Goal: Task Accomplishment & Management: Manage account settings

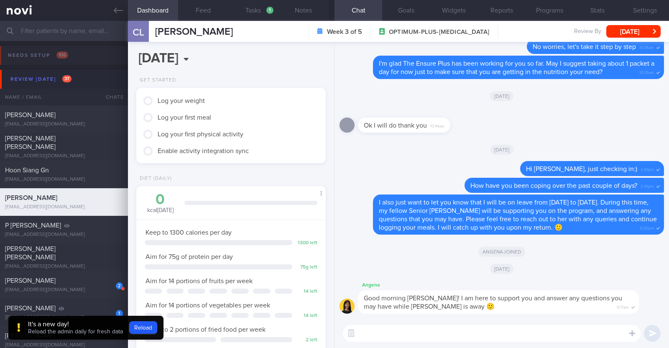
select select "9"
click at [144, 330] on div "It's a new day! Reload the admin daily for fresh data Reload" at bounding box center [85, 331] width 155 height 31
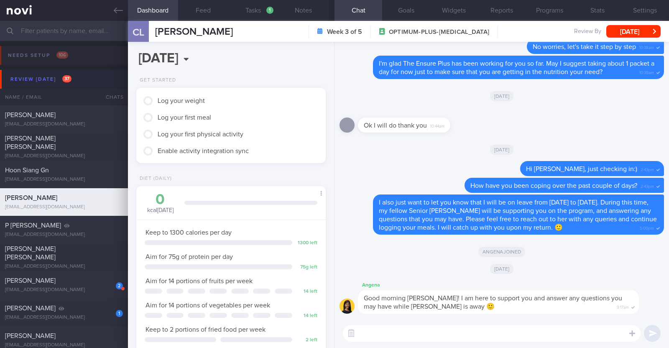
drag, startPoint x: 113, startPoint y: 11, endPoint x: 428, endPoint y: 77, distance: 321.7
click at [113, 11] on link at bounding box center [64, 10] width 128 height 21
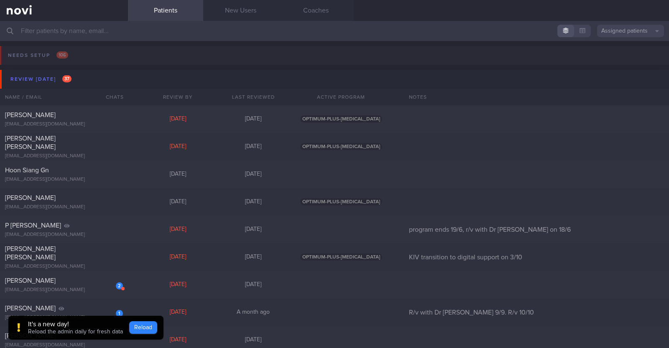
click at [151, 327] on button "Reload" at bounding box center [143, 327] width 28 height 13
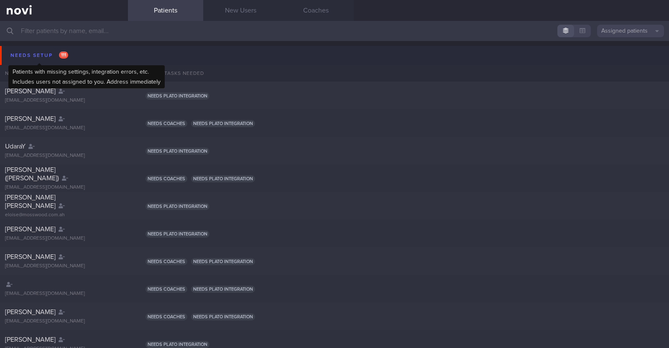
click at [46, 51] on div "Needs setup 111" at bounding box center [39, 55] width 62 height 11
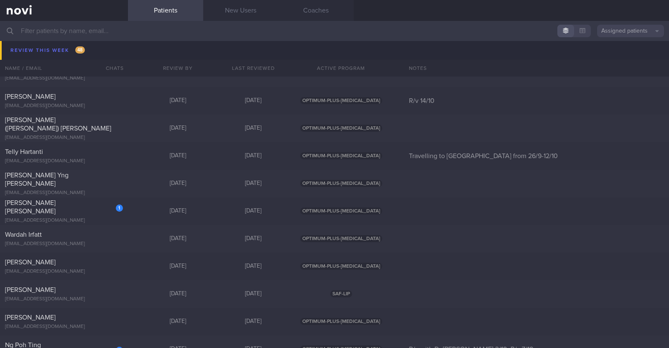
scroll to position [4233, 0]
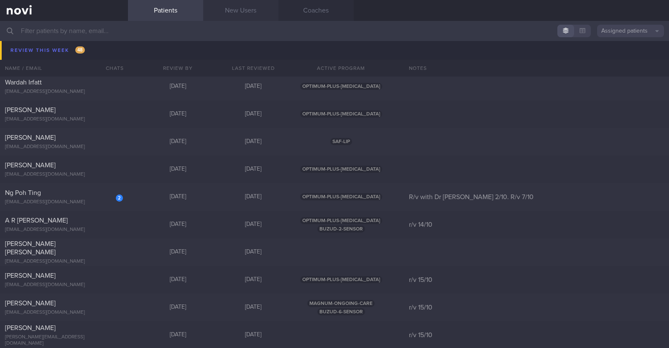
click at [218, 10] on link "New Users" at bounding box center [240, 10] width 75 height 21
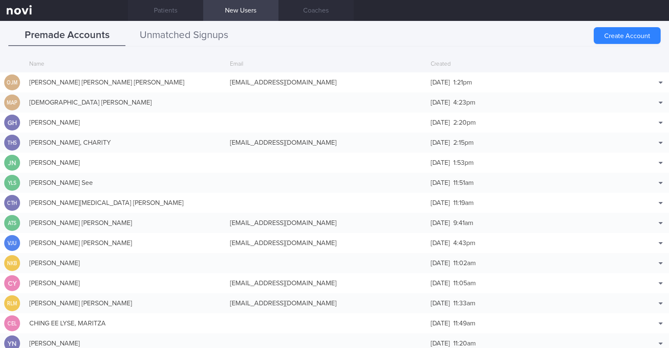
click at [200, 28] on button "Unmatched Signups" at bounding box center [183, 35] width 117 height 21
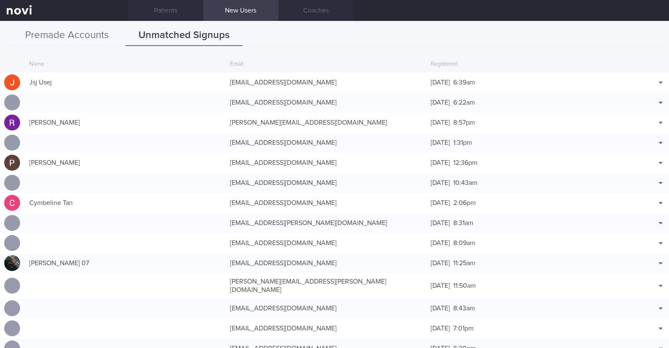
click at [107, 27] on button "Premade Accounts" at bounding box center [66, 35] width 117 height 21
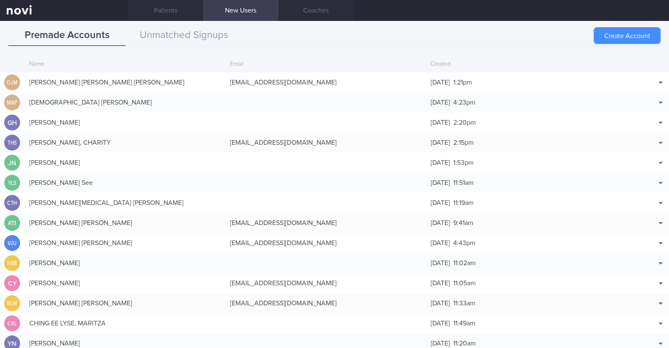
click at [631, 36] on button "Create Account" at bounding box center [627, 35] width 67 height 17
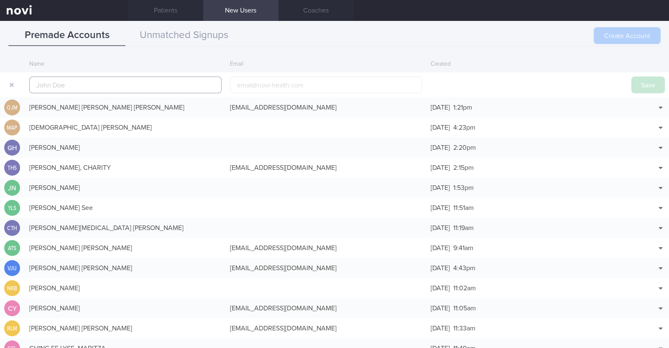
scroll to position [20, 0]
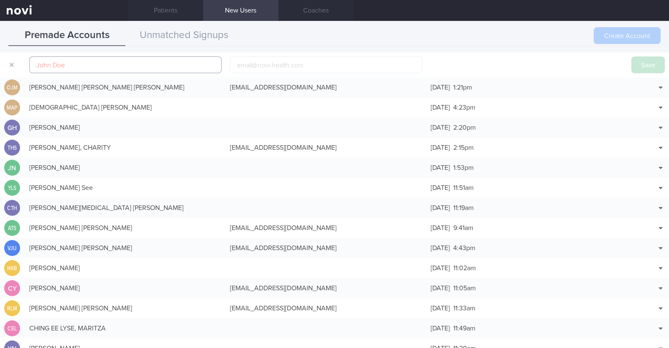
paste input "LEONG CHEE SIAN"
type input "LEONG CHEE SIAN"
click at [267, 61] on input "email" at bounding box center [326, 64] width 192 height 17
paste input "cheesian@singnet.com"
click at [259, 65] on input "cheesian@singnet.com" at bounding box center [326, 64] width 192 height 17
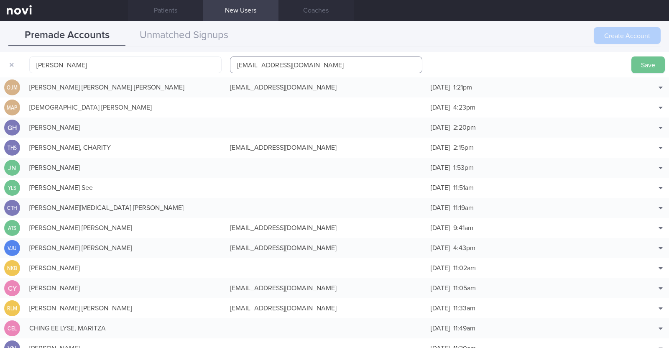
type input "cheesian1@singnet.com"
click at [633, 59] on button "Save" at bounding box center [647, 64] width 33 height 17
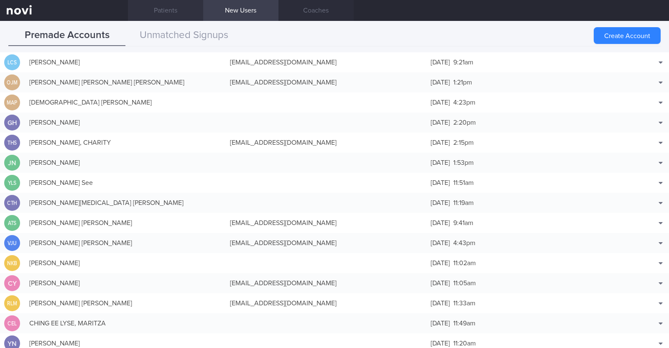
click at [166, 13] on link "Patients" at bounding box center [165, 10] width 75 height 21
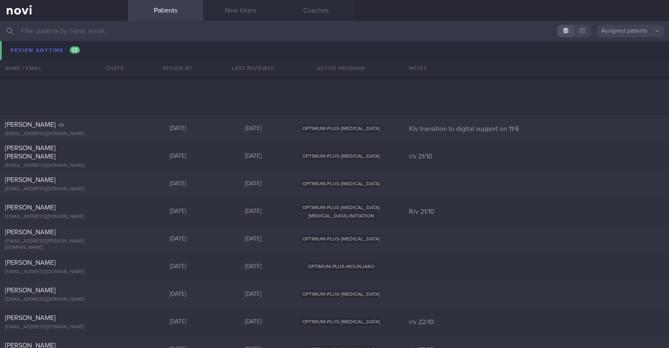
scroll to position [5435, 0]
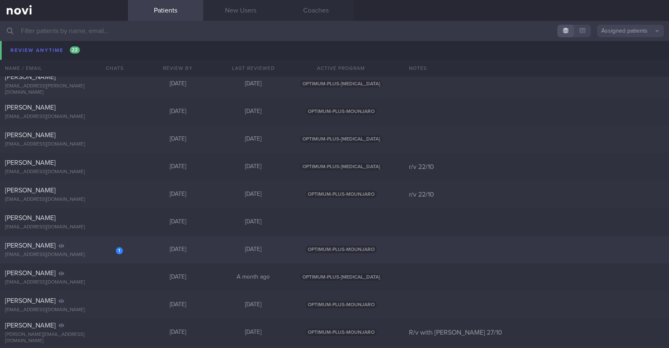
click at [136, 254] on div "1 Jasmine Ong ong.ningxi@gmail.com Mon, 27 Oct 14 days ago OPTIMUM-PLUS-MOUNJARO" at bounding box center [334, 250] width 669 height 28
select select "9"
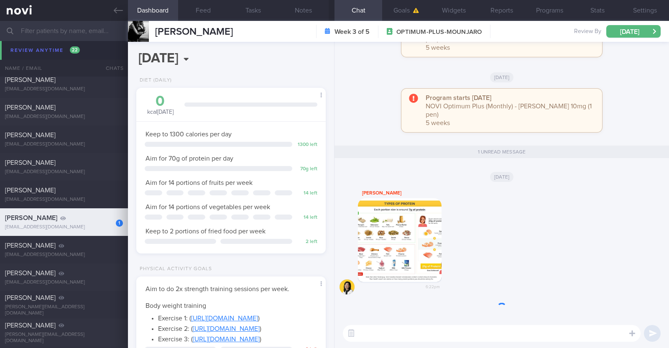
scroll to position [5407, 0]
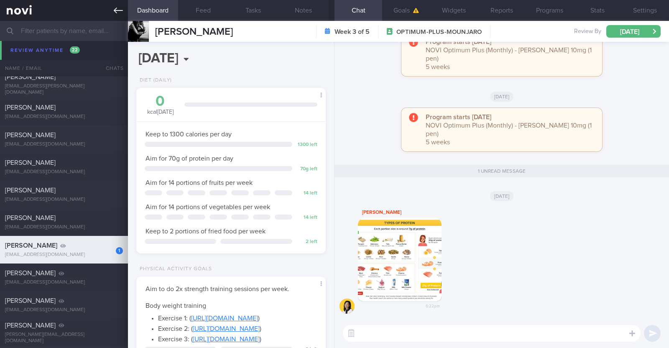
click at [116, 9] on icon at bounding box center [118, 10] width 9 height 9
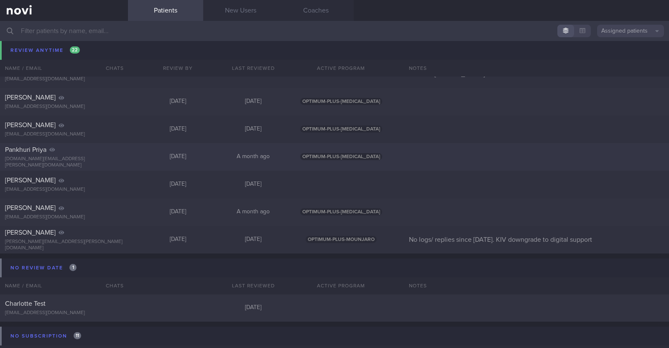
scroll to position [5930, 0]
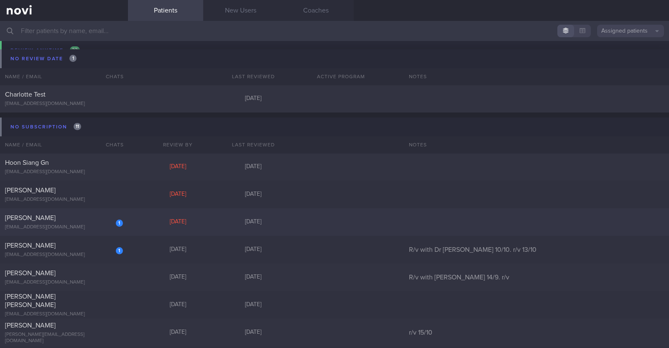
click at [143, 218] on div "[DATE]" at bounding box center [177, 222] width 75 height 8
select select "9"
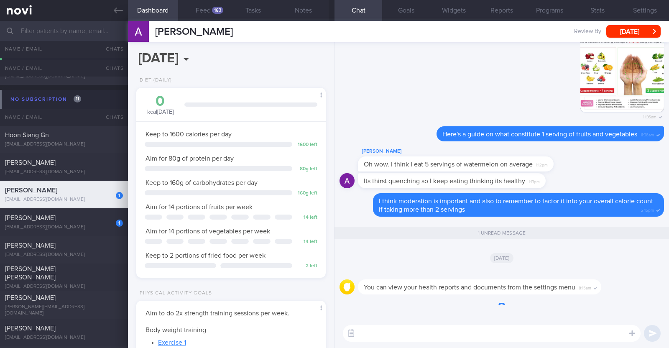
scroll to position [5902, 0]
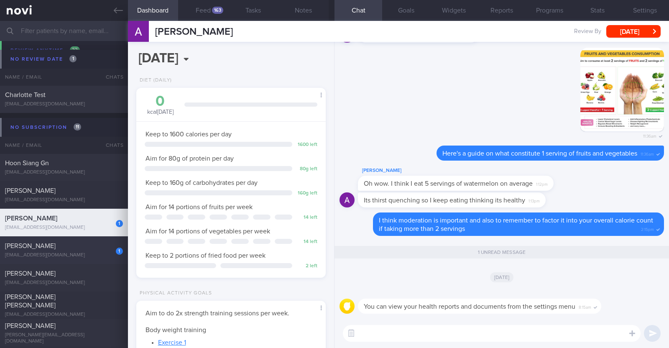
click at [86, 244] on div "[PERSON_NAME]" at bounding box center [63, 246] width 116 height 8
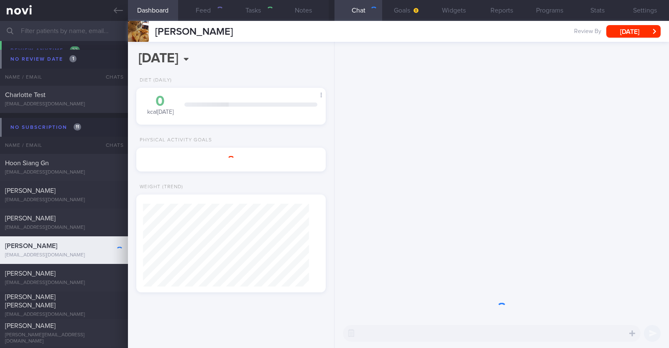
type input "R/v with Dr [PERSON_NAME] 10/10. r/v 13/10"
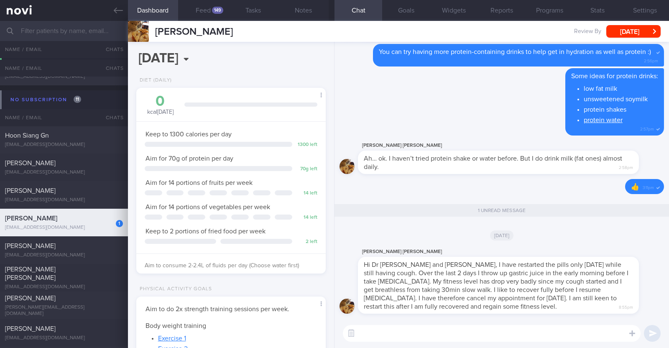
scroll to position [5874, 0]
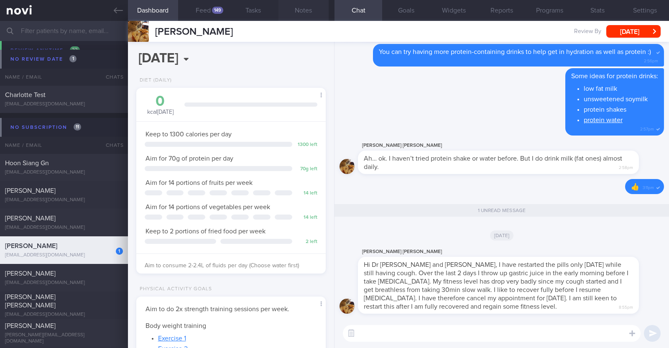
click at [298, 10] on button "Notes" at bounding box center [303, 10] width 50 height 21
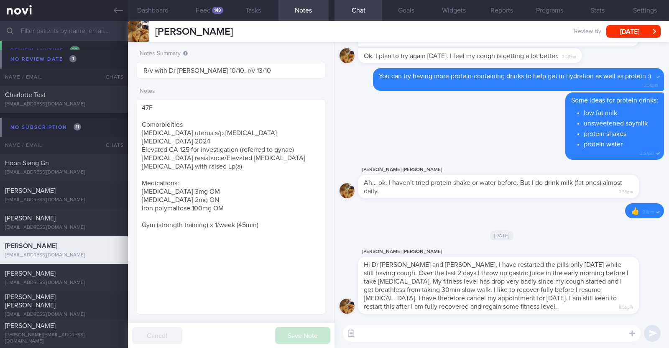
click at [498, 331] on textarea at bounding box center [492, 333] width 298 height 17
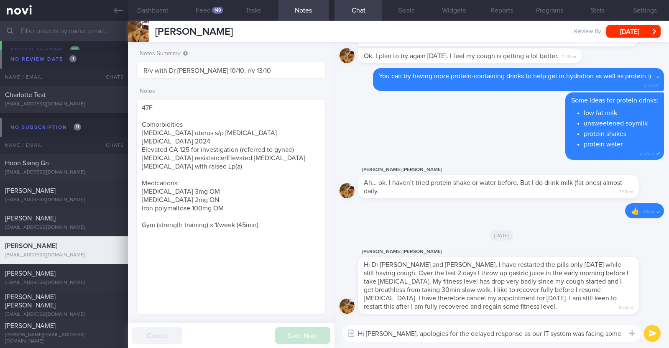
type textarea "Hi Chloe, apologies for the delayed response as our IT system was facing some g…"
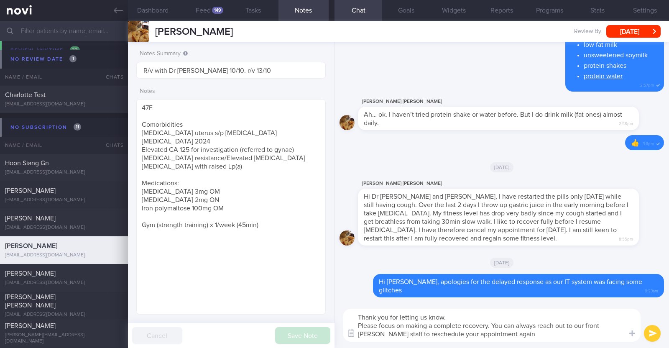
click at [612, 327] on textarea "Thank you for letting us know. Please focus on making a complete recovery. You …" at bounding box center [492, 324] width 298 height 33
click at [496, 334] on textarea "Thank you for letting us know. Please focus on making a complete recovery. You …" at bounding box center [492, 324] width 298 height 33
type textarea "Thank you for letting us know. Please focus on making a complete recovery. You …"
click at [538, 8] on button "Programs" at bounding box center [549, 10] width 48 height 21
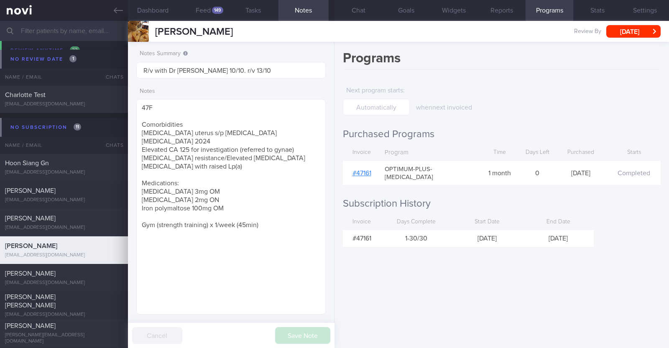
click at [367, 170] on link "# 47161" at bounding box center [361, 173] width 19 height 7
click at [354, 11] on button "Chat" at bounding box center [358, 10] width 48 height 21
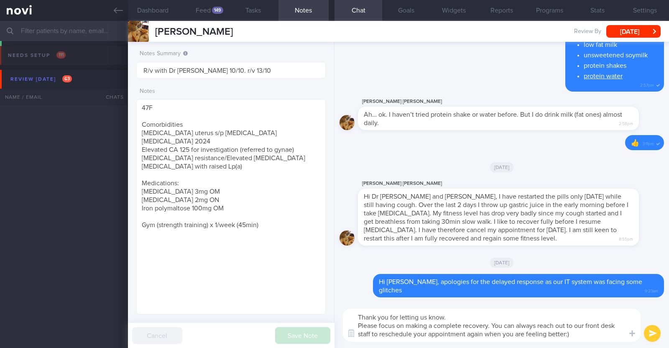
select select "9"
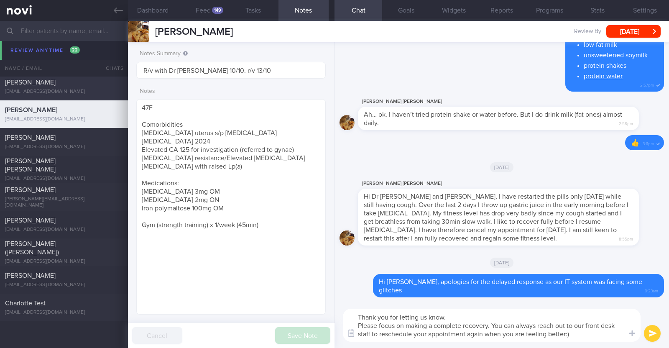
scroll to position [5853, 0]
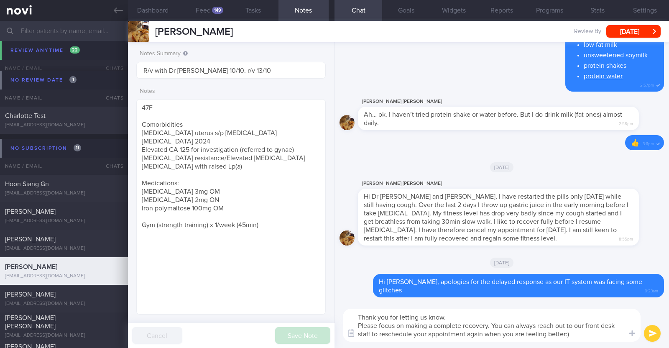
click at [334, 0] on button "Chat" at bounding box center [358, 10] width 48 height 21
click at [645, 332] on button "submit" at bounding box center [652, 333] width 17 height 17
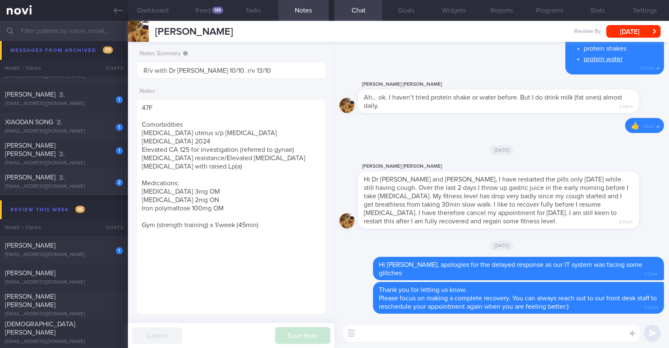
scroll to position [3659, 0]
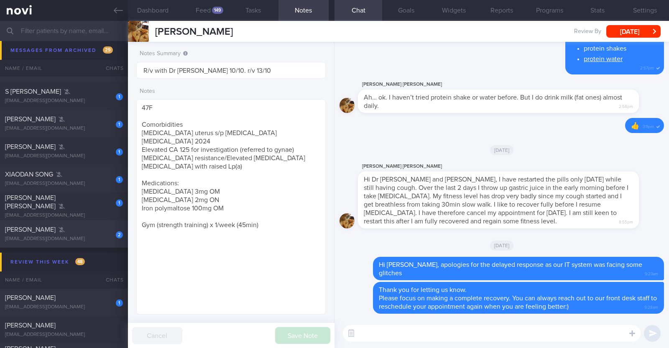
click at [96, 237] on div "bbtsw93@hotmail.com" at bounding box center [64, 239] width 118 height 6
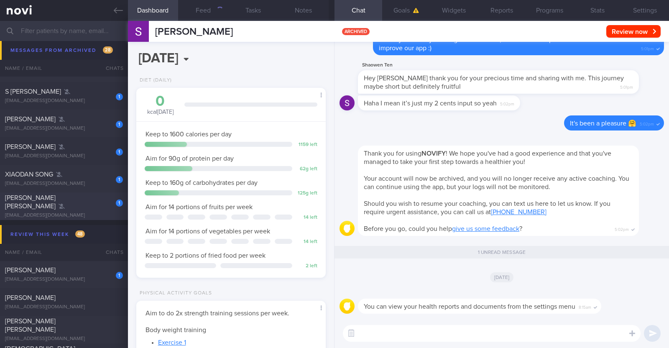
click at [59, 206] on div "1 Yian Chiew Winny Lim winnylim10@yahoo.com.sg" at bounding box center [64, 206] width 128 height 25
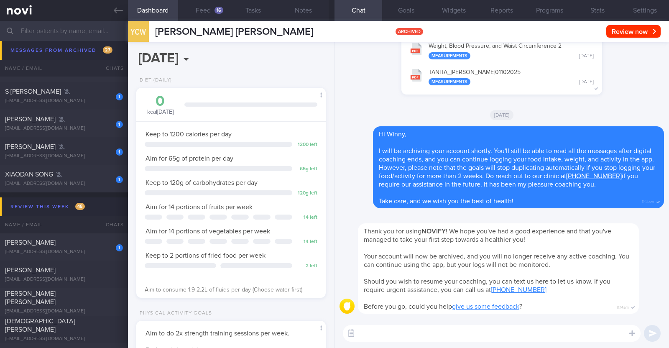
scroll to position [84, 169]
click at [77, 181] on div "xiaodan.song1221@gmail.com" at bounding box center [64, 184] width 118 height 6
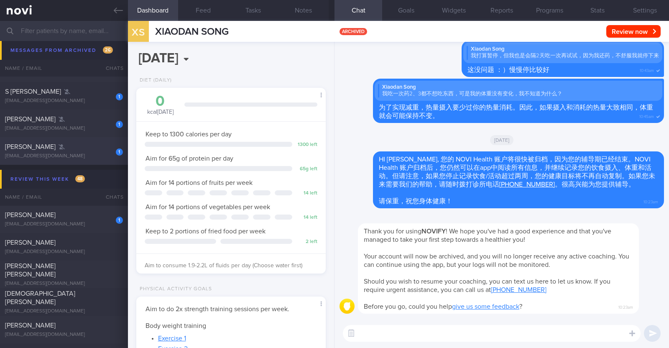
click at [84, 154] on div "kovindnaidu@gmail.com" at bounding box center [64, 156] width 118 height 6
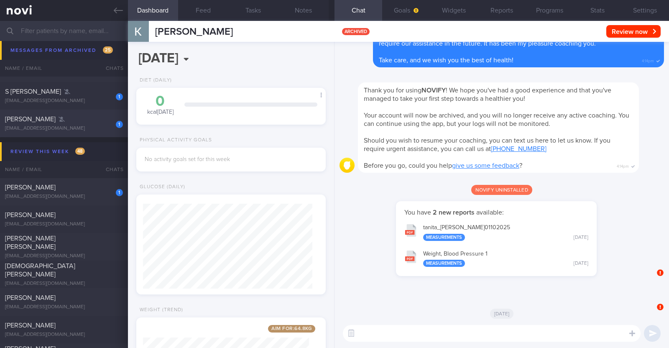
click at [85, 117] on div "Francis Jonathan" at bounding box center [63, 119] width 116 height 8
type textarea "22M Nil PMHx/ Meds Running x 2/week (20min)"
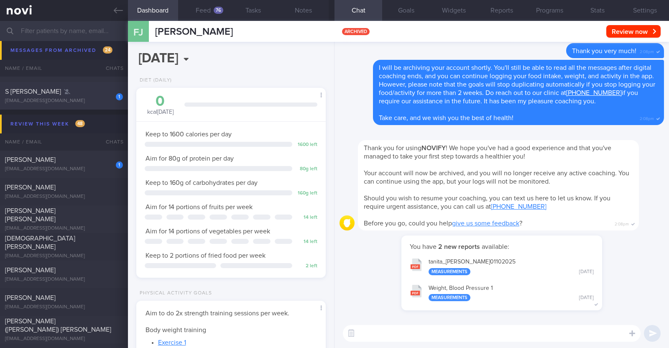
click at [81, 98] on div "navveen94@outlook.com" at bounding box center [64, 101] width 118 height 6
type input "Not continuing with program after it ends"
type textarea "29M Comorbidities Obesity Elevated BP Likely insulin resistance Dyslipidemia Vi…"
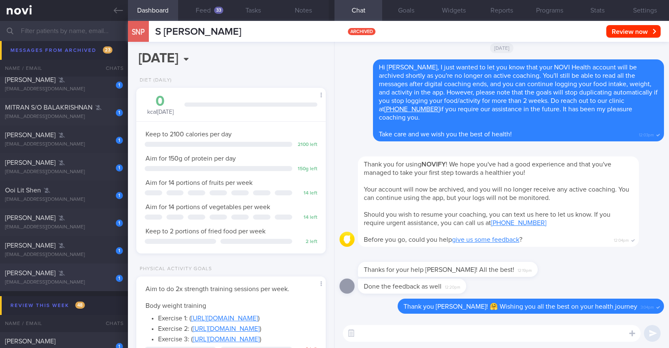
click at [86, 275] on div "Nazirul Hannan" at bounding box center [63, 273] width 116 height 8
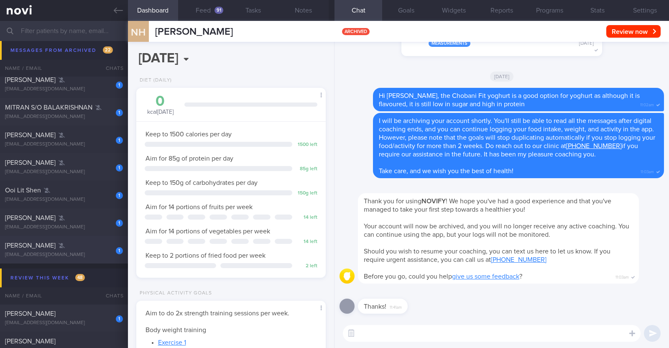
click at [28, 246] on span "David Ling" at bounding box center [30, 245] width 51 height 7
type textarea "48M Nil PMHx/Meds Walking x 3/week (60min) Jogging x 1/week (30min)"
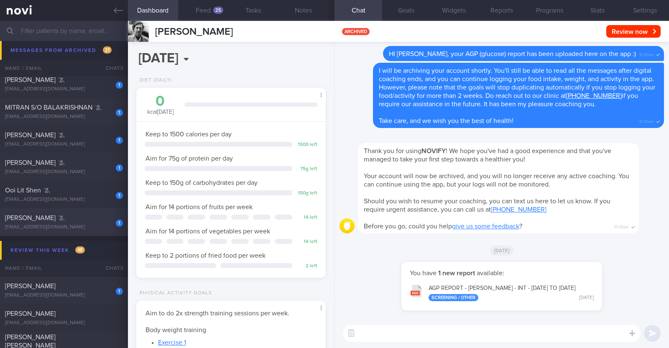
click at [74, 225] on div "tammyng550@gmail.com" at bounding box center [64, 227] width 118 height 6
type input "Archive when ready"
type textarea "24F Comorbidities: Insulin resistance (was diagnosed in May 2024) did a 6 month…"
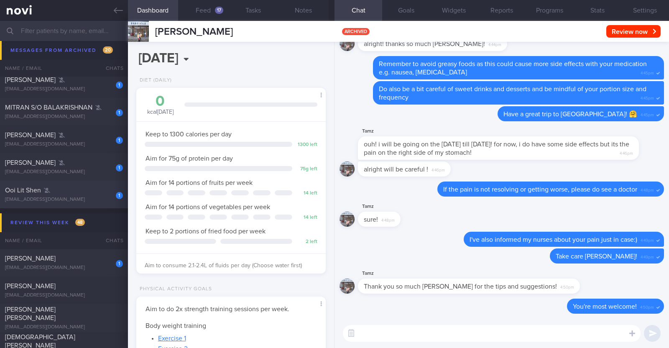
click at [57, 194] on div "1 Ooi Lit Shen lsooi7203@gmail.com" at bounding box center [64, 194] width 128 height 17
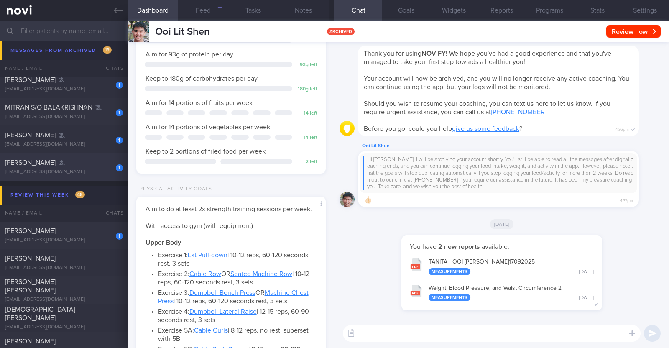
click at [86, 167] on div "1 Chian Boon Chai cbchai@gmail.com" at bounding box center [64, 166] width 128 height 17
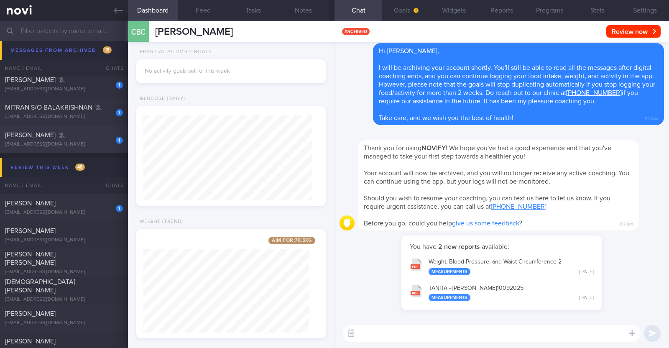
click at [104, 134] on div "1" at bounding box center [113, 137] width 18 height 13
type textarea "29M Co-morbidities: Dyslipidemia TR3 thyroid nodule of investigation Rybelsus 7…"
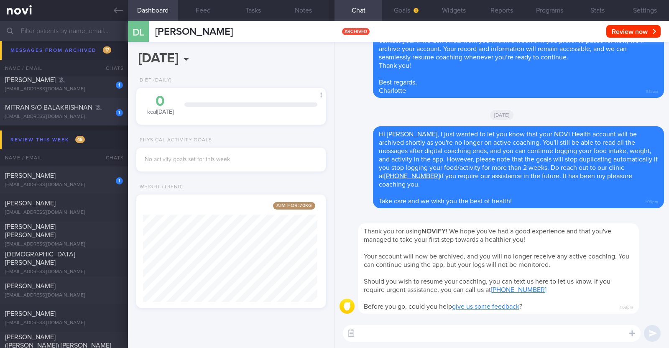
click at [61, 113] on div "1 MITRAN S/O BALAKRISHNAN mitran1@hotmail.com" at bounding box center [64, 111] width 128 height 17
type input "R/v with Dr Kyle 28/8. R/v 1/9. Converted to digital support"
type textarea "41M Nil PMHx Ozempic 0.25mg for 2 weeks, then 0.5mg for 3 weeks, and 1mg therea…"
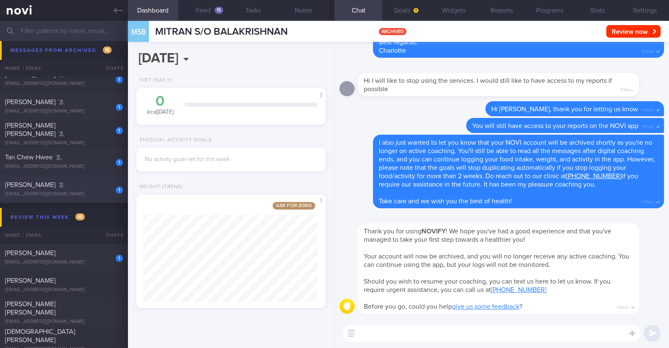
click at [94, 188] on div "AMAR RAMSARAN" at bounding box center [63, 185] width 116 height 8
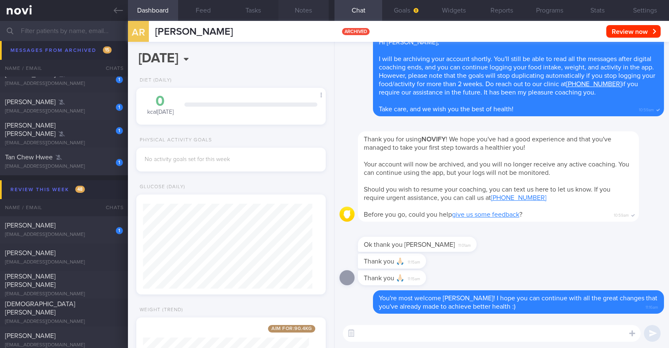
click at [306, 6] on button "Notes" at bounding box center [303, 10] width 50 height 21
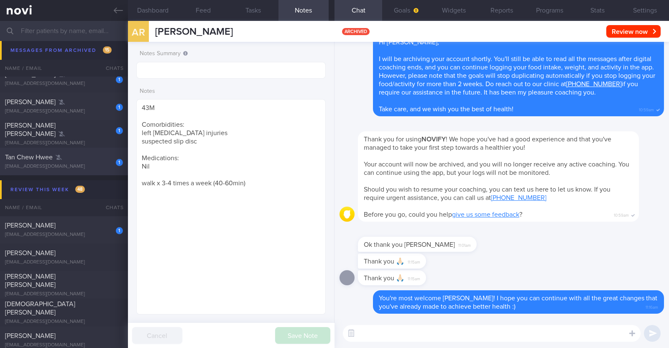
click at [73, 158] on div "Tan Chew Hwee" at bounding box center [63, 157] width 116 height 8
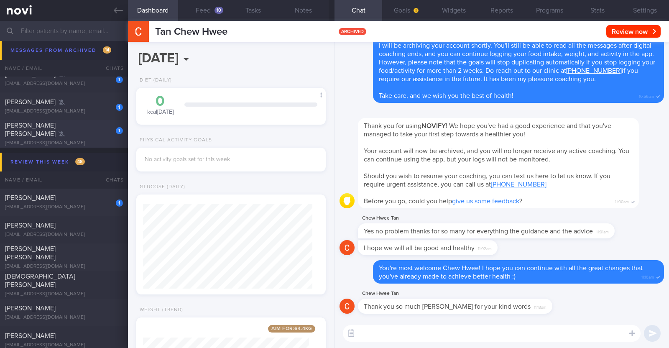
click at [63, 130] on div "Thiam hock Lim" at bounding box center [63, 129] width 116 height 17
type textarea "48M Comorbidities: HLD (?officially diagnosed) Nil medications Either Jogging x…"
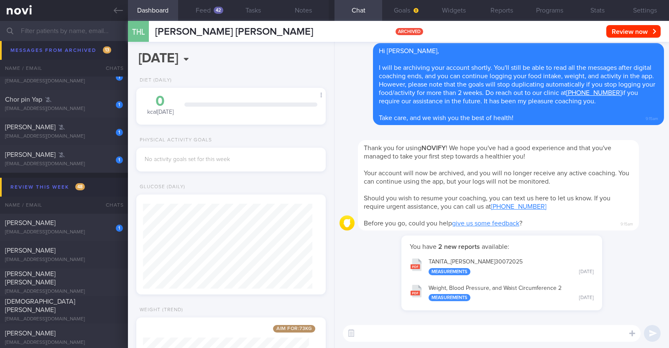
scroll to position [3241, 0]
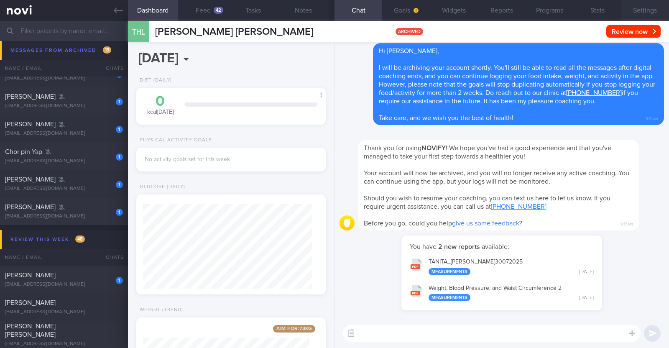
click at [651, 3] on button "Settings" at bounding box center [645, 10] width 48 height 21
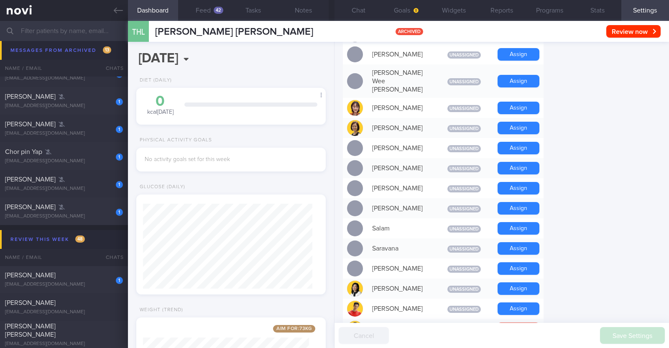
scroll to position [701, 0]
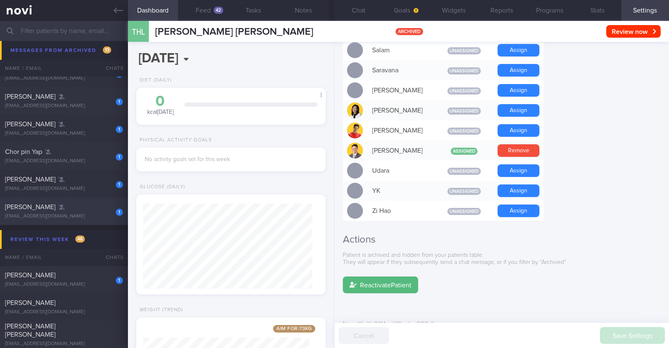
click at [60, 203] on div "Liu Peiying" at bounding box center [63, 207] width 116 height 8
type input "To continue on digital support and answer queries if any"
type textarea "35F b/g has complex trauma (domestic abuse/sexual assault), does not feel comfo…"
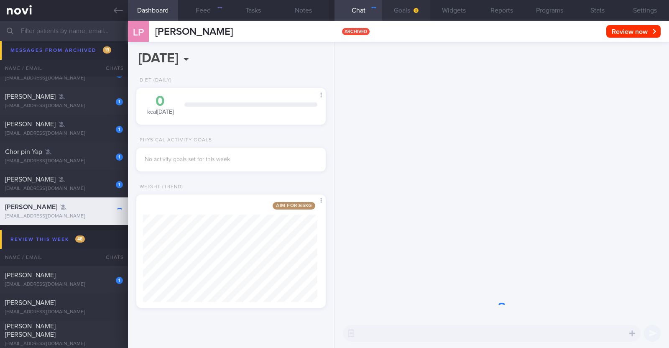
scroll to position [99, 174]
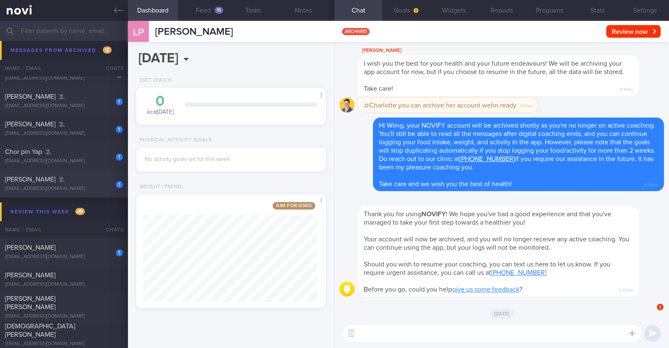
click at [90, 180] on div "Jerrold Lim" at bounding box center [63, 179] width 116 height 8
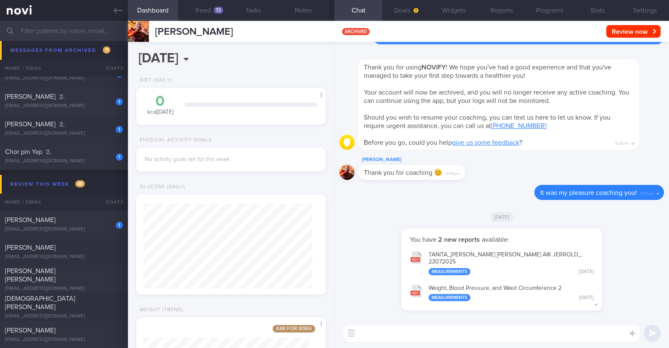
scroll to position [84, 169]
click at [63, 155] on div "Chor pin Yap" at bounding box center [63, 152] width 116 height 8
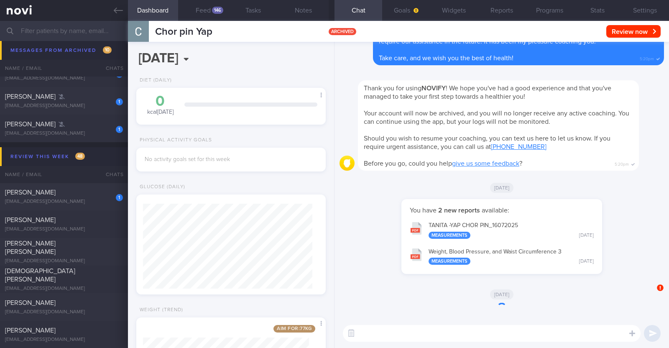
scroll to position [417883, 417812]
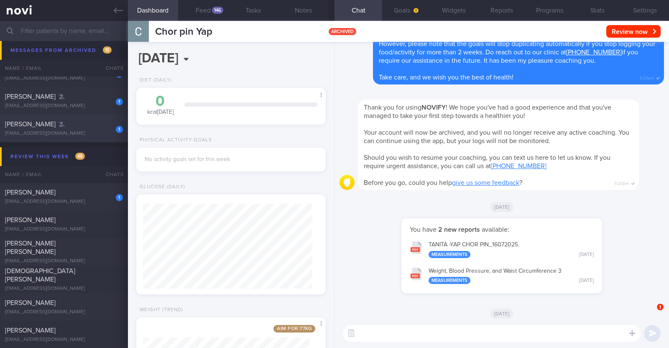
click at [26, 118] on div "1 Vinod Kumar vinz16lancer.vk@gmail.com 3 months ago" at bounding box center [334, 129] width 669 height 28
type textarea "44M Nil PMHx/ meds"
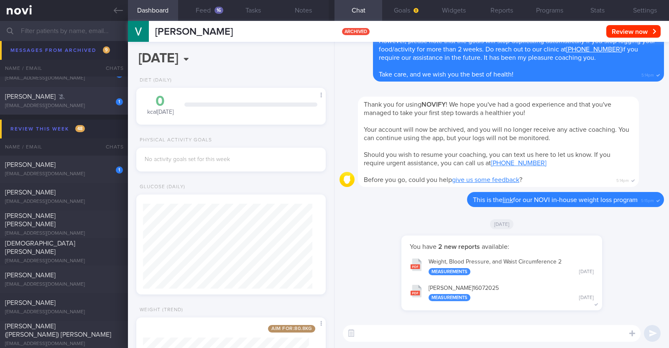
click at [94, 100] on div "1 Samantha Lam lhxsamantha@gmail.com" at bounding box center [64, 100] width 128 height 17
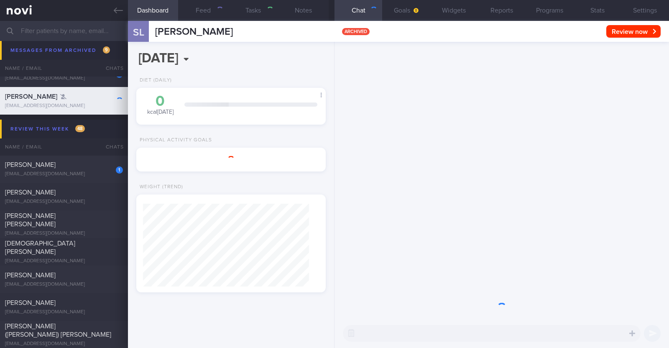
type input "Program ends 5/7, nil r/v scheduled. KIV archive by 14/7"
type textarea "27F Nil PMHx Rybelsus 7mg OM Exercise classes (F45) 1-2x/wk x 45mins"
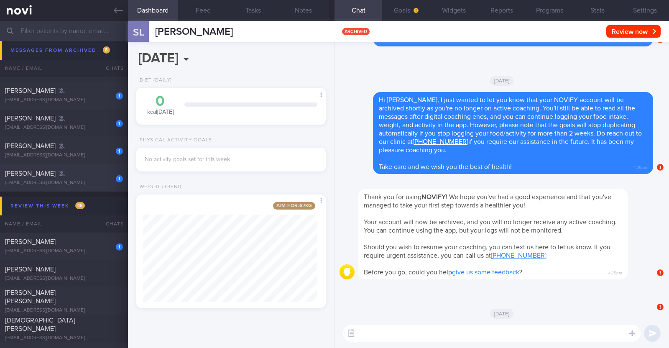
click at [80, 173] on div "TEO CHEE WEE" at bounding box center [63, 173] width 116 height 8
type textarea "45M Comorbidities: Fatty liver (diagnosed in 2017, but ?resolved) Nil medicatio…"
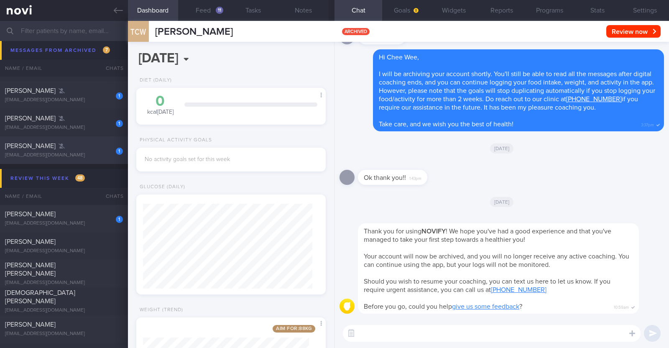
click at [91, 150] on div "1 Goh Kah Ming khangminhinfinite@gmail.com" at bounding box center [64, 150] width 128 height 17
type input "Fasting sugar slightly high to monitor"
type textarea "23M Nil PMHX/Meds"
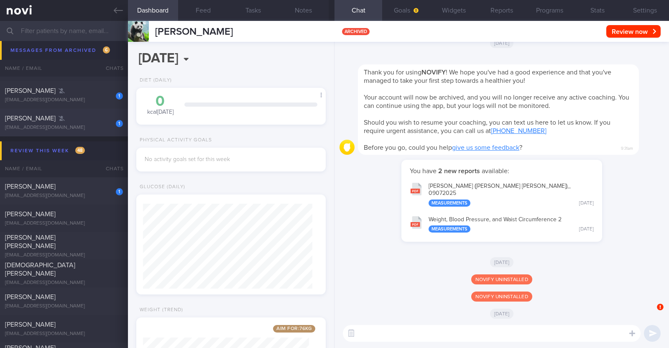
click at [82, 121] on div "WEI KOK TEO" at bounding box center [63, 118] width 116 height 8
type textarea "35M Nil PMHx/ meds Running (5-8km - 60min) x 3-4/week Gym - strength training (…"
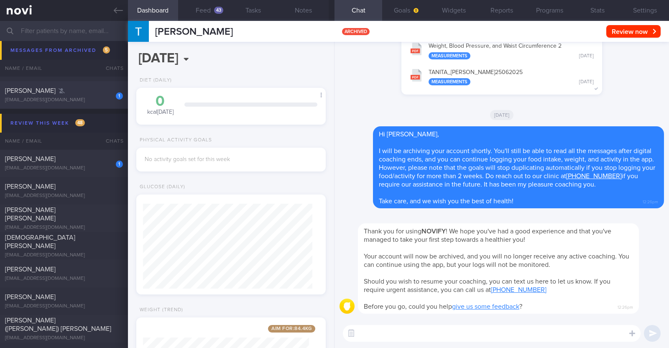
click at [92, 96] on div "1 John Alba johnalba.singapore@gmail.com" at bounding box center [64, 95] width 128 height 17
type input "Withdraw from programme???"
type textarea "37M Co-morbidities: Obesity s/p bariatric surgery -Gastric band and removal -Sl…"
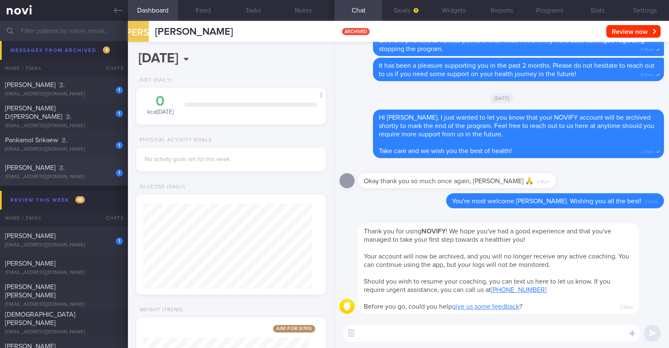
click at [70, 167] on div "Chang Peng Soon" at bounding box center [63, 167] width 116 height 8
type textarea "64M Previously on Keto diet (IF, 2 meals/day, no carbs/fruit/vegetable, high in…"
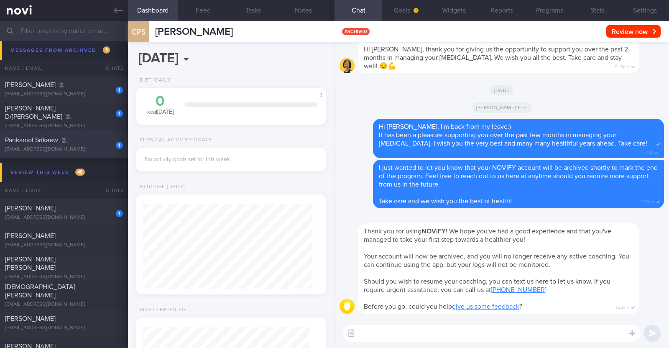
click at [58, 137] on span "Pankamol Srikaew" at bounding box center [31, 140] width 53 height 7
type input "R/v with Dr JJ on 22/5"
type textarea "31F Co-morbidities: Dyslipidemia Rybelsus 3mg OM x 1/12 Cardio exercises (Runni…"
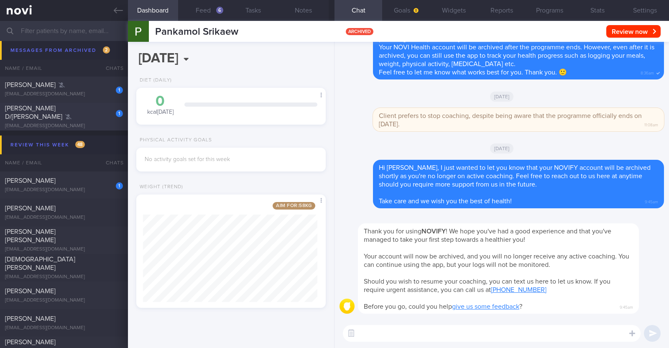
click at [71, 115] on div "JAYASRI D/O VENKATRAMAN" at bounding box center [63, 112] width 116 height 17
type input "KIV archive. Programme ended 23/4, nil dr appt scheduled. Front desk has reache…"
type textarea "55F OVO-LACTO VEGETARIAN Comorbidities: T2DM - f/up SGH DM Centre Hypertension …"
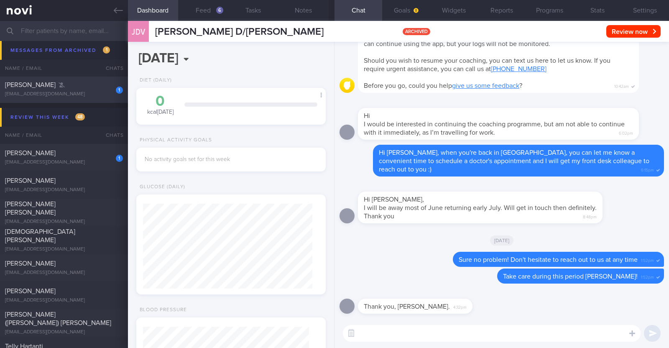
click at [59, 89] on div "1 LAU KHANIFF ROZIZ khaniff@gmail.com" at bounding box center [64, 89] width 128 height 17
type input "TO ARCHIVE"
type textarea "42M on Glucose Optimisation Program PMHx: - HLD - Pre-diabetes (recently diagno…"
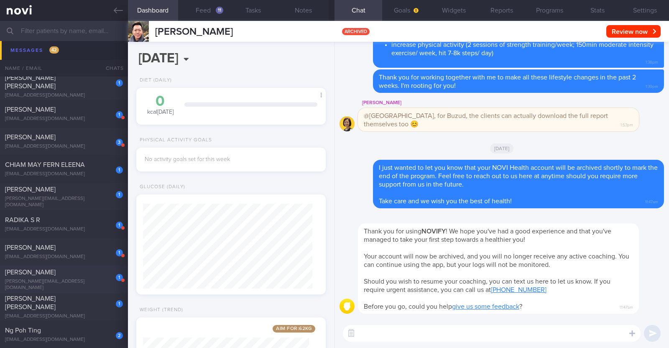
click at [71, 276] on div "[PERSON_NAME]" at bounding box center [63, 272] width 116 height 8
type input "r/v 15/10"
type textarea "48F Comorbidities: Fibroids Anaemic ? HLD ? Blood sugar Nil meds Mounjaro 7.5mg…"
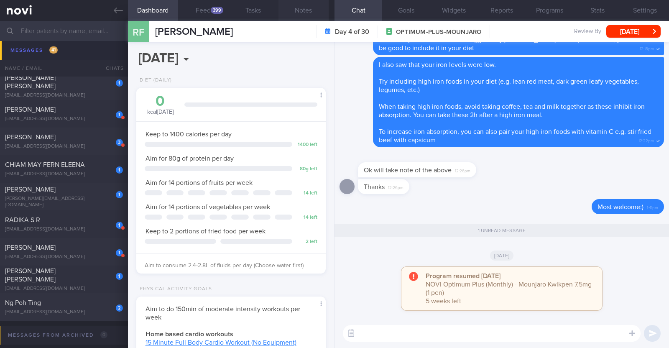
click at [308, 11] on button "Notes" at bounding box center [303, 10] width 50 height 21
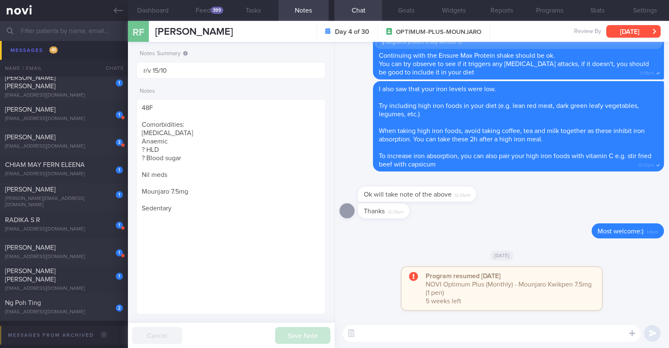
click at [645, 36] on button "[DATE]" at bounding box center [633, 31] width 54 height 13
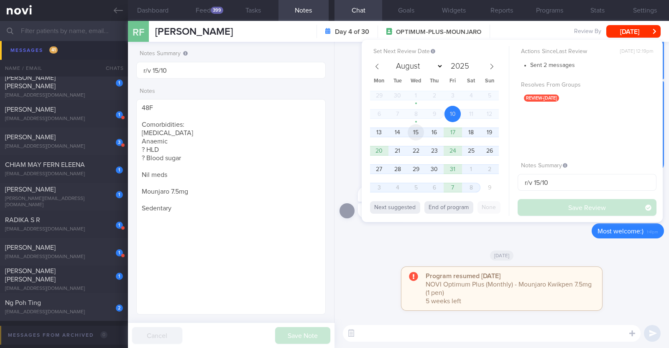
click at [416, 128] on span "15" at bounding box center [416, 132] width 16 height 16
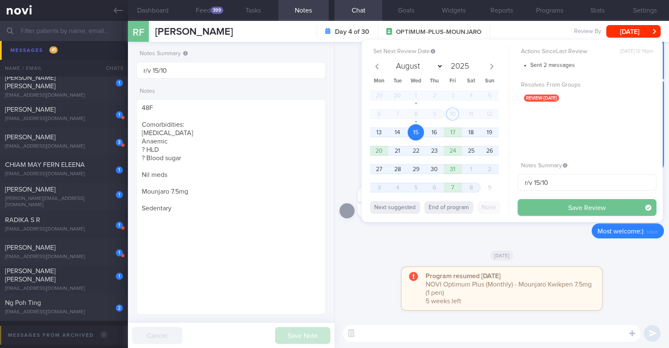
click at [551, 208] on button "Save Review" at bounding box center [586, 207] width 139 height 17
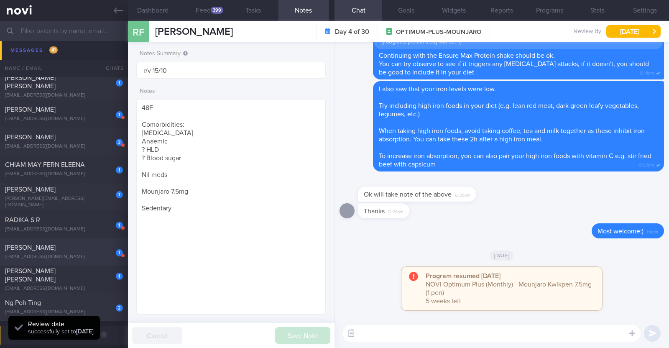
click at [95, 247] on div "[PERSON_NAME]" at bounding box center [63, 247] width 116 height 8
type textarea "47F Comorbidities: HLD Fatty Liver Vit D Deficiency Prediabetes / Insulin Resis…"
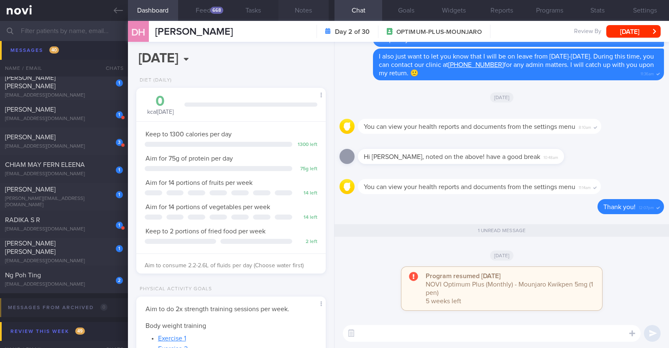
click at [301, 7] on button "Notes" at bounding box center [303, 10] width 50 height 21
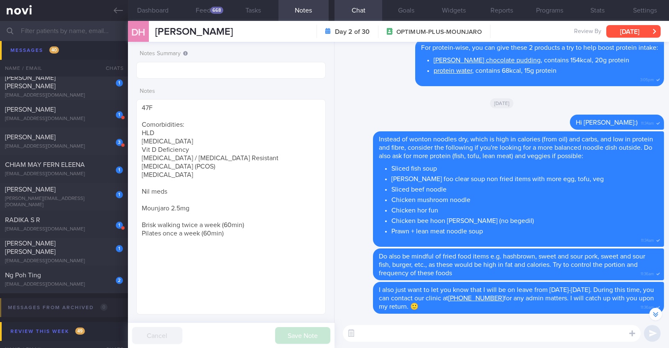
click at [634, 31] on button "Sun, 12 Oct" at bounding box center [633, 31] width 54 height 13
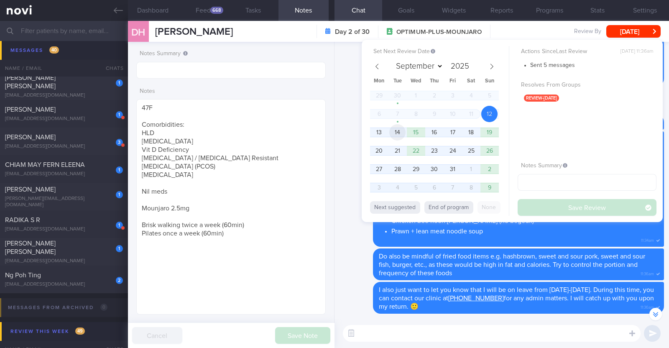
click at [401, 132] on span "14" at bounding box center [397, 132] width 16 height 16
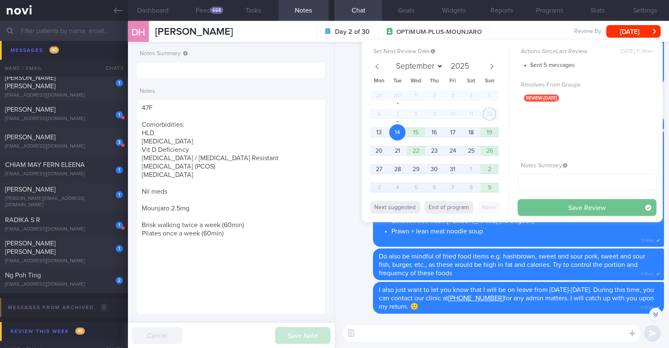
click at [611, 209] on button "Save Review" at bounding box center [586, 207] width 139 height 17
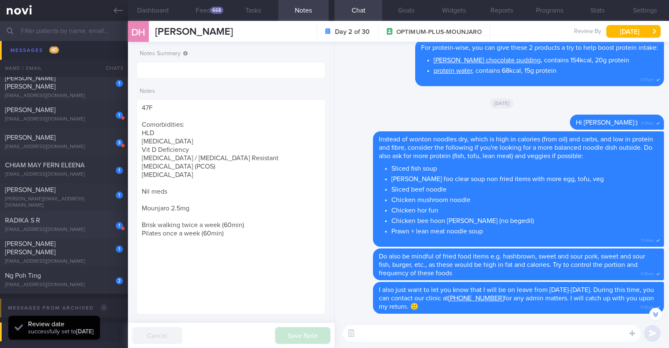
click at [83, 221] on div "RADIKA S R" at bounding box center [63, 220] width 116 height 8
type input "R/v with Dr [PERSON_NAME] on 15/10. r/v 14/10"
type textarea "61F Indian vegetarian diet; takes dairy but not egg Co-morbidities: Dyslipidemi…"
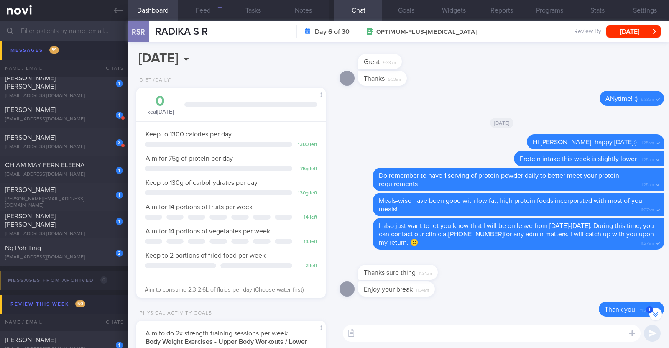
click at [623, 38] on div "RSR RADIKA S R Day 6 of 30 OPTIMUM-PLUS-WEGOVY Review By Wed, 8 Oct Set Next Re…" at bounding box center [398, 31] width 541 height 21
click at [625, 34] on button "[DATE]" at bounding box center [633, 31] width 54 height 13
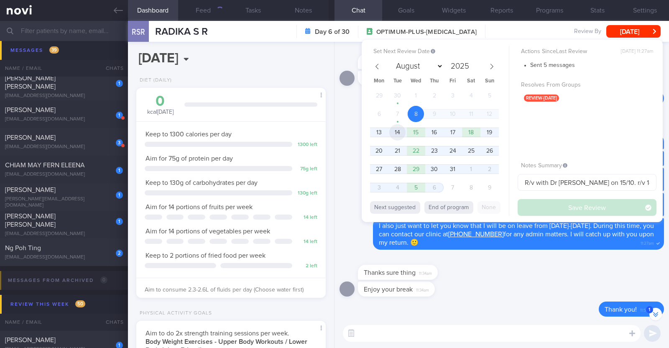
click at [399, 132] on span "14" at bounding box center [397, 132] width 16 height 16
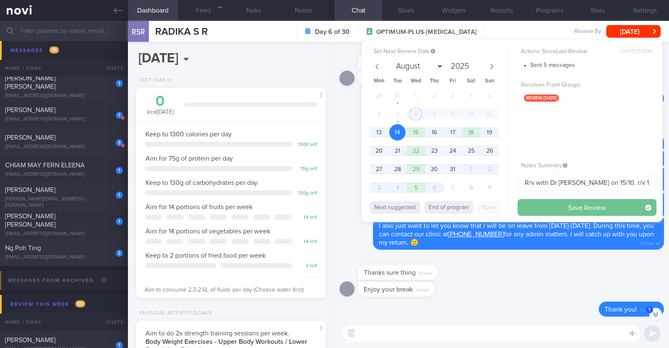
click at [561, 206] on button "Save Review" at bounding box center [586, 207] width 139 height 17
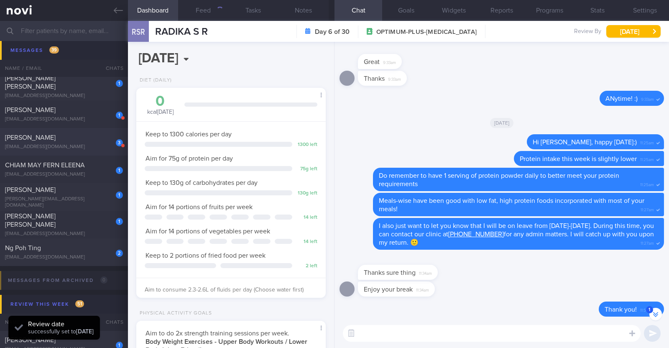
click at [104, 136] on div "3" at bounding box center [113, 139] width 18 height 13
type input "R/v with [PERSON_NAME] 15/10. R/v 15/10"
type textarea "38F Nil PMHx/ Meds Wegovy 0.25mg for 4 weeks, then 0.5mg for 4 weeks, and 1mg t…"
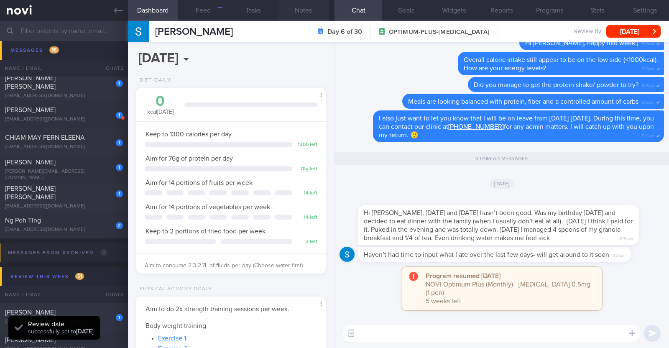
click at [308, 13] on button "Notes" at bounding box center [303, 10] width 50 height 21
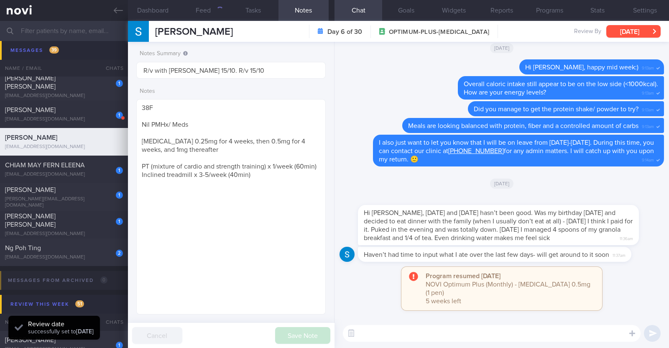
click at [645, 33] on button "[DATE]" at bounding box center [633, 31] width 54 height 13
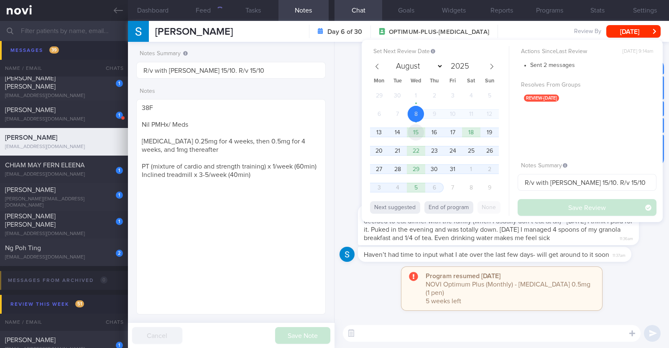
click at [423, 134] on span "15" at bounding box center [416, 132] width 16 height 16
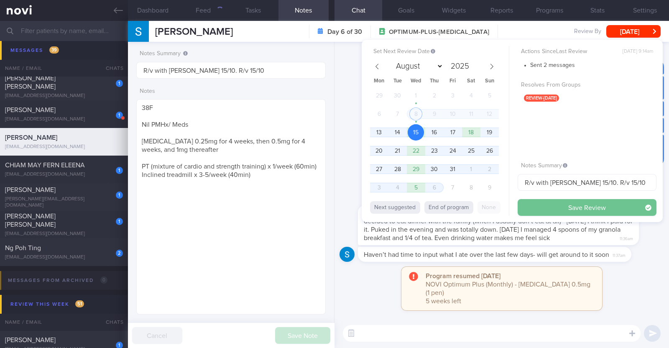
click at [543, 206] on button "Save Review" at bounding box center [586, 207] width 139 height 17
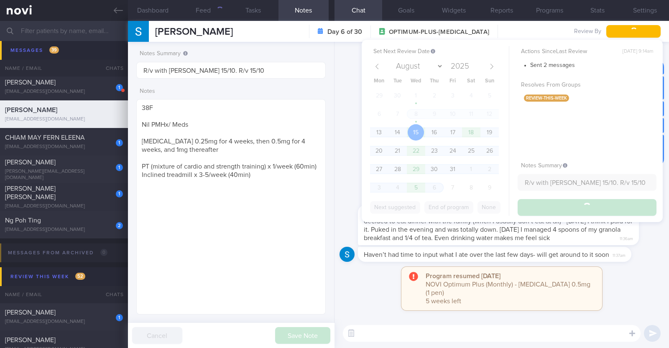
scroll to position [2608, 0]
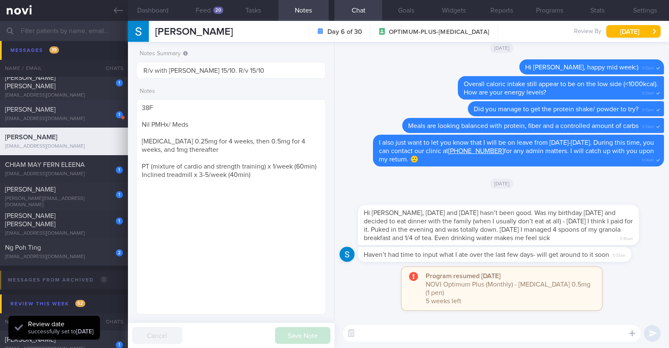
click at [95, 116] on div "[EMAIL_ADDRESS][DOMAIN_NAME]" at bounding box center [64, 119] width 118 height 6
type textarea "35M Comorbidities: HTN Nil meds Mounjaro 2.5mg Weight training (30min) + cardio…"
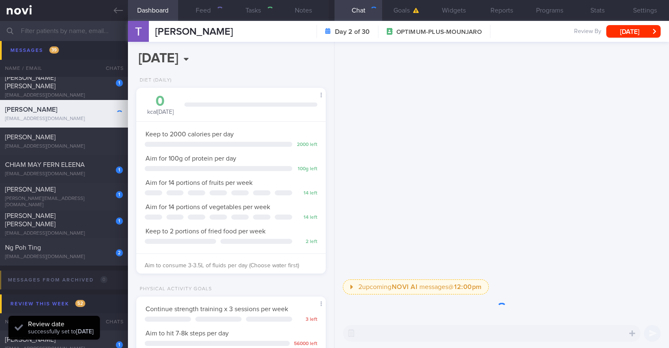
scroll to position [95, 166]
click at [309, 9] on button "Notes" at bounding box center [303, 10] width 50 height 21
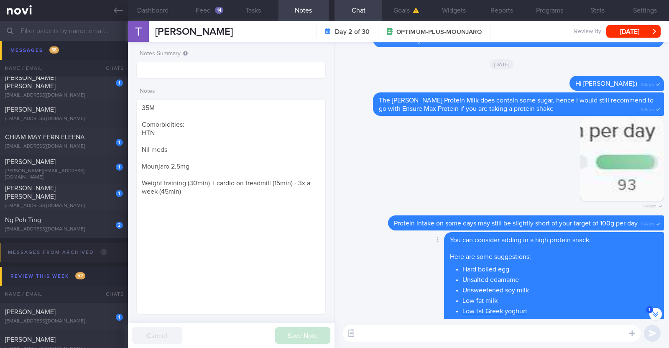
scroll to position [-365, 0]
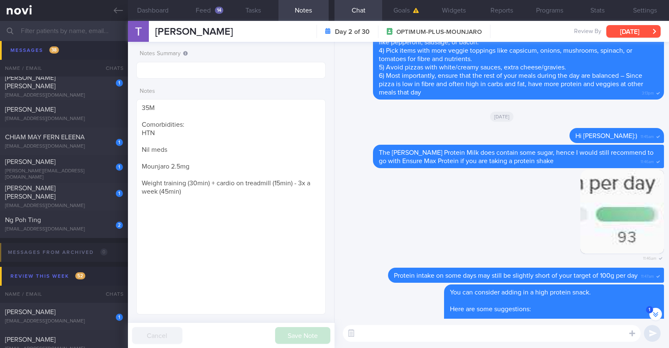
click at [615, 31] on button "Sun, 12 Oct" at bounding box center [633, 31] width 54 height 13
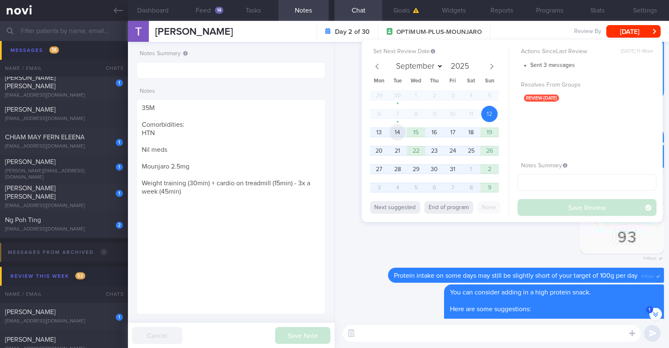
click at [403, 133] on span "14" at bounding box center [397, 132] width 16 height 16
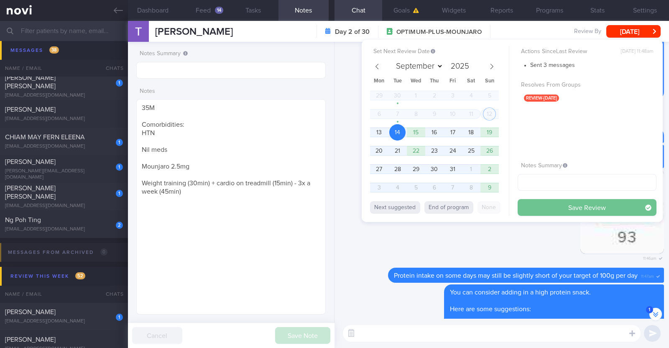
click at [541, 210] on button "Save Review" at bounding box center [586, 207] width 139 height 17
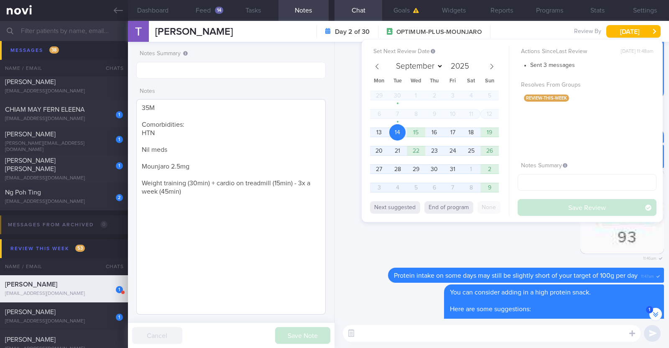
scroll to position [2580, 0]
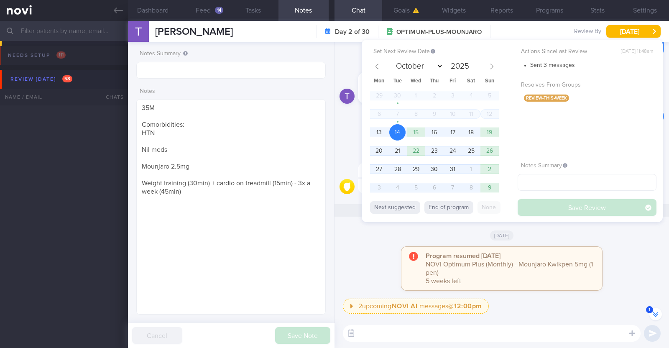
select select "9"
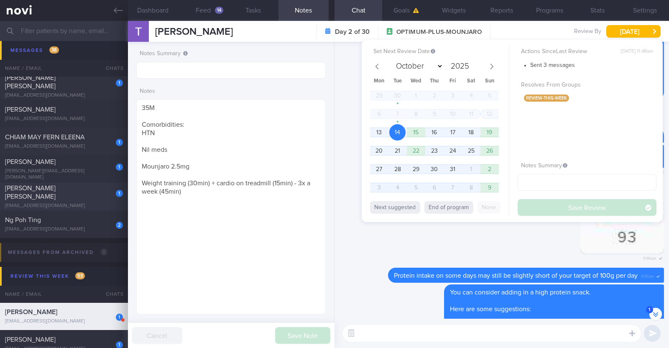
scroll to position [2632, 0]
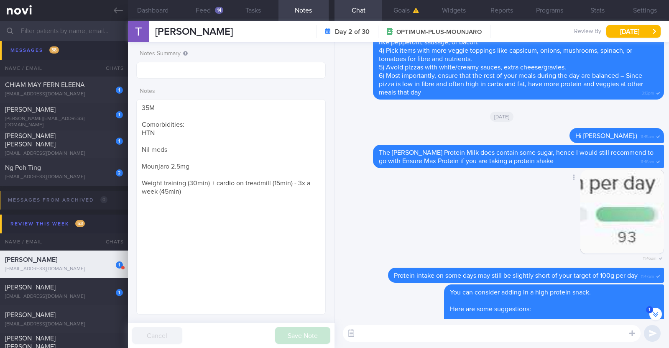
click at [378, 246] on div "Delete 11:46am" at bounding box center [501, 219] width 324 height 98
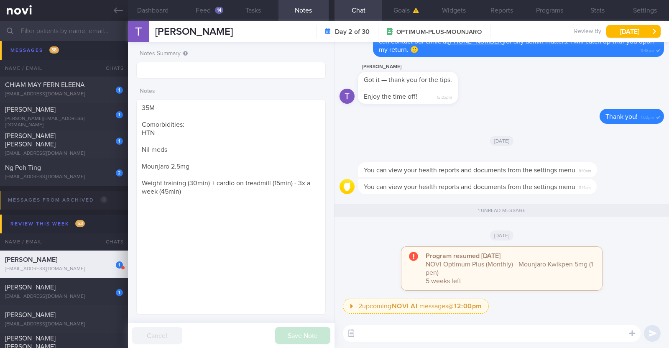
scroll to position [2476, 0]
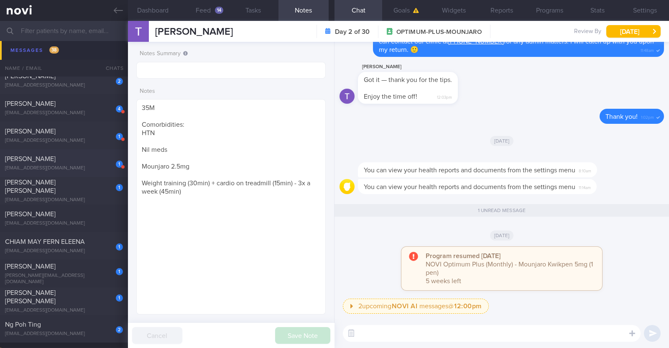
click at [83, 163] on div "1 Kellie Leow leowweilingkellie@gmail.com" at bounding box center [64, 163] width 128 height 17
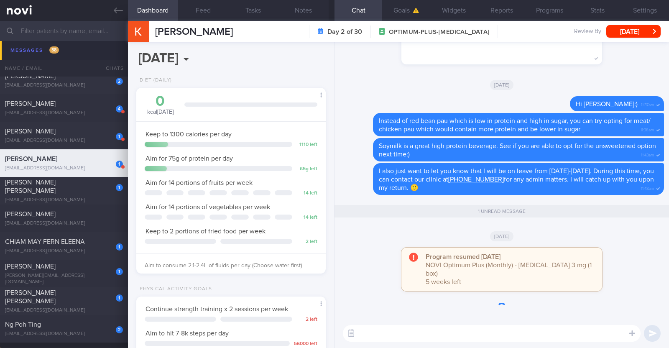
scroll to position [95, 166]
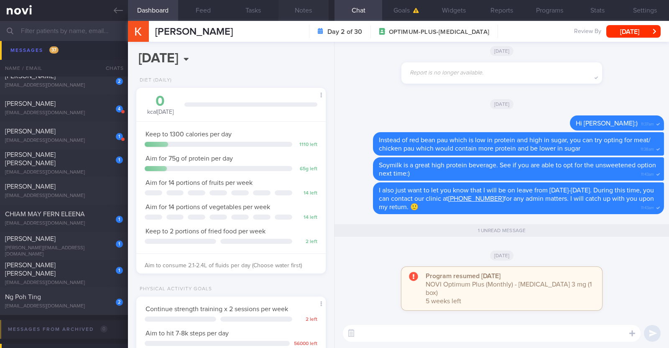
click at [304, 9] on button "Notes" at bounding box center [303, 10] width 50 height 21
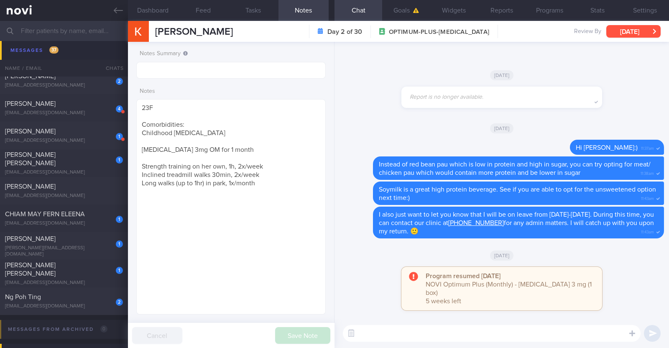
click at [626, 30] on button "Sun, 12 Oct" at bounding box center [633, 31] width 54 height 13
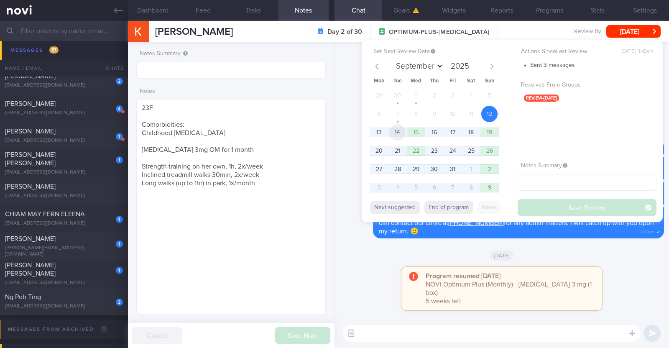
click at [391, 136] on span "14" at bounding box center [397, 132] width 16 height 16
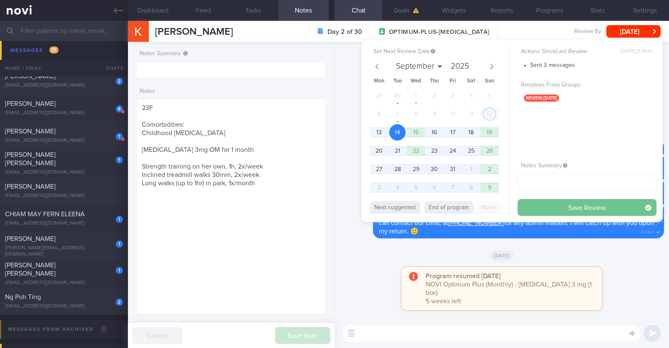
click at [530, 203] on button "Save Review" at bounding box center [586, 207] width 139 height 17
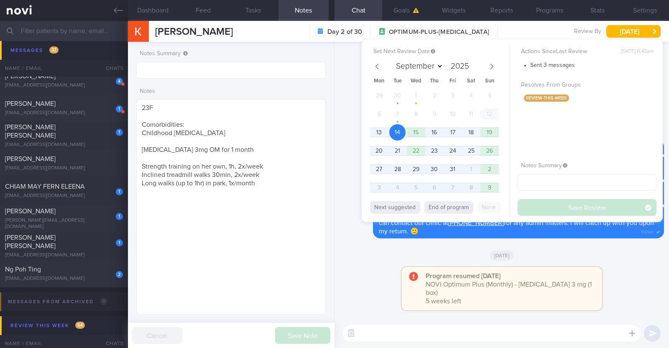
scroll to position [2448, 0]
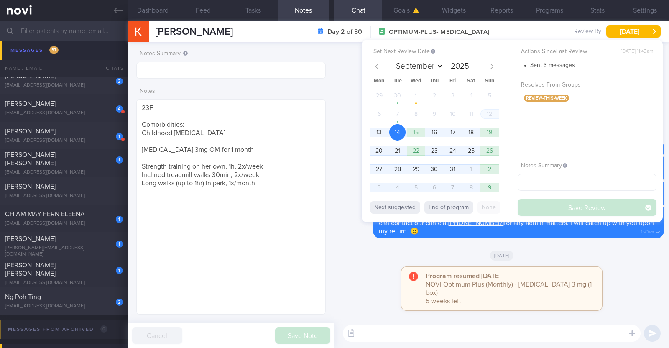
click at [397, 133] on span "14" at bounding box center [397, 132] width 16 height 16
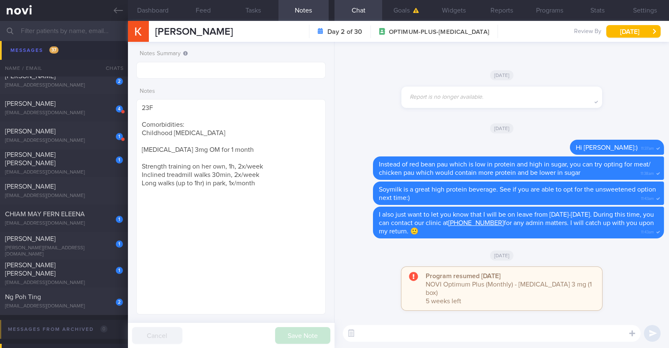
click at [368, 260] on div "Yesterday" at bounding box center [501, 254] width 324 height 23
click at [630, 37] on button "Tue, 14 Oct" at bounding box center [633, 31] width 54 height 13
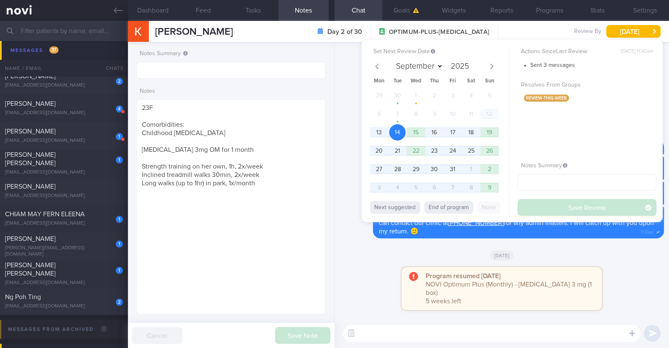
click at [395, 132] on span "14" at bounding box center [397, 132] width 16 height 16
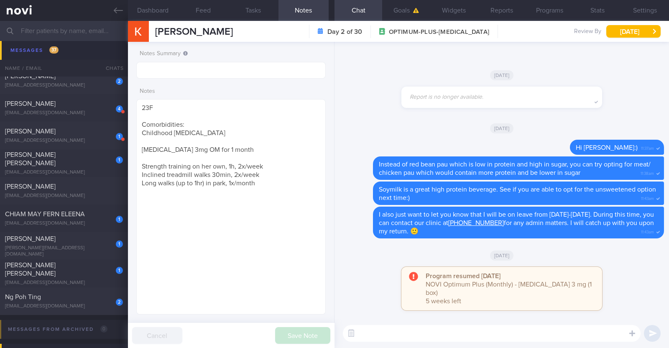
click at [366, 259] on div "Yesterday" at bounding box center [501, 254] width 324 height 23
click at [67, 135] on div "[PERSON_NAME]" at bounding box center [63, 131] width 116 height 8
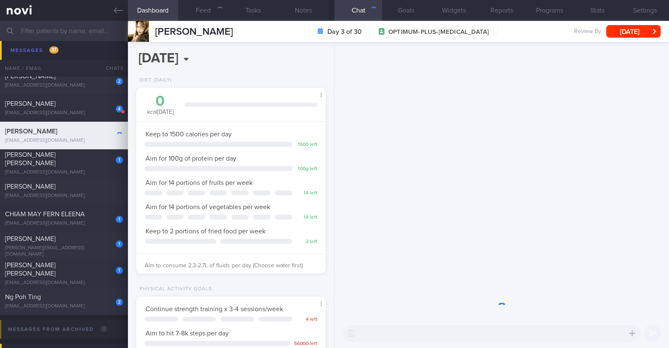
scroll to position [95, 166]
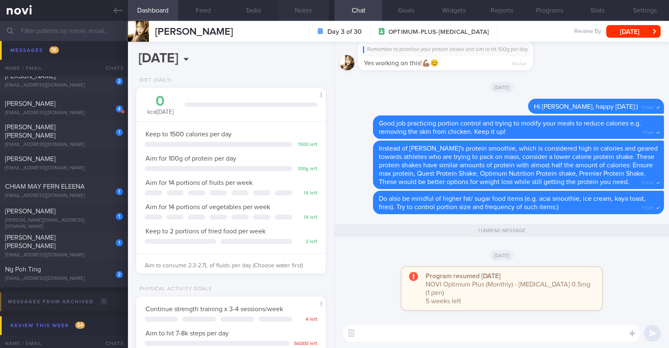
click at [318, 14] on button "Notes" at bounding box center [303, 10] width 50 height 21
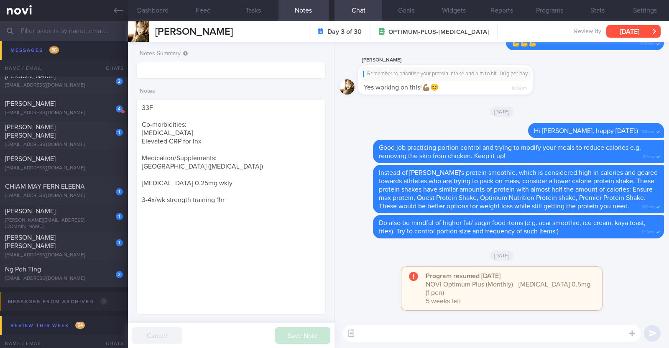
click at [625, 34] on button "Sat, 11 Oct" at bounding box center [633, 31] width 54 height 13
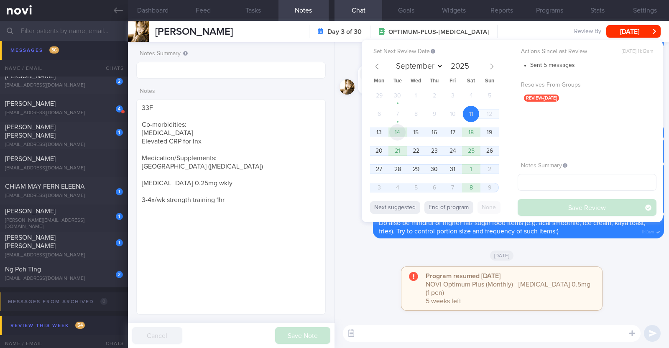
click at [403, 138] on span "14" at bounding box center [397, 132] width 16 height 16
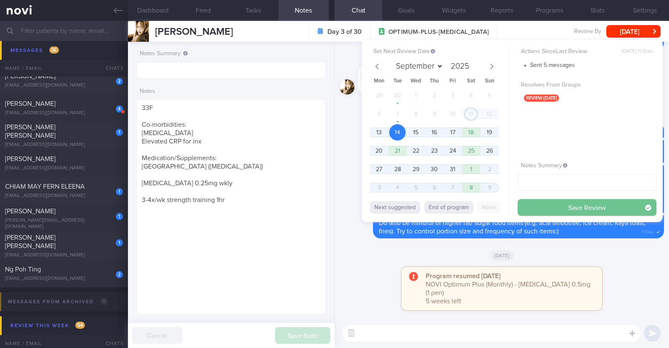
click at [548, 207] on button "Save Review" at bounding box center [586, 207] width 139 height 17
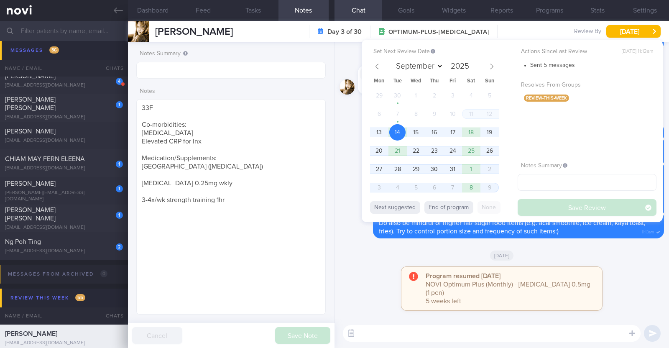
scroll to position [2420, 0]
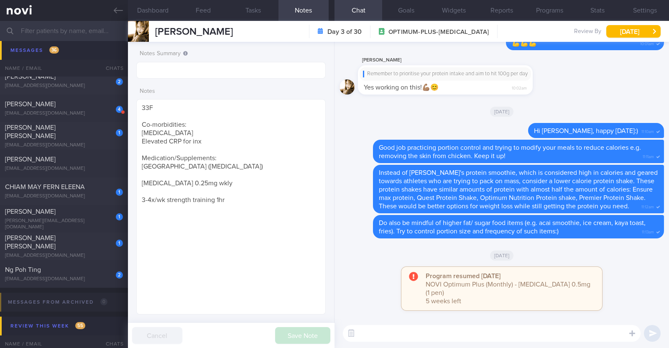
click at [375, 257] on div "Sat, 11 Oct" at bounding box center [501, 254] width 324 height 23
click at [90, 108] on div "4 Claudia Lee claudialwq26@gmail.com" at bounding box center [64, 108] width 128 height 17
type textarea "27F Co-morbidities: Acne vulgaris Health screen 2024 - nad Medication/Supplemen…"
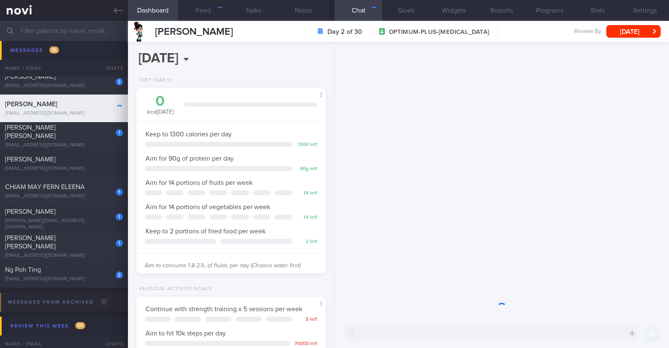
scroll to position [95, 166]
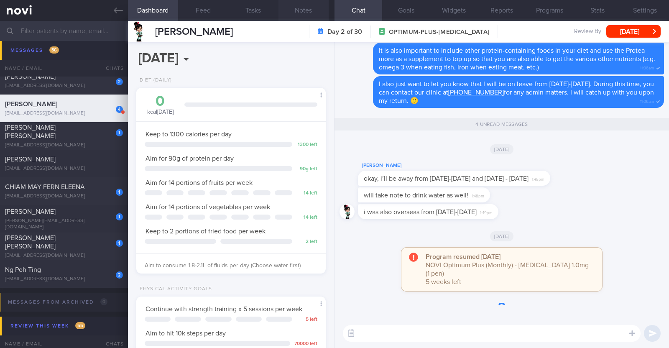
click at [303, 18] on button "Notes" at bounding box center [303, 10] width 50 height 21
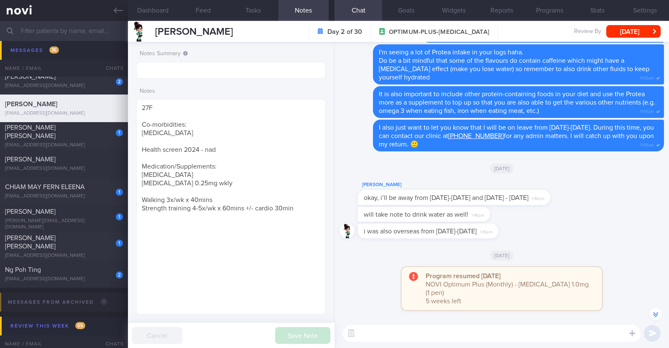
scroll to position [-104, 0]
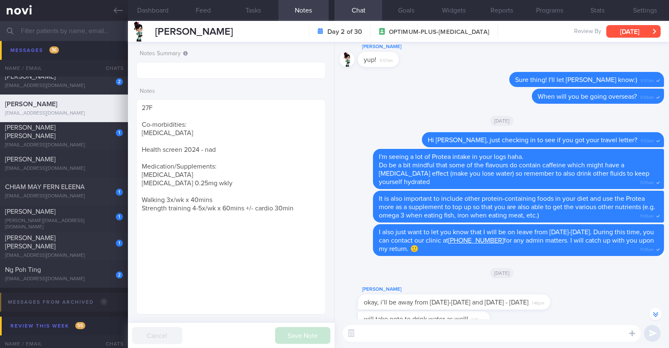
click at [627, 28] on button "Sun, 12 Oct" at bounding box center [633, 31] width 54 height 13
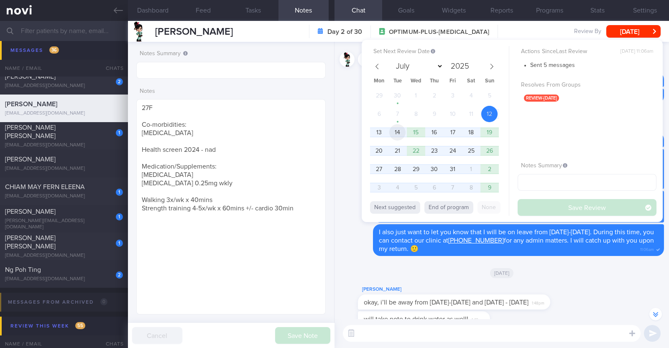
click at [401, 134] on span "14" at bounding box center [397, 132] width 16 height 16
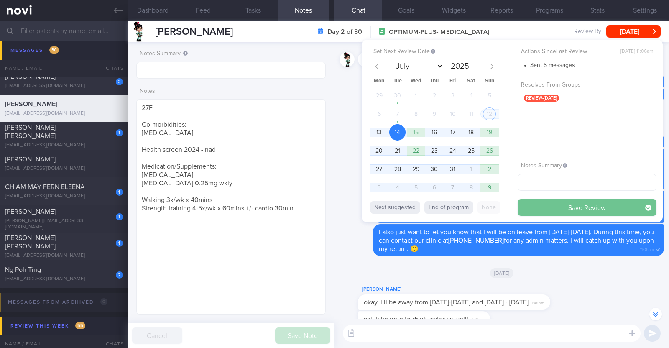
click at [554, 212] on button "Save Review" at bounding box center [586, 207] width 139 height 17
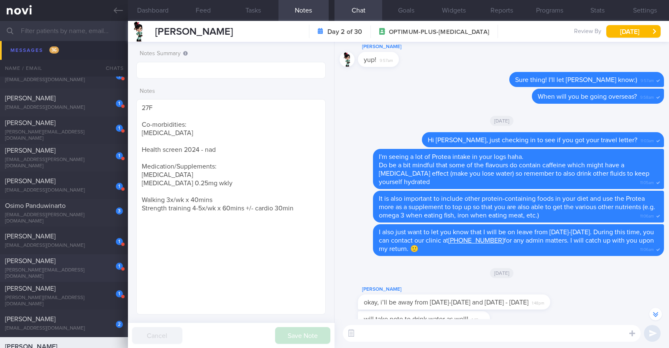
scroll to position [2202, 0]
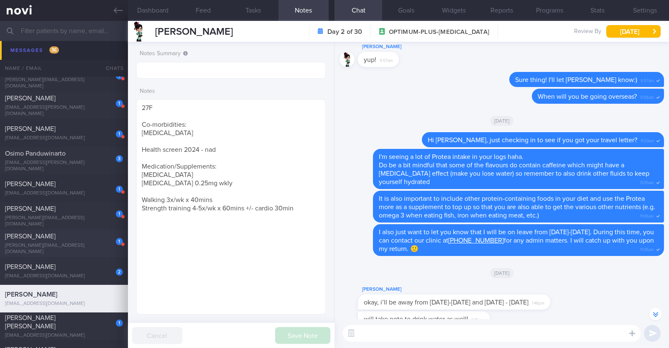
click at [81, 243] on div "1 Gary Sng gary@collectors.com.sg" at bounding box center [64, 243] width 128 height 23
type input "R/v with [PERSON_NAME] 28/10. r/v 14/10"
type textarea "61M Comorbidities: Asthma Diverticulitis with bladder fistula s/p surgery in Fe…"
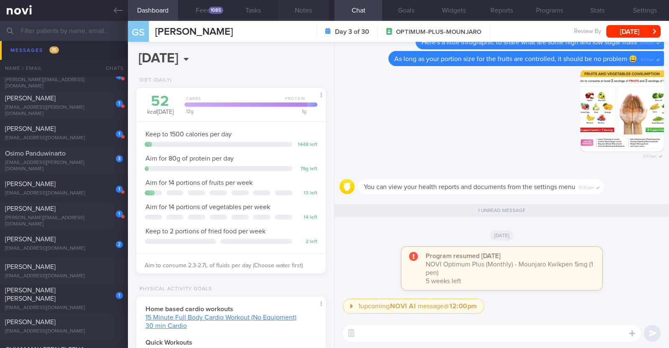
click at [320, 6] on button "Notes" at bounding box center [303, 10] width 50 height 21
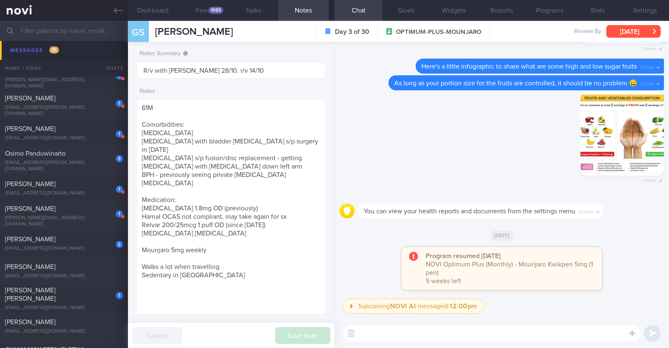
click at [627, 29] on button "Sat, 11 Oct" at bounding box center [633, 31] width 54 height 13
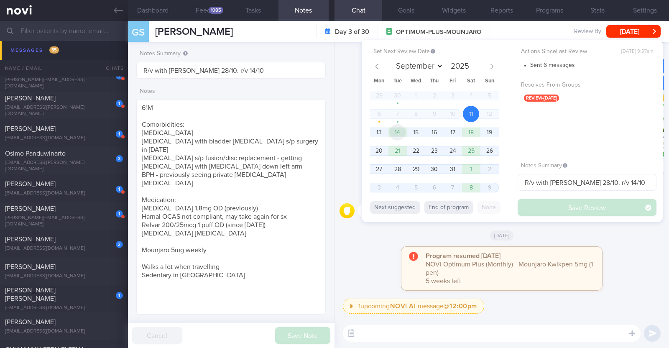
click at [399, 128] on span "14" at bounding box center [397, 132] width 16 height 16
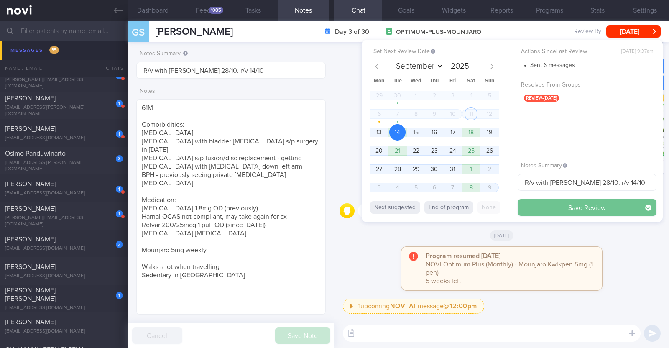
click at [627, 210] on button "Save Review" at bounding box center [586, 207] width 139 height 17
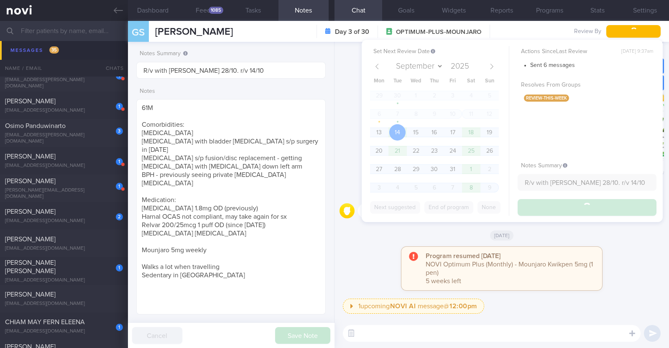
scroll to position [2175, 0]
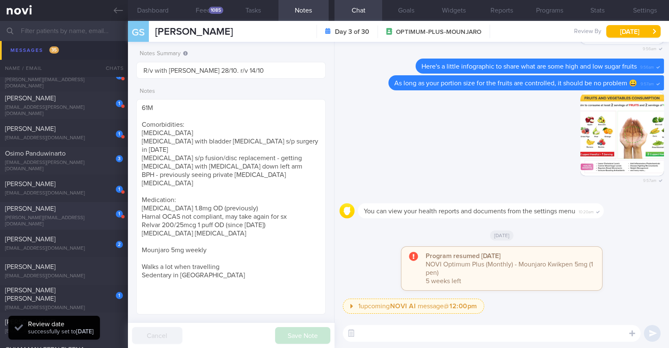
click at [104, 217] on div "1" at bounding box center [113, 210] width 18 height 13
type input "R/v with Dr Todd 15/10. R/v 6/10"
type textarea "39F Nurse clinician at SGH SICU Comorbidities: Borderline high LDL Plantar fasc…"
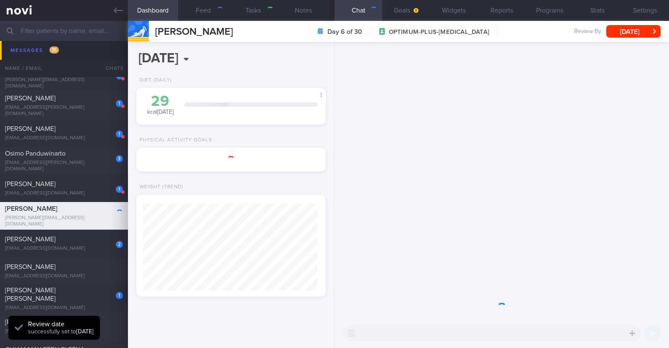
scroll to position [95, 166]
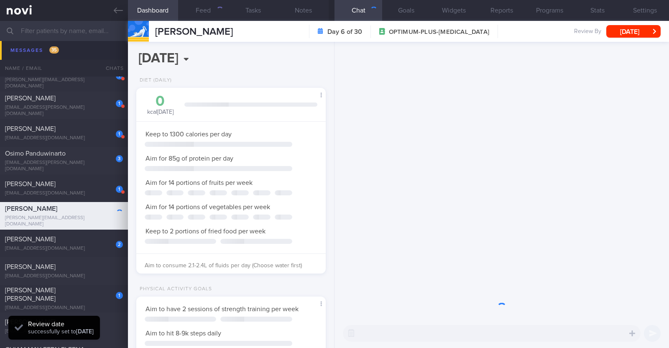
click at [297, 11] on button "Notes" at bounding box center [303, 10] width 50 height 21
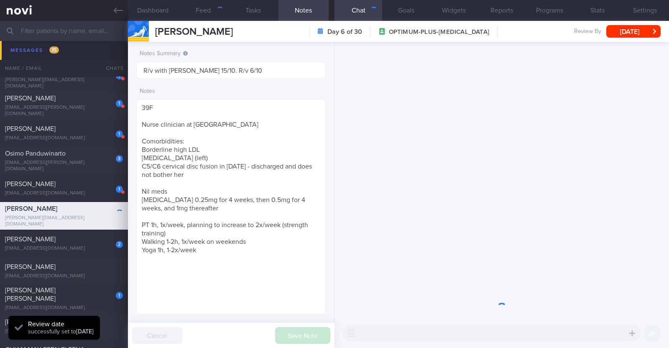
scroll to position [95, 166]
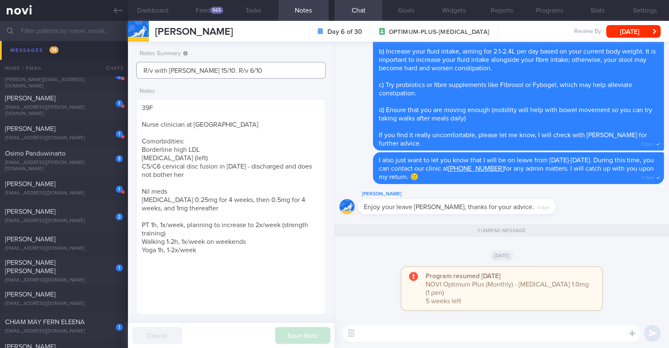
drag, startPoint x: 262, startPoint y: 69, endPoint x: 209, endPoint y: 68, distance: 53.5
click at [209, 68] on input "R/v with Dr Todd 15/10. R/v 6/10" at bounding box center [230, 70] width 189 height 17
type input "R/v with [PERSON_NAME] 15/10."
click at [315, 333] on button "Save Note" at bounding box center [302, 335] width 55 height 17
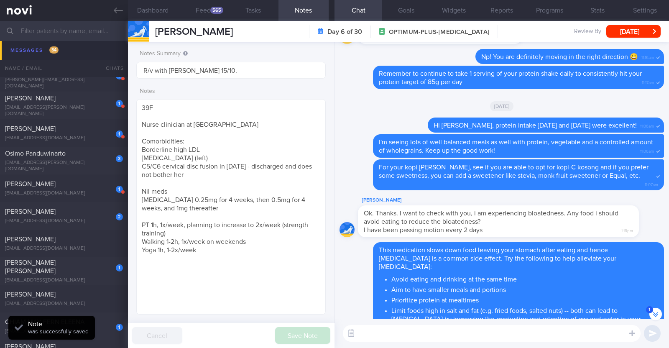
scroll to position [-365, 0]
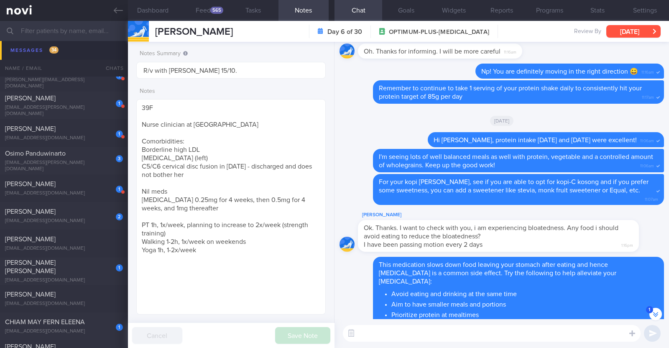
click at [617, 32] on button "[DATE]" at bounding box center [633, 31] width 54 height 13
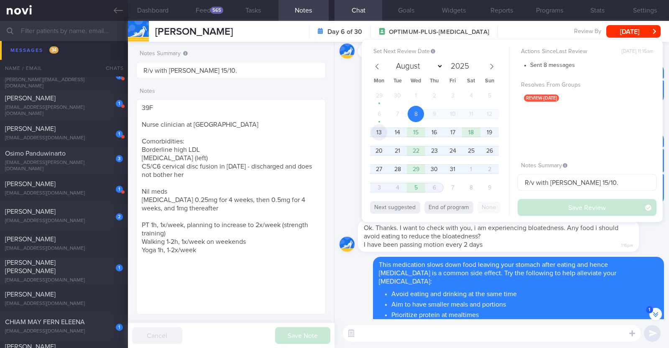
click at [380, 138] on span "13" at bounding box center [379, 132] width 16 height 16
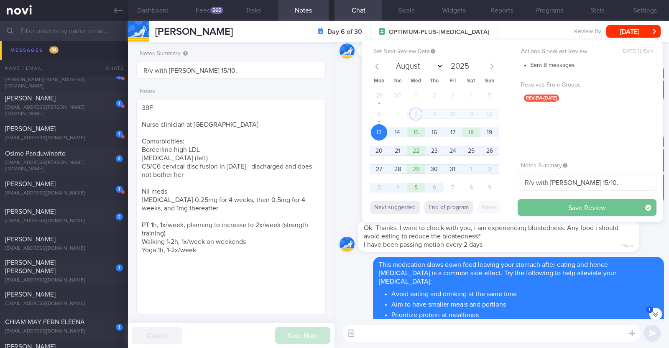
click at [531, 205] on button "Save Review" at bounding box center [586, 207] width 139 height 17
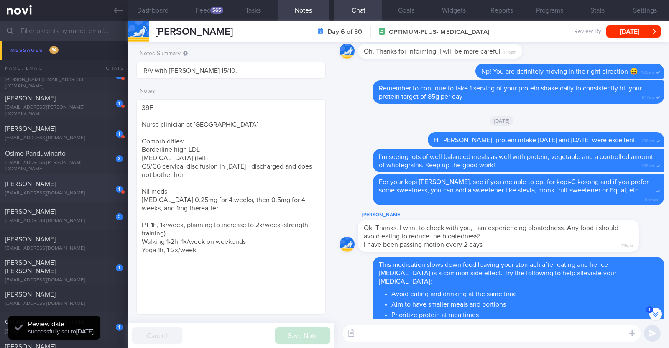
click at [102, 188] on div "1 Charlaine Narvaez charlaine.flores18@gmail.com" at bounding box center [64, 188] width 128 height 17
type input "R/v with [PERSON_NAME] 24/10. r/v 13/10"
type textarea "35F Comorbidities: Hypertension (white coat syndrome) Hyperlipidemia Fatty live…"
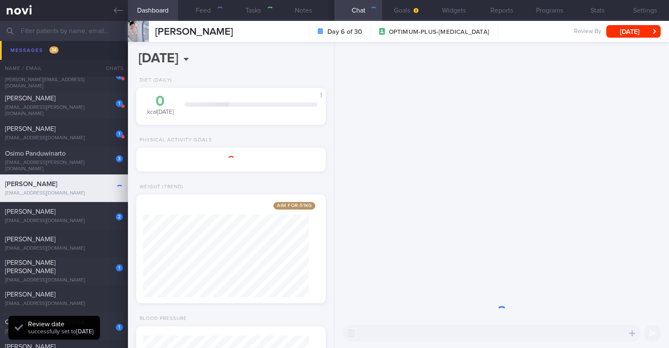
scroll to position [83, 166]
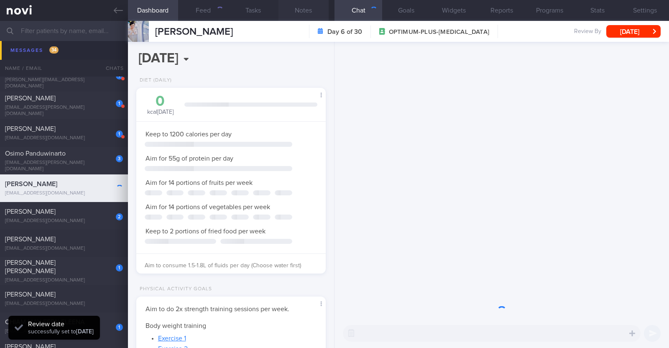
click at [307, 10] on button "Notes" at bounding box center [303, 10] width 50 height 21
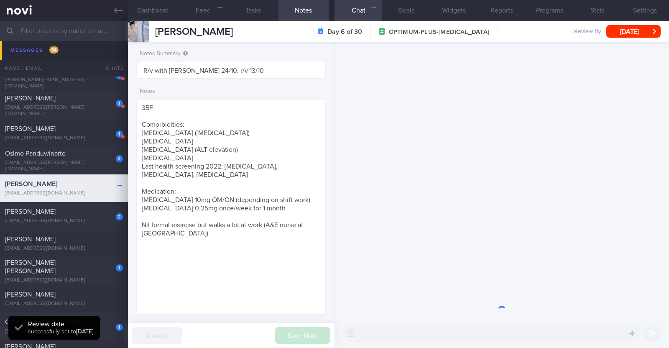
scroll to position [83, 166]
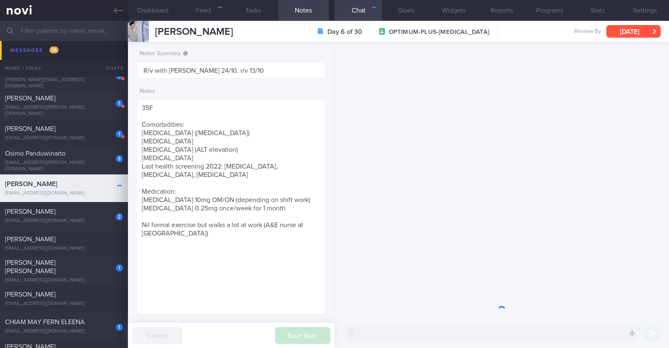
click at [648, 32] on button "[DATE]" at bounding box center [633, 31] width 54 height 13
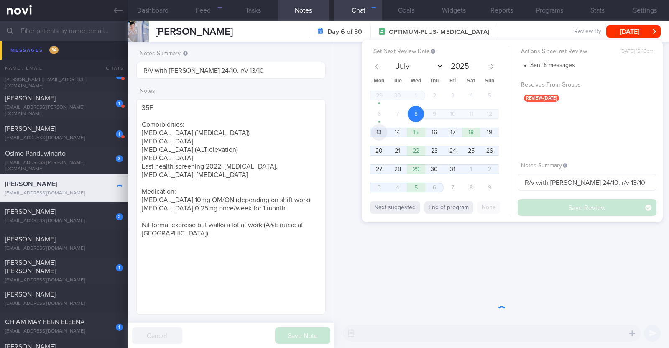
click at [384, 132] on span "13" at bounding box center [379, 132] width 16 height 16
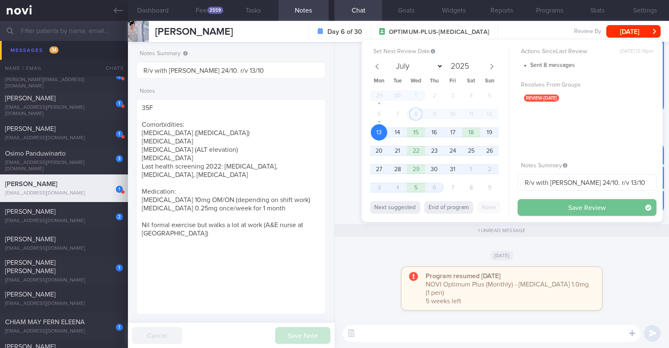
scroll to position [0, 0]
click at [604, 210] on button "Save Review" at bounding box center [586, 207] width 139 height 17
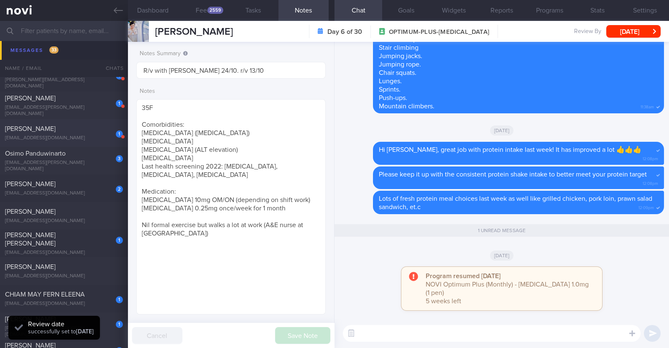
click at [83, 137] on div "grpqbkybr9@privaterelay.appleid.com" at bounding box center [64, 138] width 118 height 6
type input "r/v 17/10"
type textarea "52M Co-morbidities: DM dx 2019 HTN HLD Lumbar degenerative disc disease s/p sur…"
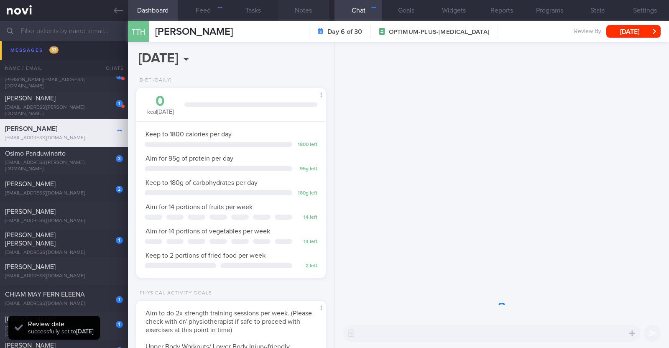
scroll to position [84, 169]
click at [311, 12] on button "Notes" at bounding box center [303, 10] width 50 height 21
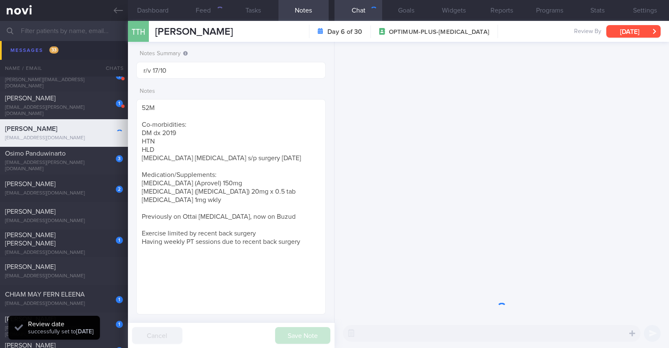
click at [643, 29] on button "[DATE]" at bounding box center [633, 31] width 54 height 13
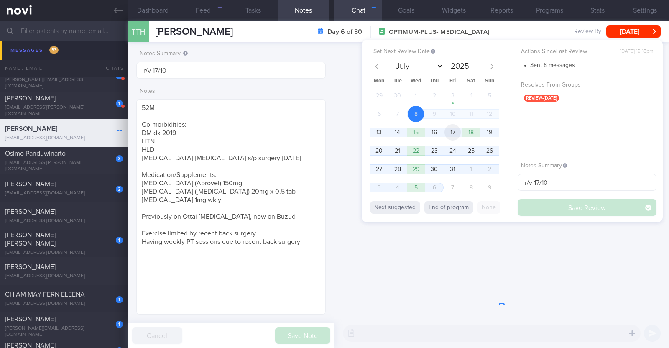
click at [460, 131] on span "17" at bounding box center [452, 132] width 16 height 16
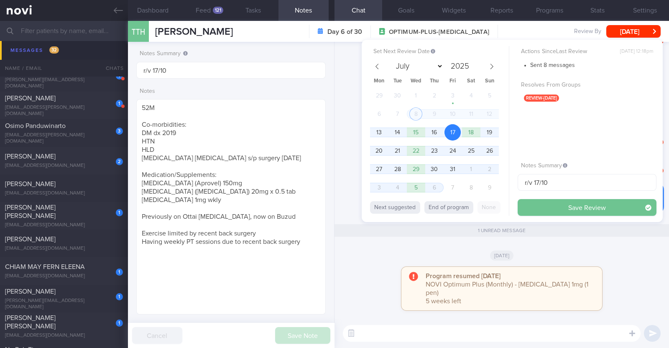
click at [554, 205] on button "Save Review" at bounding box center [586, 207] width 139 height 17
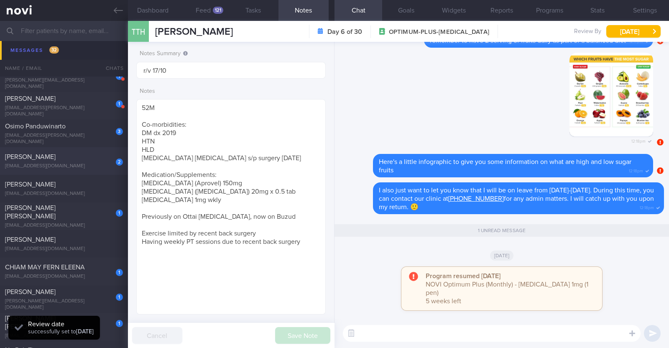
scroll to position [2040, 0]
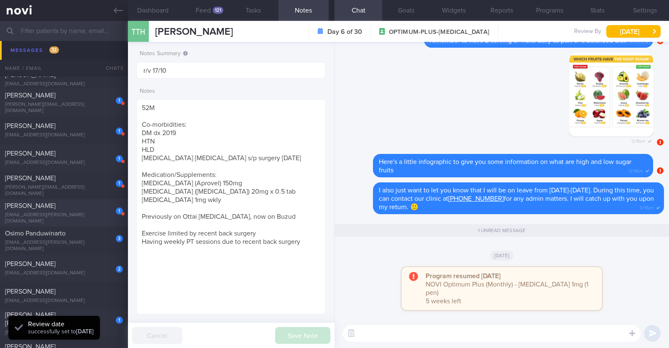
click at [90, 206] on div "Louise Burt" at bounding box center [63, 205] width 116 height 8
type textarea "39F Started OP+ since Nov '23, but just connected with health coach in Jun '25 …"
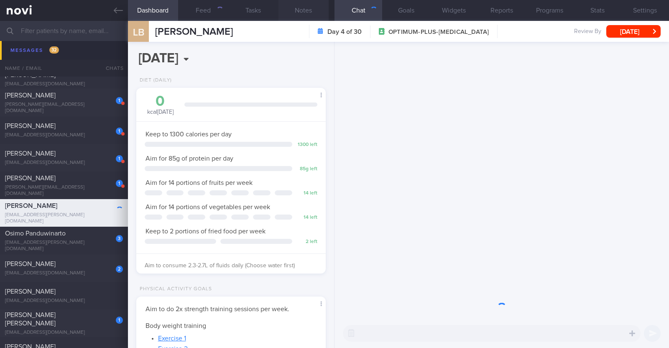
click at [308, 9] on button "Notes" at bounding box center [303, 10] width 50 height 21
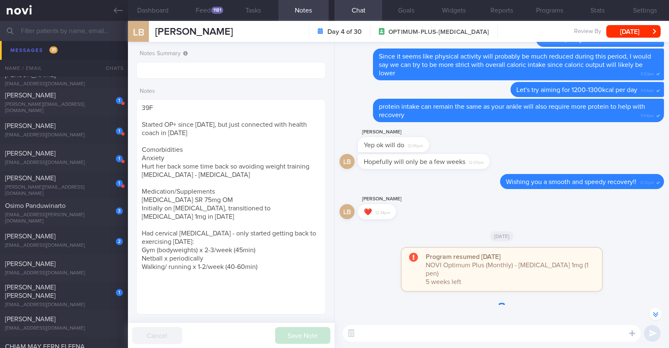
scroll to position [-104, 0]
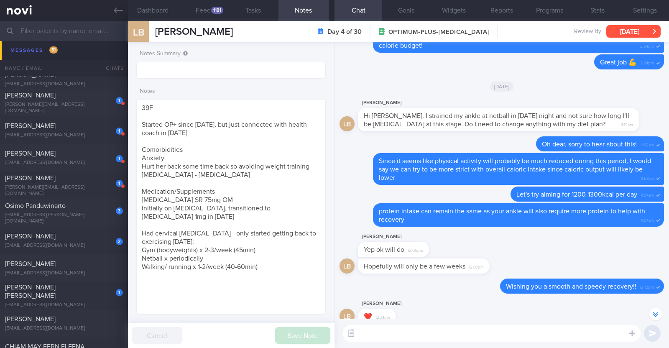
click at [649, 25] on button "Fri, 10 Oct" at bounding box center [633, 31] width 54 height 13
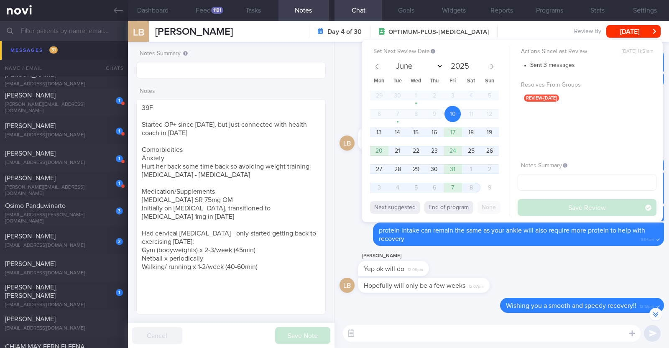
scroll to position [-85, 0]
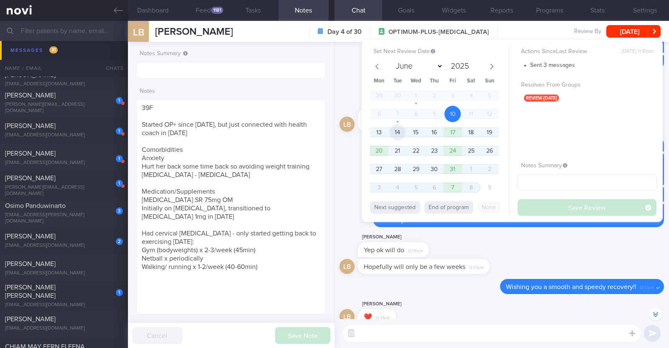
click at [397, 134] on span "14" at bounding box center [397, 132] width 16 height 16
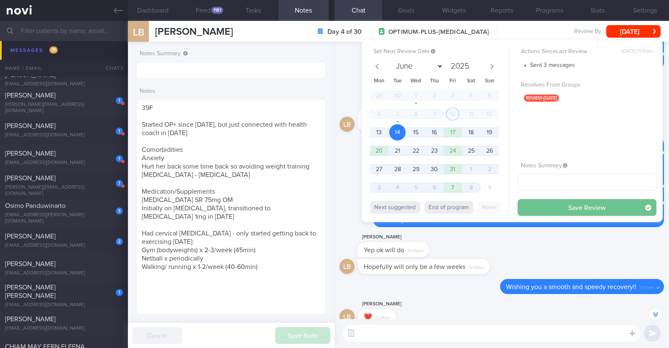
click at [587, 206] on button "Save Review" at bounding box center [586, 207] width 139 height 17
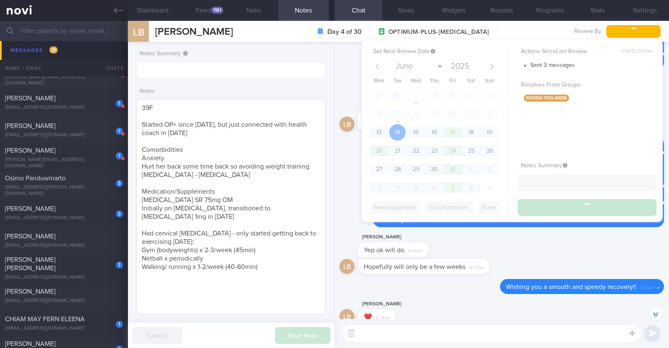
scroll to position [2012, 0]
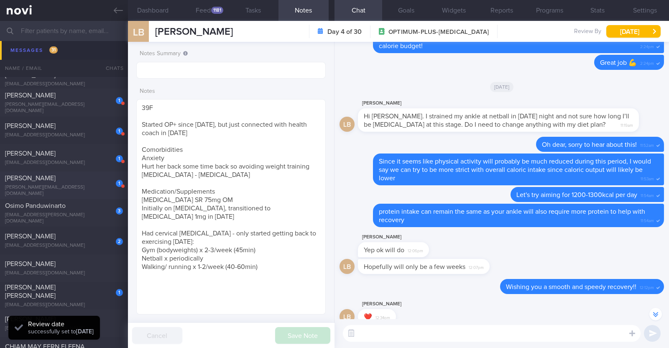
click at [99, 181] on div "Alexis Damayo" at bounding box center [63, 178] width 116 height 8
type input "r/v with Dr Todd 17/10. r/v 17/10"
type textarea "40F Comorbidities: Hypertension Hx of gallstones - no hx of complications Nil M…"
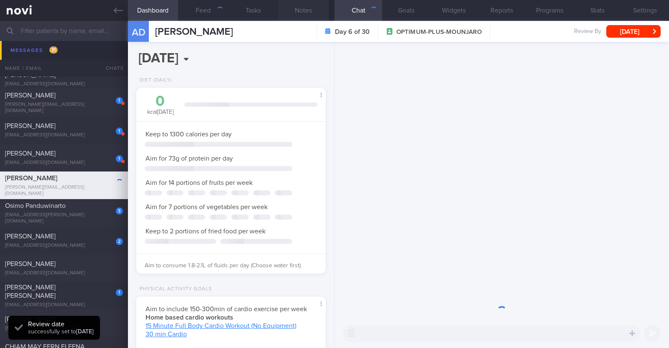
click at [309, 11] on button "Notes" at bounding box center [303, 10] width 50 height 21
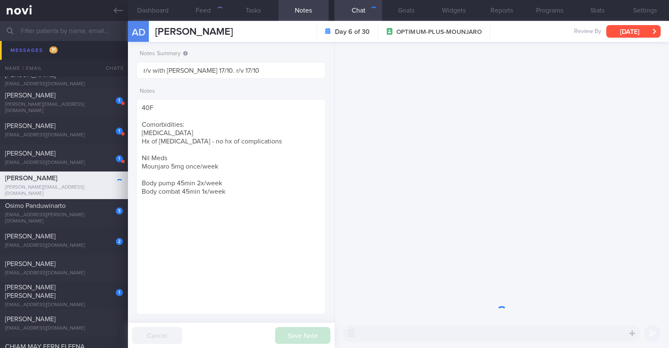
click at [622, 32] on button "[DATE]" at bounding box center [633, 31] width 54 height 13
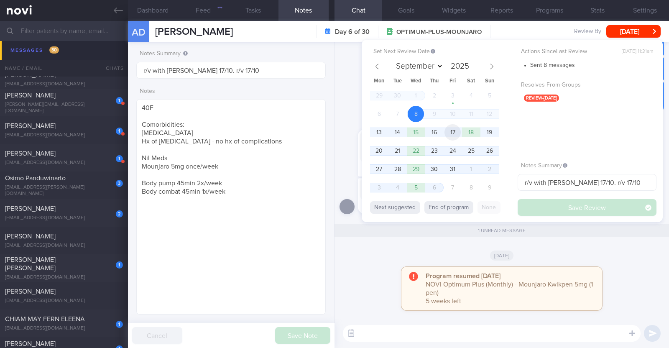
click at [454, 130] on span "17" at bounding box center [452, 132] width 16 height 16
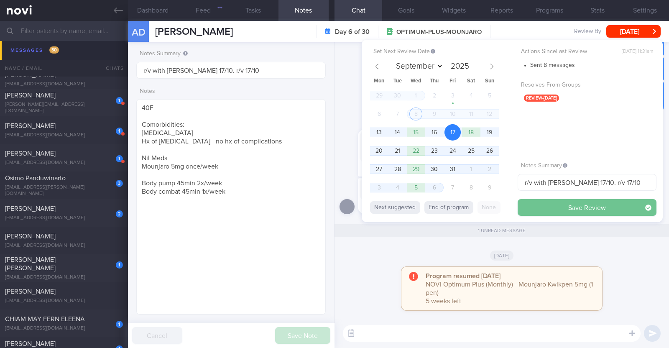
click at [546, 211] on button "Save Review" at bounding box center [586, 207] width 139 height 17
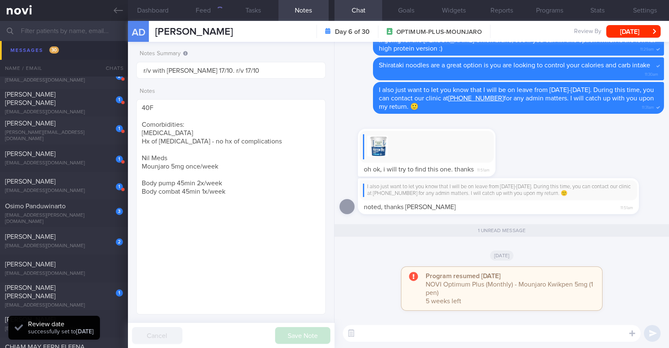
scroll to position [2012, 0]
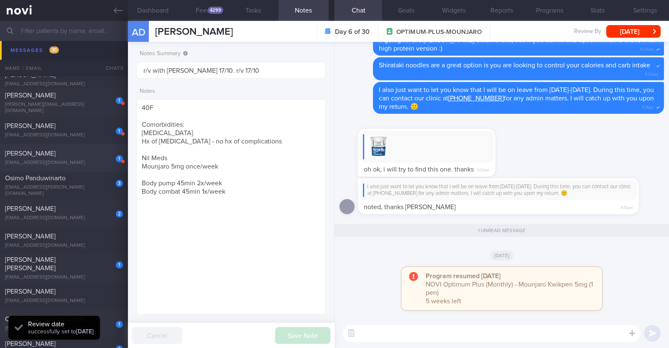
click at [68, 153] on div "Khairunnisa Muzani" at bounding box center [63, 153] width 116 height 8
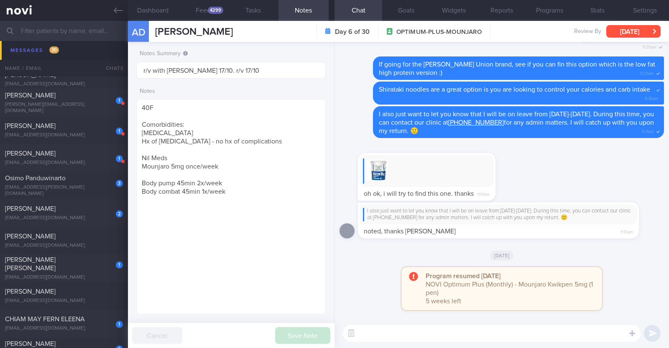
click at [640, 29] on button "[DATE]" at bounding box center [633, 31] width 54 height 13
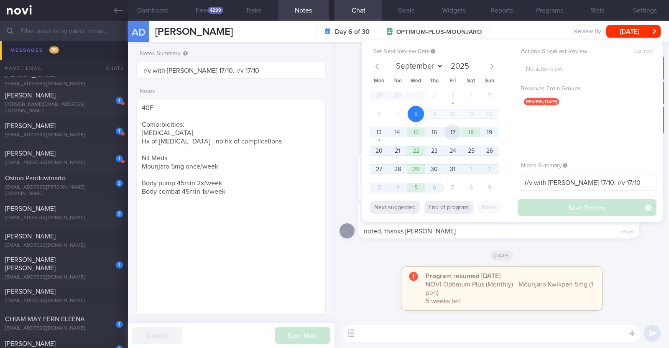
click at [455, 132] on span "17" at bounding box center [452, 132] width 16 height 16
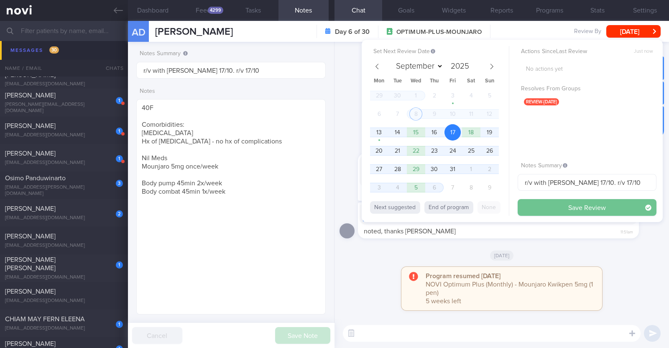
click at [560, 213] on button "Save Review" at bounding box center [586, 207] width 139 height 17
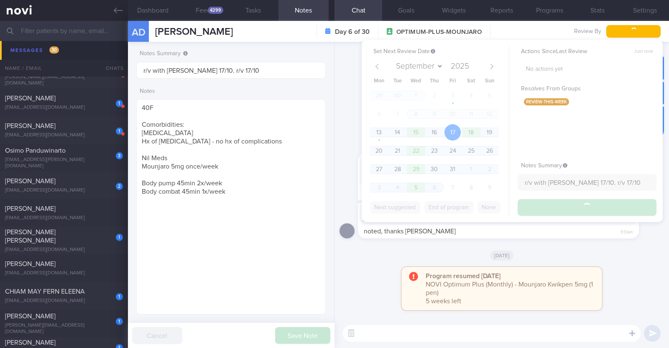
scroll to position [1984, 0]
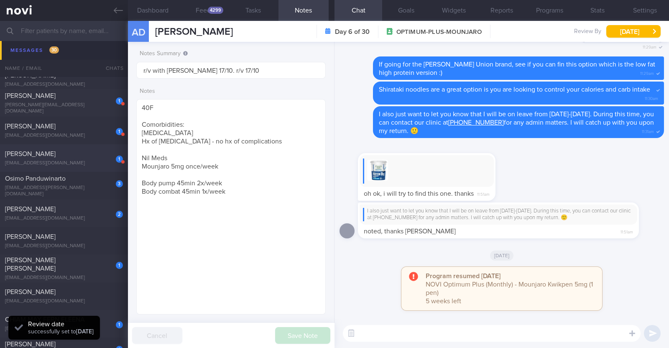
click at [74, 162] on div "khairunnisa.muzani@gmail.com" at bounding box center [64, 163] width 118 height 6
type input "R/v 17/10"
type textarea "31F Comorbidities: PCOS (diagnosed at 13 years) Medication: Progesterone (Prove…"
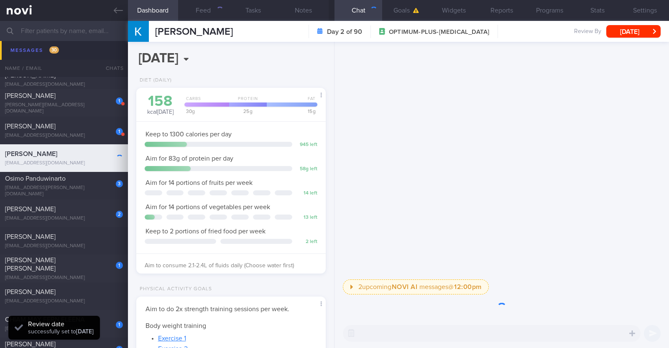
scroll to position [95, 166]
click at [300, 8] on button "Notes" at bounding box center [303, 10] width 50 height 21
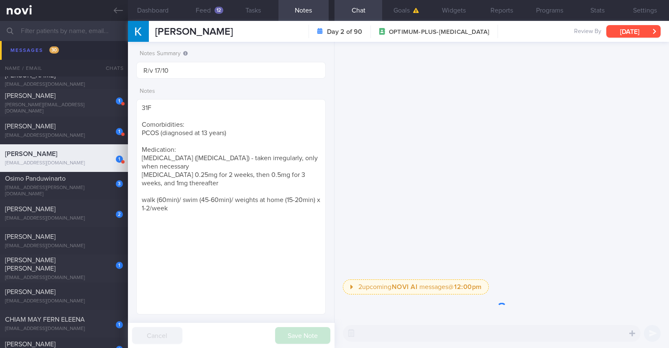
click at [637, 25] on button "Sun, 12 Oct" at bounding box center [633, 31] width 54 height 13
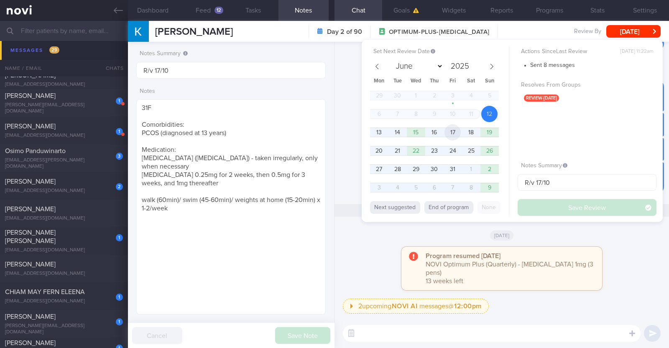
click at [448, 131] on span "17" at bounding box center [452, 132] width 16 height 16
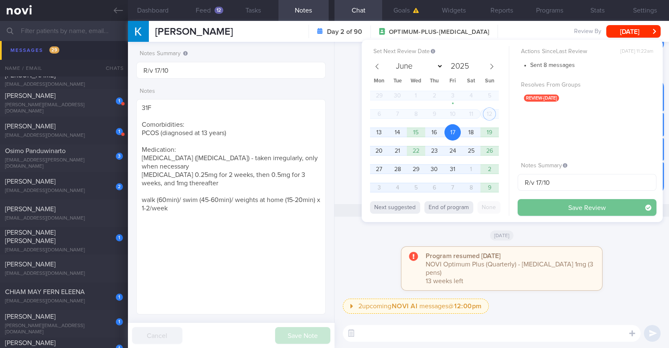
click at [535, 201] on button "Save Review" at bounding box center [586, 207] width 139 height 17
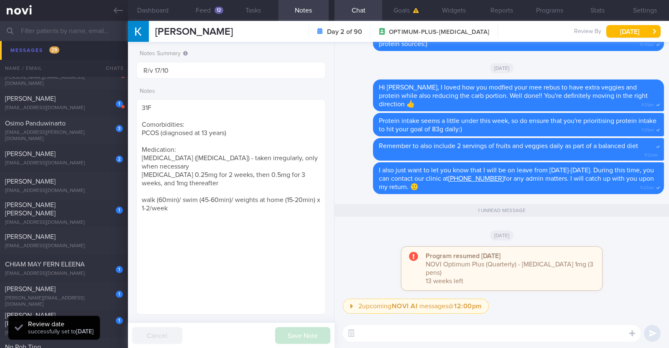
scroll to position [1957, 0]
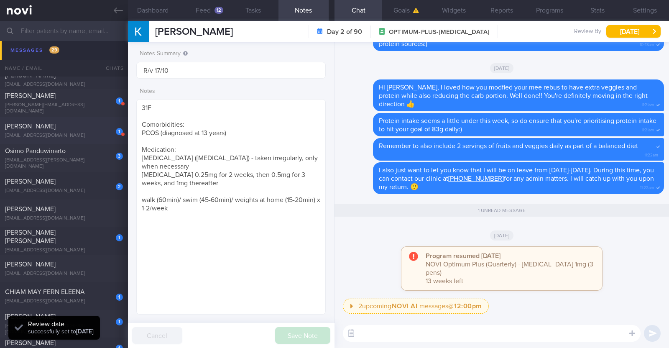
click at [110, 130] on div "1" at bounding box center [113, 128] width 18 height 13
type input "Nil r/v in system. R/v 17/10"
type textarea "44M Comorbidities: DM HTN HLD Hepatic steatosis Gout Androgenetic alopecia s/p …"
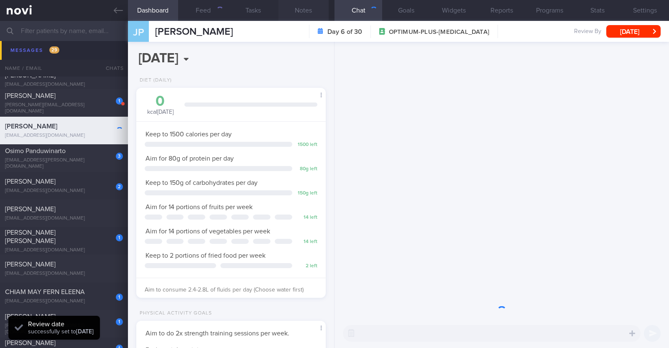
scroll to position [84, 169]
click at [297, 9] on button "Notes" at bounding box center [303, 10] width 50 height 21
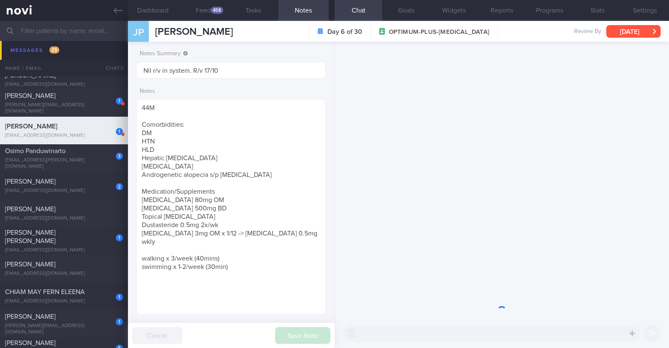
click at [639, 32] on button "[DATE]" at bounding box center [633, 31] width 54 height 13
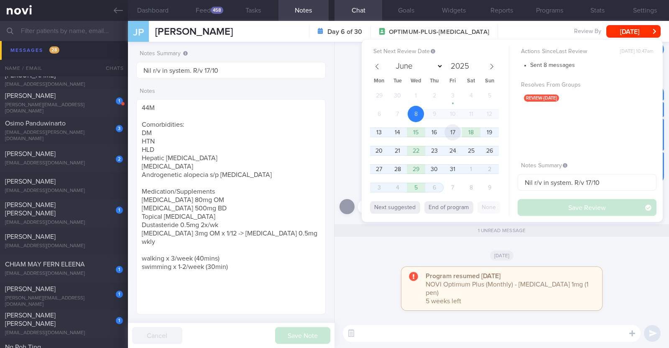
click at [454, 126] on span "17" at bounding box center [452, 132] width 16 height 16
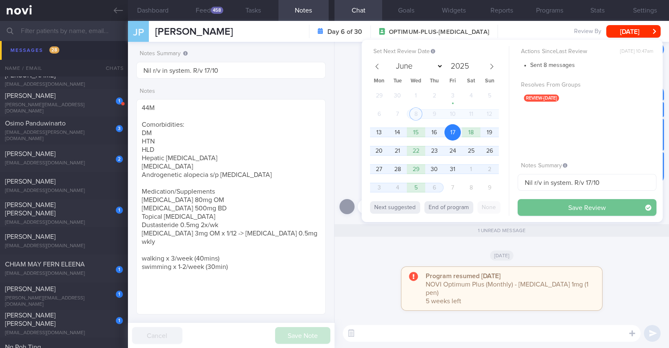
click at [552, 208] on button "Save Review" at bounding box center [586, 207] width 139 height 17
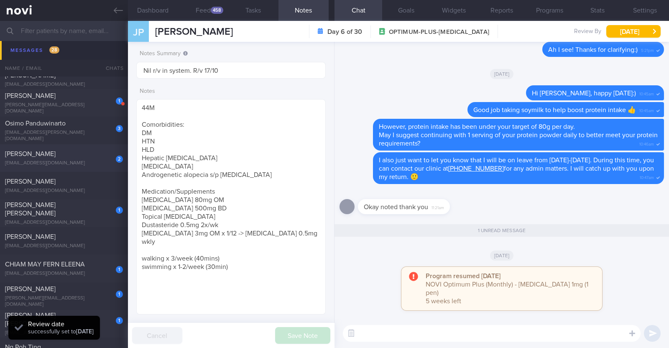
scroll to position [1850, 0]
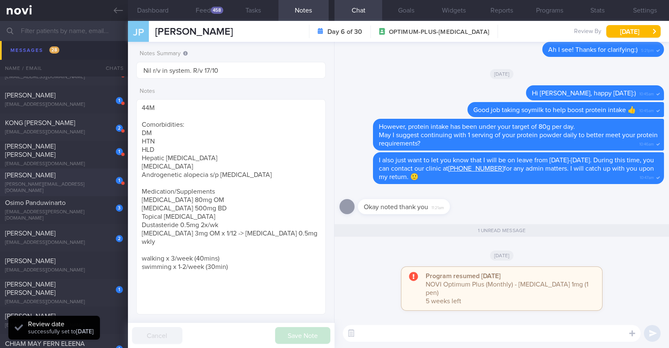
click at [104, 184] on div "1" at bounding box center [113, 177] width 18 height 13
type input "r/v 13/10. KIV downgrade to digital support. last msg 27/8"
type textarea "40M Co-morbidities: Urolithiasis Wegovy 1mg wkly Metformin XR 500mg OM Increase…"
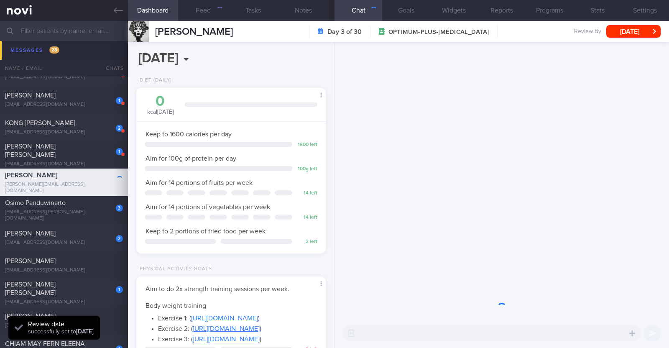
scroll to position [417895, 417812]
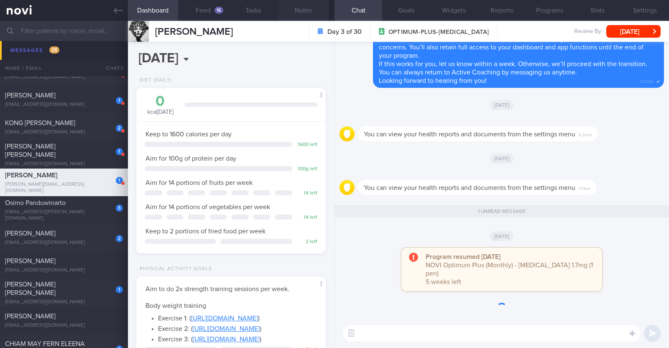
click at [299, 7] on button "Notes" at bounding box center [303, 10] width 50 height 21
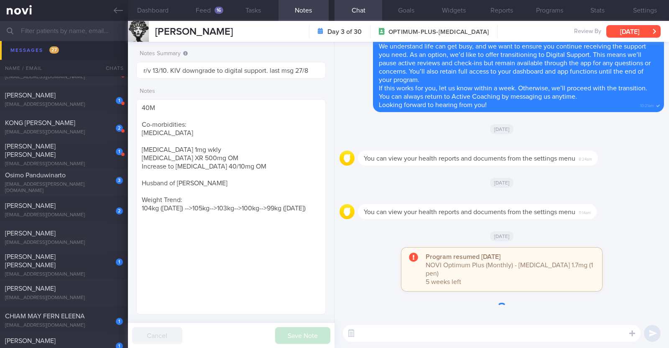
click at [637, 32] on button "[DATE]" at bounding box center [633, 31] width 54 height 13
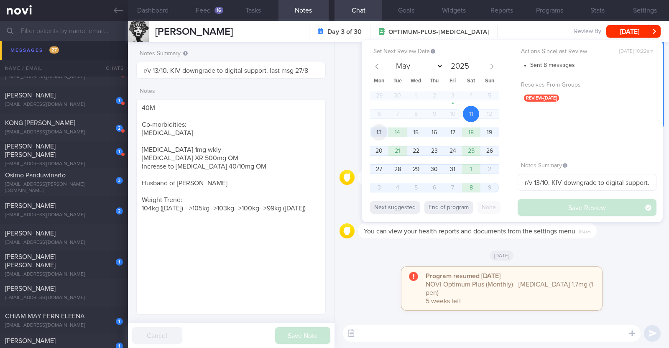
click at [383, 135] on span "13" at bounding box center [379, 132] width 16 height 16
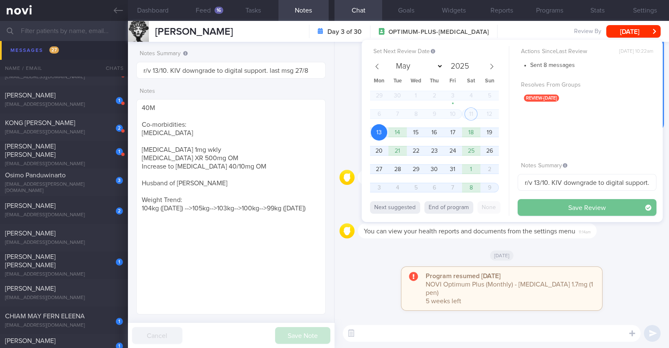
click at [562, 204] on button "Save Review" at bounding box center [586, 207] width 139 height 17
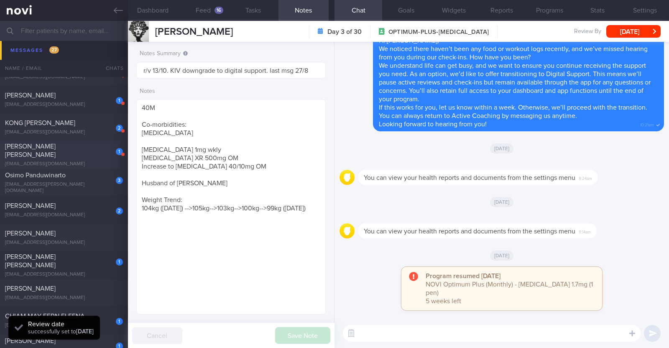
click at [84, 155] on div "1 Zarina Yamaguchi Roberson zarina.yamaguchi@gmail.com" at bounding box center [64, 154] width 128 height 25
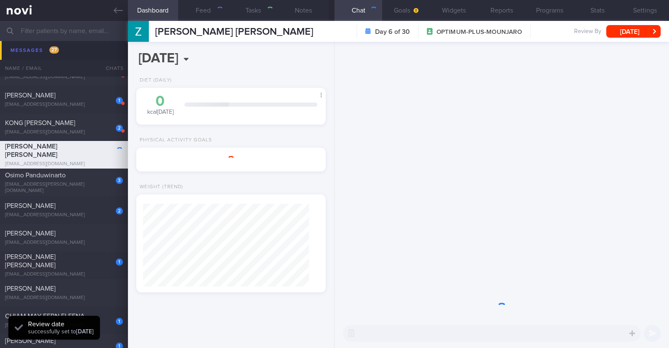
type input "R/v with Dr SA on 21/10. R/v 16/10"
type textarea "44F Comorbidities: Asthma Gastritis - H pylori eGD on 5/4/2025: stomach pangast…"
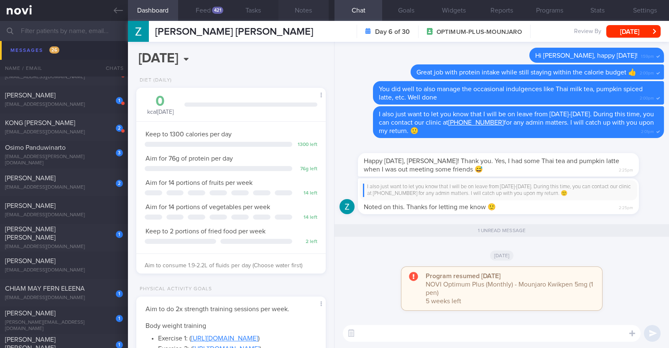
click at [304, 9] on button "Notes" at bounding box center [303, 10] width 50 height 21
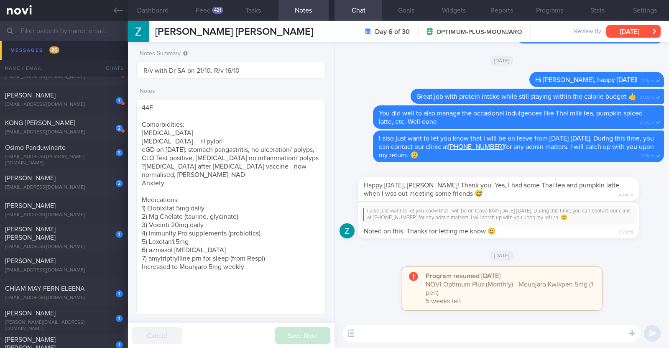
click at [614, 28] on button "[DATE]" at bounding box center [633, 31] width 54 height 13
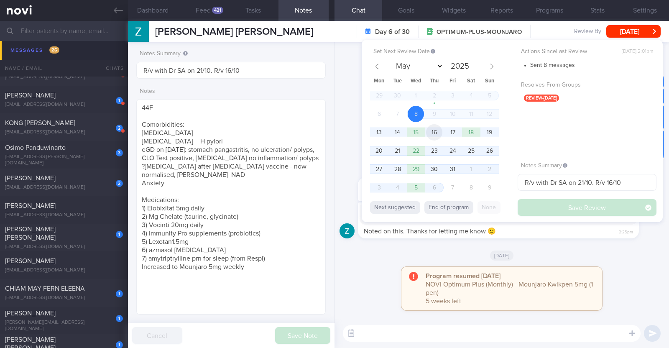
click at [438, 131] on span "16" at bounding box center [434, 132] width 16 height 16
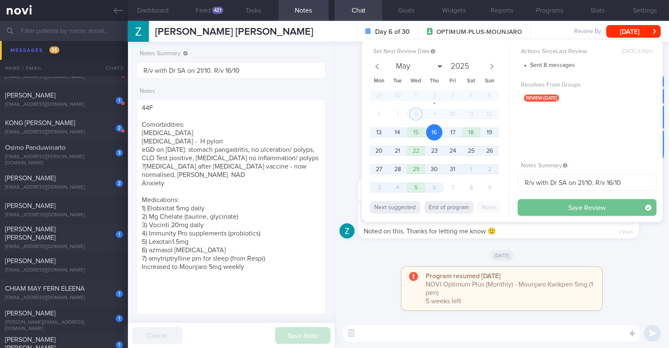
click at [596, 208] on button "Save Review" at bounding box center [586, 207] width 139 height 17
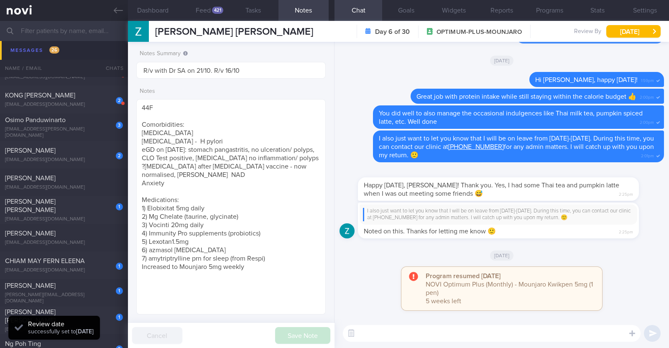
scroll to position [1822, 0]
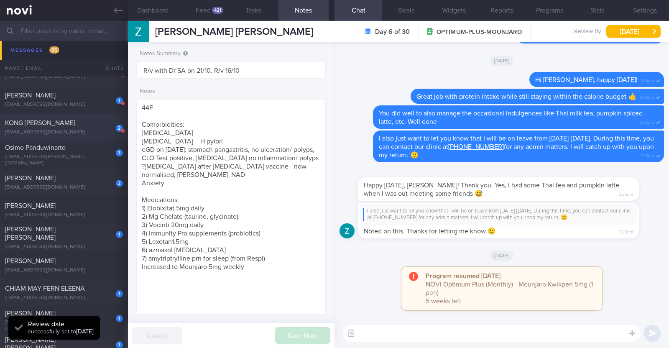
click at [109, 128] on div "2" at bounding box center [113, 125] width 18 height 13
type input "R/v with Dr SA on 17/10. R/v 16/10"
type textarea "61M Comorbidities: Fatty liver Pre-DM HTN ?OSA Medication: Exforge 80/5mg daily…"
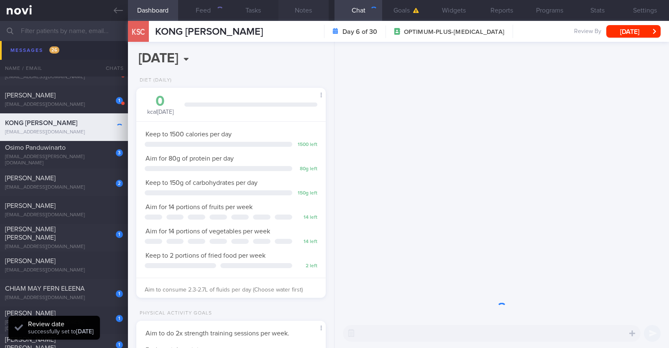
scroll to position [95, 166]
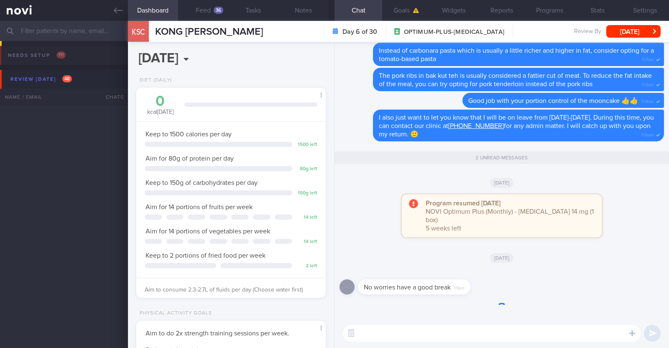
select select "9"
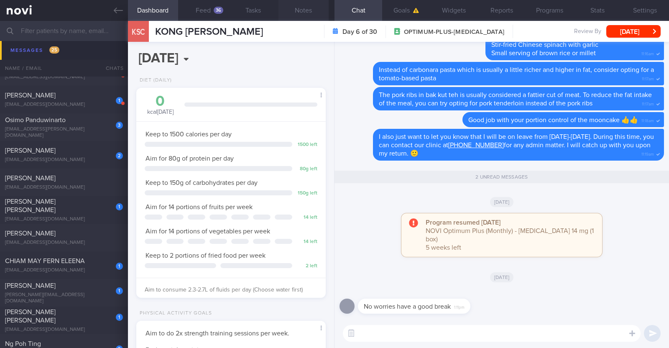
click at [301, 8] on button "Notes" at bounding box center [303, 10] width 50 height 21
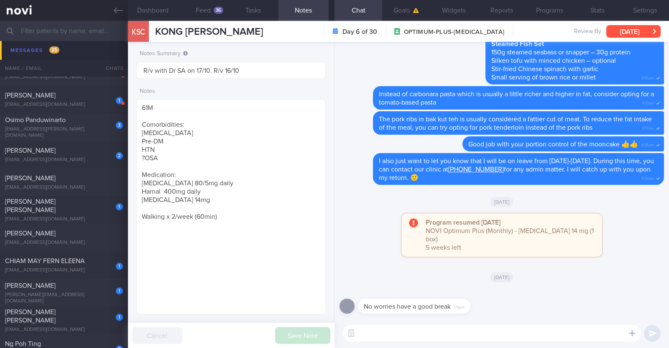
click at [640, 34] on button "[DATE]" at bounding box center [633, 31] width 54 height 13
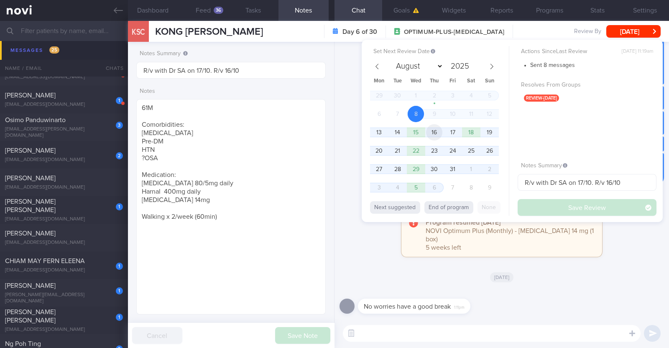
click at [438, 132] on span "16" at bounding box center [434, 132] width 16 height 16
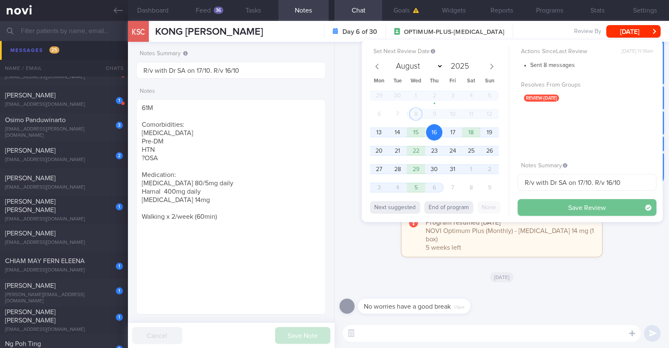
click at [578, 210] on button "Save Review" at bounding box center [586, 207] width 139 height 17
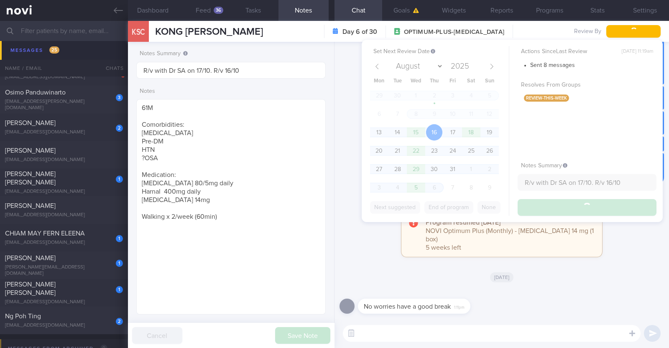
scroll to position [1794, 0]
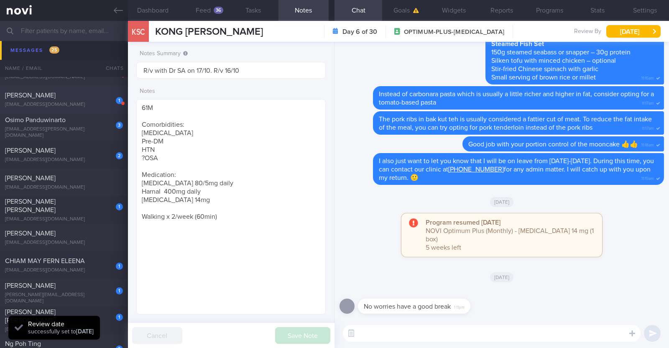
click at [98, 94] on div "[PERSON_NAME]" at bounding box center [63, 95] width 116 height 8
type textarea "42M Comorbidities: [MEDICAL_DATA] - not on f/up, not on meds Elevated [MEDICAL_…"
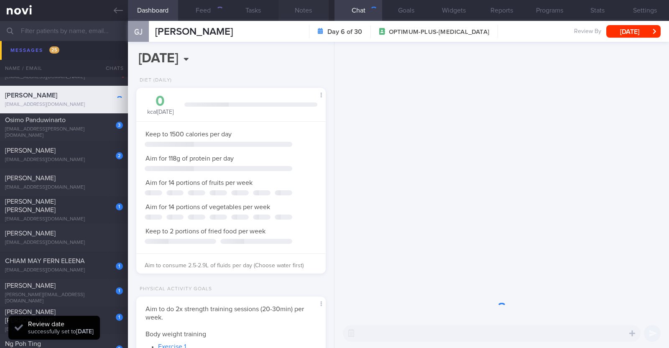
scroll to position [83, 166]
click at [312, 12] on button "Notes" at bounding box center [303, 10] width 50 height 21
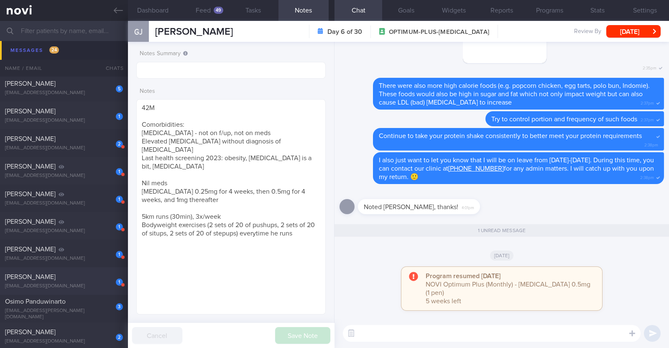
click at [104, 282] on div "1" at bounding box center [113, 279] width 18 height 13
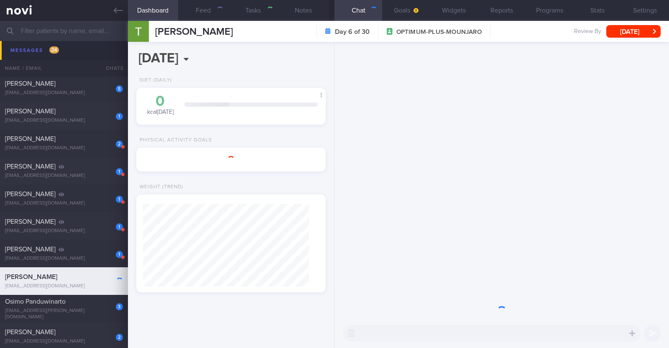
type input "R/v with [PERSON_NAME] 15/10. R/v 1/10"
type textarea "52F Comorbidities: [MEDICAL_DATA] - not on meds, not on f/up Left ACL tear, rig…"
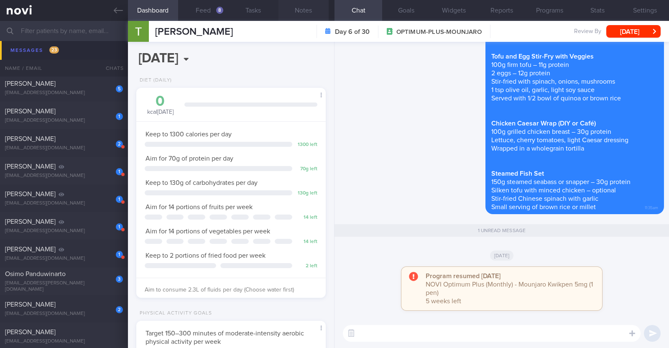
click at [295, 3] on button "Notes" at bounding box center [303, 10] width 50 height 21
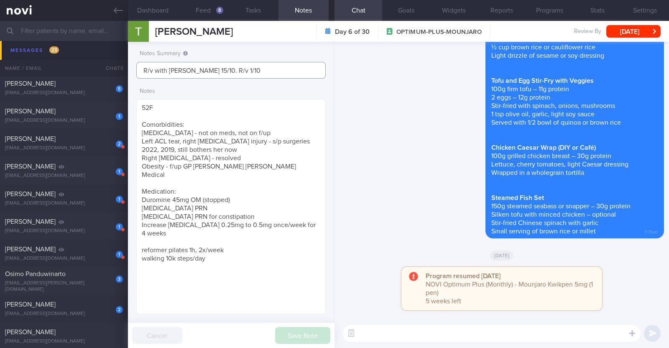
drag, startPoint x: 245, startPoint y: 70, endPoint x: 211, endPoint y: 70, distance: 33.9
click at [211, 70] on input "R/v with [PERSON_NAME] 15/10. R/v 1/10" at bounding box center [230, 70] width 189 height 17
type input "R/v with [PERSON_NAME] 15/10."
click at [303, 337] on button "Save Note" at bounding box center [302, 335] width 55 height 17
click at [439, 211] on div "Delete Here are some lunch/ dinner ideas: Suggestions for 30g protein lunch/din…" at bounding box center [501, 87] width 324 height 313
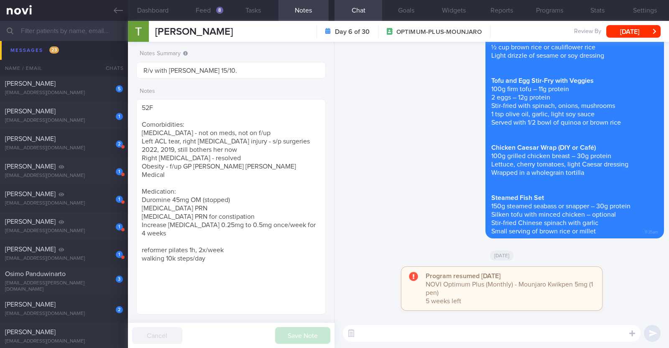
click at [640, 24] on div "[PERSON_NAME] [PERSON_NAME] [EMAIL_ADDRESS][DOMAIN_NAME] Day 6 of 30 OPTIMUM-PL…" at bounding box center [398, 31] width 541 height 21
click at [634, 30] on button "[DATE]" at bounding box center [633, 31] width 54 height 13
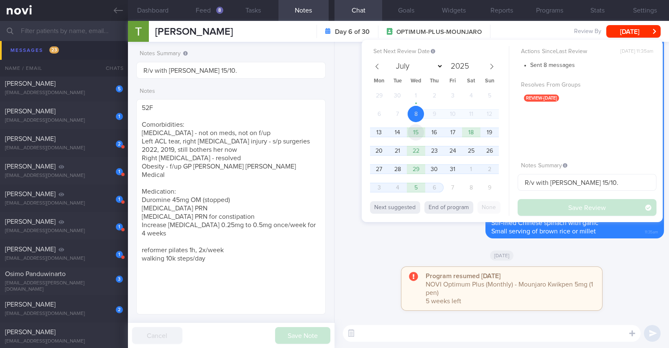
click at [412, 133] on span "15" at bounding box center [416, 132] width 16 height 16
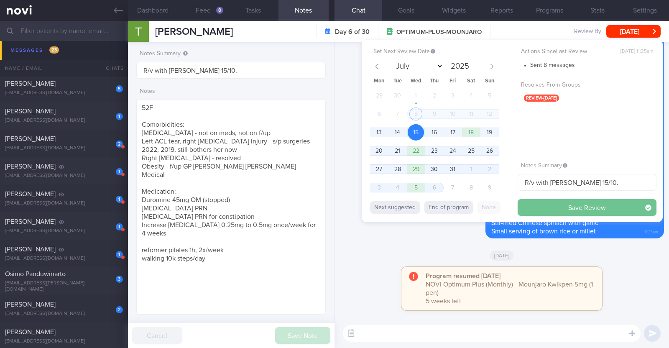
click at [532, 207] on button "Save Review" at bounding box center [586, 207] width 139 height 17
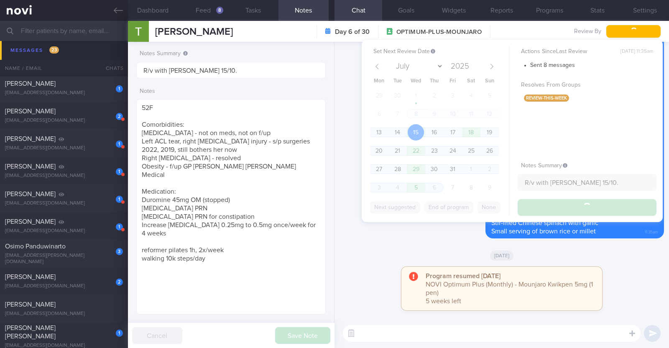
scroll to position [1558, 0]
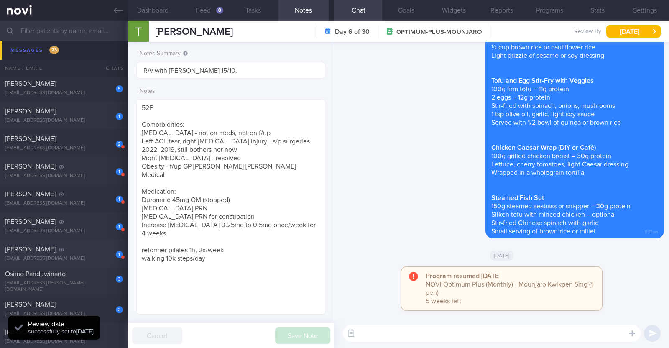
click at [95, 253] on div "1 [PERSON_NAME] [EMAIL_ADDRESS][DOMAIN_NAME]" at bounding box center [64, 253] width 128 height 17
type input "R/v with Dr [PERSON_NAME] 10/10"
type textarea "54M Nil PMHx/ Meds Ozempic 0.25mg wkly x 4/52 --> 0.5mg wkly 3-5x/wk hike x 10k…"
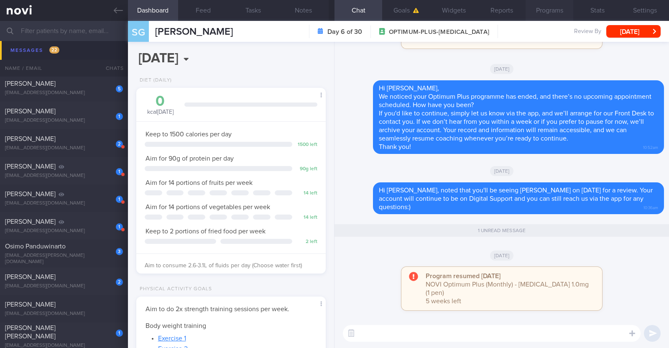
click at [541, 13] on button "Programs" at bounding box center [549, 10] width 48 height 21
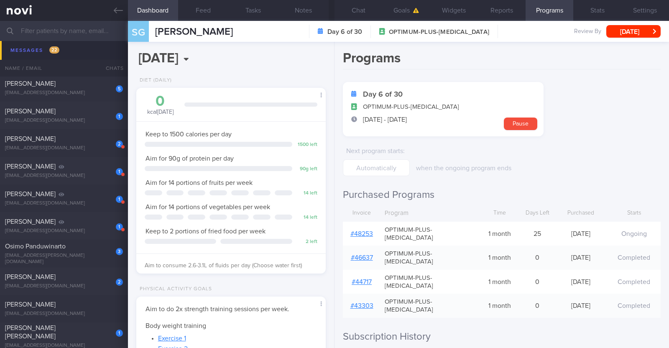
click at [360, 230] on link "# 48253" at bounding box center [361, 233] width 23 height 7
click at [619, 26] on button "[DATE]" at bounding box center [633, 31] width 54 height 13
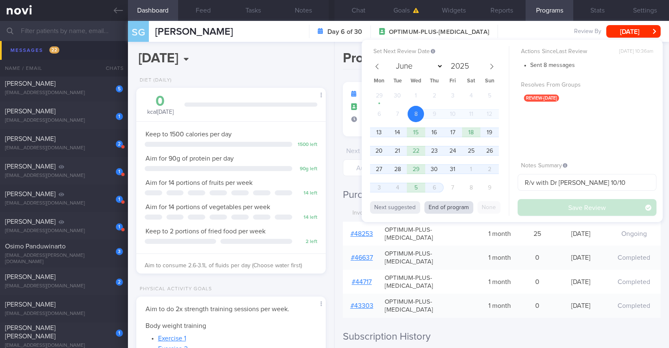
click at [461, 206] on button "End of program" at bounding box center [448, 207] width 49 height 13
select select "10"
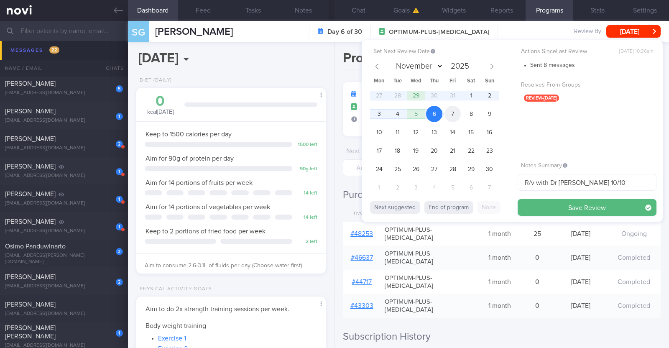
click at [452, 113] on span "7" at bounding box center [452, 114] width 16 height 16
drag, startPoint x: 585, startPoint y: 185, endPoint x: 397, endPoint y: 178, distance: 188.2
click at [397, 178] on div "Set Next Review Date 7 Nov 2025 June July August September October November Dec…" at bounding box center [512, 131] width 301 height 182
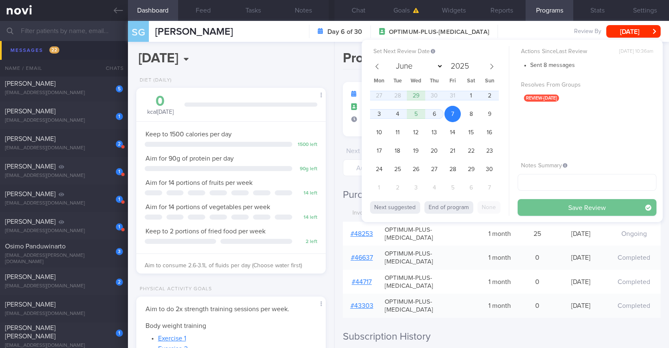
click at [566, 202] on button "Save Review" at bounding box center [586, 207] width 139 height 17
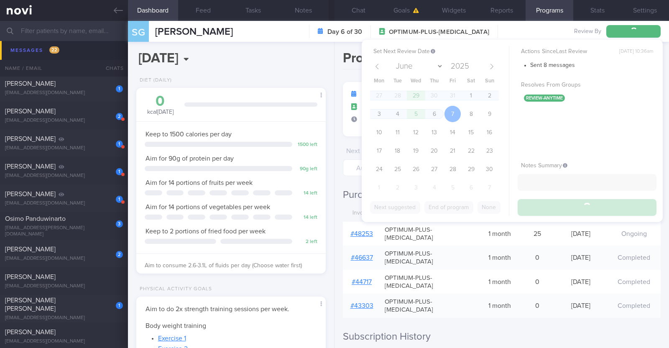
scroll to position [1530, 0]
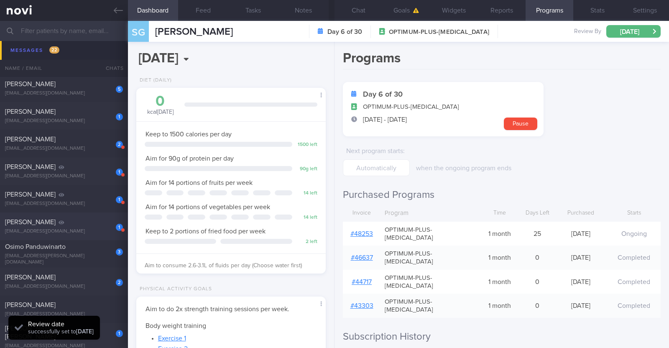
click at [93, 222] on div "Lara Zalena Kamal" at bounding box center [63, 222] width 116 height 8
type input "r/v with Dr Kyle 10/11. r/v 11/11"
type textarea "33F Comorbidities: Previous history of nasal cancer, in remission since 2016, w…"
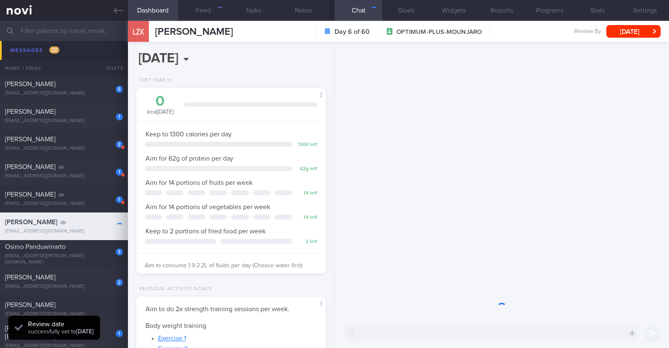
scroll to position [95, 166]
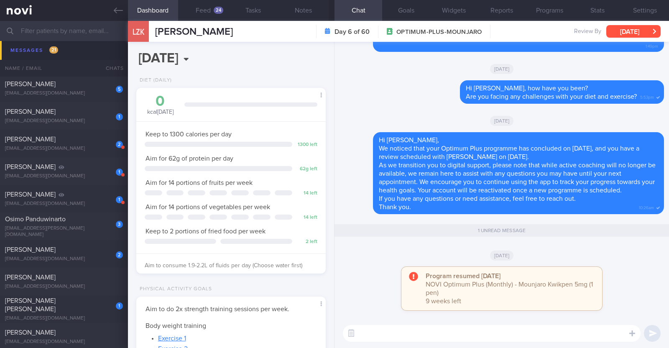
click at [630, 28] on button "[DATE]" at bounding box center [633, 31] width 54 height 13
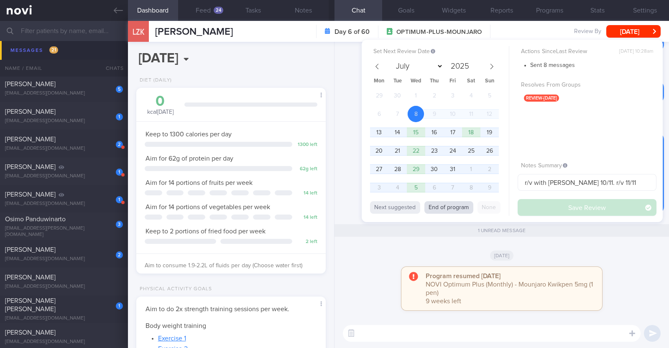
click at [454, 202] on button "End of program" at bounding box center [448, 207] width 49 height 13
select select "11"
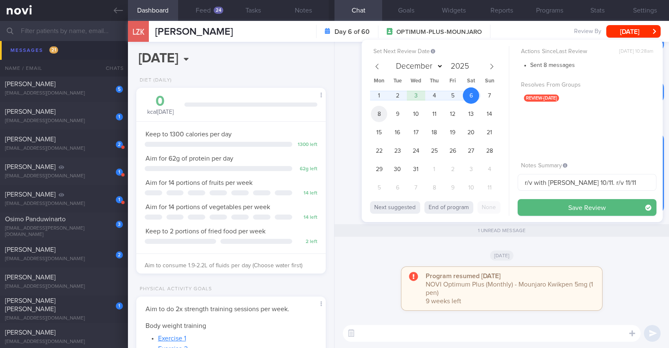
click at [378, 114] on span "8" at bounding box center [379, 114] width 16 height 16
click at [493, 68] on icon at bounding box center [492, 67] width 6 height 6
type input "2026"
select select "0"
click at [380, 65] on span at bounding box center [377, 66] width 14 height 14
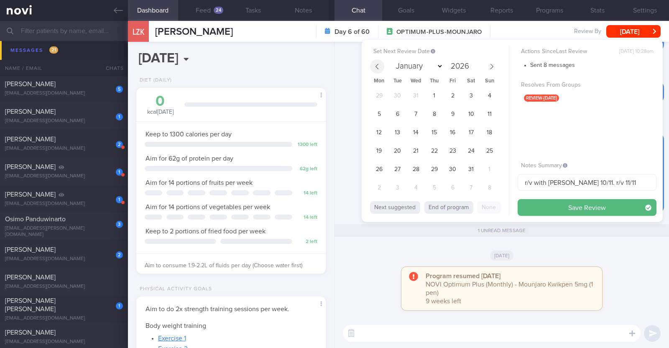
type input "2025"
click at [380, 65] on span at bounding box center [377, 66] width 14 height 14
select select "10"
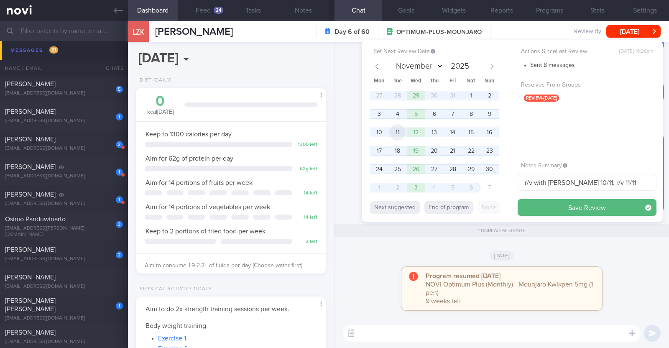
click at [397, 130] on span "11" at bounding box center [397, 132] width 16 height 16
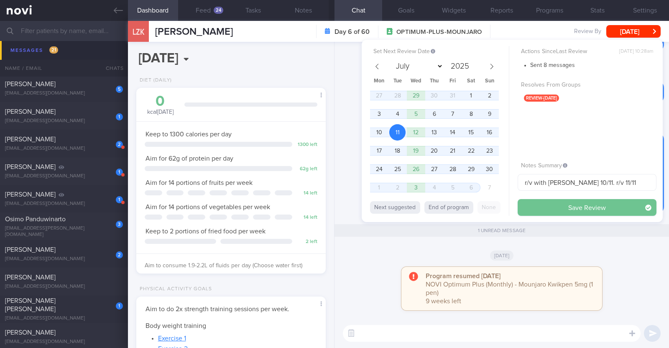
click at [550, 204] on button "Save Review" at bounding box center [586, 207] width 139 height 17
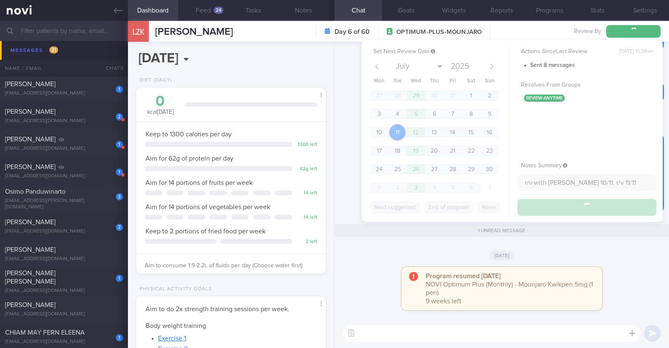
scroll to position [1502, 0]
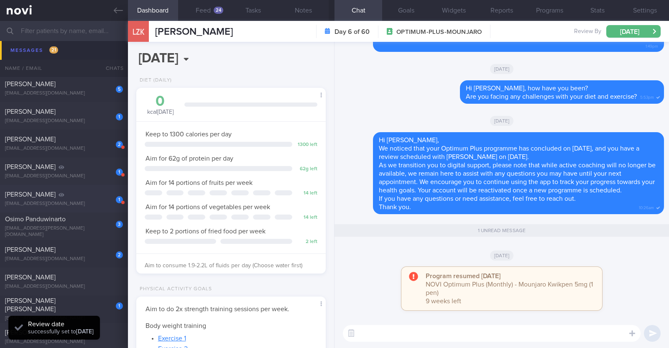
click at [90, 202] on div "missionhills18@yahoo.com.sg" at bounding box center [64, 204] width 118 height 6
type input "R/v with Dr SA on 17/10"
type textarea "55M Comorbidities: HTN h/o GERD Medication 1. ? amlodipine 5mg daily increase W…"
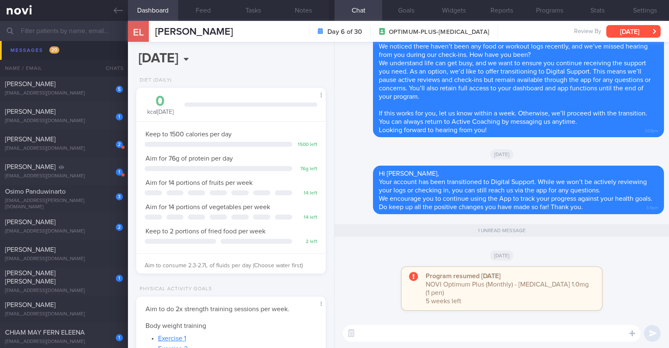
click at [637, 32] on button "[DATE]" at bounding box center [633, 31] width 54 height 13
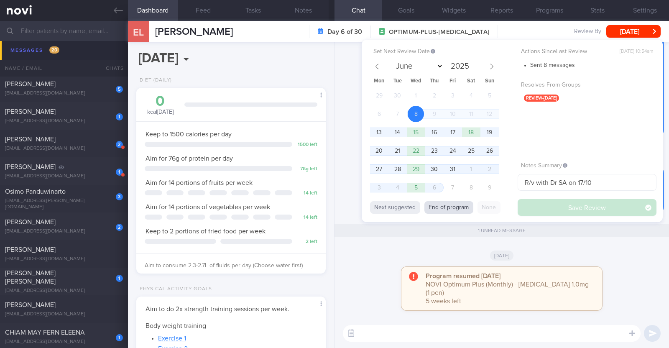
click at [458, 212] on button "End of program" at bounding box center [448, 207] width 49 height 13
select select "10"
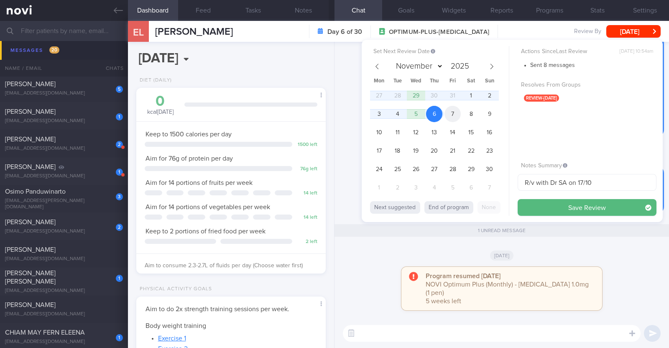
click at [452, 120] on span "7" at bounding box center [452, 114] width 16 height 16
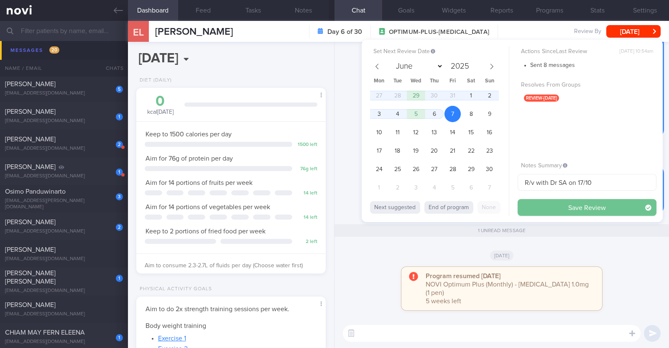
click at [535, 204] on button "Save Review" at bounding box center [586, 207] width 139 height 17
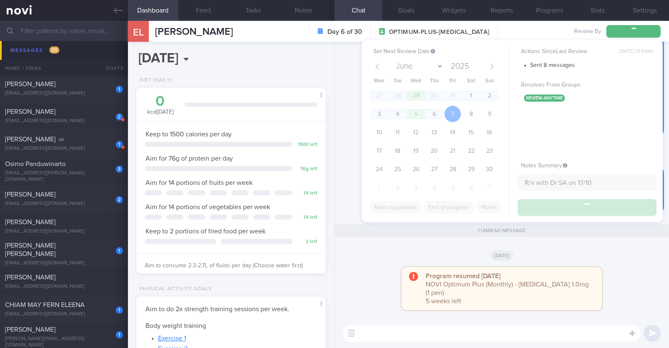
scroll to position [1475, 0]
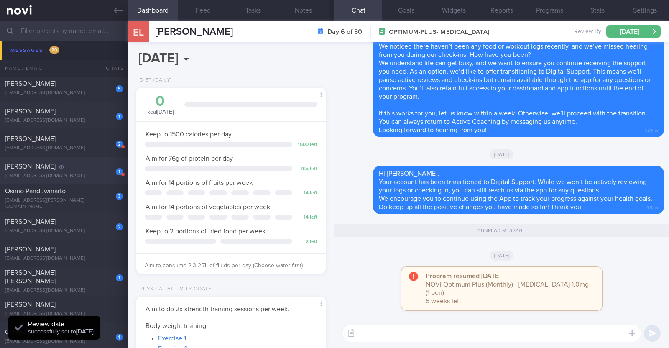
click at [56, 169] on span "LIYANAGE NELUKA MIHIRENE" at bounding box center [30, 166] width 51 height 7
type textarea "40F Comorbidities: PCOS - prev f/up in Gynae in HK Left ankle fracture s/p surg…"
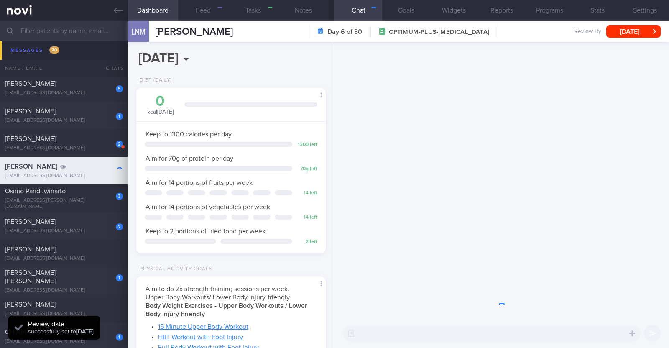
scroll to position [417883, 417812]
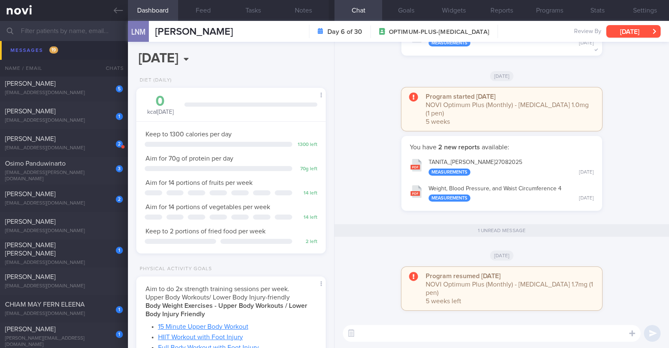
click at [616, 34] on button "[DATE]" at bounding box center [633, 31] width 54 height 13
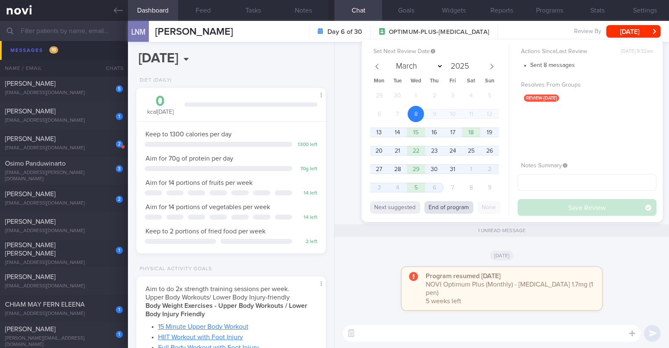
click at [448, 209] on button "End of program" at bounding box center [448, 207] width 49 height 13
select select "10"
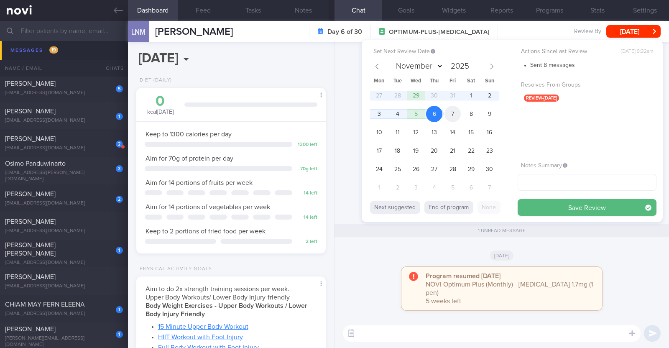
click at [454, 121] on span "7" at bounding box center [452, 114] width 16 height 16
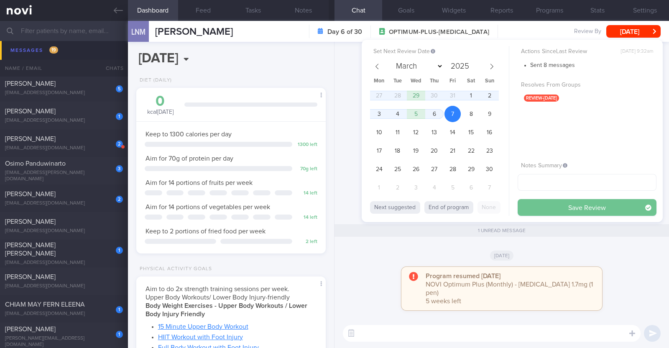
click at [555, 208] on button "Save Review" at bounding box center [586, 207] width 139 height 17
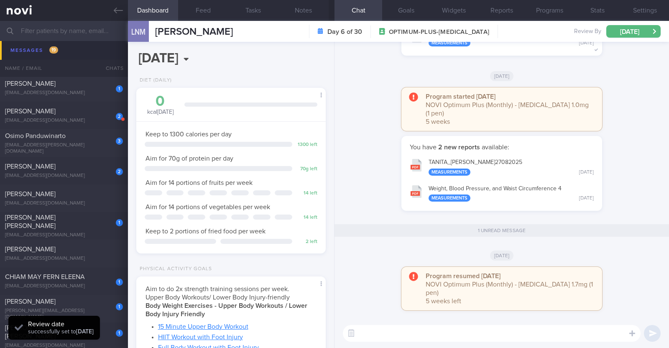
scroll to position [1447, 0]
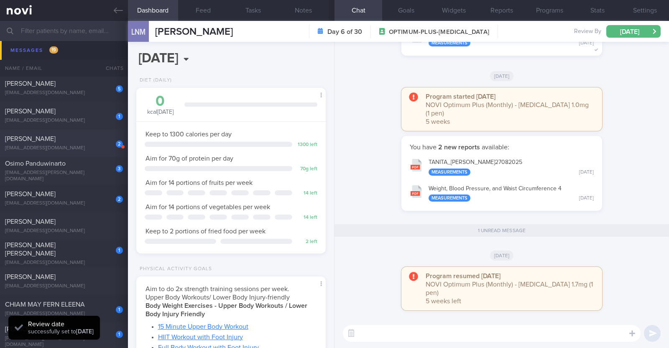
click at [82, 147] on div "charlie.edmunds.1991@gmail.com" at bounding box center [64, 148] width 118 height 6
type textarea "34M Comorbidities: Fatty Liver Mounjaro 10mg Moving to Canada in May'25. For di…"
select select "9"
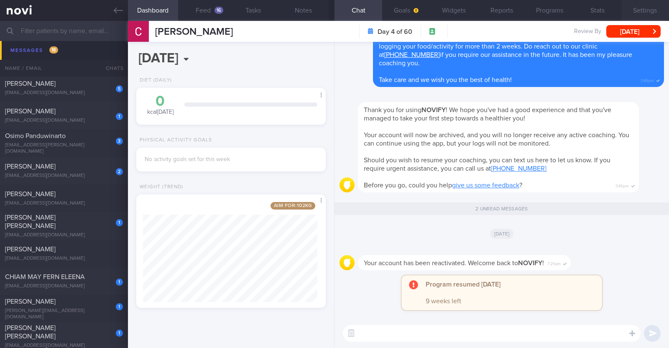
click at [651, 9] on button "Settings" at bounding box center [645, 10] width 48 height 21
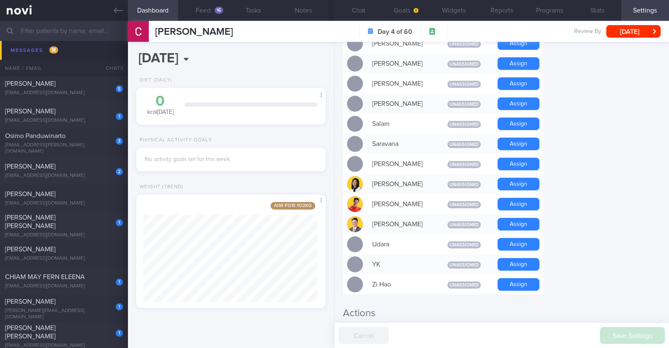
scroll to position [752, 0]
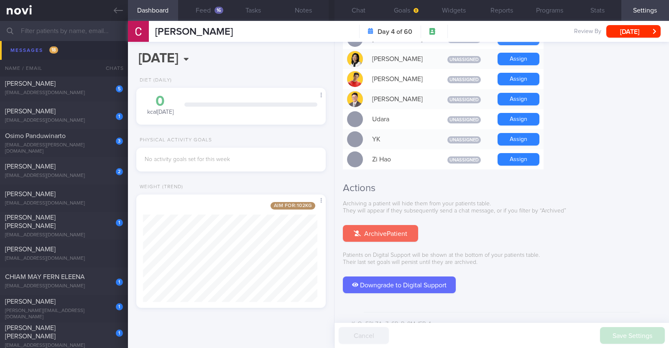
click at [357, 225] on button "Archive Patient" at bounding box center [380, 233] width 75 height 17
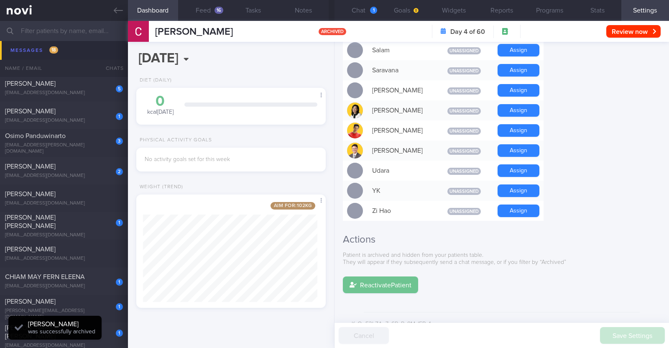
scroll to position [0, 0]
click at [368, 13] on button "Chat 1" at bounding box center [358, 10] width 48 height 21
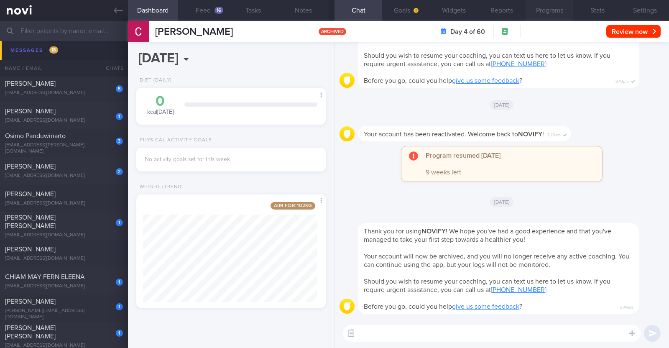
click at [544, 13] on button "Programs" at bounding box center [549, 10] width 48 height 21
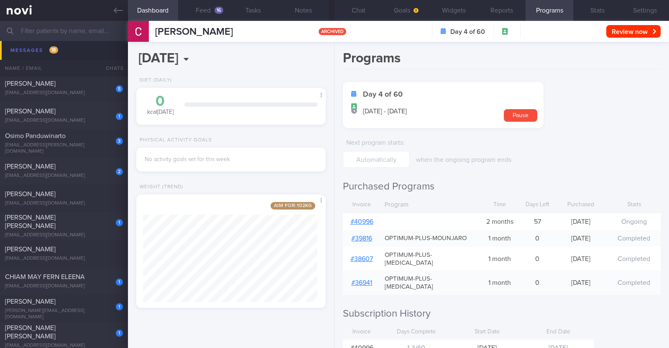
click at [367, 222] on link "# 40996" at bounding box center [361, 221] width 23 height 7
click at [368, 6] on button "Chat" at bounding box center [358, 10] width 48 height 21
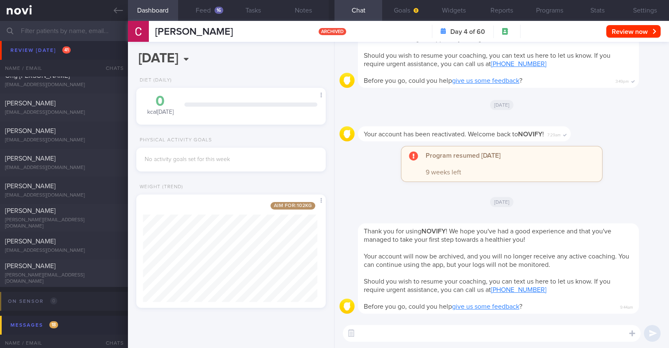
scroll to position [1106, 0]
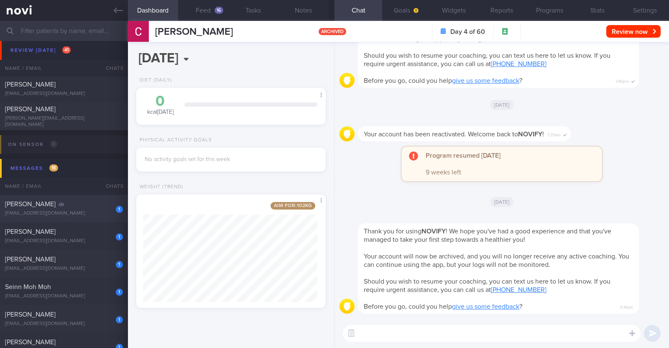
click at [98, 208] on div "1 Jacqueline Ashie jacquelineashie@gmail.com" at bounding box center [64, 208] width 128 height 17
type input "R/v with Dr JJ 9/9. R/v 10/10"
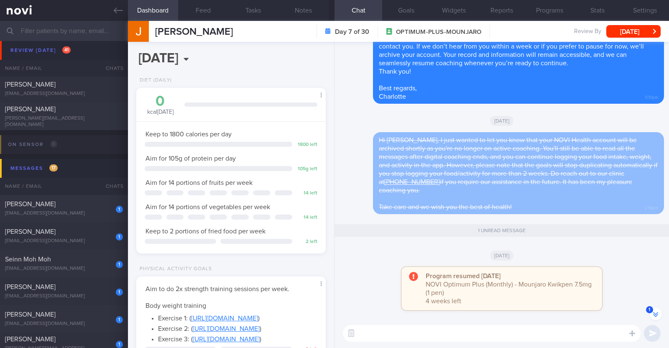
scroll to position [-104, 0]
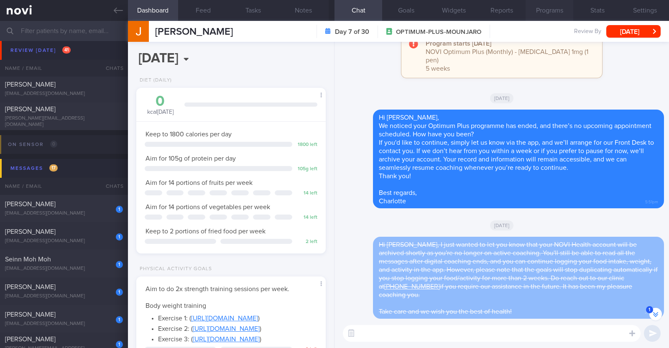
click at [534, 10] on button "Programs" at bounding box center [549, 10] width 48 height 21
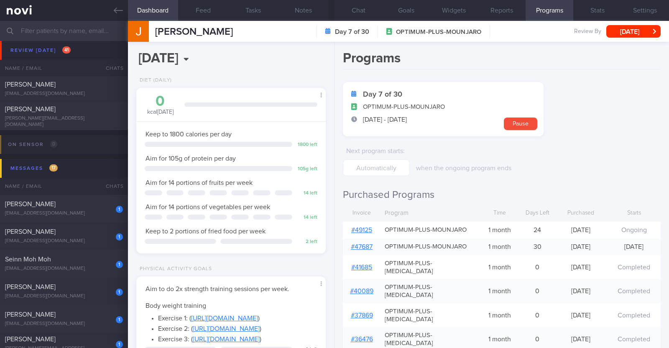
click at [357, 227] on link "# 49125" at bounding box center [361, 230] width 21 height 7
click at [316, 8] on button "Notes" at bounding box center [303, 10] width 50 height 21
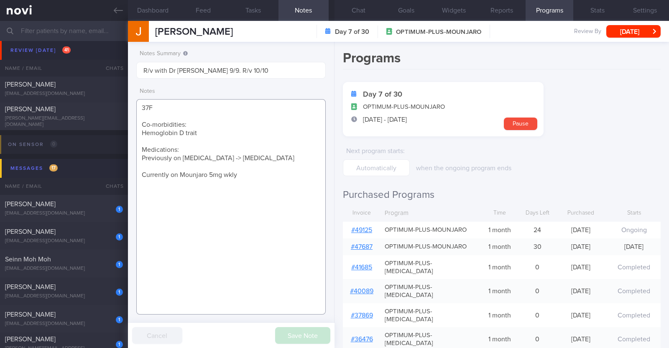
drag, startPoint x: 243, startPoint y: 175, endPoint x: 94, endPoint y: 171, distance: 148.9
click at [94, 171] on div "Patients New Users Coaches Assigned patients Assigned patients All active patie…" at bounding box center [334, 184] width 669 height 327
paste textarea "Mounjaro 7.5mg wkly"
type textarea "37F Co-morbidities: Hemoglobin D trait Medications: Previously on Ozempic -> We…"
click at [303, 344] on div "Save Note Cancel" at bounding box center [231, 335] width 206 height 25
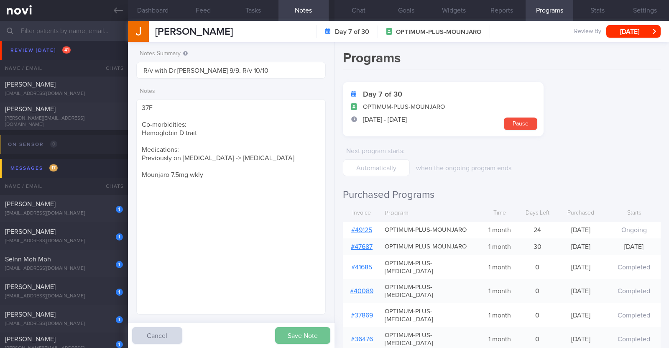
click at [305, 334] on button "Save Note" at bounding box center [302, 335] width 55 height 17
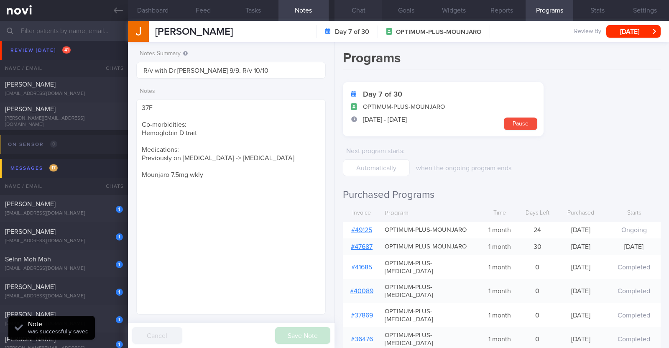
click at [359, 5] on button "Chat" at bounding box center [358, 10] width 48 height 21
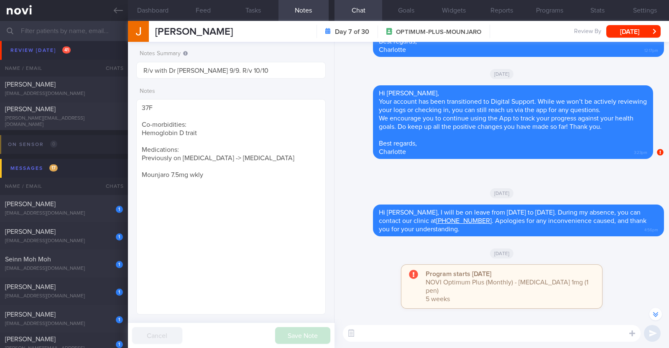
scroll to position [-470, 0]
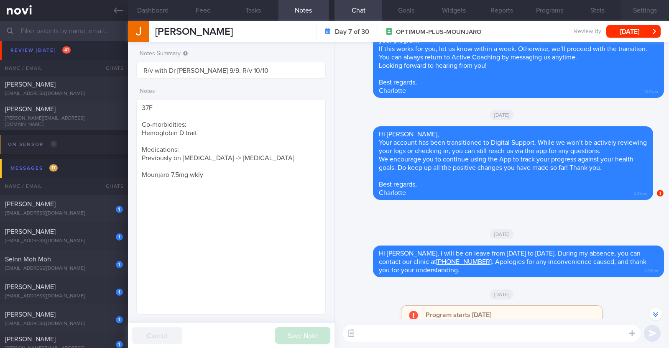
click at [643, 9] on button "Settings" at bounding box center [645, 10] width 48 height 21
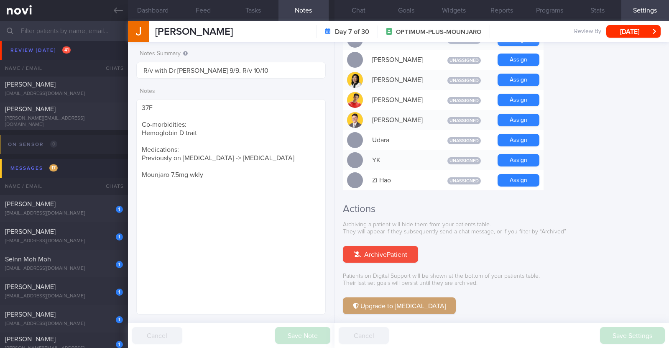
scroll to position [759, 0]
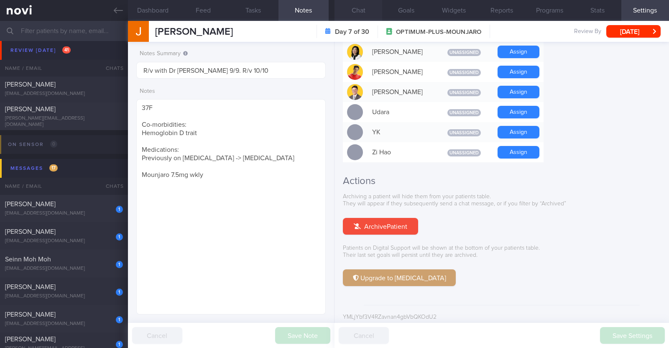
click at [369, 12] on button "Chat" at bounding box center [358, 10] width 48 height 21
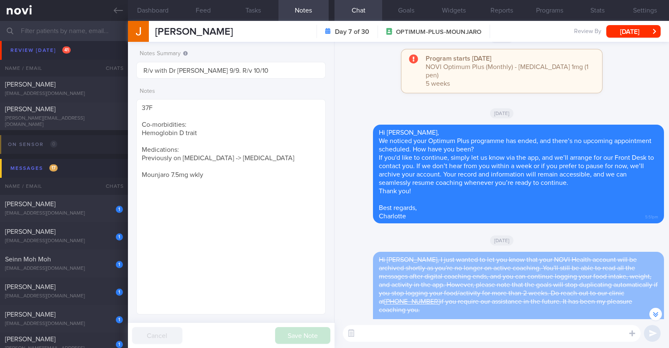
scroll to position [-104, 0]
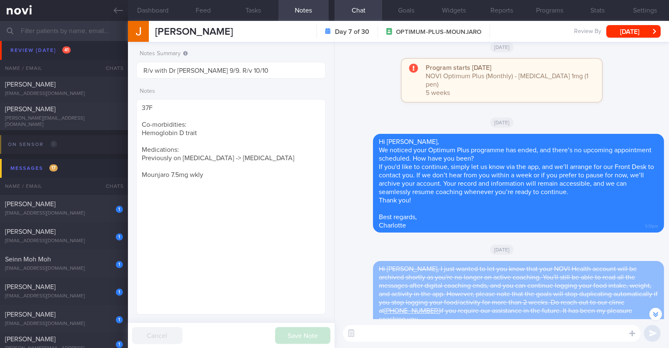
click at [431, 333] on textarea at bounding box center [492, 333] width 298 height 17
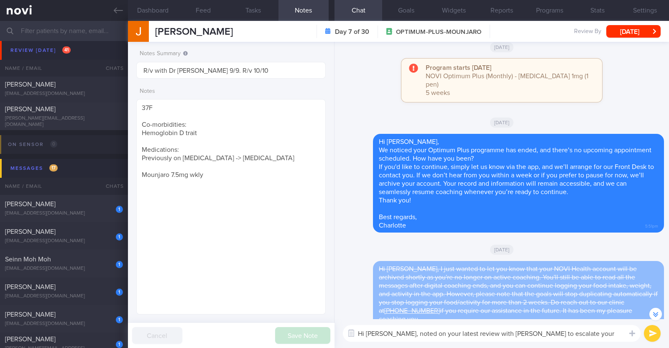
click at [622, 336] on textarea "Hi Jacqueline, noted on your latest review with Dr Yeo to escalate your dose of…" at bounding box center [492, 333] width 298 height 17
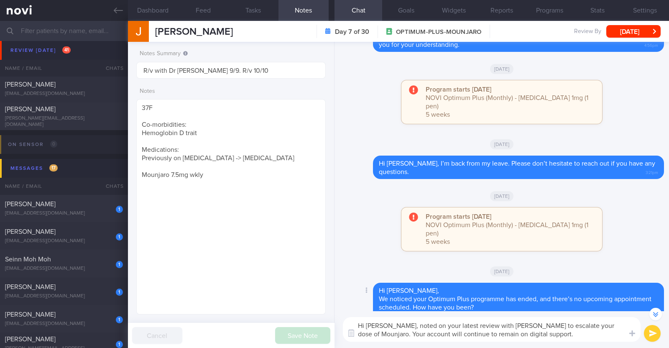
scroll to position [-478, 0]
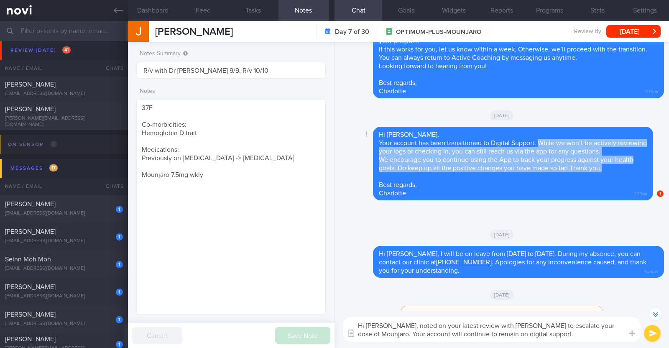
drag, startPoint x: 540, startPoint y: 159, endPoint x: 606, endPoint y: 189, distance: 72.4
click at [606, 189] on div "Hi Jacqueline, Your account has been transitioned to Digital Support. While we …" at bounding box center [513, 164] width 280 height 74
copy span "While we won’t be actively reviewing your logs or checking in, you can still re…"
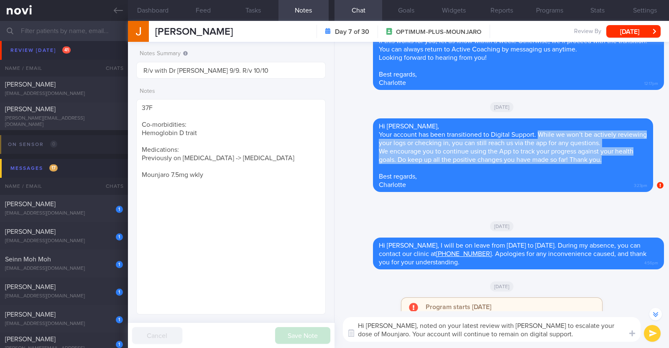
scroll to position [-321, 0]
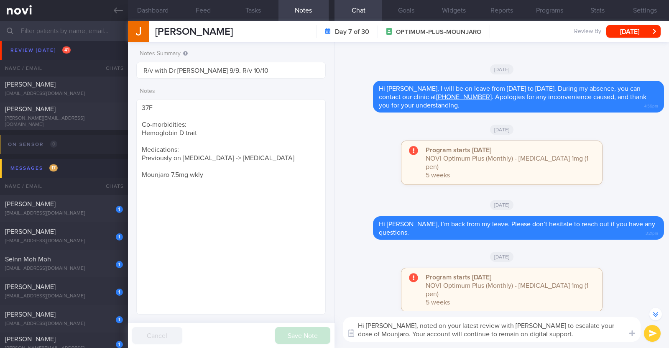
click at [525, 333] on textarea "Hi Jacqueline, noted on your latest review with Dr Yeo to escalate your dose of…" at bounding box center [492, 329] width 298 height 25
paste textarea "While we won’t be actively reviewing your logs or checking in, you can still re…"
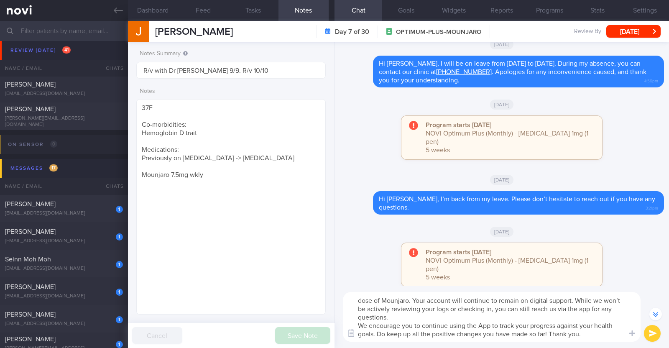
scroll to position [-347, 0]
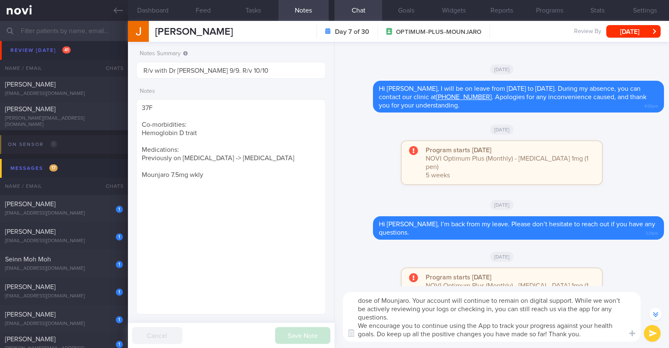
drag, startPoint x: 405, startPoint y: 314, endPoint x: 548, endPoint y: 331, distance: 144.0
click at [548, 331] on textarea "Hi Jacqueline, noted on your latest review with Dr Yeo to escalate your dose of…" at bounding box center [492, 317] width 298 height 50
type textarea "Hi Jacqueline, noted on your latest review with Dr Yeo to escalate your dose of…"
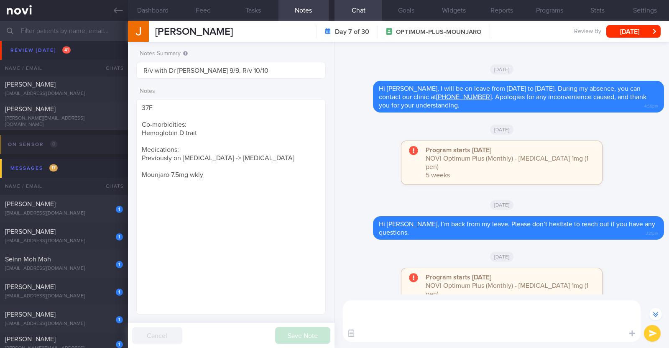
scroll to position [0, 0]
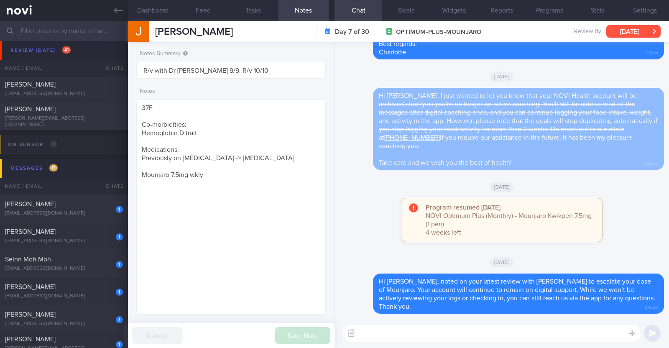
click at [631, 31] on button "[DATE]" at bounding box center [633, 31] width 54 height 13
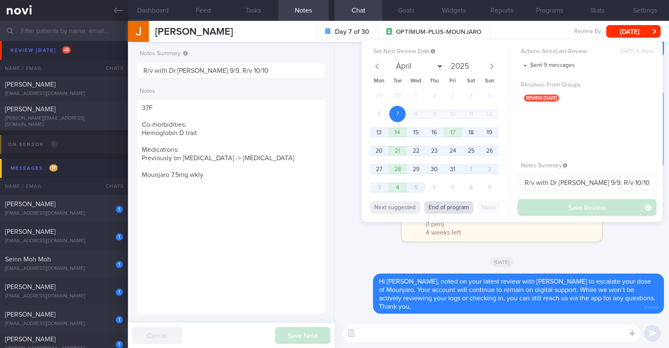
click at [442, 204] on button "End of program" at bounding box center [448, 207] width 49 height 13
select select "10"
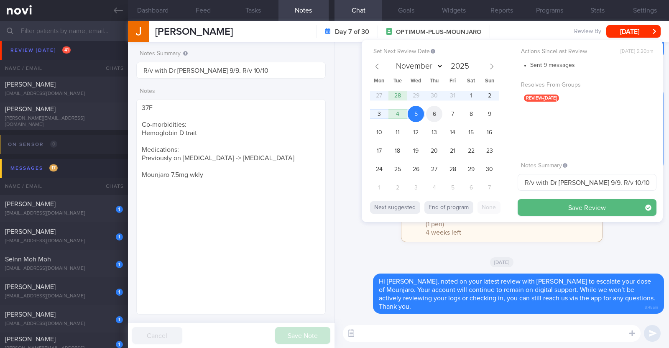
click at [433, 112] on span "6" at bounding box center [434, 114] width 16 height 16
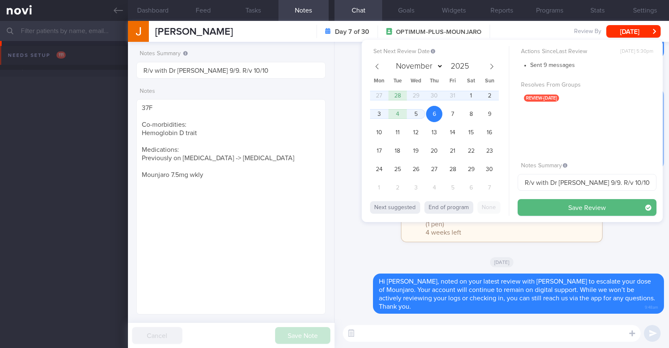
select select "10"
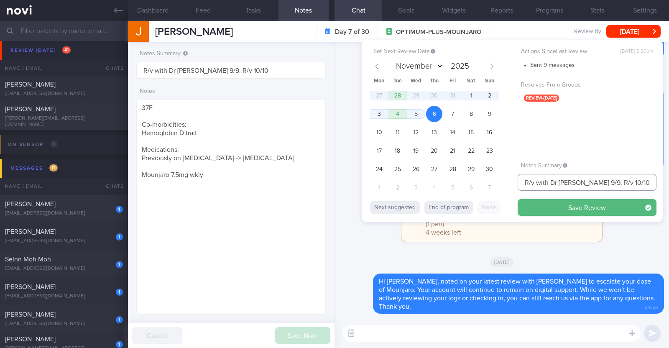
drag, startPoint x: 617, startPoint y: 185, endPoint x: 372, endPoint y: 177, distance: 244.6
click at [372, 177] on div "Set Next Review Date [DATE] April May June July August September October Novemb…" at bounding box center [512, 131] width 301 height 182
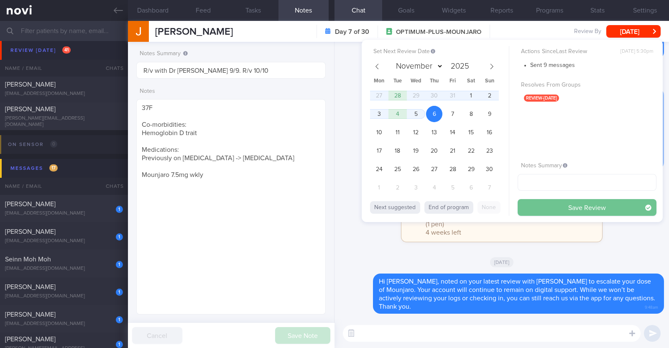
click at [567, 208] on button "Save Review" at bounding box center [586, 207] width 139 height 17
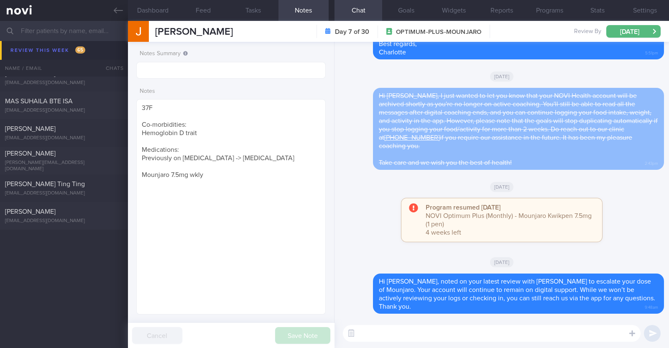
scroll to position [2612, 0]
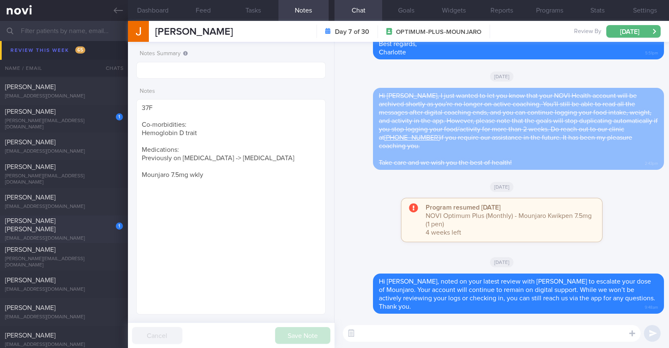
click at [104, 229] on div "1" at bounding box center [113, 223] width 18 height 13
type textarea "43M Comorbidities: T2DM (dx in [DATE]) [MEDICAL_DATA] - not on meds, not on f/u…"
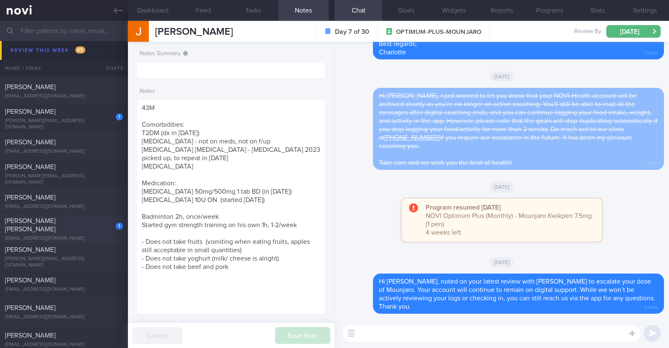
select select "9"
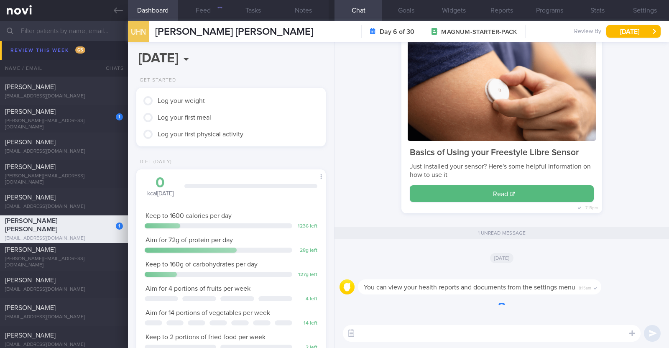
scroll to position [2585, 0]
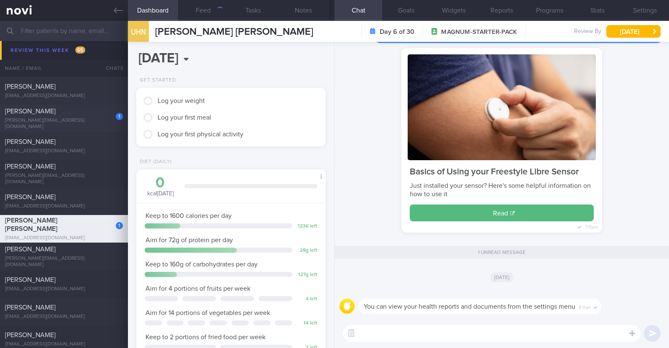
click at [87, 115] on div "[PERSON_NAME]" at bounding box center [63, 111] width 116 height 8
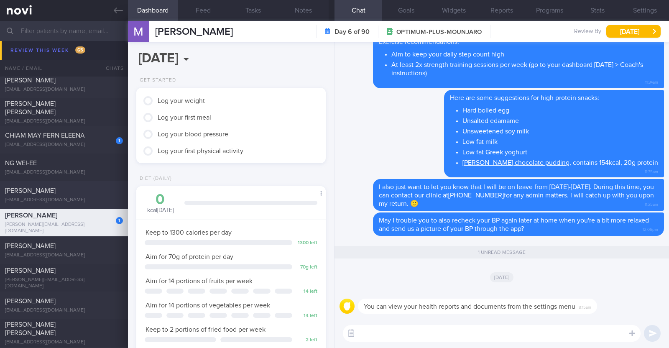
scroll to position [2401, 0]
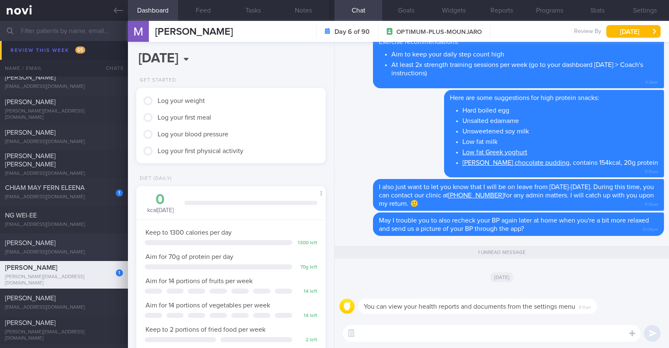
click at [94, 191] on div "CHIAM MAY FERN ELEENA" at bounding box center [63, 187] width 116 height 8
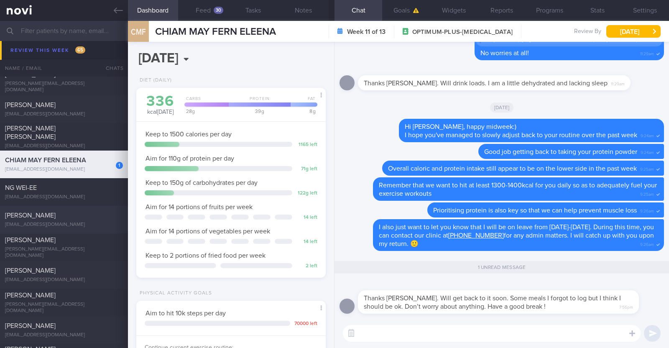
scroll to position [2373, 0]
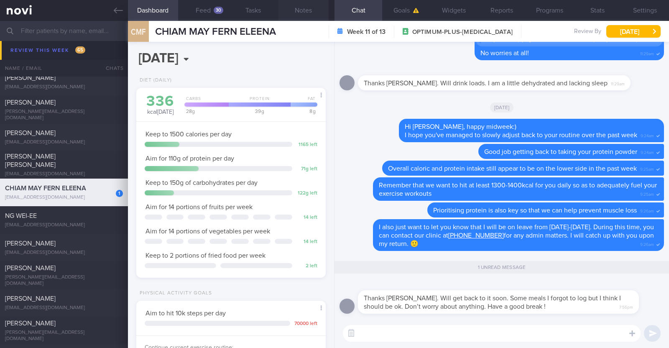
click at [308, 13] on button "Notes" at bounding box center [303, 10] width 50 height 21
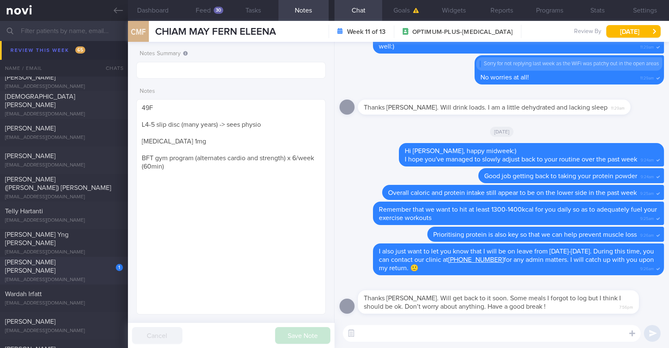
click at [56, 262] on span "[PERSON_NAME] [PERSON_NAME]" at bounding box center [30, 266] width 51 height 15
type textarea "46F Comorbidities: [MEDICAL_DATA] Borderline high LDL Borderline high [MEDICAL_…"
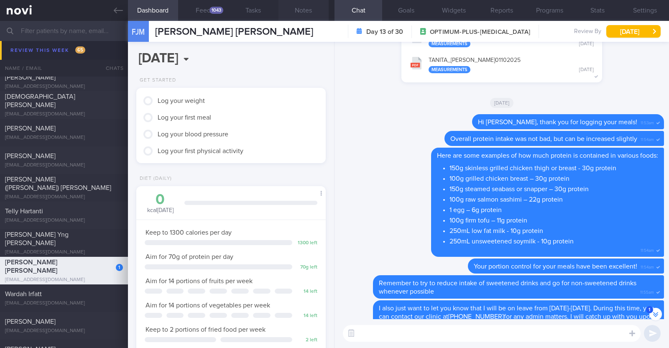
click at [303, 8] on button "Notes" at bounding box center [303, 10] width 50 height 21
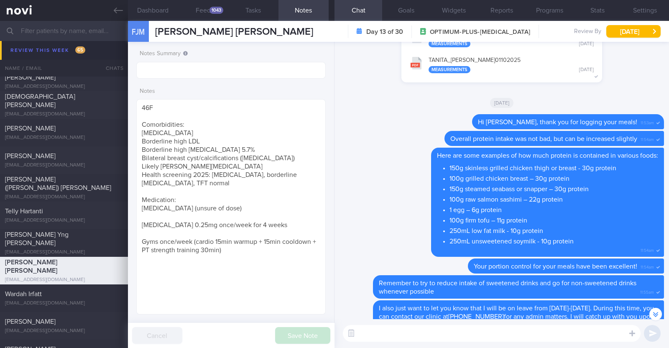
click at [356, 8] on button "Chat" at bounding box center [358, 10] width 48 height 21
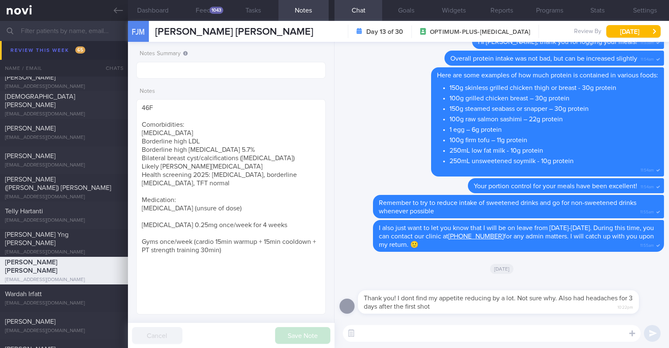
click at [430, 335] on textarea at bounding box center [492, 333] width 298 height 17
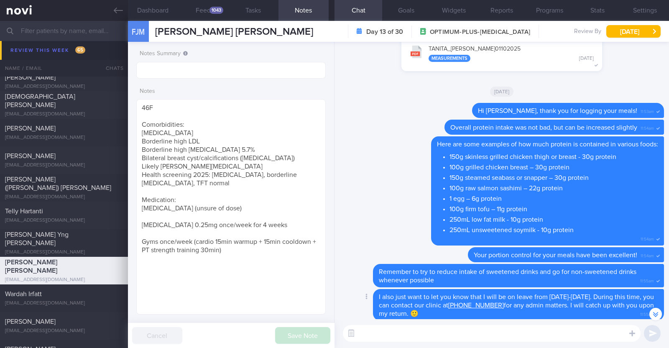
scroll to position [-52, 0]
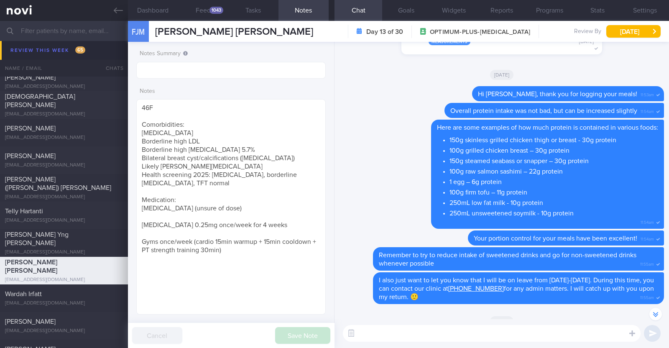
click at [432, 327] on textarea at bounding box center [492, 333] width 298 height 17
type textarea "Hi [PERSON_NAME], thank you for bringing up your concerns to us"
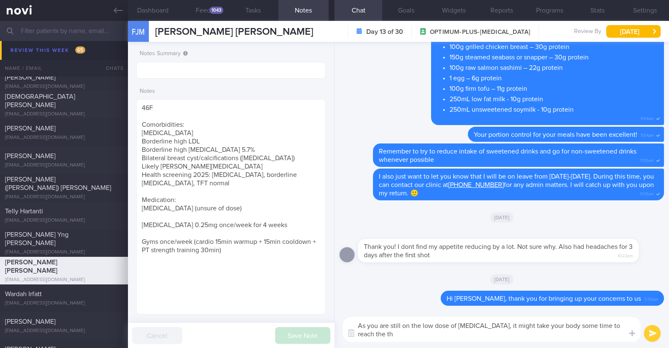
scroll to position [0, 0]
type textarea "As you are still on the low dose of [MEDICAL_DATA], it might take your body som…"
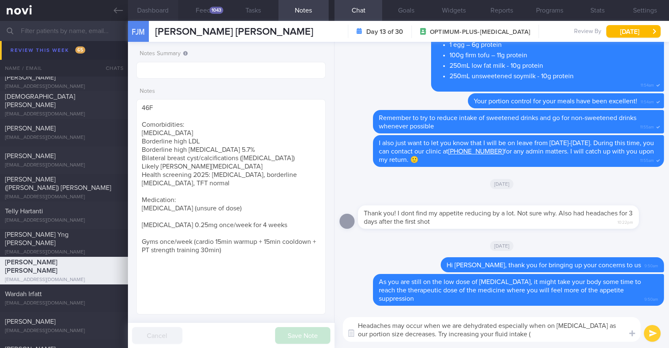
type textarea "Headaches may occur when we are dehydrated especially when on [MEDICAL_DATA] as…"
click at [155, 11] on button "Dashboard" at bounding box center [153, 10] width 50 height 21
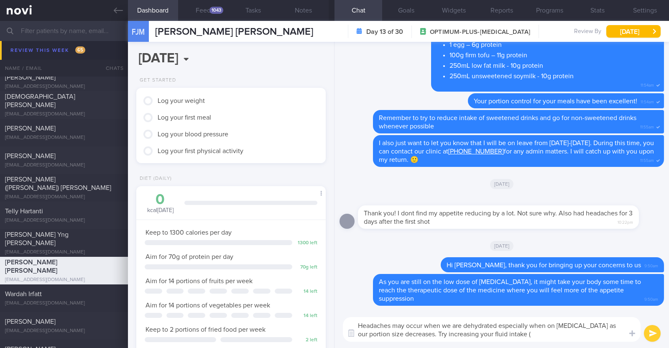
scroll to position [104, 0]
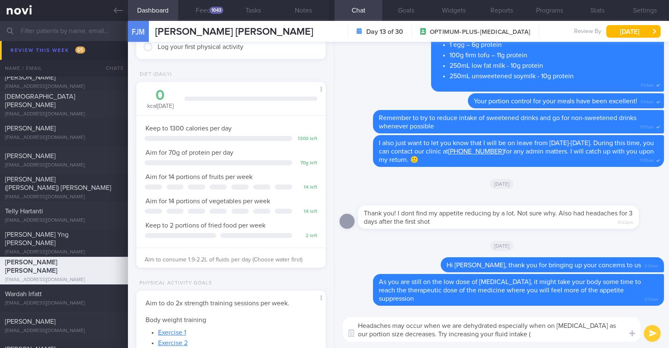
click at [128, 0] on button "Dashboard" at bounding box center [153, 10] width 50 height 21
click at [512, 332] on textarea "Headaches may occur when we are dehydrated especially when on [MEDICAL_DATA] as…" at bounding box center [492, 329] width 298 height 25
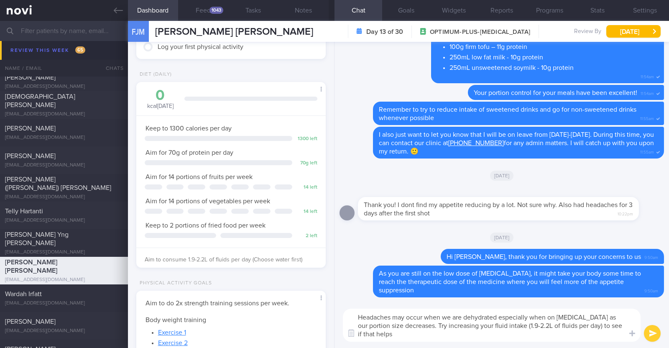
scroll to position [0, 0]
type textarea "Headaches may occur when we are dehydrated especially when on [MEDICAL_DATA] as…"
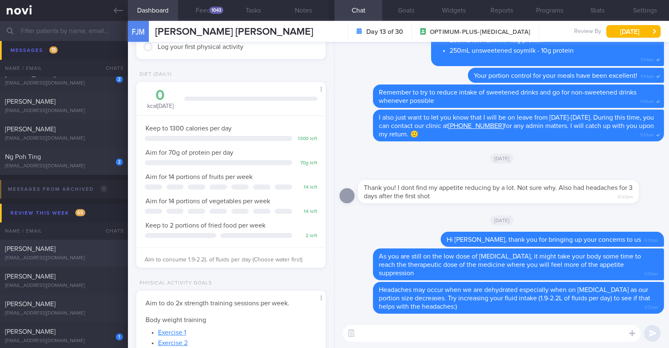
scroll to position [1300, 0]
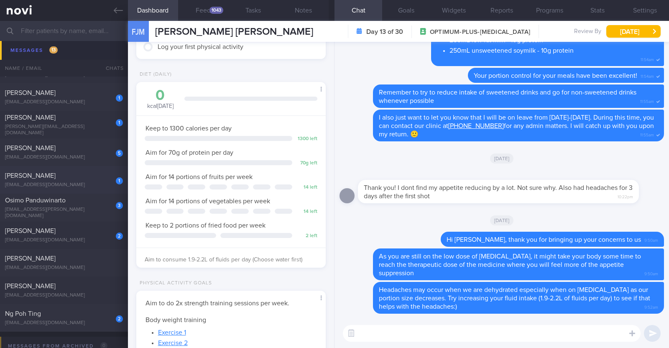
click at [95, 180] on div "1 [PERSON_NAME] [EMAIL_ADDRESS][DOMAIN_NAME]" at bounding box center [64, 179] width 128 height 17
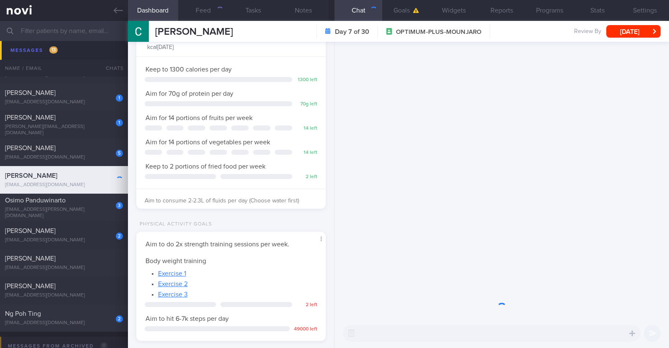
scroll to position [95, 166]
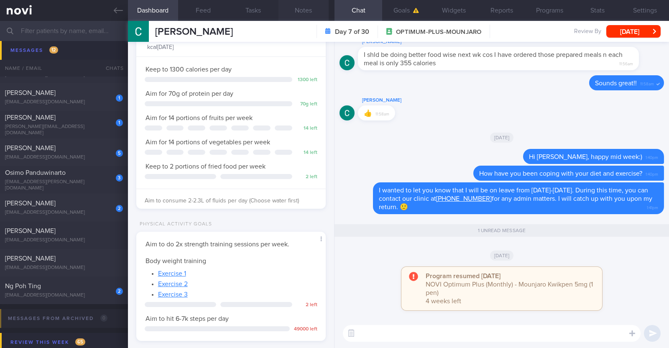
click at [302, 7] on button "Notes" at bounding box center [303, 10] width 50 height 21
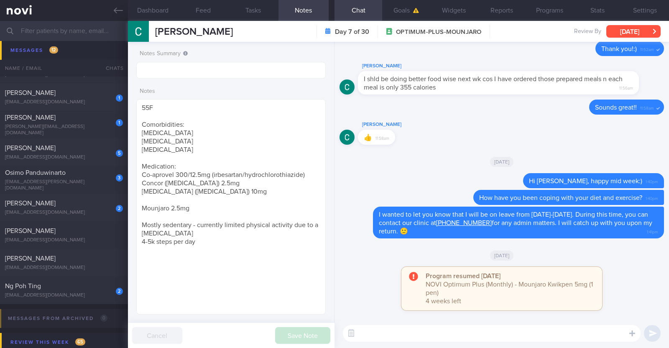
click at [633, 32] on button "[DATE]" at bounding box center [633, 31] width 54 height 13
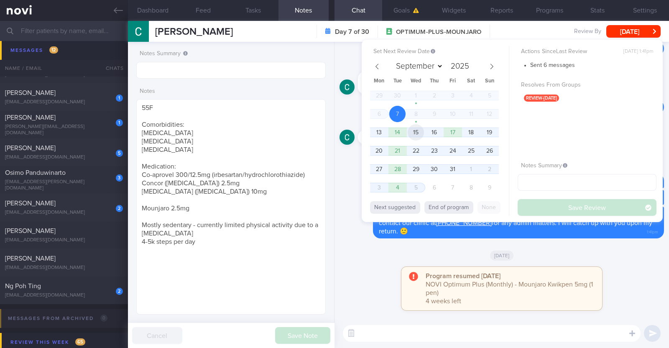
click at [420, 132] on span "15" at bounding box center [416, 132] width 16 height 16
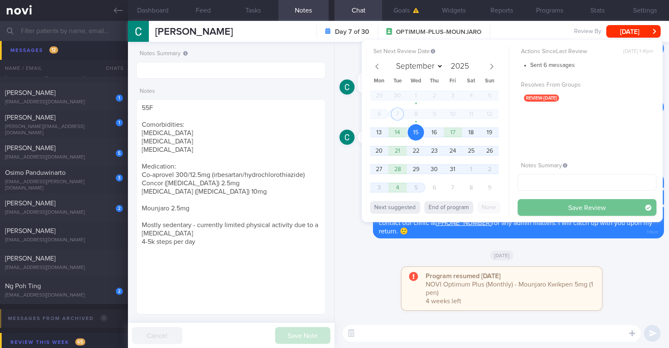
click at [549, 206] on button "Save Review" at bounding box center [586, 207] width 139 height 17
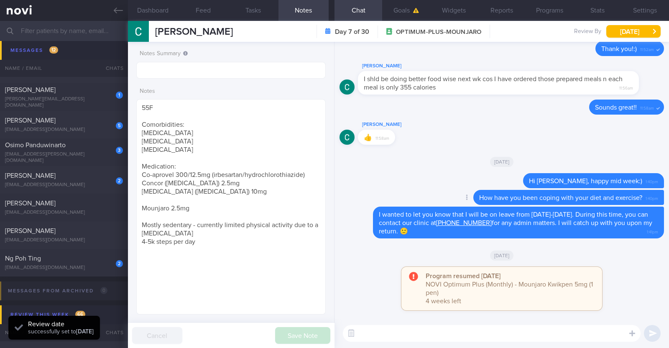
scroll to position [1273, 0]
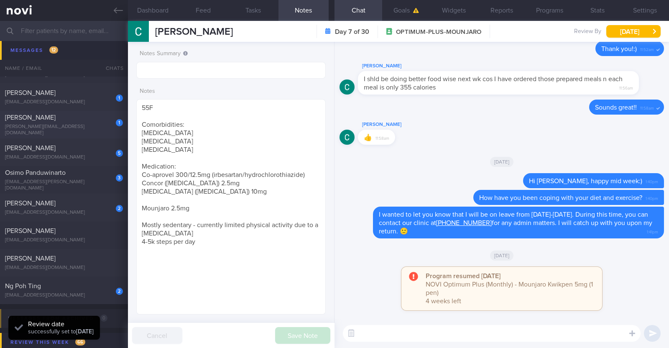
click at [87, 118] on div "[PERSON_NAME]" at bounding box center [63, 117] width 116 height 8
type textarea "45M Co-morbidities: CAD [MEDICAL_DATA] [MEDICAL_DATA] Vit D insufficiency Medic…"
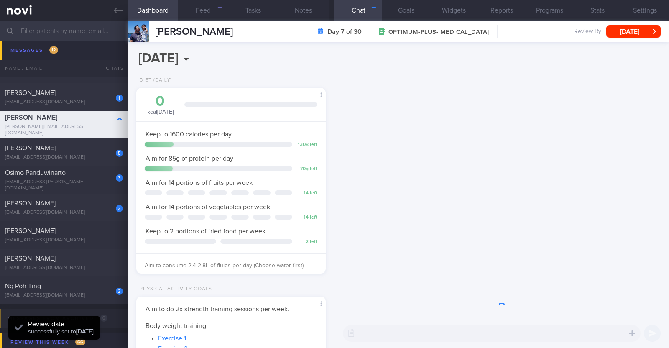
scroll to position [95, 166]
click at [306, 10] on button "Notes" at bounding box center [303, 10] width 50 height 21
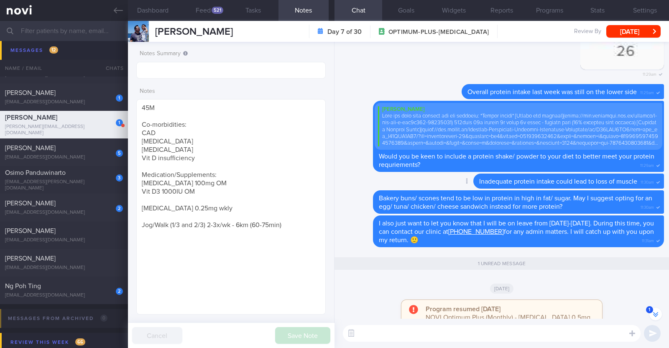
scroll to position [-261, 0]
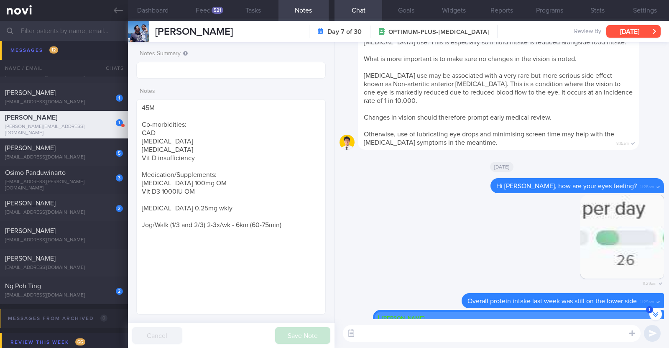
click at [630, 31] on button "[DATE]" at bounding box center [633, 31] width 54 height 13
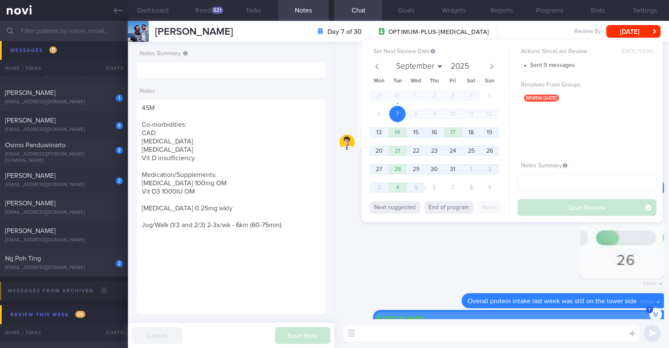
scroll to position [-242, 0]
click at [400, 134] on span "14" at bounding box center [397, 132] width 16 height 16
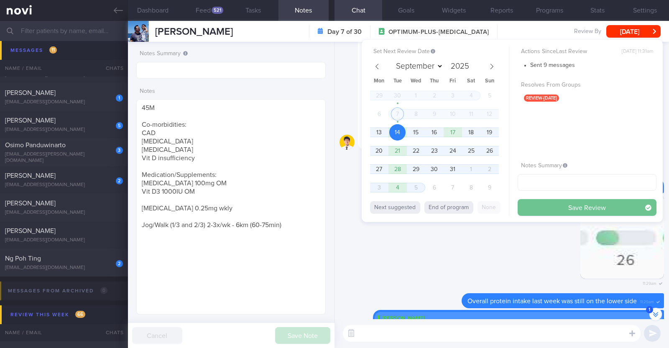
click at [537, 206] on button "Save Review" at bounding box center [586, 207] width 139 height 17
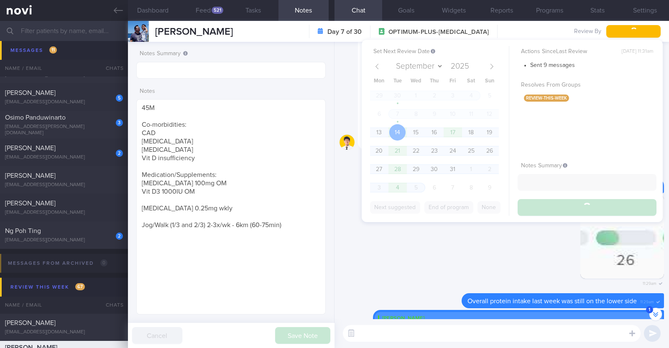
scroll to position [1245, 0]
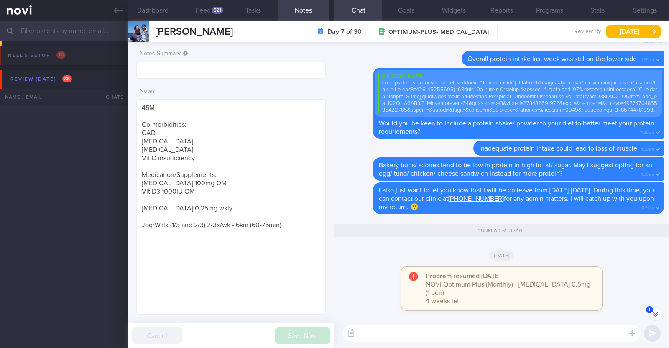
select select "9"
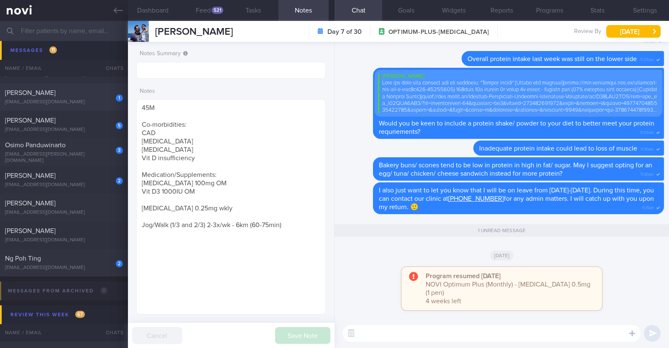
click at [74, 102] on div "cmoolian@gmail.com" at bounding box center [64, 102] width 118 height 6
type input "renewed program, start date 7/10. r/v 7/10"
type textarea "46F Co-morbidities: Dyslipidemia Hyperuricemia Medication/Supplements: Nil meds…"
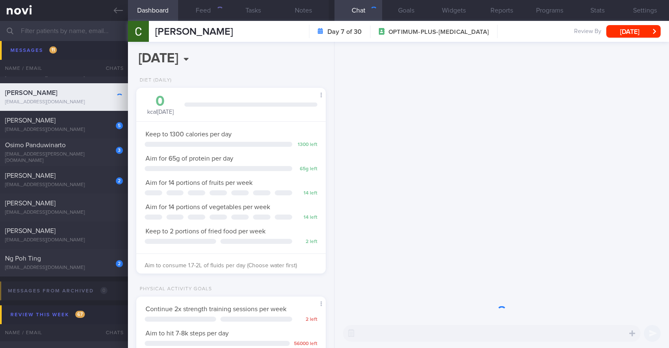
scroll to position [95, 166]
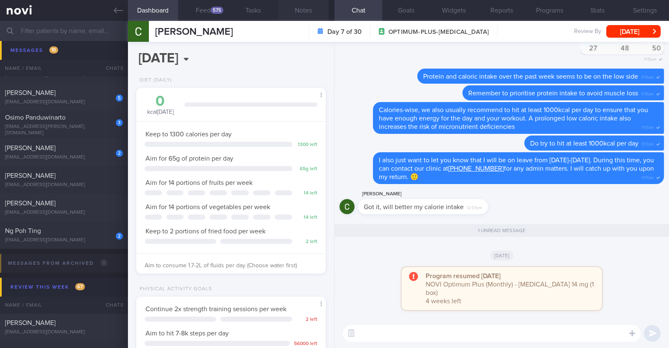
click at [304, 11] on button "Notes" at bounding box center [303, 10] width 50 height 21
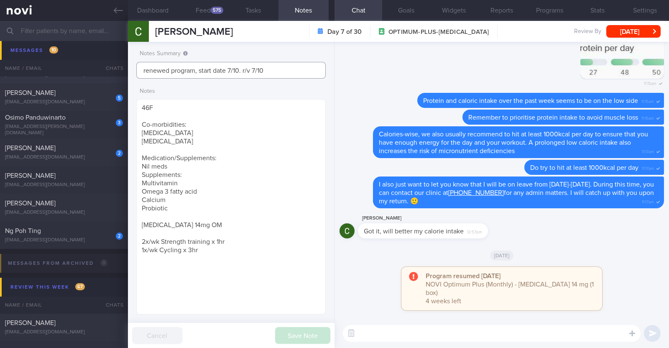
drag, startPoint x: 276, startPoint y: 72, endPoint x: 115, endPoint y: 73, distance: 161.3
click at [115, 73] on div "Patients New Users Coaches Assigned patients Assigned patients All active patie…" at bounding box center [334, 184] width 669 height 327
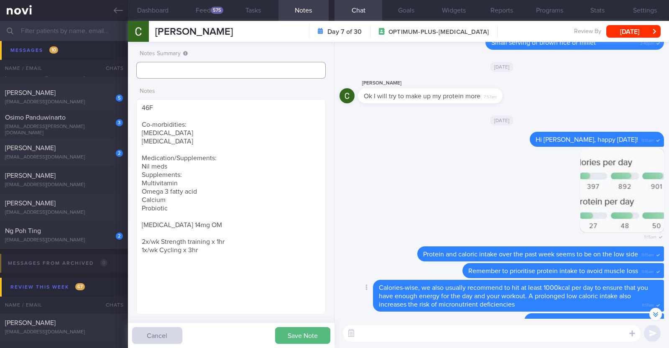
scroll to position [-209, 0]
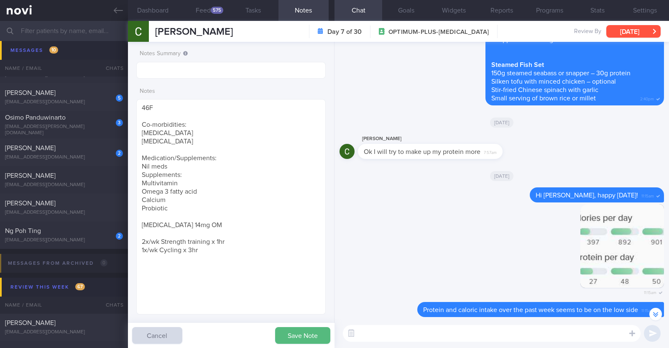
click at [628, 33] on button "[DATE]" at bounding box center [633, 31] width 54 height 13
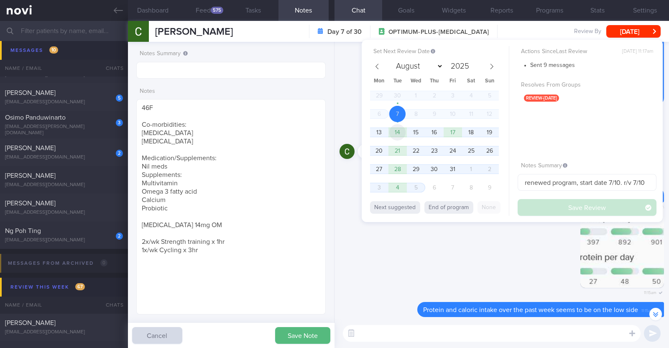
click at [396, 128] on span "14" at bounding box center [397, 132] width 16 height 16
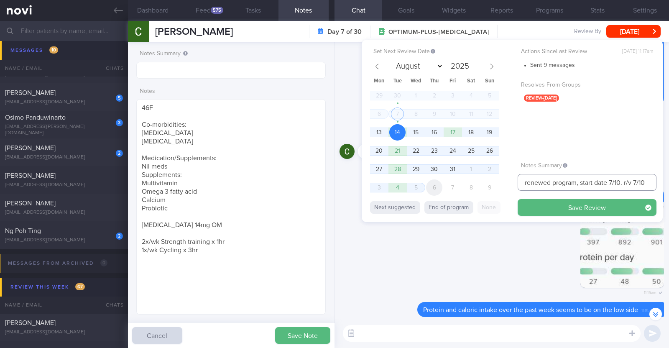
drag, startPoint x: 644, startPoint y: 182, endPoint x: 431, endPoint y: 189, distance: 213.7
click at [431, 189] on div "Set Next Review Date 14 Oct 2025 August September October November December 202…" at bounding box center [512, 131] width 301 height 182
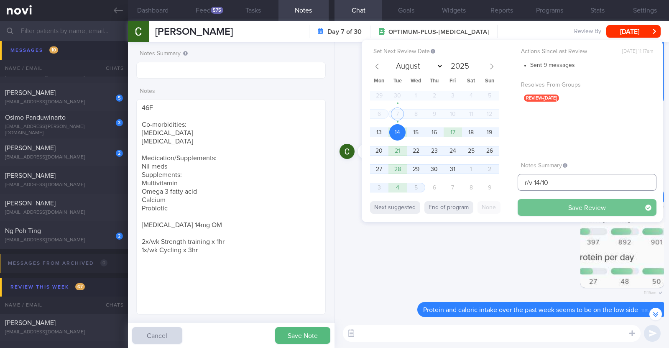
type input "r/v 14/10"
click at [551, 208] on button "Save Review" at bounding box center [586, 207] width 139 height 17
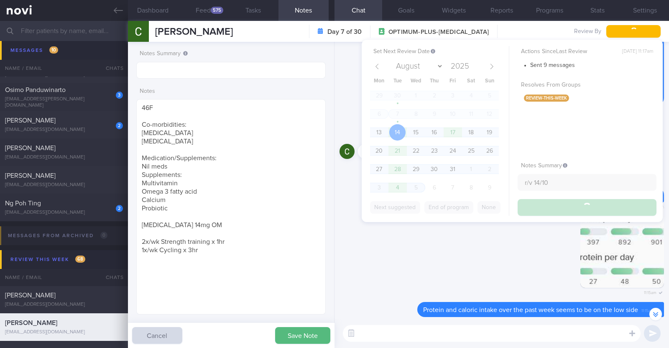
scroll to position [1218, 0]
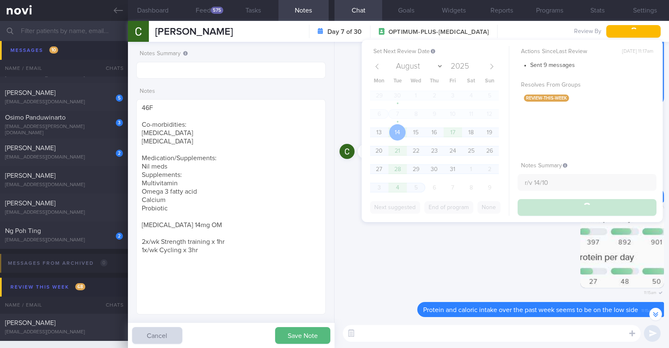
type input "r/v 14/10"
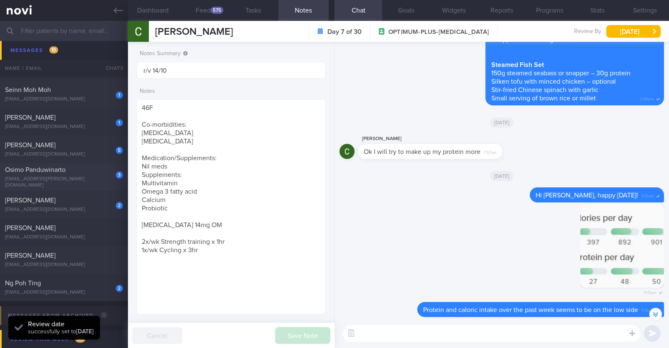
scroll to position [1113, 0]
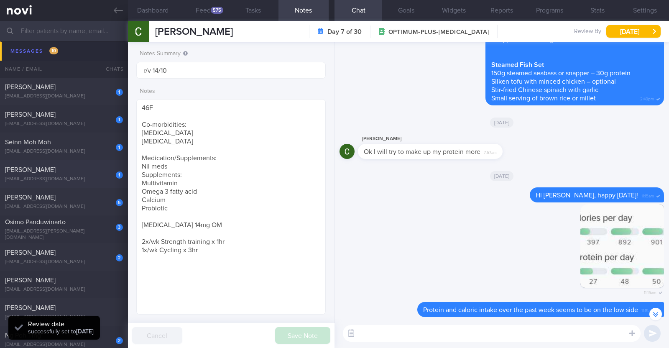
click at [60, 176] on div "[EMAIL_ADDRESS][DOMAIN_NAME]" at bounding box center [64, 179] width 118 height 6
type input "r/v 13/10"
type textarea "45M Nil PMHx/ Meds Running x 3/week (25-30min) Gym (strength training) x 1/week…"
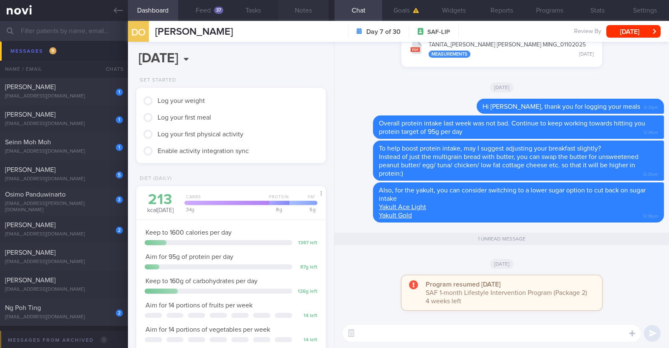
click at [299, 9] on button "Notes" at bounding box center [303, 10] width 50 height 21
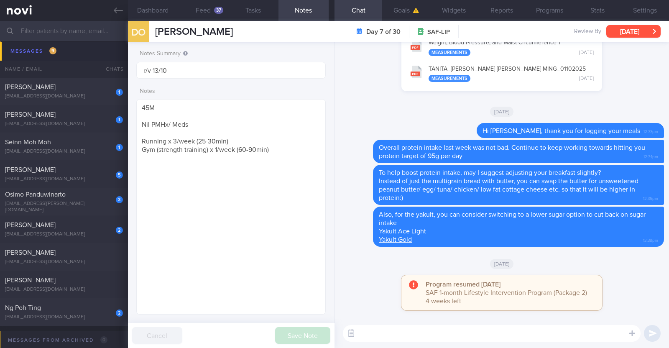
click at [642, 32] on button "[DATE]" at bounding box center [633, 31] width 54 height 13
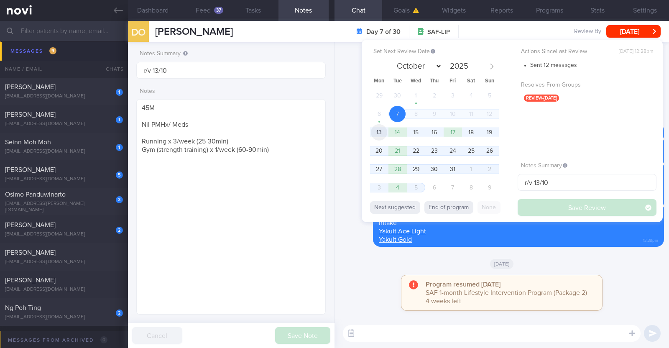
click at [378, 132] on span "13" at bounding box center [379, 132] width 16 height 16
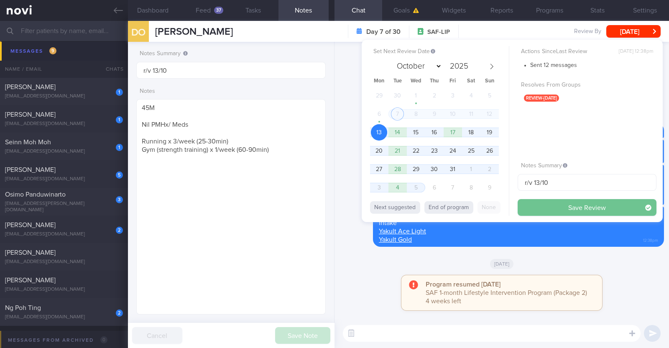
click at [533, 205] on button "Save Review" at bounding box center [586, 207] width 139 height 17
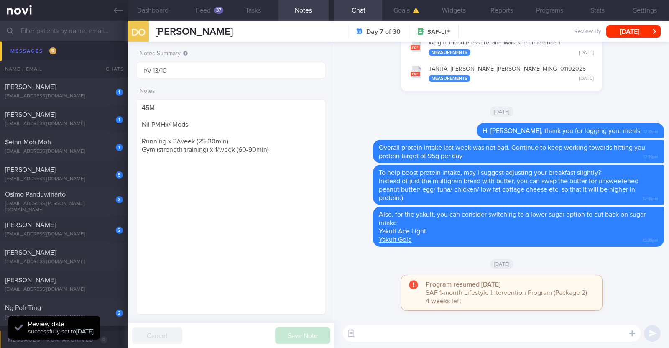
scroll to position [84, 169]
click at [116, 147] on div "1" at bounding box center [119, 147] width 7 height 7
type textarea "41F Nil PMHx Ryblesus 3.5mg for 10days, then 7mg for 1 month and 14mg thereafte…"
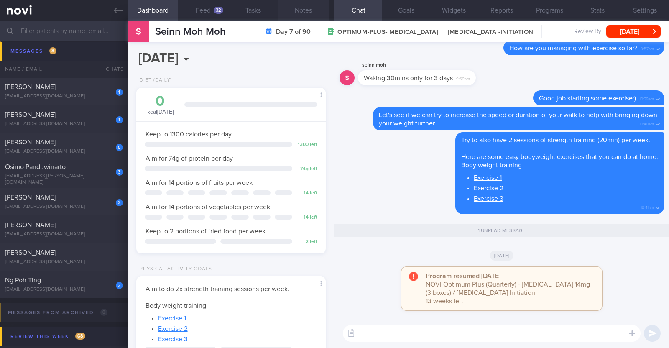
click at [306, 13] on button "Notes" at bounding box center [303, 10] width 50 height 21
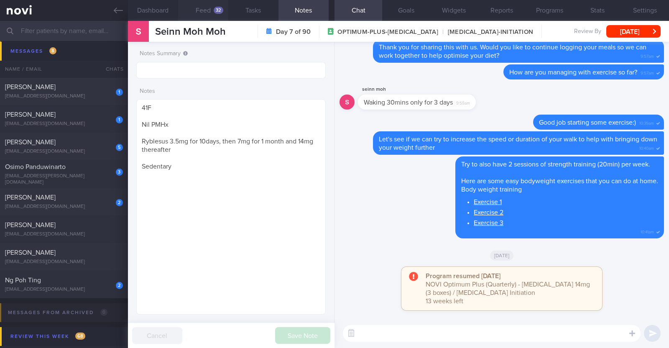
click at [215, 10] on div "32" at bounding box center [219, 10] width 10 height 7
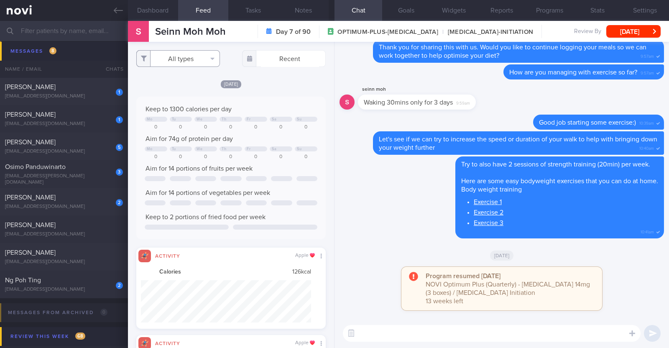
click at [200, 59] on button "All types" at bounding box center [178, 58] width 84 height 17
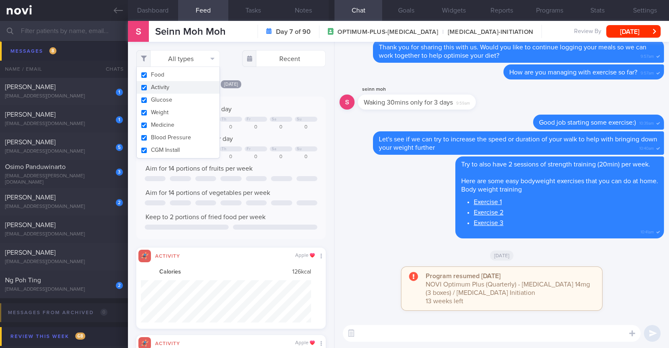
click at [175, 86] on button "Activity" at bounding box center [178, 87] width 83 height 13
checkbox input "false"
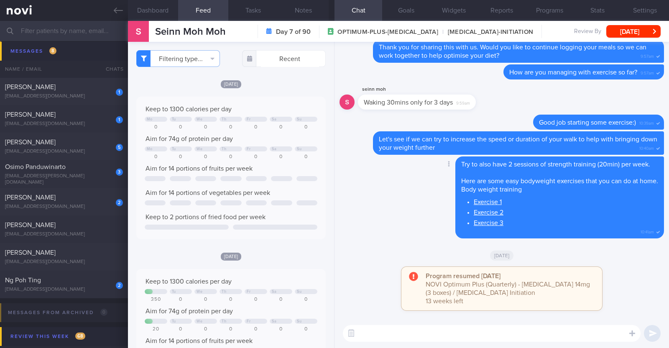
click at [395, 218] on div "Delete Try to also have 2 sessions of strength training (20min) per week. Here …" at bounding box center [501, 199] width 324 height 87
click at [560, 13] on button "Programs" at bounding box center [549, 10] width 48 height 21
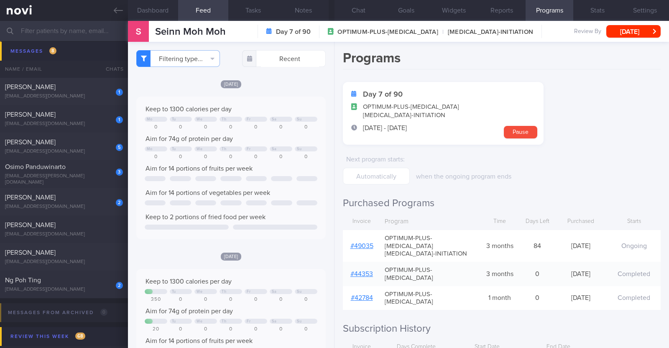
click at [363, 242] on link "# 49035" at bounding box center [361, 245] width 23 height 7
click at [298, 11] on button "Notes" at bounding box center [303, 10] width 50 height 21
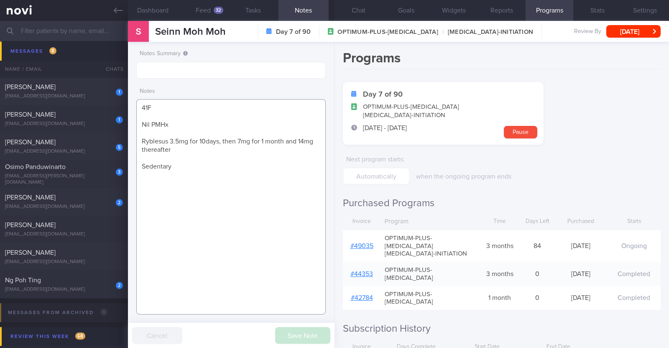
click at [226, 150] on textarea "41F Nil PMHx Ryblesus 3.5mg for 10days, then 7mg for 1 month and 14mg thereafte…" at bounding box center [230, 206] width 189 height 215
drag, startPoint x: 176, startPoint y: 148, endPoint x: 140, endPoint y: 142, distance: 36.5
click at [140, 142] on textarea "41F Nil PMHx Ryblesus 3.5mg for 10days, then 7mg for 1 month and 14mg thereafte…" at bounding box center [230, 206] width 189 height 215
paste textarea "14mg Add on metformin for better weight loss effect"
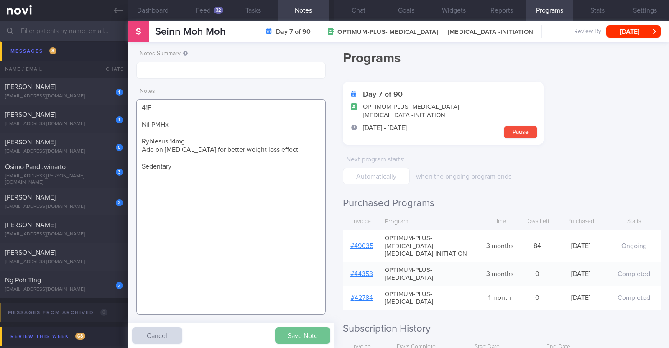
type textarea "41F Nil PMHx Ryblesus 14mg Add on metformin for better weight loss effect Seden…"
click at [315, 333] on button "Save Note" at bounding box center [302, 335] width 55 height 17
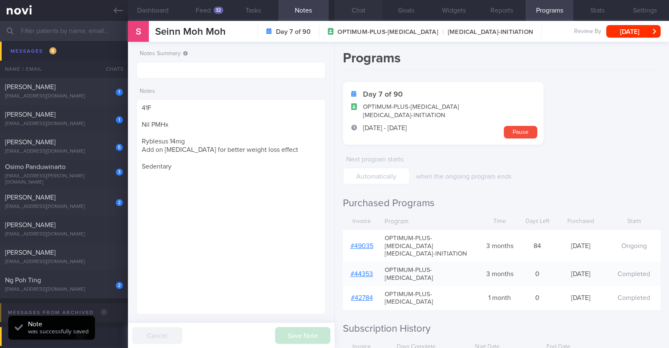
click at [353, 10] on button "Chat" at bounding box center [358, 10] width 48 height 21
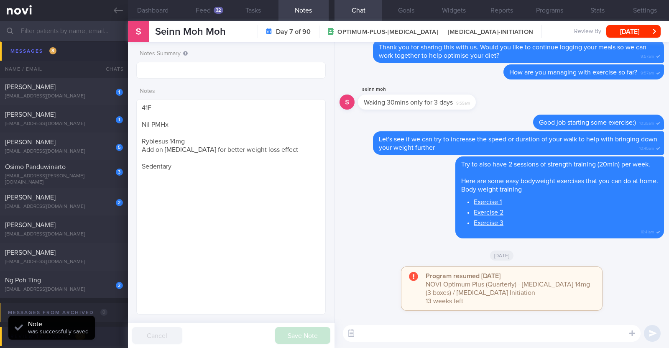
click at [387, 332] on textarea at bounding box center [492, 333] width 298 height 17
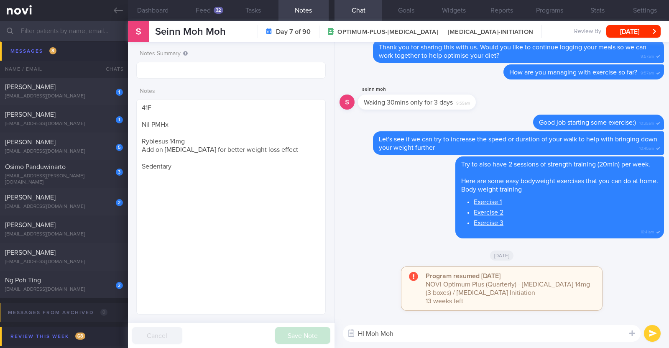
drag, startPoint x: 364, startPoint y: 332, endPoint x: 388, endPoint y: 331, distance: 24.7
click at [364, 332] on textarea "HI Moh Moh" at bounding box center [492, 333] width 298 height 17
click at [414, 335] on textarea "Hi Moh Moh" at bounding box center [492, 333] width 298 height 17
click at [456, 331] on textarea "Hi Moh Moh, how have you beenmanaging with your diet and exercise?" at bounding box center [492, 333] width 298 height 17
type textarea "Hi Moh Moh, how have you been managing with your diet and exercise?"
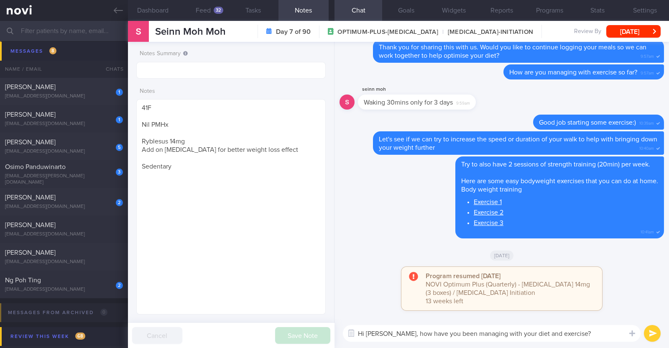
click at [571, 331] on textarea "Hi Moh Moh, how have you been managing with your diet and exercise?" at bounding box center [492, 333] width 298 height 17
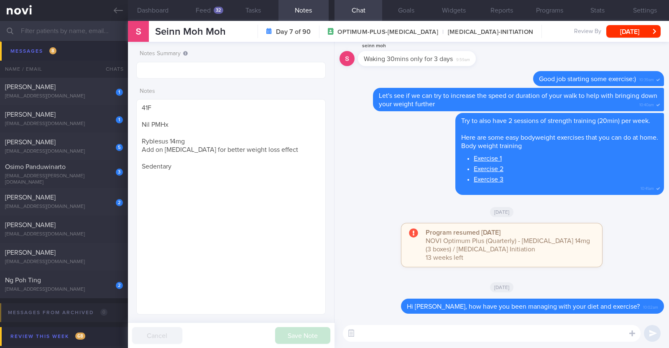
click at [400, 329] on textarea at bounding box center [492, 333] width 298 height 17
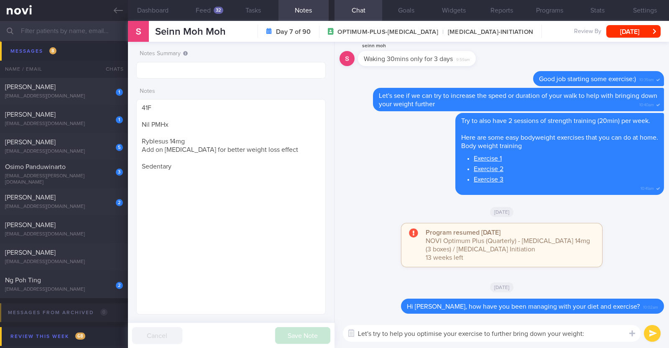
type textarea "Let's try to help you optimise your exercise to further bring down your weight:)"
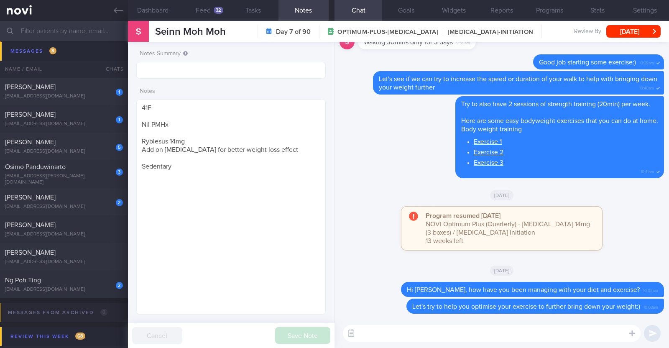
paste textarea "If time is an issue, you can also try incorporating 'exercise snacks'—short bur…"
type textarea "If time is an issue, you can also try incorporating 'exercise snacks'—short bur…"
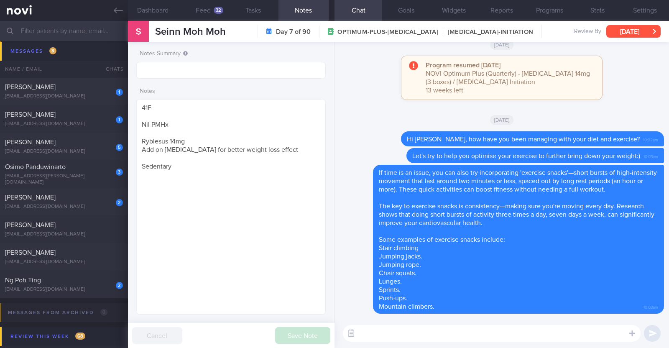
click at [617, 31] on button "Tue, 7 Oct" at bounding box center [633, 31] width 54 height 13
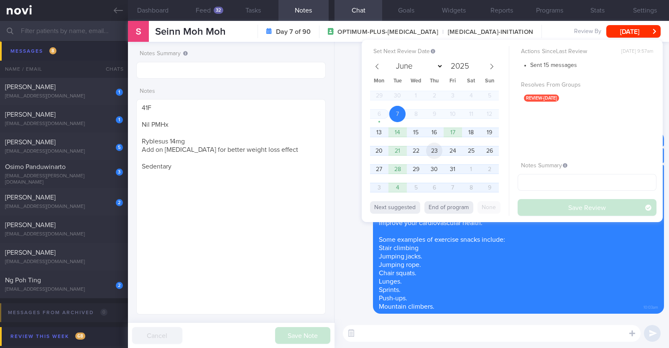
click at [440, 151] on span "23" at bounding box center [434, 151] width 16 height 16
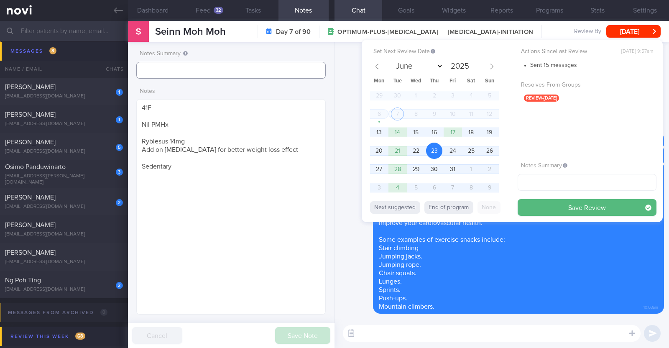
click at [273, 65] on input "text" at bounding box center [230, 70] width 189 height 17
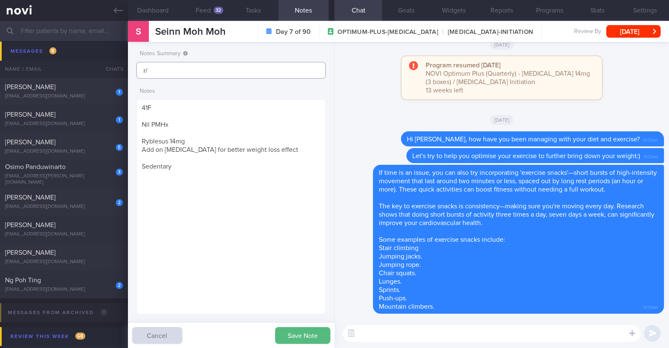
type input "r/v"
drag, startPoint x: 270, startPoint y: 67, endPoint x: 50, endPoint y: 39, distance: 221.2
click at [50, 39] on div "Patients New Users Coaches Assigned patients Assigned patients All active patie…" at bounding box center [334, 184] width 669 height 327
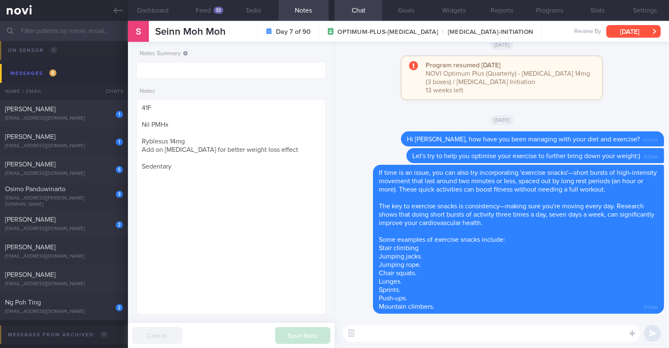
click at [629, 34] on button "Tue, 7 Oct" at bounding box center [633, 31] width 54 height 13
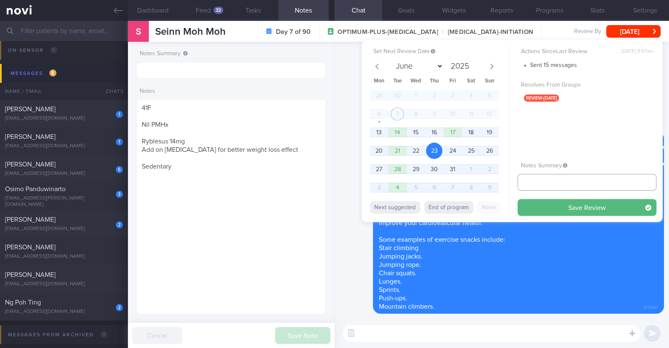
click at [530, 183] on input "text" at bounding box center [586, 182] width 139 height 17
type input "r/v 23/10"
click at [597, 211] on button "Save Review" at bounding box center [586, 207] width 139 height 17
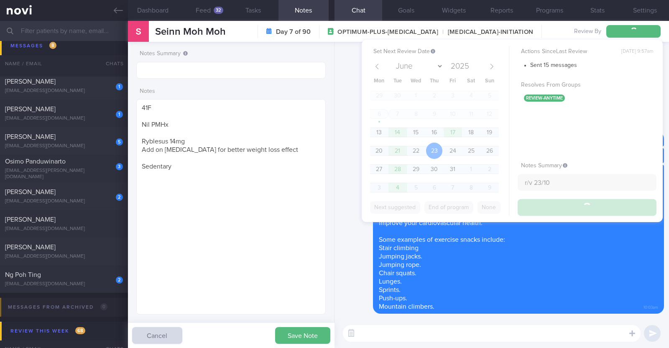
scroll to position [1064, 0]
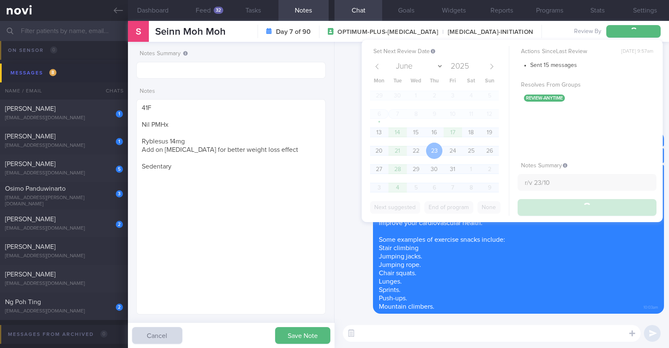
type input "r/v 23/10"
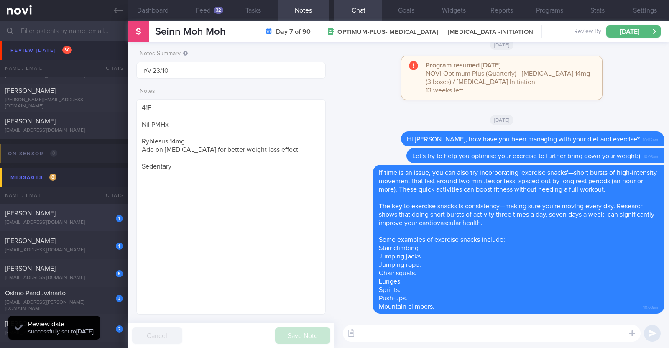
scroll to position [1012, 0]
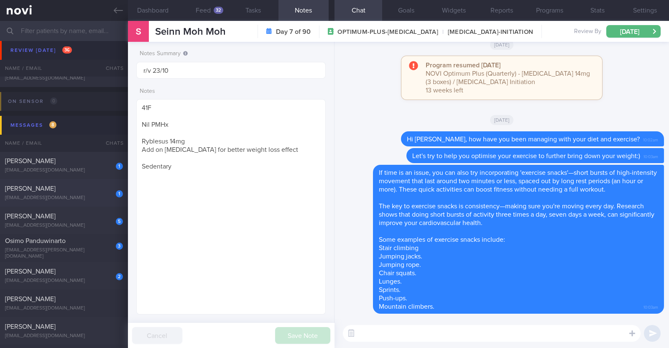
click at [70, 194] on div "1 Jayanthi Gunasekaran ggjayapvp@gmail.com" at bounding box center [64, 192] width 128 height 17
type input "r/v 17/10"
type textarea "46F Co-morbidities HTN HLD Nil meds Wegovy 0.5mg wkly Metformin XR 500mg OM Phy…"
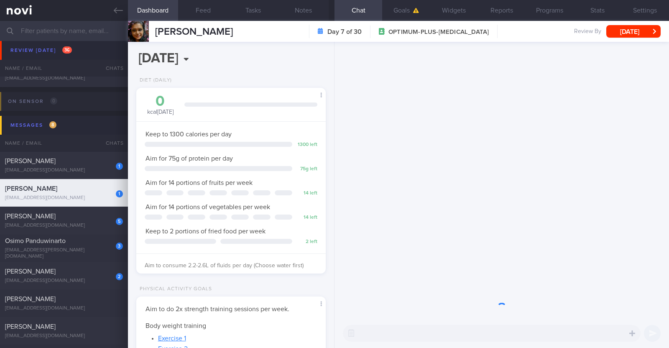
scroll to position [95, 166]
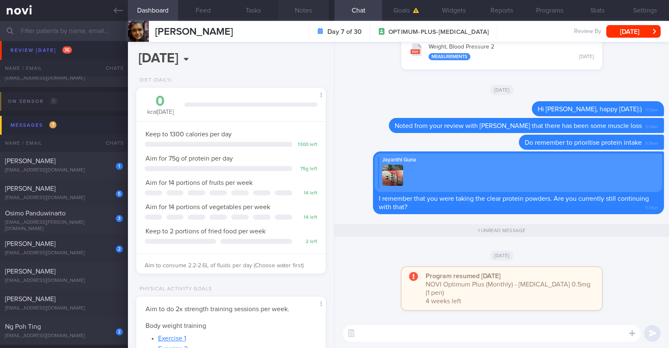
click at [313, 8] on button "Notes" at bounding box center [303, 10] width 50 height 21
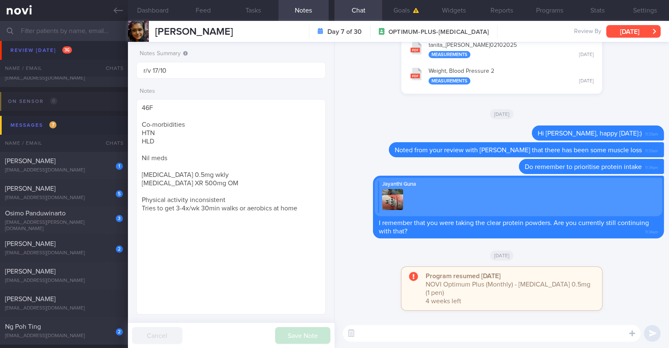
click at [648, 28] on button "Tue, 7 Oct" at bounding box center [633, 31] width 54 height 13
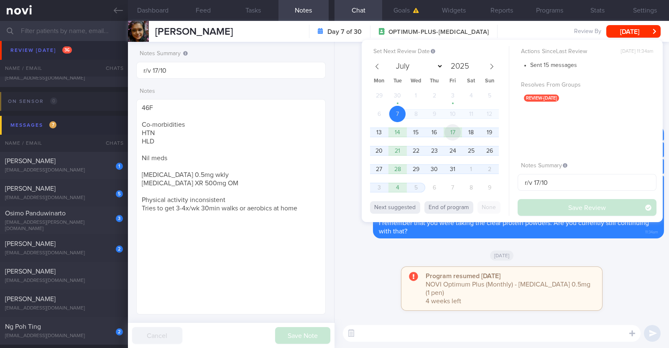
click at [457, 127] on span "17" at bounding box center [452, 132] width 16 height 16
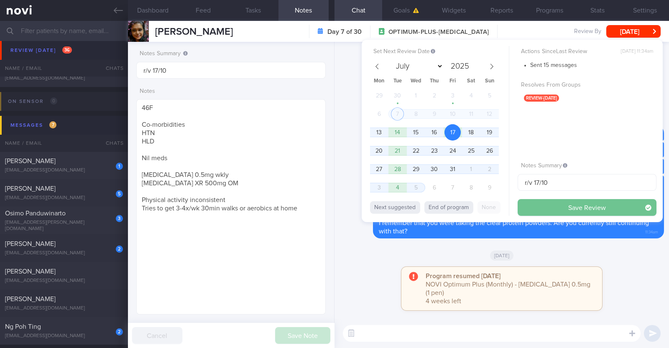
click at [583, 211] on button "Save Review" at bounding box center [586, 207] width 139 height 17
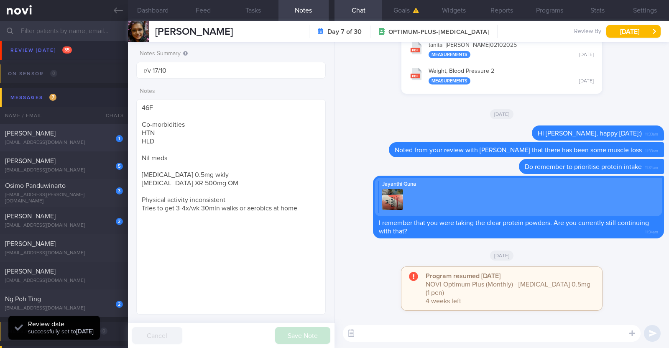
click at [66, 137] on div "[PERSON_NAME]" at bounding box center [63, 133] width 116 height 8
type input "R/v 14/10"
type textarea "43M Wife works in pharmaceutical company, brings in Mounjaro to Singapore Comor…"
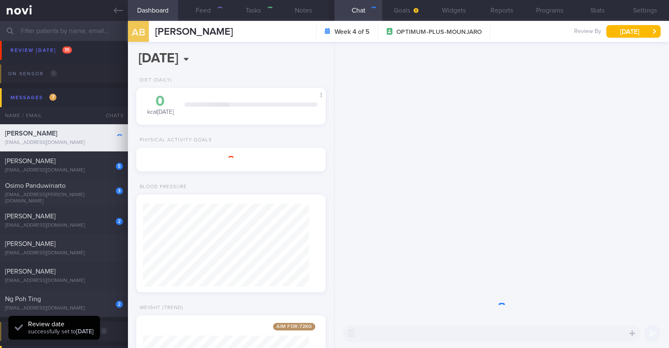
scroll to position [95, 166]
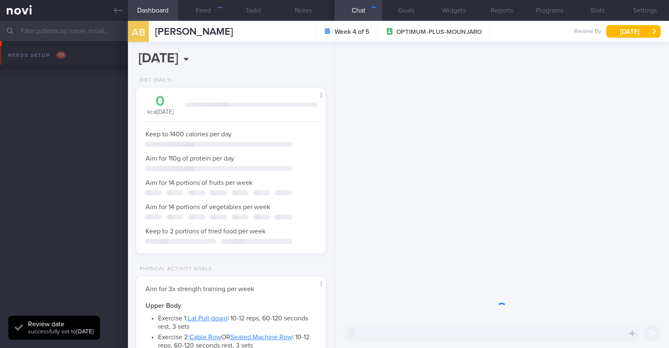
select select "9"
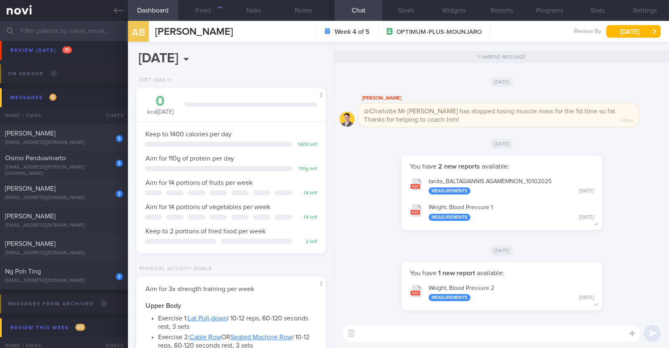
scroll to position [95, 166]
click at [304, 15] on button "Notes" at bounding box center [303, 10] width 50 height 21
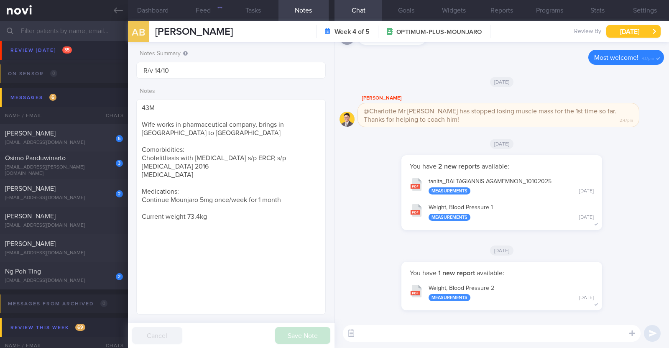
click at [635, 34] on button "[DATE]" at bounding box center [633, 31] width 54 height 13
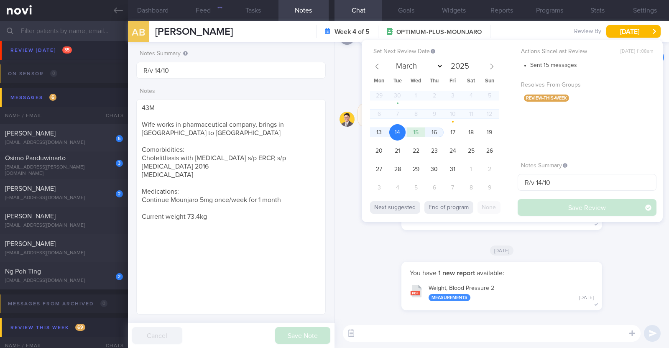
click at [391, 136] on span "14" at bounding box center [397, 132] width 16 height 16
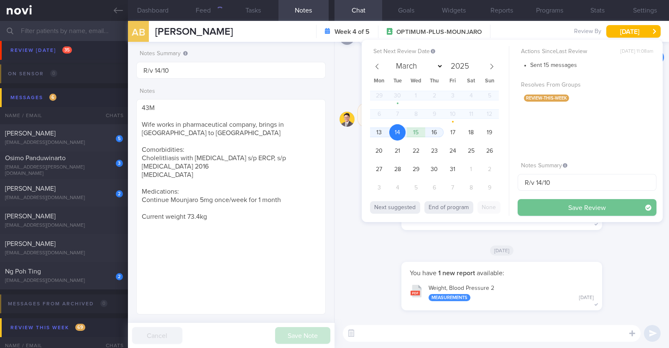
click at [556, 209] on button "Save Review" at bounding box center [586, 207] width 139 height 17
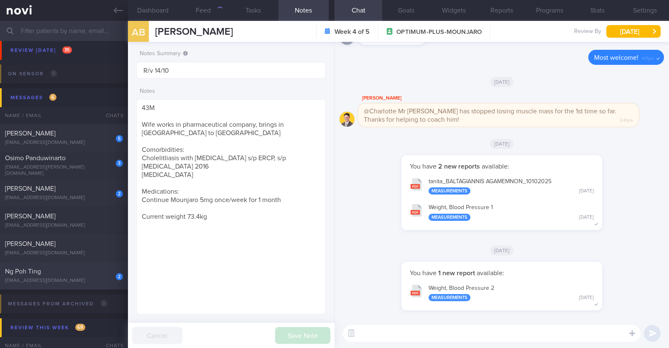
click at [90, 274] on div "Ng Poh Ting" at bounding box center [63, 271] width 116 height 8
type input "R/v with Dr [PERSON_NAME] 2/10. R/v 7/10"
type textarea "54F Does not take eggs Co-morbidities: HTN [MEDICAL_DATA] s/p [MEDICAL_DATA] 2y…"
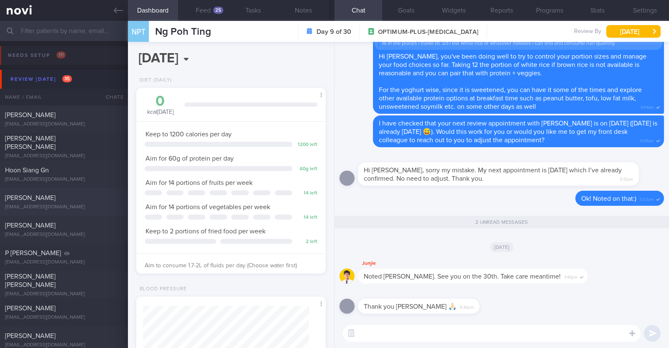
click at [76, 198] on div "[PERSON_NAME]" at bounding box center [63, 198] width 116 height 8
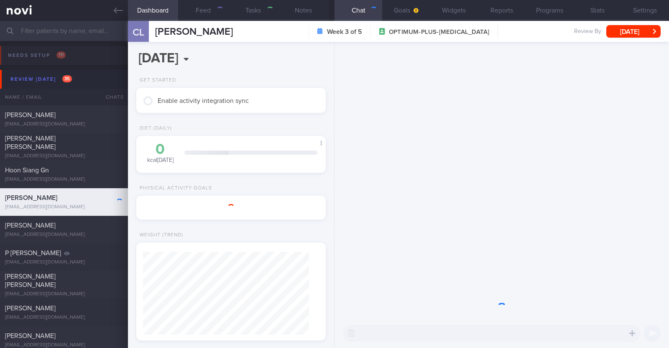
type textarea "36F (Wife of [PERSON_NAME]) Comorbidities: [MEDICAL_DATA] and hepatomegaly Hx o…"
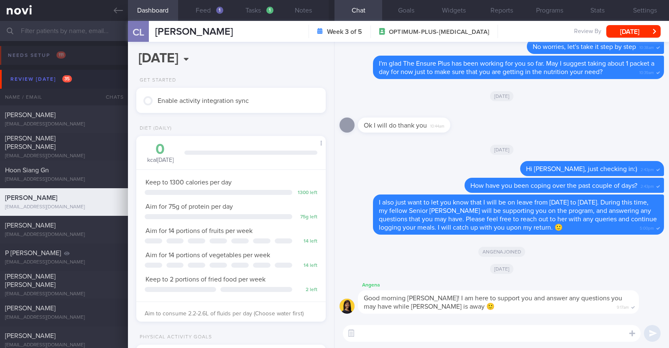
click at [413, 335] on textarea at bounding box center [492, 333] width 298 height 17
click at [656, 5] on button "Settings" at bounding box center [645, 10] width 48 height 21
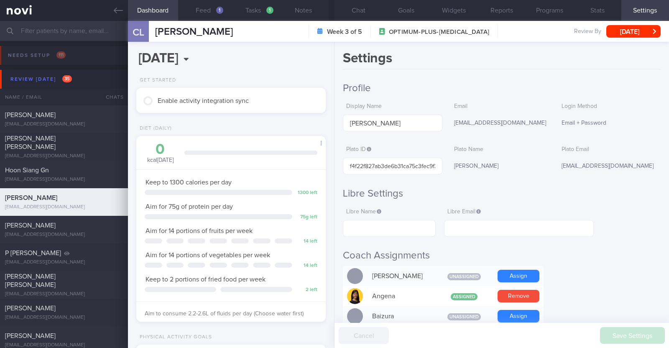
scroll to position [52, 0]
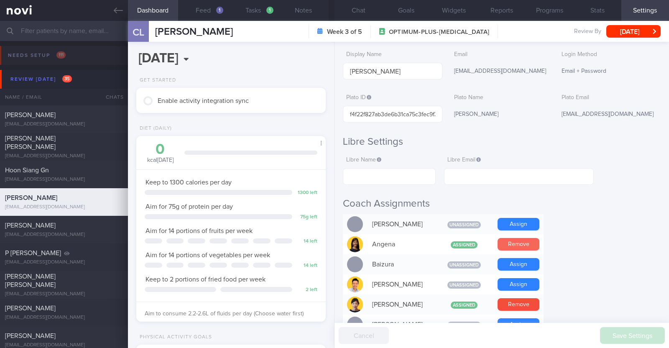
click at [522, 241] on button "Remove" at bounding box center [518, 244] width 42 height 13
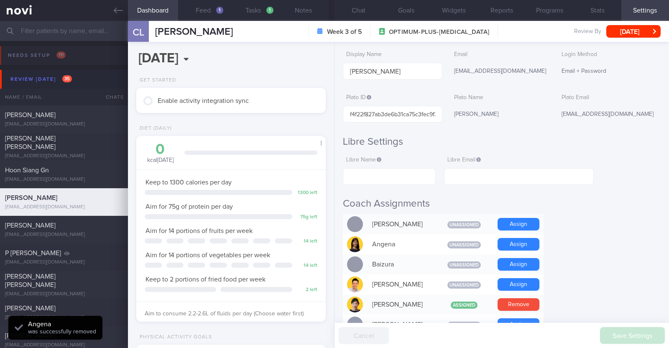
scroll to position [-40, 0]
click at [359, 11] on button "Chat" at bounding box center [358, 10] width 48 height 21
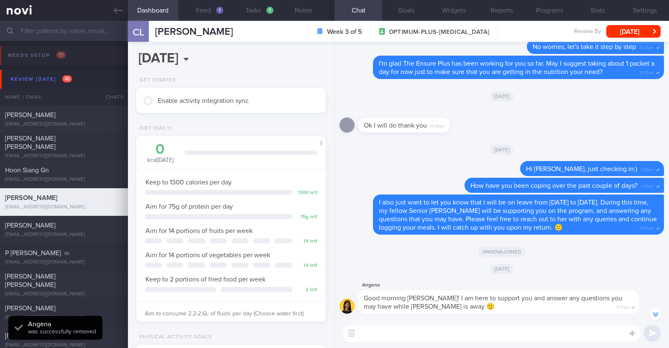
click at [392, 332] on textarea at bounding box center [492, 333] width 298 height 17
paste textarea "Hi xx, I’m back from my leave and ready to continue supporting you on your heal…"
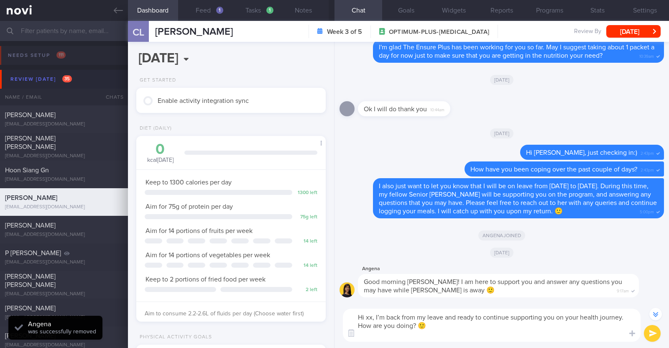
scroll to position [-56, 0]
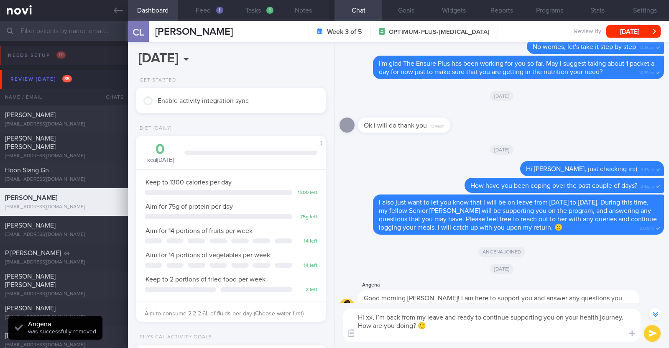
click at [372, 314] on textarea "Hi xx, I’m back from my leave and ready to continue supporting you on your heal…" at bounding box center [492, 324] width 298 height 33
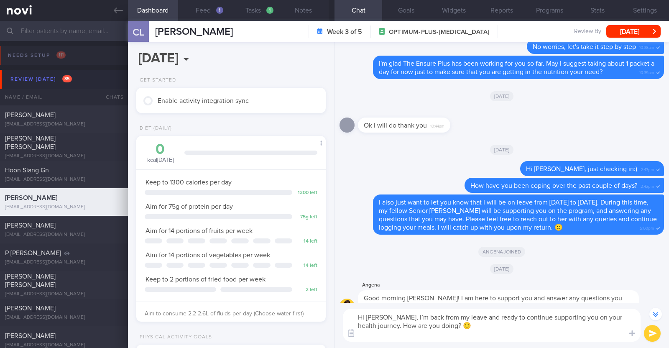
type textarea "Hi [PERSON_NAME], I’m back from my leave and ready to continue supporting you o…"
click at [497, 334] on textarea "Hi [PERSON_NAME], I’m back from my leave and ready to continue supporting you o…" at bounding box center [492, 324] width 298 height 33
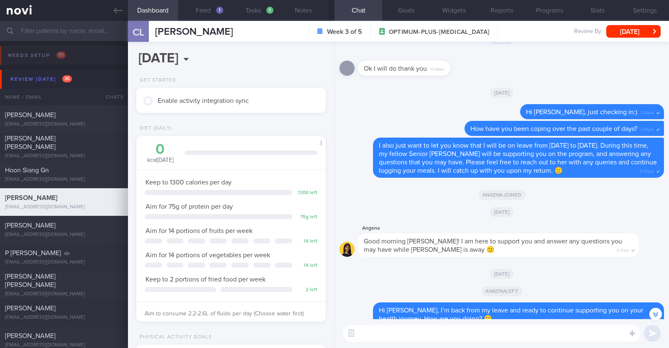
scroll to position [0, 0]
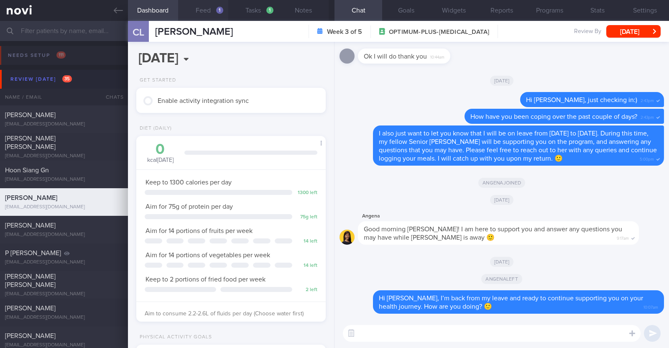
click at [209, 6] on button "Feed 1" at bounding box center [203, 10] width 50 height 21
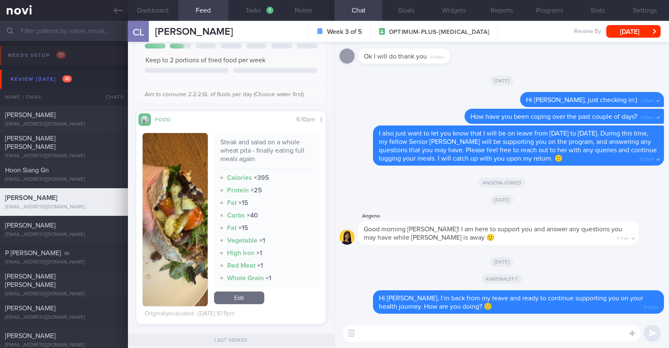
scroll to position [52, 0]
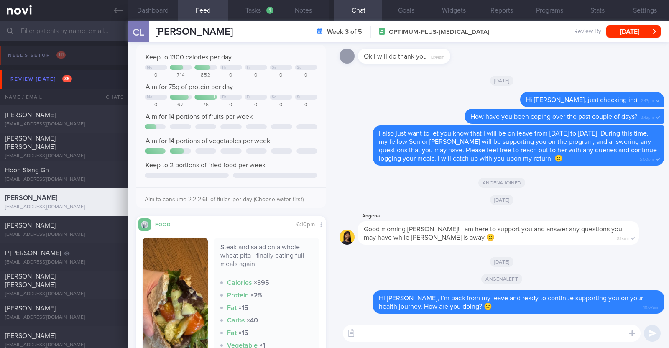
click at [403, 338] on textarea at bounding box center [492, 333] width 298 height 17
type textarea "Glad to see from your log that you're starting to eat full meals again!!"
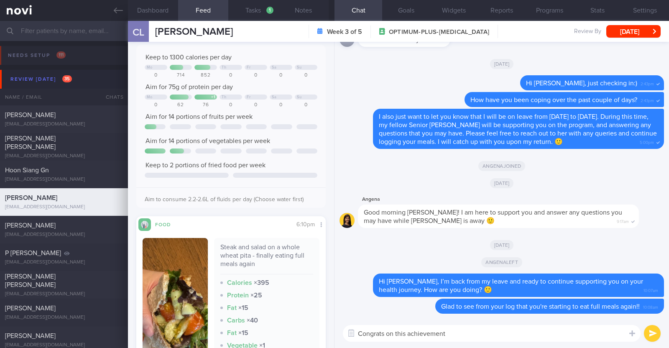
paste textarea "👏"
paste textarea "🌈"
type textarea "Congrats on this achievement 👏🌈"
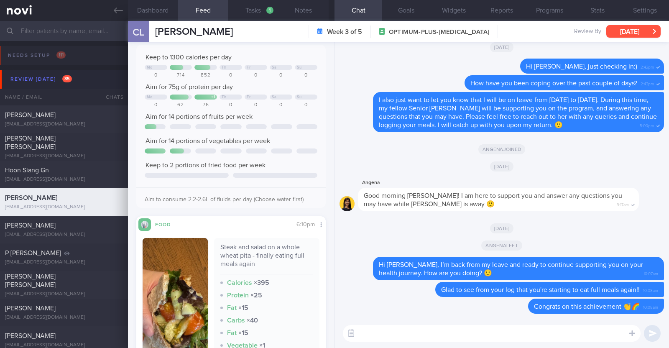
click at [644, 26] on button "[DATE]" at bounding box center [633, 31] width 54 height 13
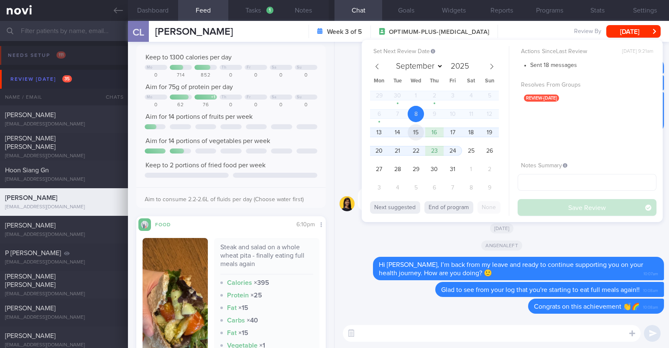
click at [419, 131] on span "15" at bounding box center [416, 132] width 16 height 16
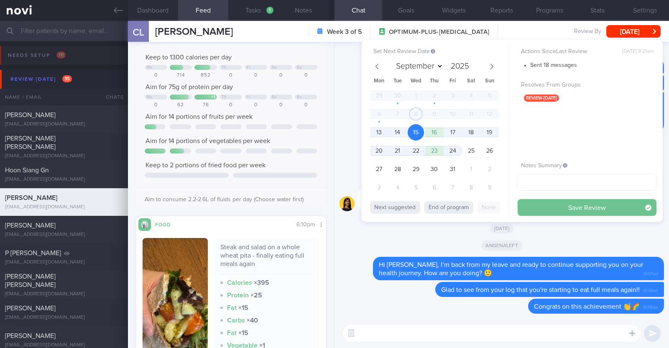
click at [576, 203] on button "Save Review" at bounding box center [586, 207] width 139 height 17
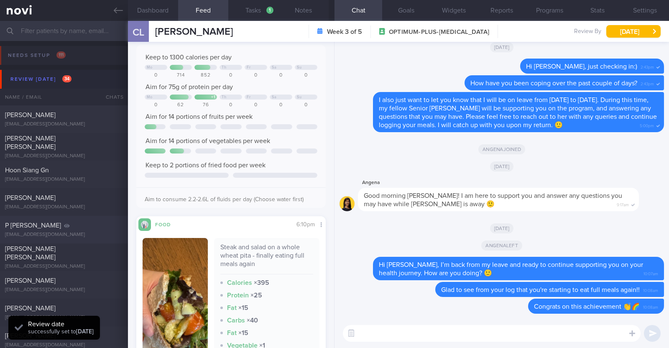
click at [79, 232] on div "[EMAIL_ADDRESS][DOMAIN_NAME]" at bounding box center [64, 235] width 118 height 6
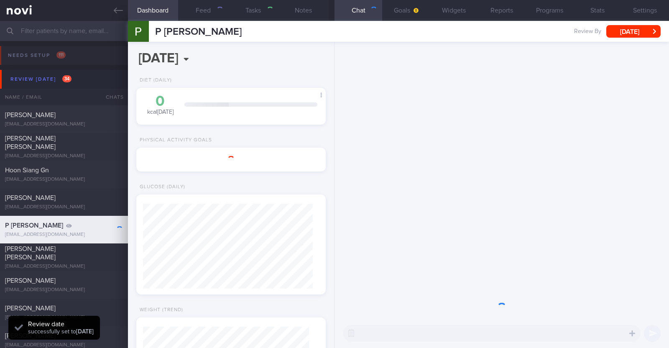
type input "program ends 19/6, r/v with Dr [PERSON_NAME] on 18/6"
type textarea "51M Co-morbidities: T2DM dx 2023 [MEDICAL_DATA] Medication/Supplements: [GEOGRA…"
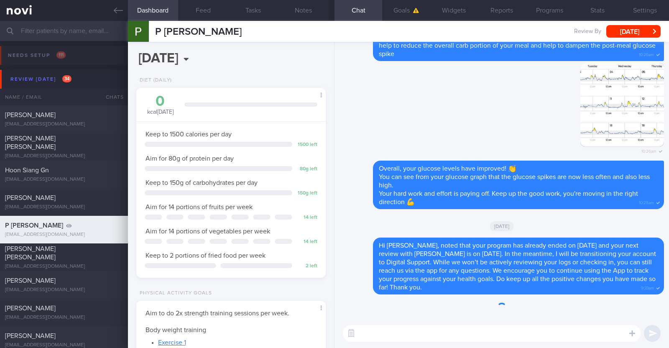
scroll to position [84, 169]
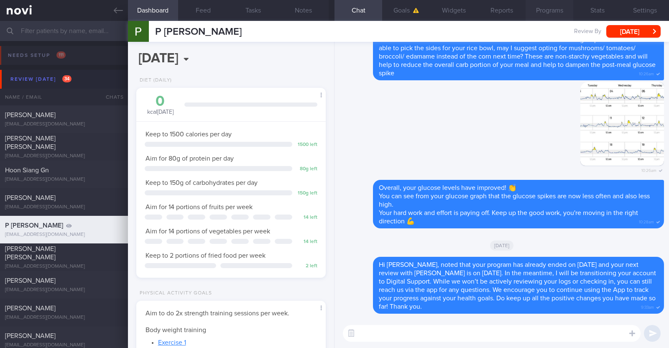
click at [543, 13] on button "Programs" at bounding box center [549, 10] width 48 height 21
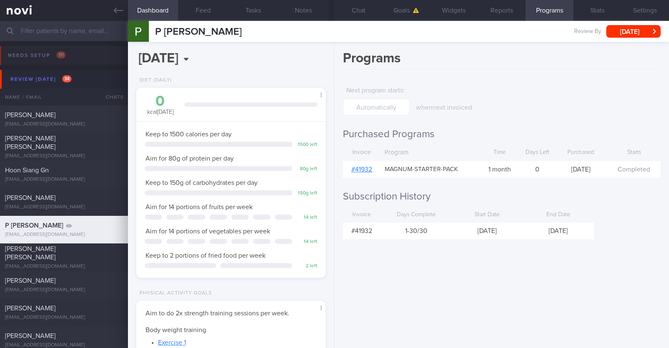
click at [368, 169] on link "# 41932" at bounding box center [361, 169] width 21 height 7
click at [365, 9] on button "Chat" at bounding box center [358, 10] width 48 height 21
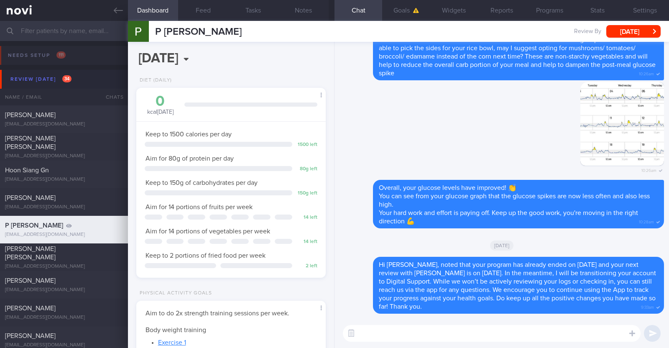
click at [432, 327] on textarea at bounding box center [492, 333] width 298 height 17
paste textarea "Hi [Patient's Name], We noticed your Optimum Plus programme has ended, and ther…"
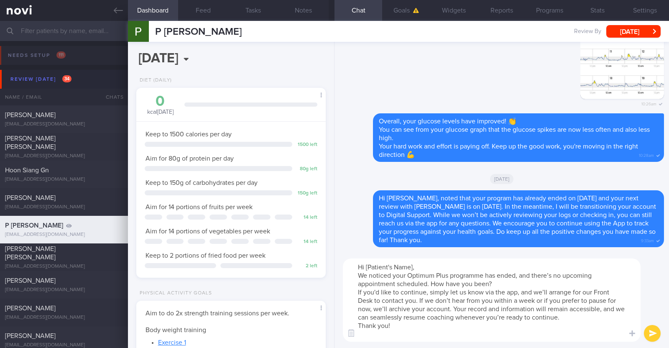
drag, startPoint x: 412, startPoint y: 264, endPoint x: 368, endPoint y: 265, distance: 44.3
click at [368, 265] on textarea "Hi [Patient's Name], We noticed your Optimum Plus programme has ended, and ther…" at bounding box center [492, 299] width 298 height 83
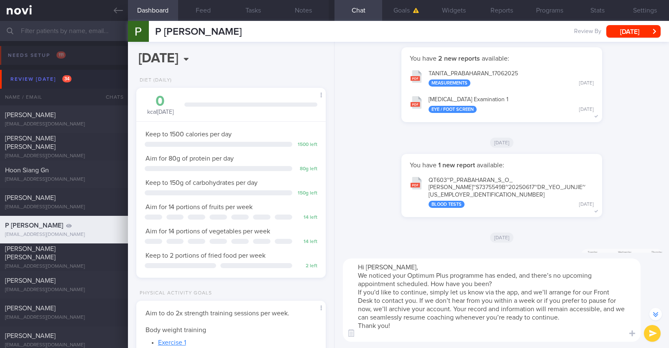
scroll to position [-522, 0]
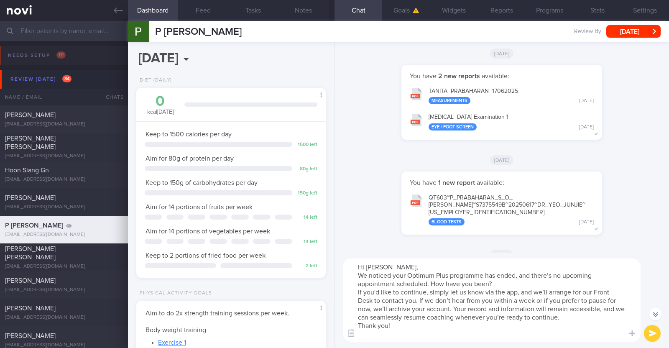
drag, startPoint x: 409, startPoint y: 275, endPoint x: 447, endPoint y: 273, distance: 38.5
click at [447, 273] on textarea "Hi [PERSON_NAME], We noticed your Optimum Plus programme has ended, and there’s…" at bounding box center [492, 299] width 298 height 83
type textarea "Hi [PERSON_NAME], We noticed your programme has ended, and there’s no upcoming …"
click at [652, 331] on button "submit" at bounding box center [652, 333] width 17 height 17
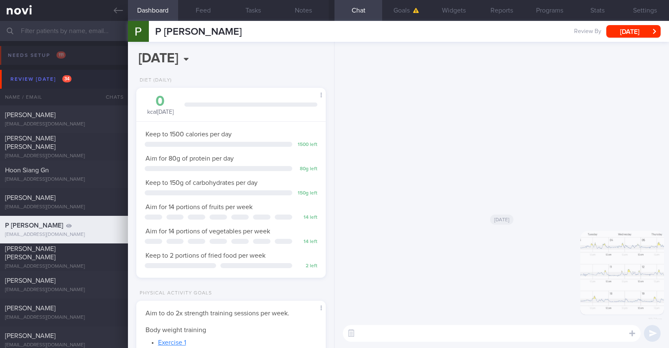
scroll to position [0, 0]
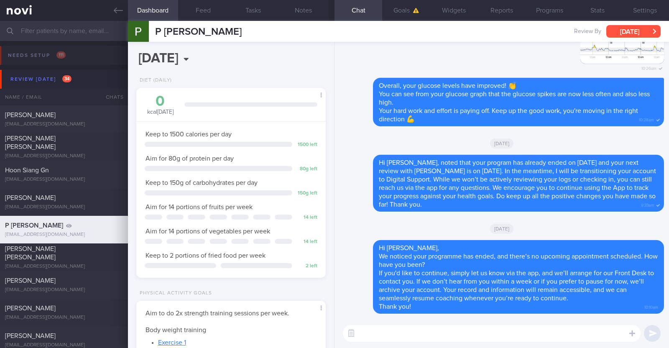
click at [642, 29] on button "[DATE]" at bounding box center [633, 31] width 54 height 13
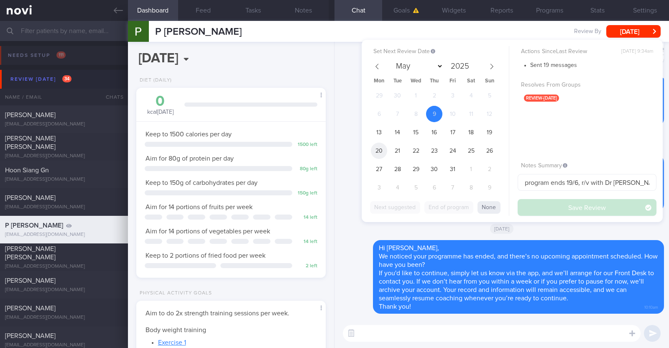
click at [380, 151] on span "20" at bounding box center [379, 151] width 16 height 16
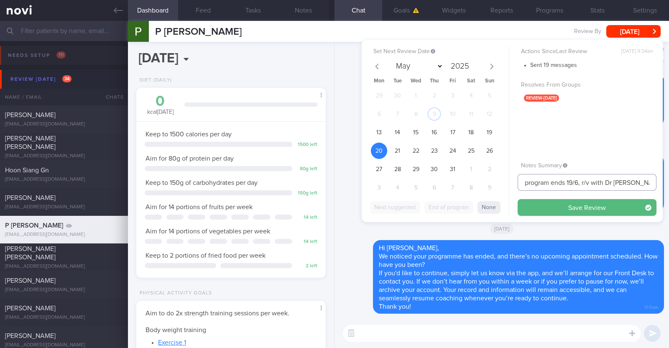
click at [619, 177] on input "program ends 19/6, r/v with Dr JJ on 18/6" at bounding box center [586, 182] width 139 height 17
drag, startPoint x: 650, startPoint y: 180, endPoint x: 428, endPoint y: 178, distance: 222.4
click at [428, 178] on div "Set Next Review Date 20 Oct 2025 May June July August September October Novembe…" at bounding box center [512, 131] width 301 height 182
type input "Nil r/v in system. R/v 20/10. KIV archive"
click at [566, 206] on button "Save Review" at bounding box center [586, 207] width 139 height 17
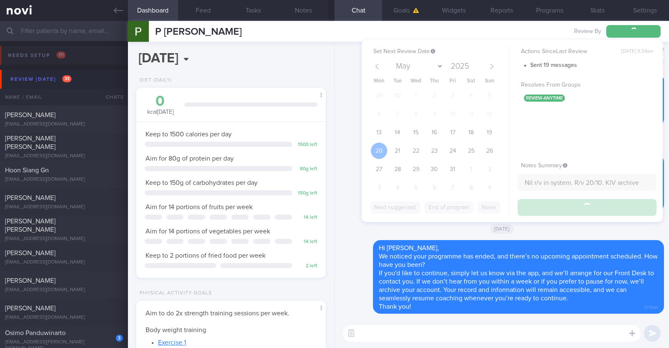
type input "Nil r/v in system. R/v 20/10. KIV archive"
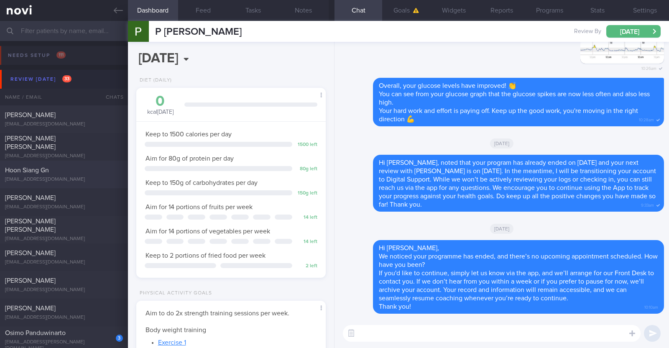
click at [82, 175] on div "Hoon Siang Gn hoonysiang@gmail.com" at bounding box center [64, 174] width 128 height 17
type textarea "34M Comorbidities: Eczema Nil meds Resistance training x 4/week (60min) Enduran…"
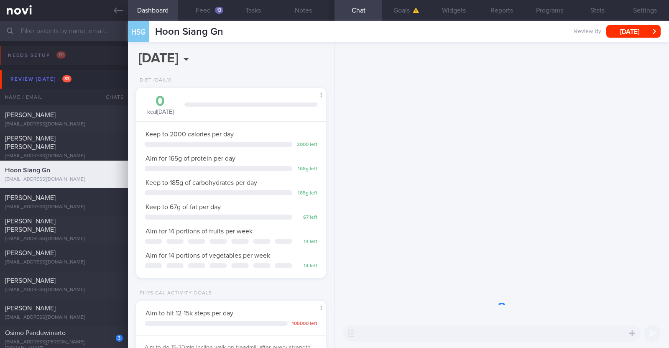
scroll to position [84, 169]
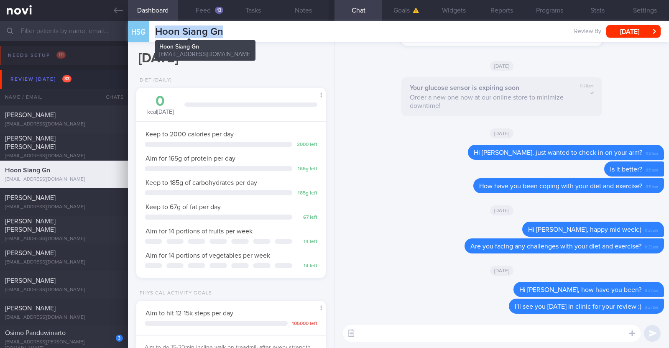
drag, startPoint x: 226, startPoint y: 33, endPoint x: 157, endPoint y: 34, distance: 69.0
click at [157, 34] on div "HSG Hoon Siang Gn Hoon Siang Gn hoonysiang@gmail.com Review By Wed, 8 Oct Set N…" at bounding box center [398, 31] width 541 height 21
copy span "Hoon Siang Gn"
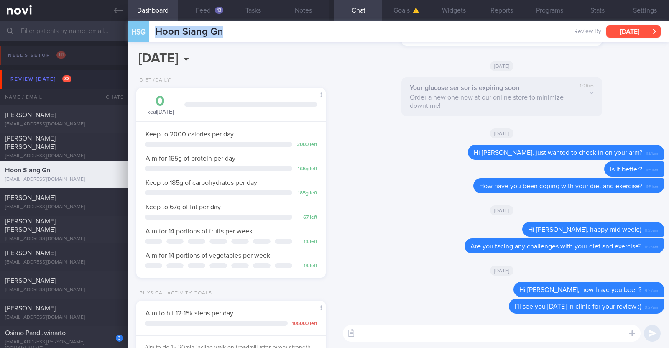
click at [641, 27] on button "[DATE]" at bounding box center [633, 31] width 54 height 13
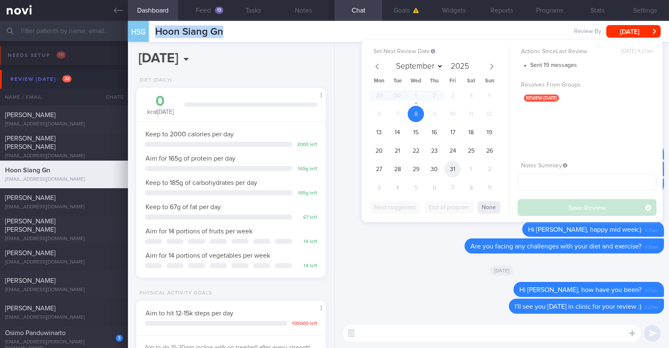
click at [457, 170] on span "31" at bounding box center [452, 169] width 16 height 16
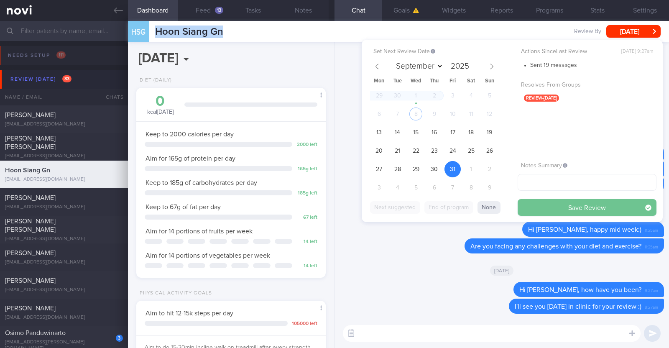
click at [550, 208] on button "Save Review" at bounding box center [586, 207] width 139 height 17
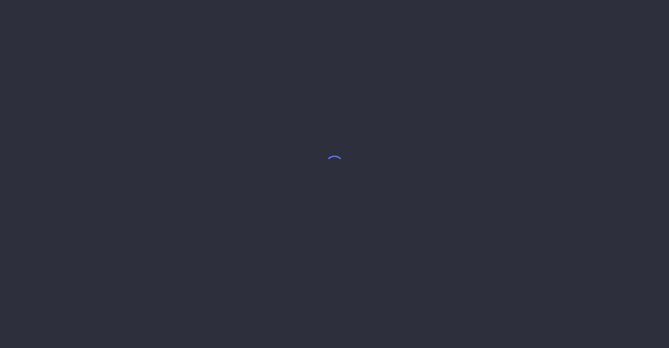
select select "9"
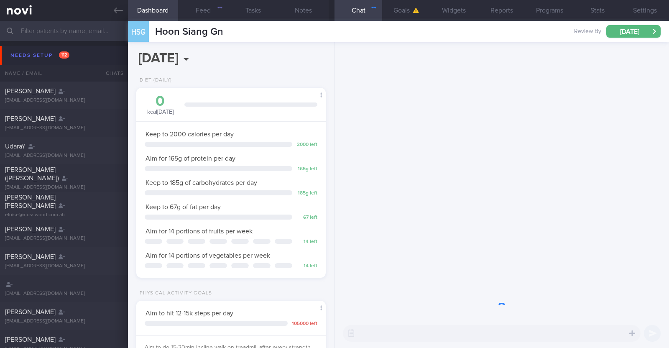
scroll to position [84, 169]
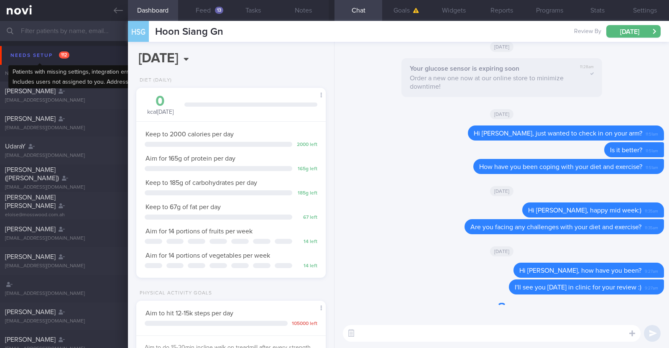
click at [19, 58] on div "Needs setup 112" at bounding box center [39, 55] width 63 height 11
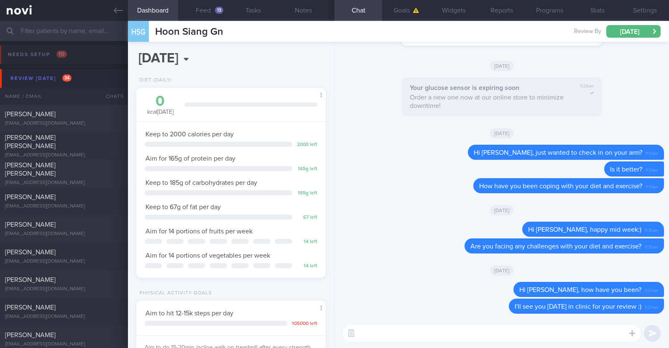
scroll to position [0, 0]
click at [80, 181] on div "[EMAIL_ADDRESS][DOMAIN_NAME]" at bounding box center [64, 184] width 118 height 6
type input "KIV transition to digital support on 3/10"
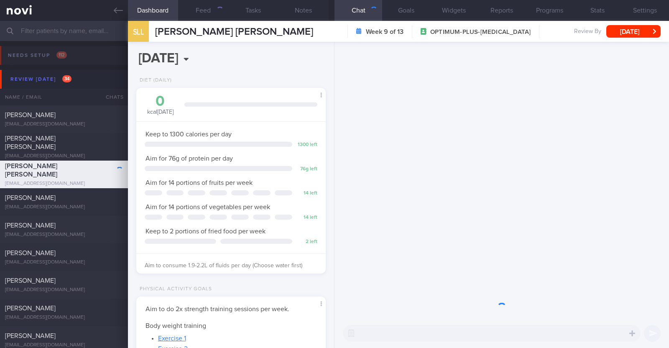
scroll to position [95, 166]
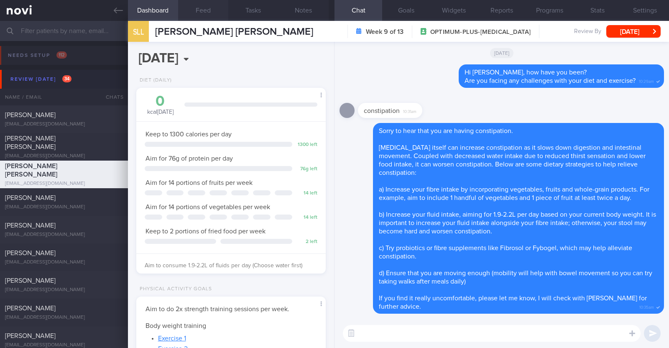
click at [204, 11] on button "Feed" at bounding box center [203, 10] width 50 height 21
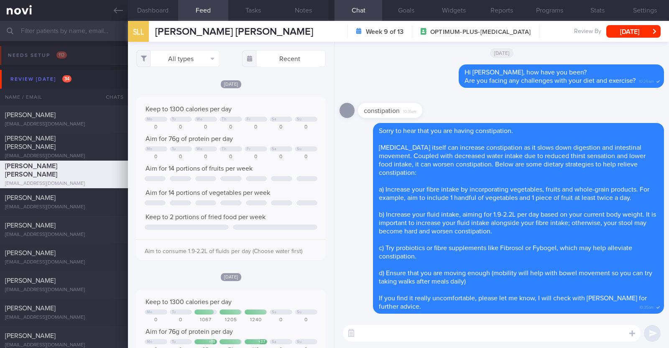
click at [410, 330] on textarea at bounding box center [492, 333] width 298 height 17
click at [433, 333] on textarea "Hi Shermeen, just checkin in" at bounding box center [492, 333] width 298 height 17
click at [454, 331] on textarea "Hi Shermeen, just checking in" at bounding box center [492, 333] width 298 height 17
type textarea "Hi Shermeen, just checking in:)"
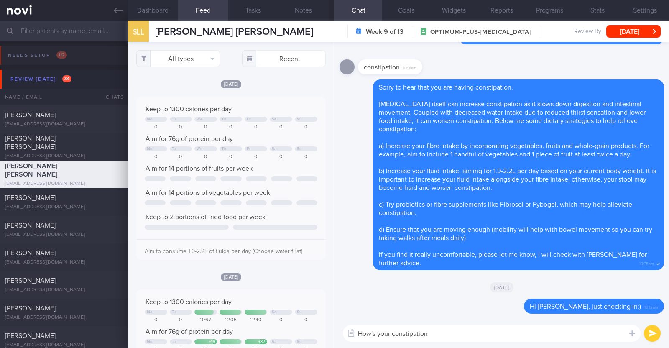
type textarea "How's your constipation?"
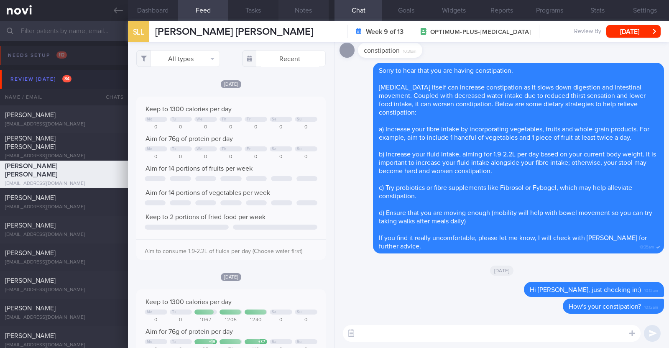
click at [310, 12] on button "Notes" at bounding box center [303, 10] width 50 height 21
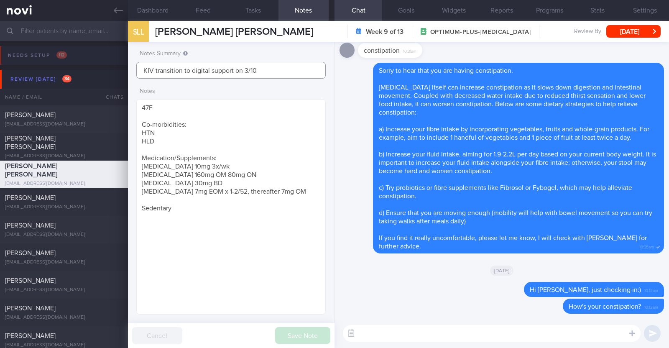
drag, startPoint x: 271, startPoint y: 73, endPoint x: 0, endPoint y: 61, distance: 271.5
click at [0, 61] on div "Patients New Users Coaches Assigned patients Assigned patients All active patie…" at bounding box center [334, 184] width 669 height 327
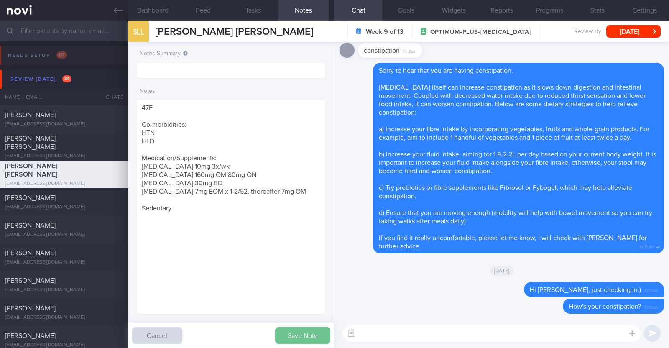
click at [318, 332] on button "Save Note" at bounding box center [302, 335] width 55 height 17
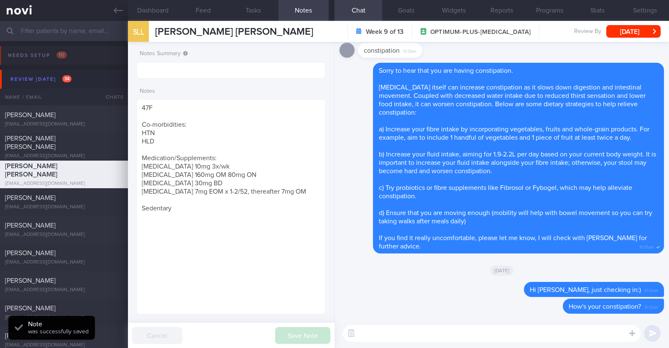
click at [402, 280] on div "[DATE]" at bounding box center [501, 269] width 324 height 23
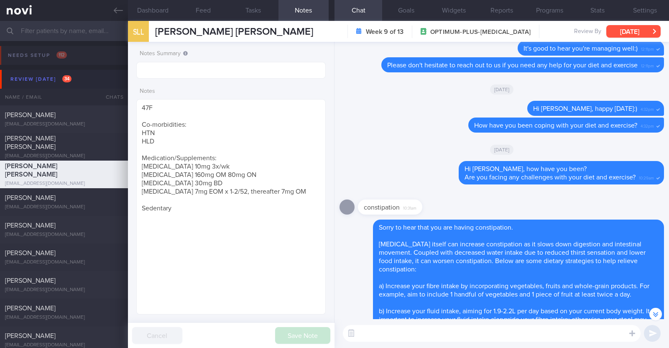
click at [615, 33] on button "Thu, 9 Oct" at bounding box center [633, 31] width 54 height 13
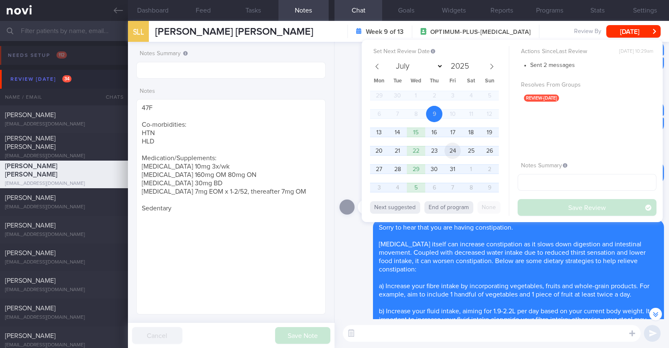
click at [446, 149] on span "24" at bounding box center [452, 151] width 16 height 16
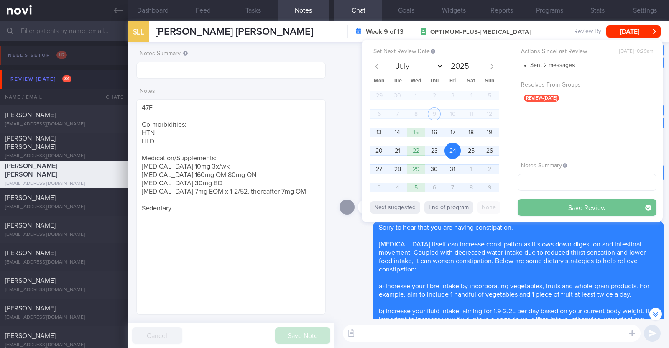
click at [542, 206] on button "Save Review" at bounding box center [586, 207] width 139 height 17
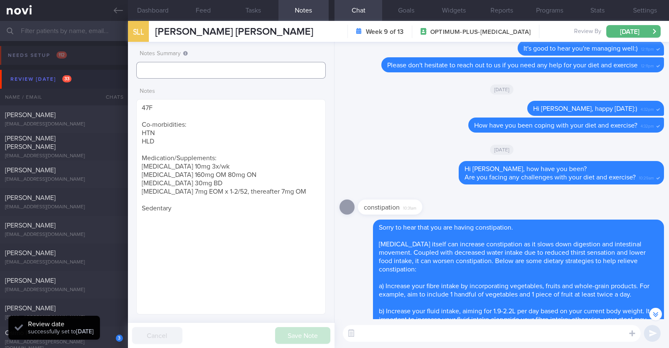
click at [294, 73] on input "text" at bounding box center [230, 70] width 189 height 17
type input "r/v 24/10"
click at [92, 180] on div "tchoryeow@gmail.com" at bounding box center [64, 179] width 118 height 6
type textarea "32M Comorbidities: Left Wrist Ligament Tear before, surgery done but not back t…"
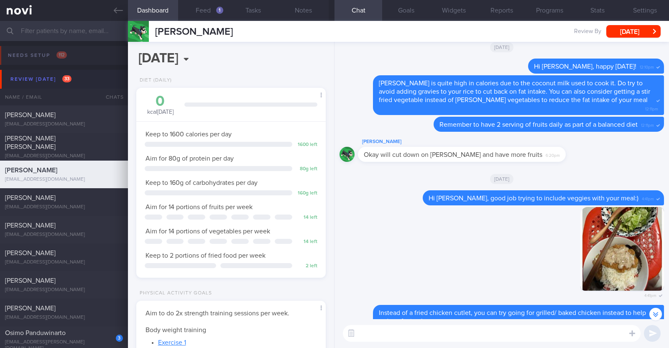
scroll to position [-209, 0]
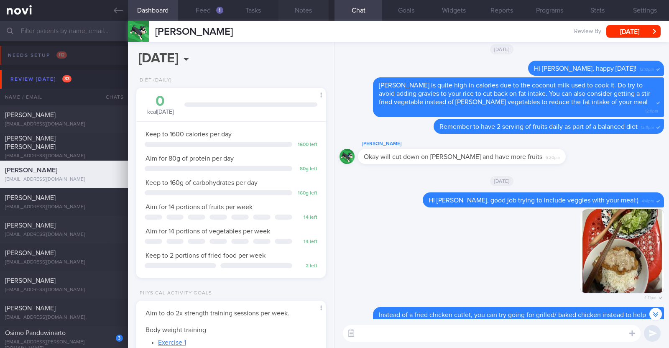
click at [303, 13] on button "Notes" at bounding box center [303, 10] width 50 height 21
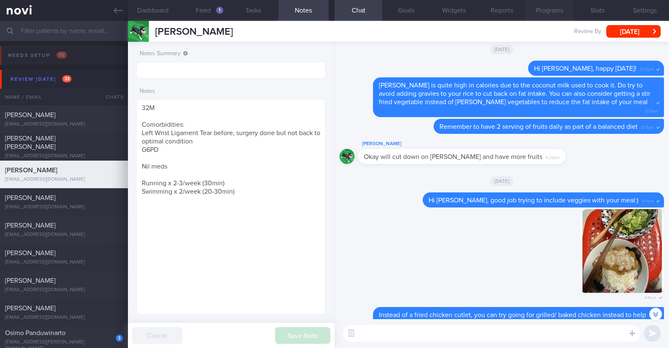
click at [538, 14] on button "Programs" at bounding box center [549, 10] width 48 height 21
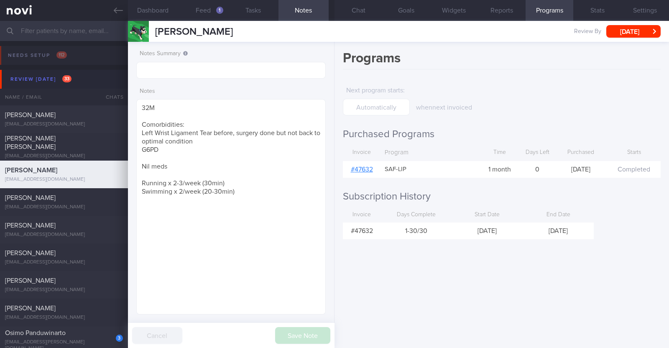
click at [369, 172] on link "# 47632" at bounding box center [362, 169] width 22 height 7
click at [359, 9] on button "Chat" at bounding box center [358, 10] width 48 height 21
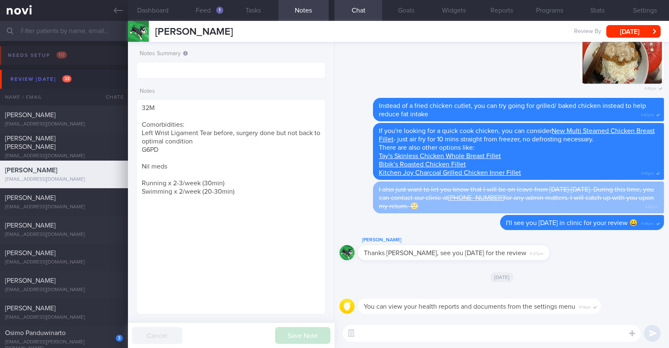
click at [446, 329] on textarea at bounding box center [492, 333] width 298 height 17
paste textarea "Hi [Name], I will be archiving your account shortly. You'll still be able to re…"
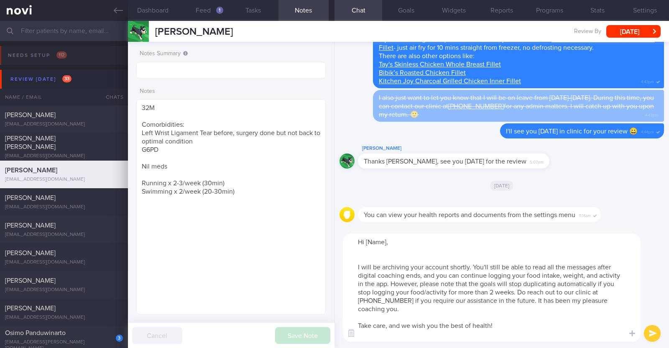
click at [371, 259] on textarea "Hi [Name], I will be archiving your account shortly. You'll still be able to re…" at bounding box center [492, 287] width 298 height 108
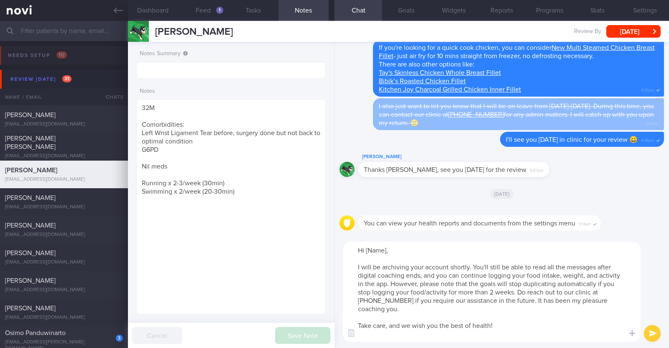
click at [382, 252] on textarea "Hi [Name], I will be archiving your account shortly. You'll still be able to re…" at bounding box center [492, 292] width 298 height 100
type textarea "Hi Chor Yeow, I will be archiving your account shortly. You'll still be able to…"
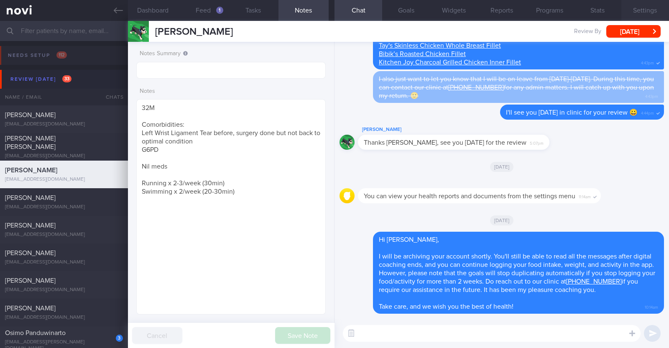
click at [647, 10] on button "Settings" at bounding box center [645, 10] width 48 height 21
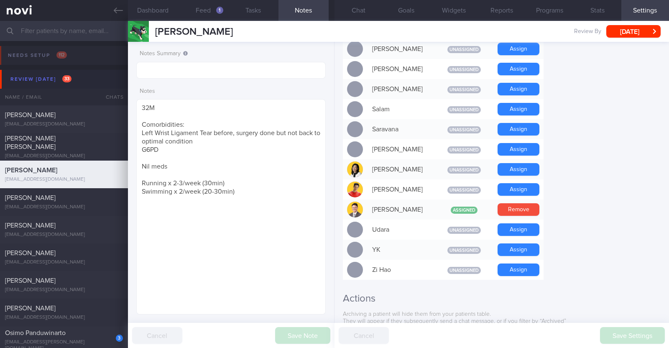
scroll to position [752, 0]
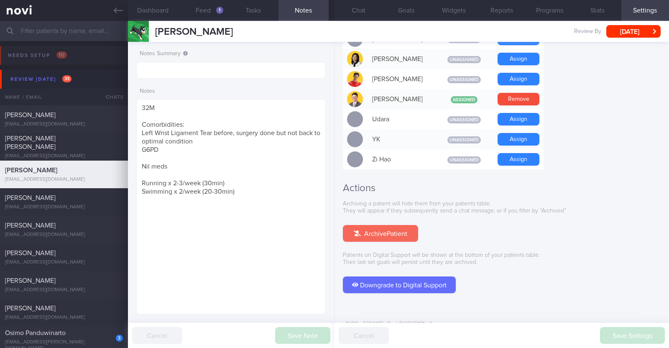
click at [402, 225] on button "Archive Patient" at bounding box center [380, 233] width 75 height 17
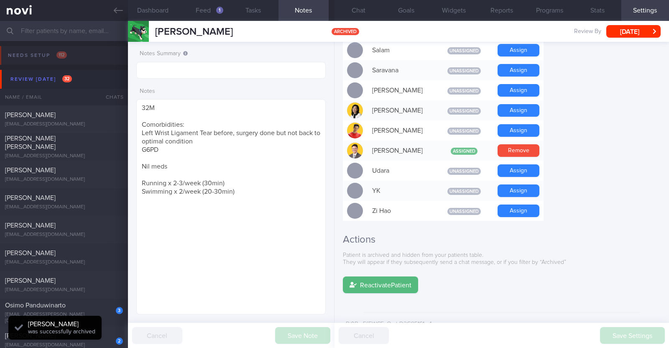
scroll to position [84, 169]
click at [359, 9] on button "Chat" at bounding box center [358, 10] width 48 height 21
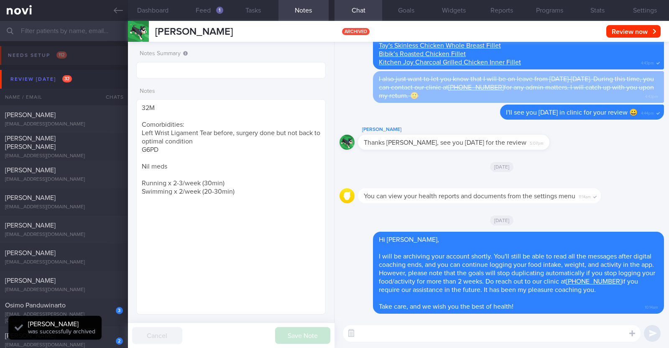
click at [609, 208] on div "[DATE]" at bounding box center [501, 219] width 324 height 23
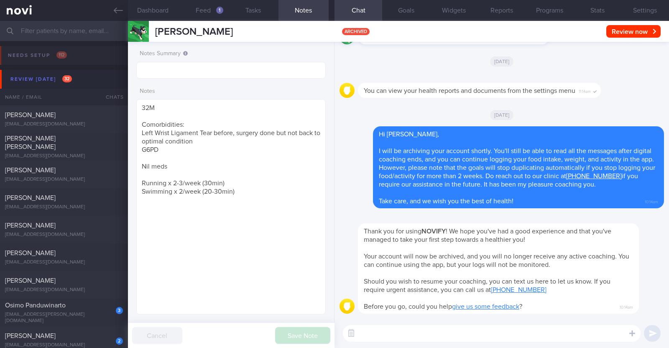
drag, startPoint x: 124, startPoint y: 14, endPoint x: 133, endPoint y: 10, distance: 10.1
click at [124, 14] on link at bounding box center [64, 10] width 128 height 21
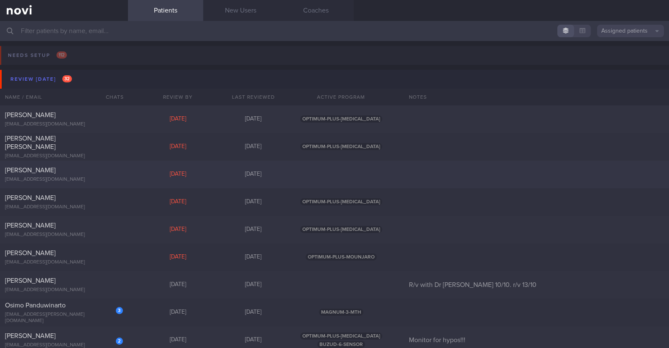
click at [84, 172] on div "Alvin Low" at bounding box center [63, 170] width 116 height 8
select select "9"
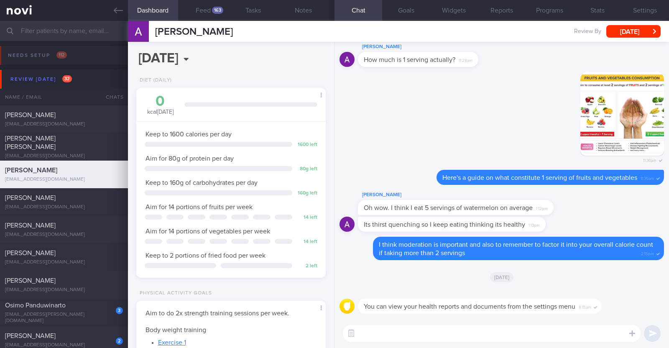
click at [392, 335] on textarea at bounding box center [492, 333] width 298 height 17
paste textarea "Hi [Name], I will be archiving your account shortly. You'll still be able to re…"
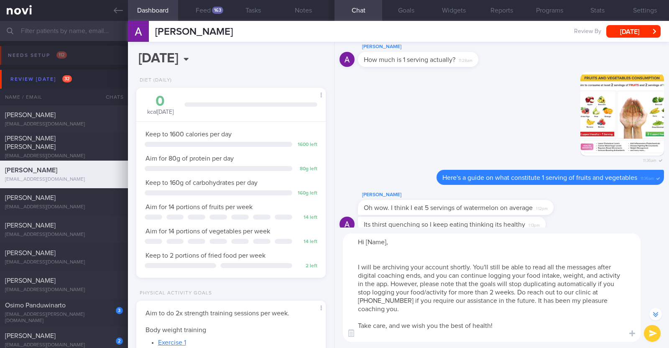
click at [385, 243] on textarea "Hi [Name], I will be archiving your account shortly. You'll still be able to re…" at bounding box center [492, 287] width 298 height 108
type textarea "Hi Alvin, I will be archiving your account shortly. You'll still be able to rea…"
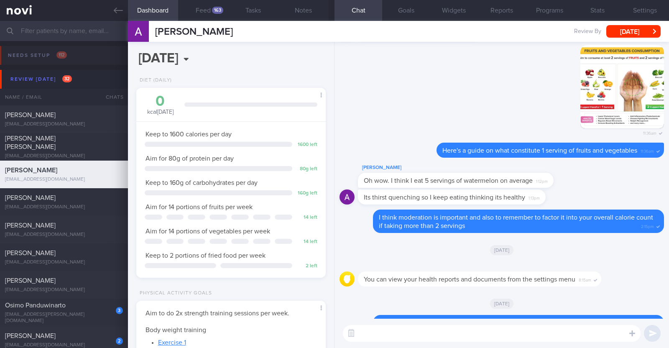
scroll to position [0, 0]
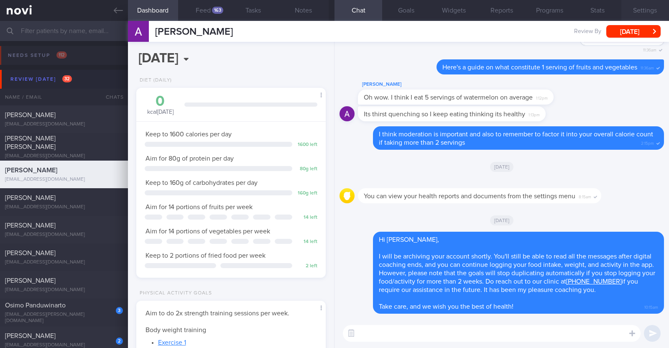
click at [635, 8] on button "Settings" at bounding box center [645, 10] width 48 height 21
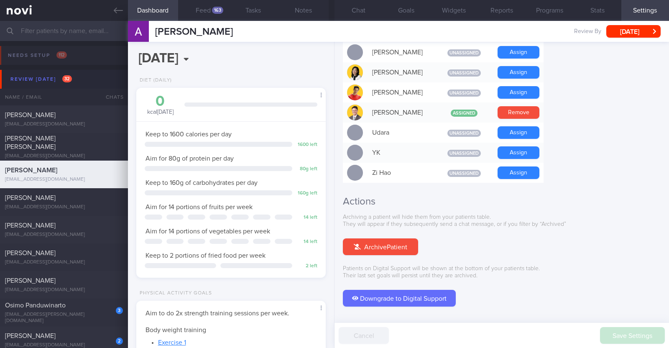
scroll to position [752, 0]
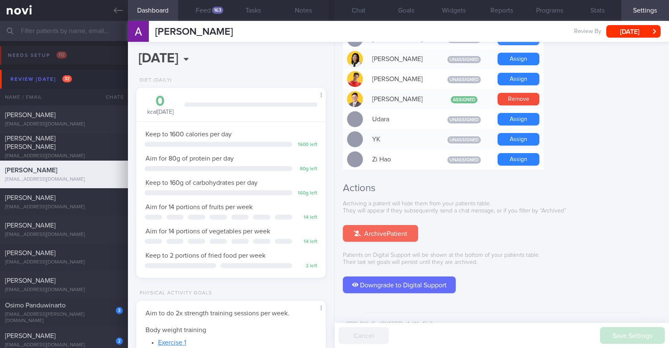
click at [398, 225] on button "Archive Patient" at bounding box center [380, 233] width 75 height 17
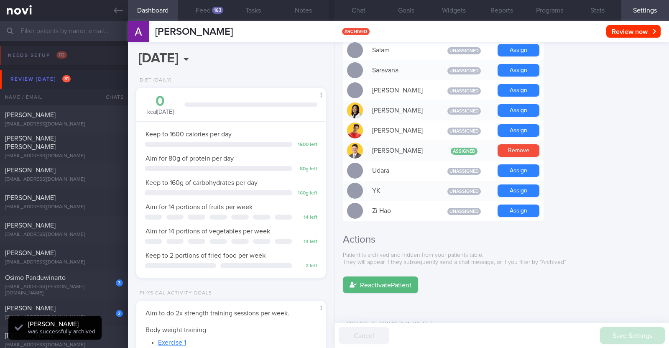
scroll to position [84, 169]
click at [379, 14] on button "Chat 1" at bounding box center [358, 10] width 48 height 21
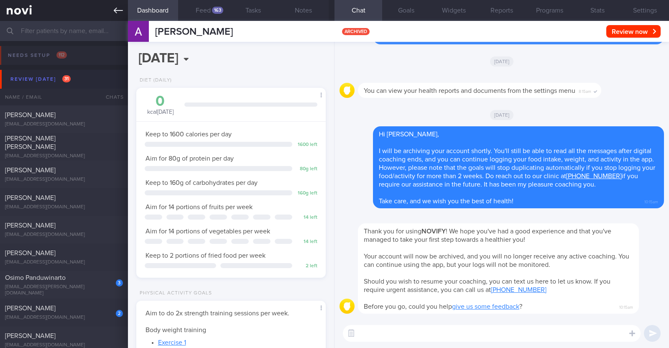
click at [112, 7] on link at bounding box center [64, 10] width 128 height 21
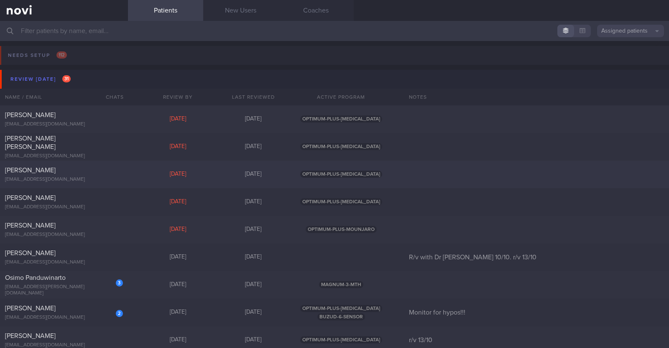
click at [73, 178] on div "ltdonna.louisse@gmail.com" at bounding box center [64, 179] width 118 height 6
select select "9"
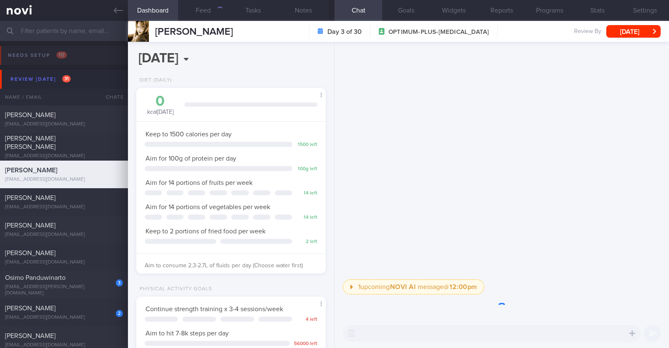
scroll to position [95, 166]
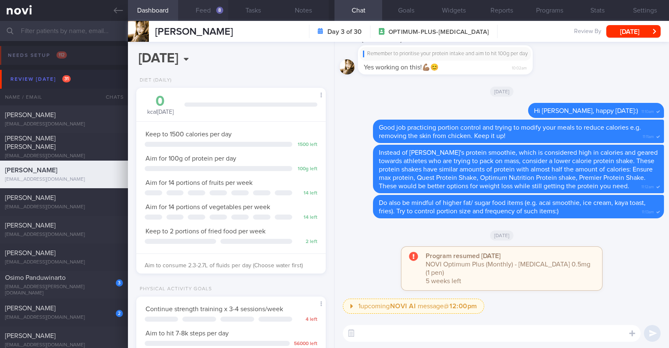
click at [210, 10] on button "Feed 8" at bounding box center [203, 10] width 50 height 21
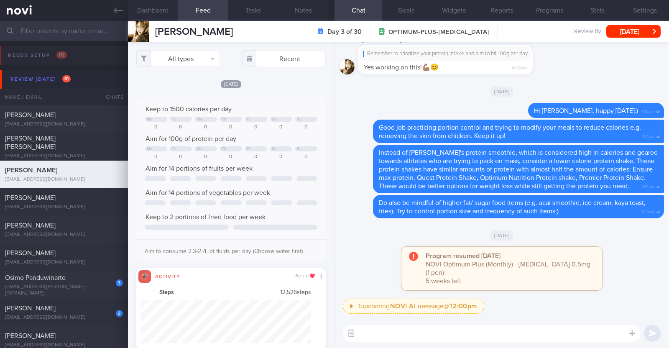
scroll to position [43, 171]
click at [204, 65] on button "All types" at bounding box center [178, 58] width 84 height 17
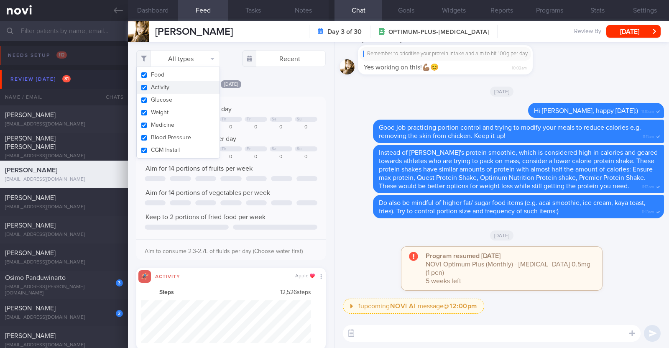
click at [193, 93] on button "Activity" at bounding box center [178, 87] width 83 height 13
checkbox input "false"
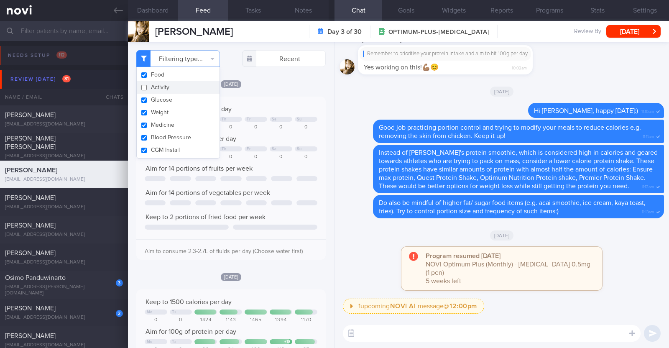
click at [600, 246] on div "[DATE]" at bounding box center [501, 234] width 324 height 23
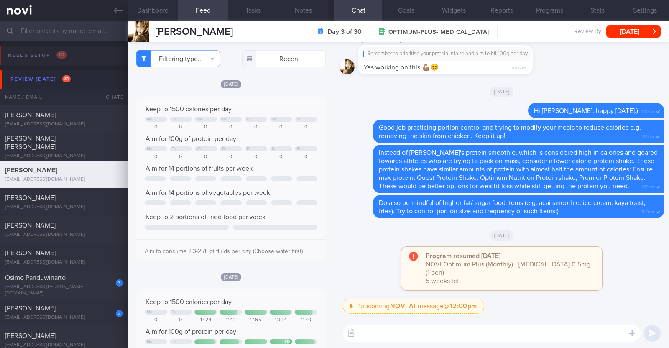
click at [458, 337] on textarea at bounding box center [492, 333] width 298 height 17
type textarea "Hi Donna, happy Monday"
drag, startPoint x: 458, startPoint y: 337, endPoint x: 289, endPoint y: 338, distance: 168.4
click at [289, 338] on div "Dashboard Feed 8 Tasks Notes Chat Goals Widgets Reports Programs Stats Settings…" at bounding box center [398, 184] width 541 height 327
click at [628, 35] on button "[DATE]" at bounding box center [633, 31] width 54 height 13
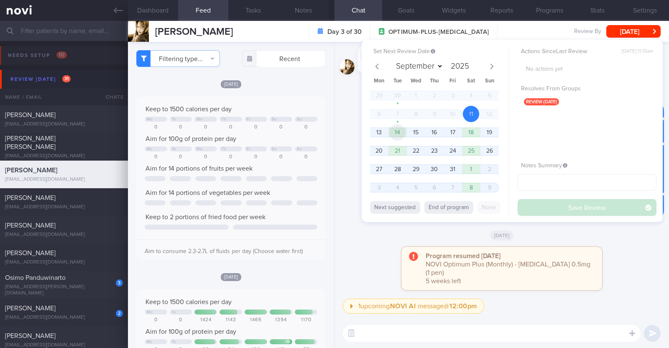
click at [389, 134] on span "14" at bounding box center [397, 132] width 16 height 16
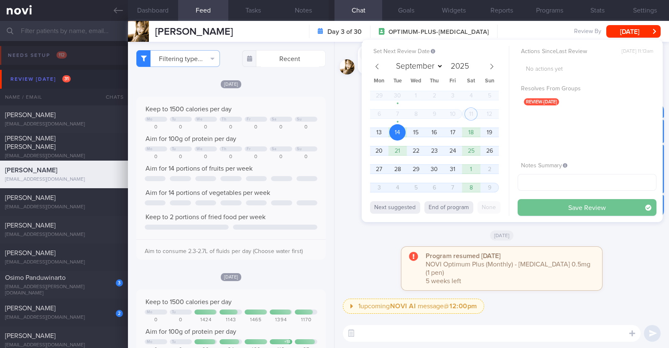
click at [538, 201] on button "Save Review" at bounding box center [586, 207] width 139 height 17
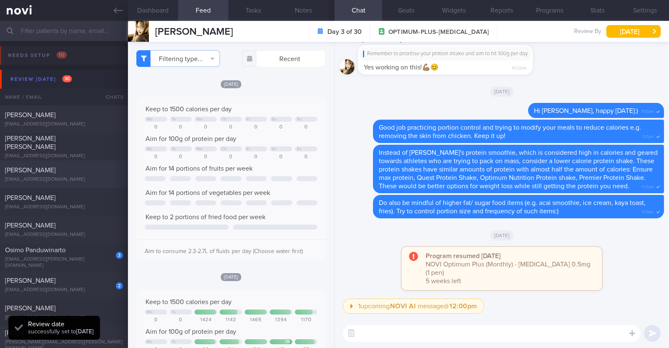
click at [41, 167] on div "Kellie Leow" at bounding box center [63, 170] width 116 height 8
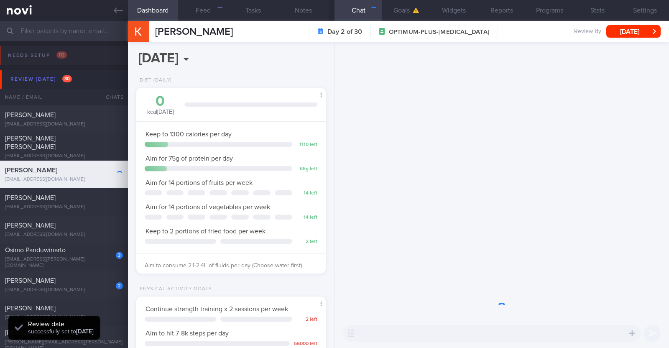
scroll to position [95, 166]
click at [310, 10] on button "Notes" at bounding box center [303, 10] width 50 height 21
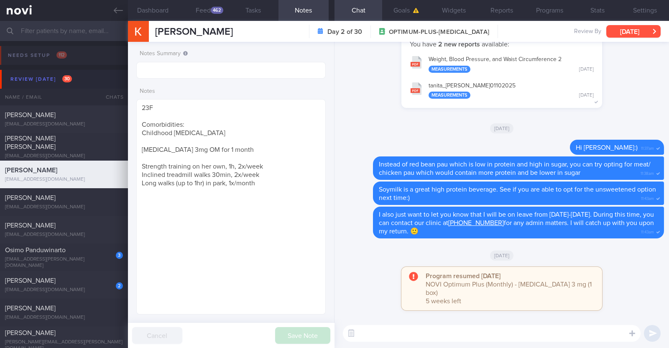
click at [621, 29] on button "Sun, 12 Oct" at bounding box center [633, 31] width 54 height 13
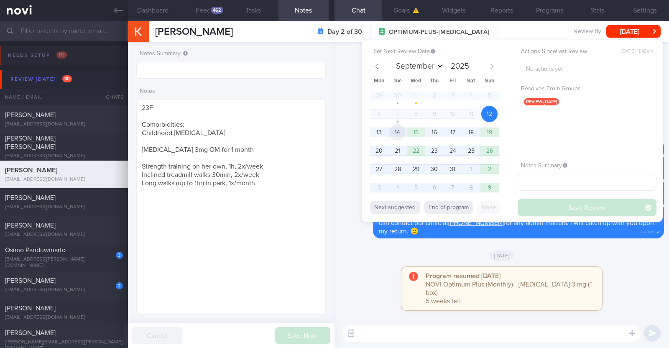
click at [401, 134] on span "14" at bounding box center [397, 132] width 16 height 16
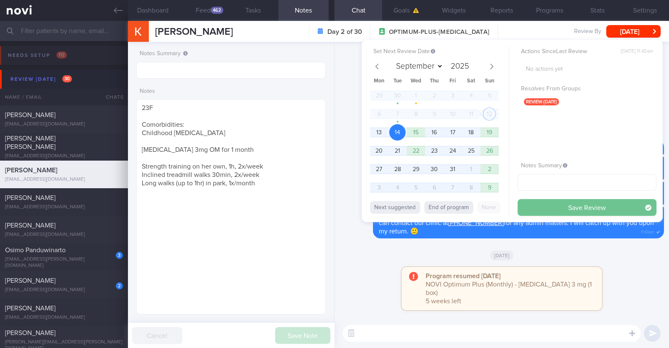
click at [559, 210] on button "Save Review" at bounding box center [586, 207] width 139 height 17
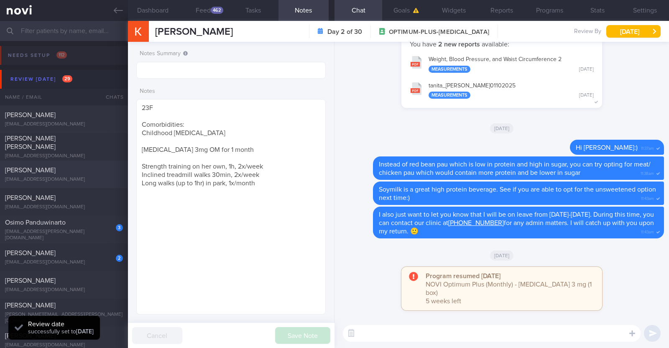
click at [93, 179] on div "toswalt323@gmail.com" at bounding box center [64, 179] width 118 height 6
type textarea "35M Comorbidities: HTN Nil meds Mounjaro 2.5mg Weight training (30min) + cardio…"
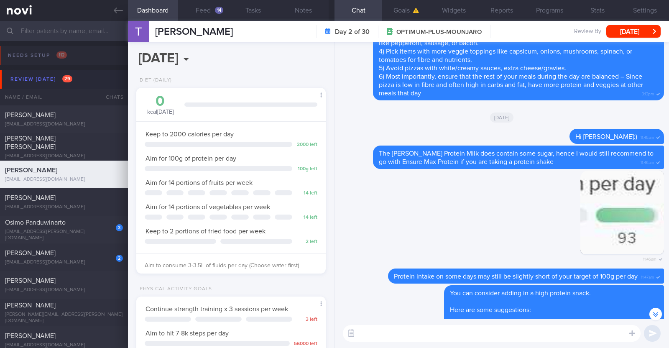
scroll to position [-365, 0]
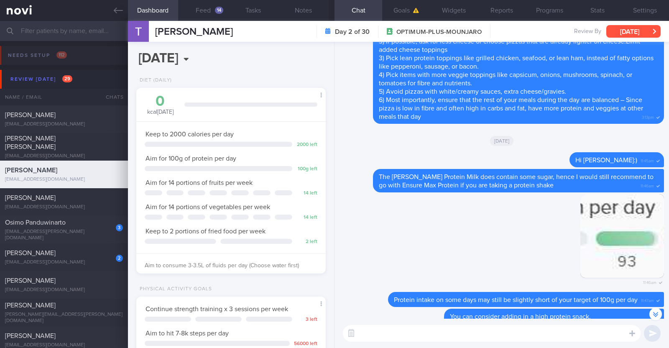
click at [625, 37] on button "Sun, 12 Oct" at bounding box center [633, 31] width 54 height 13
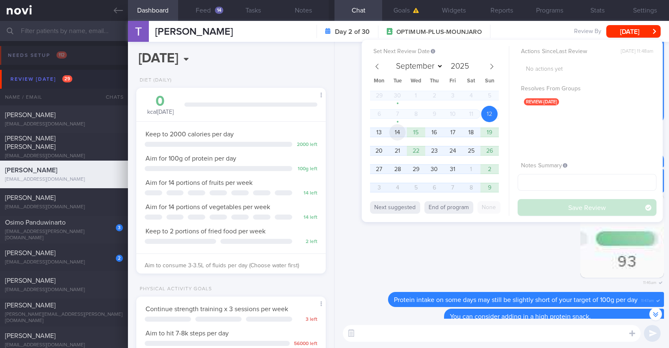
click at [398, 129] on span "14" at bounding box center [397, 132] width 16 height 16
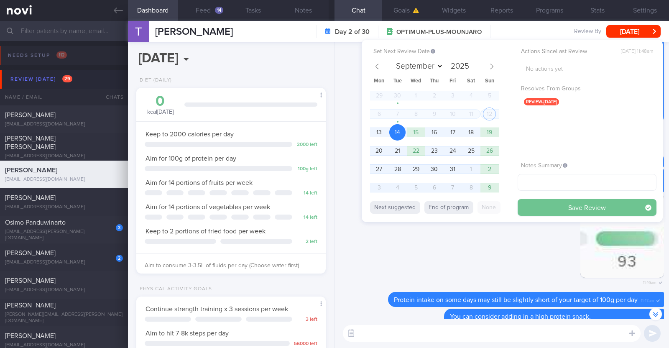
click at [548, 207] on button "Save Review" at bounding box center [586, 207] width 139 height 17
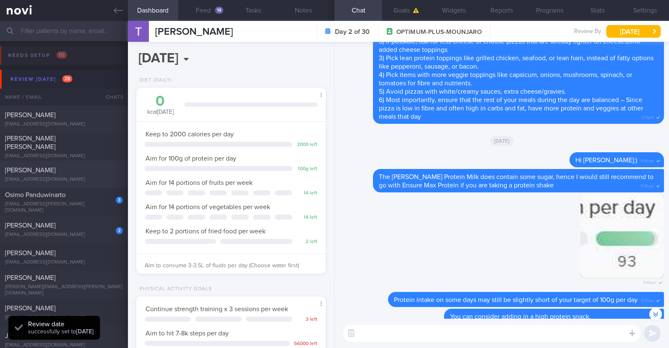
click at [85, 173] on div "YIP WAI LING CHLOE" at bounding box center [63, 170] width 116 height 8
type input "R/v with Dr JJ 10/10. r/v 13/10"
type textarea "47F Comorbidities Fibroid uterus s/p laparoscopic myomectomy 2024 Elevated CA 1…"
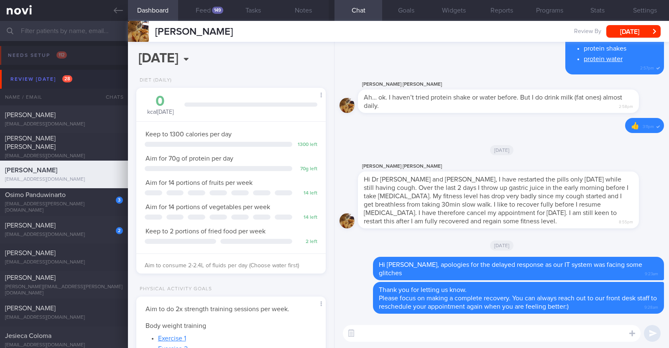
click at [397, 335] on textarea at bounding box center [492, 333] width 298 height 17
paste textarea "As we transition you to digital support, please note that while active coaching…"
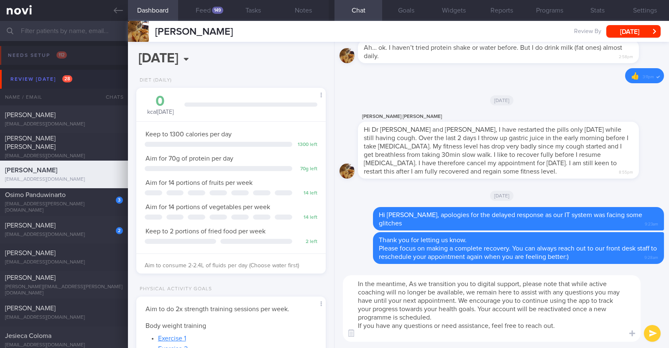
drag, startPoint x: 409, startPoint y: 282, endPoint x: 476, endPoint y: 283, distance: 67.3
click at [476, 283] on textarea "In the meantime, As we transition you to digital support, please note that whil…" at bounding box center [492, 308] width 298 height 66
click at [555, 285] on textarea "In the meantime, your account will be transitioned to digital support, please n…" at bounding box center [492, 308] width 298 height 66
type textarea "In the meantime, your account will be transitioned to digital support. Please n…"
click at [653, 329] on button "submit" at bounding box center [652, 333] width 17 height 17
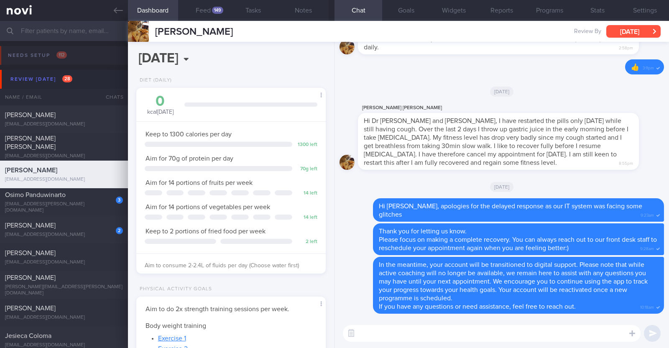
click at [648, 28] on button "[DATE]" at bounding box center [633, 31] width 54 height 13
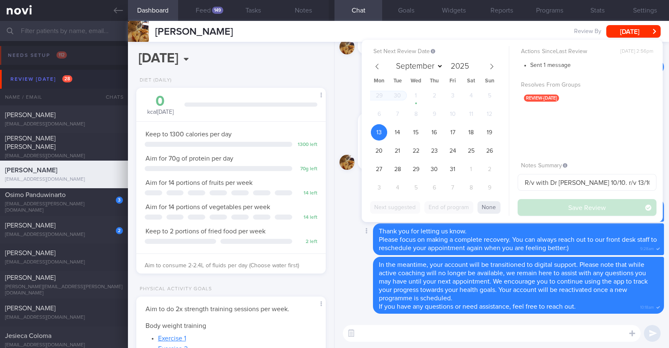
click at [349, 242] on div "Delete Thank you for letting us know. Please focus on making a complete recover…" at bounding box center [501, 239] width 324 height 32
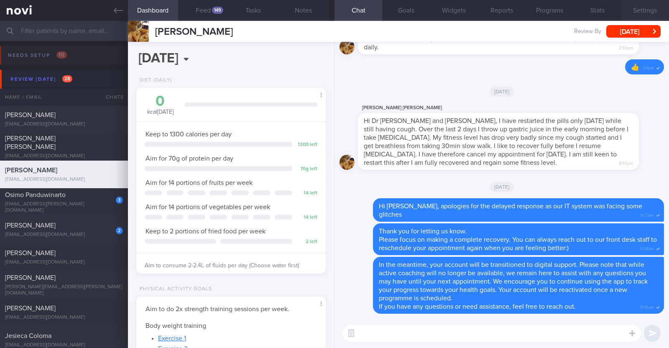
click at [656, 5] on button "Settings" at bounding box center [645, 10] width 48 height 21
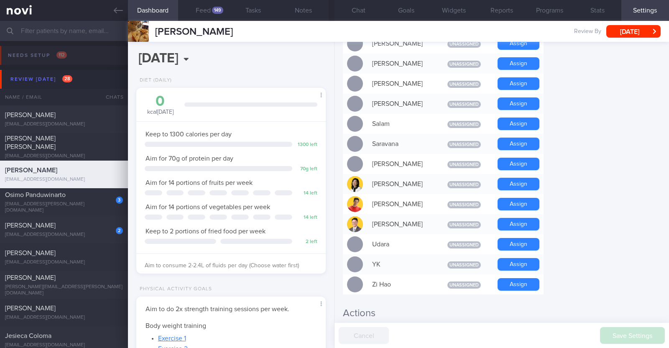
scroll to position [752, 0]
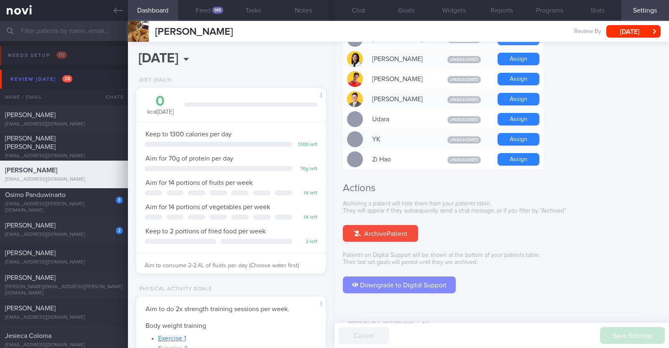
click at [434, 276] on button "Downgrade to Digital Support" at bounding box center [399, 284] width 113 height 17
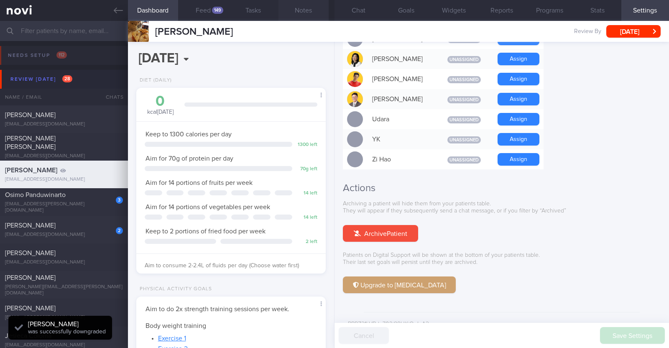
click at [316, 10] on button "Notes" at bounding box center [303, 10] width 50 height 21
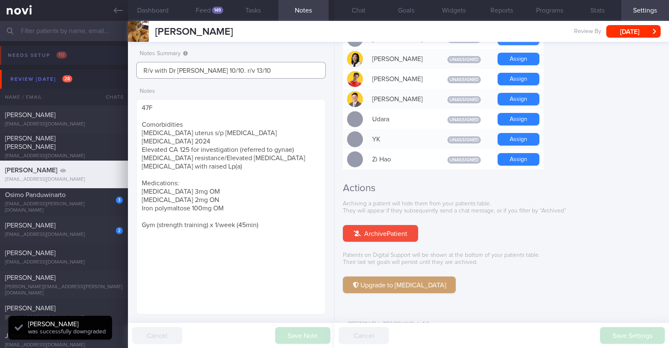
drag, startPoint x: 240, startPoint y: 72, endPoint x: 0, endPoint y: 61, distance: 239.7
click at [0, 61] on div "Patients New Users Coaches Assigned patients Assigned patients All active patie…" at bounding box center [334, 184] width 669 height 327
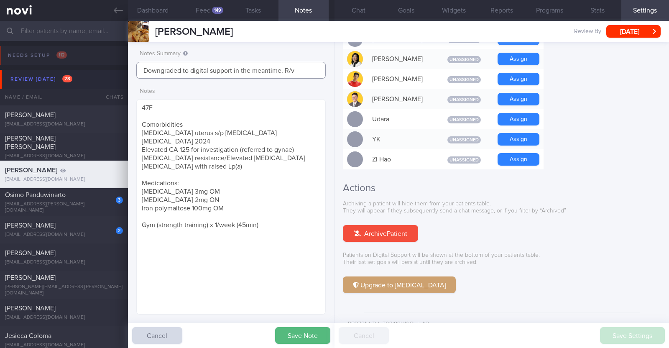
type input "Downgraded to digital support in the meantime. R/v"
click at [289, 339] on button "Save Note" at bounding box center [302, 335] width 55 height 17
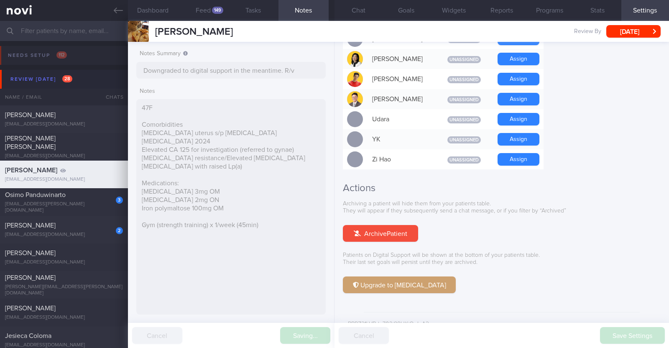
type input "Downgraded to digital support in the meantime. R/v"
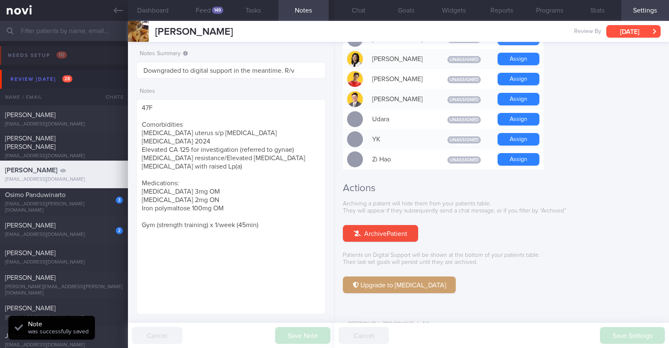
click at [635, 26] on button "[DATE]" at bounding box center [633, 31] width 54 height 13
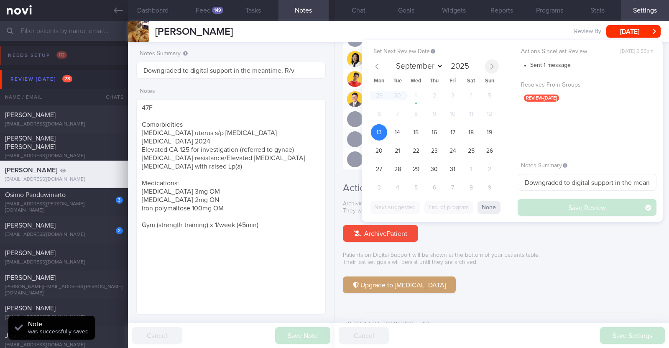
click at [495, 65] on span at bounding box center [491, 66] width 14 height 14
select select "10"
click at [438, 129] on span "13" at bounding box center [434, 132] width 16 height 16
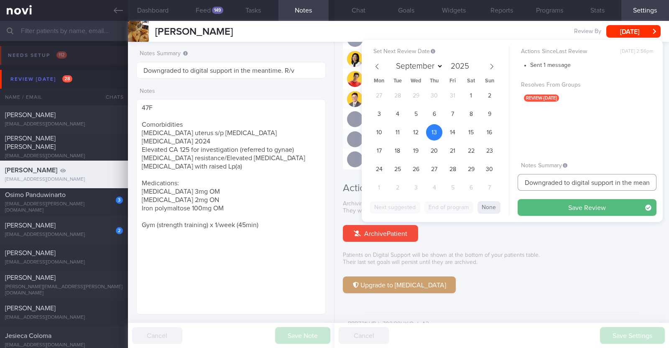
scroll to position [0, 28]
drag, startPoint x: 646, startPoint y: 186, endPoint x: 650, endPoint y: 183, distance: 4.7
click at [665, 187] on div "Dashboard Feed 149 Tasks Notes Chat Goals Widgets Reports Programs Stats Settin…" at bounding box center [398, 184] width 541 height 327
click at [648, 182] on input "Downgraded to digital support in the meantime. R/v" at bounding box center [586, 182] width 139 height 17
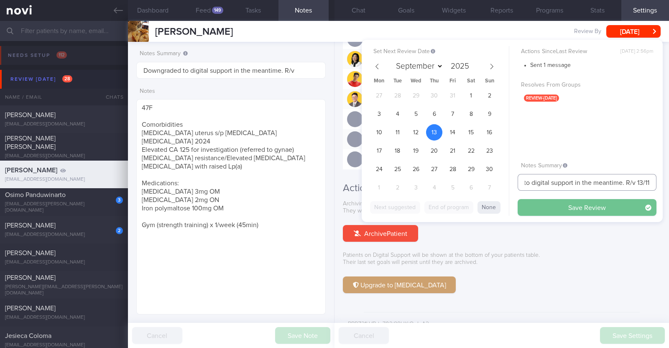
type input "Downgraded to digital support in the meantime. R/v 13/11"
click at [606, 210] on button "Save Review" at bounding box center [586, 207] width 139 height 17
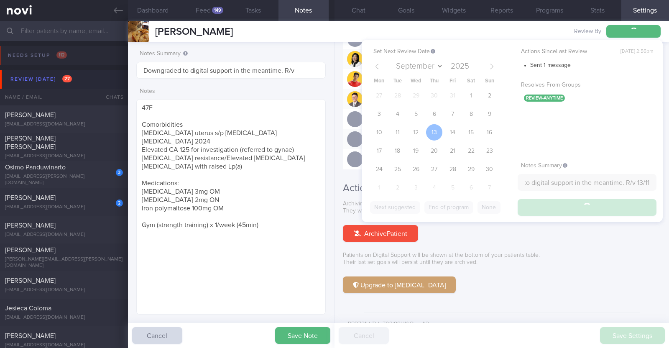
scroll to position [0, 0]
type input "Downgraded to digital support in the meantime. R/v 13/11"
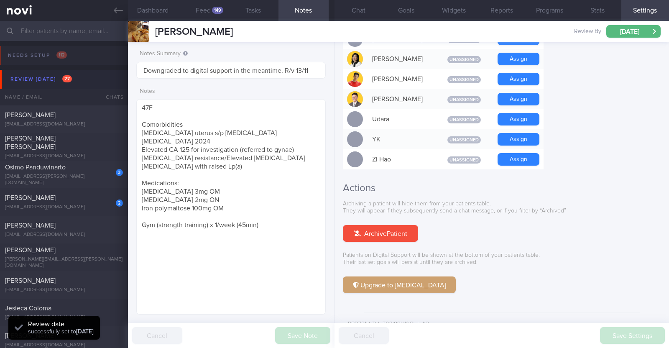
click at [606, 210] on div "Archiving a patient will hide them from your patients table. They will appear i…" at bounding box center [502, 246] width 318 height 93
click at [375, 10] on button "Chat" at bounding box center [358, 10] width 48 height 21
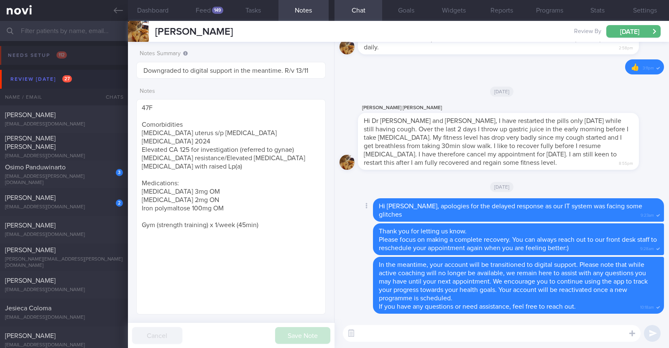
click at [346, 209] on icon at bounding box center [346, 209] width 8 height 7
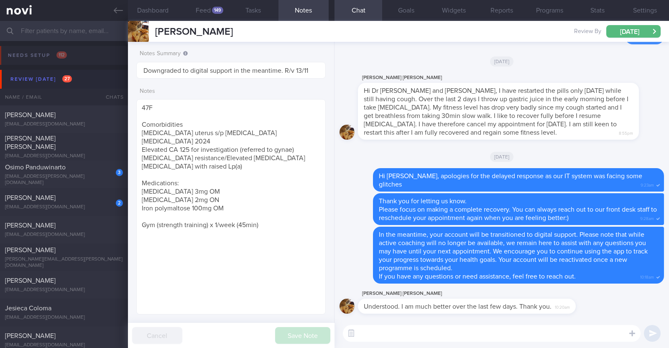
select select "10"
click at [579, 333] on textarea at bounding box center [492, 333] width 298 height 17
type textarea "Glad that you are feeling better and your condition is improving :)"
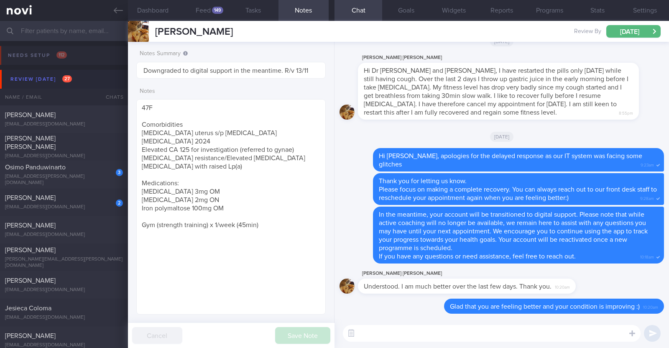
select select "10"
click at [30, 109] on div "[PERSON_NAME] [EMAIL_ADDRESS][DOMAIN_NAME] [DATE][DATE] OPTIMUM-PLUS-[MEDICAL_D…" at bounding box center [334, 119] width 669 height 28
type textarea "48M (Husband of [PERSON_NAME]) Ovo lacto vegetarian Co-morbidities: HTN HLD Hyp…"
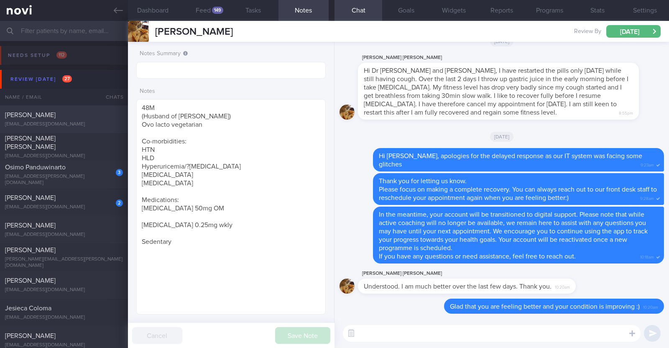
select select "8"
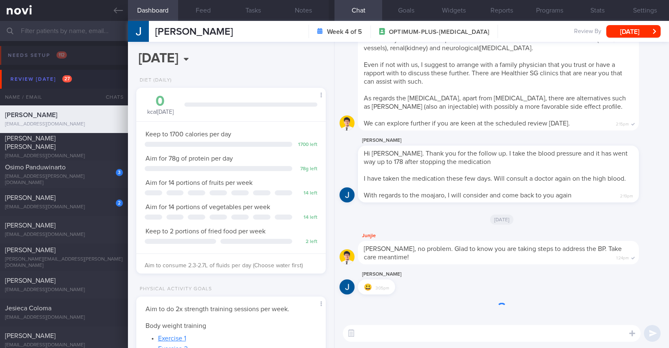
scroll to position [83, 166]
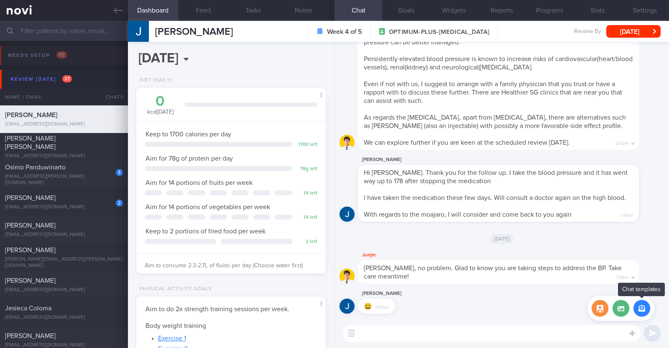
click at [642, 306] on button "button" at bounding box center [641, 308] width 17 height 17
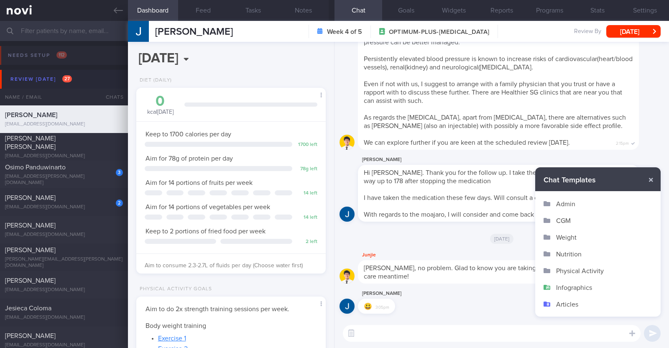
click at [567, 205] on button "Admin" at bounding box center [597, 203] width 125 height 17
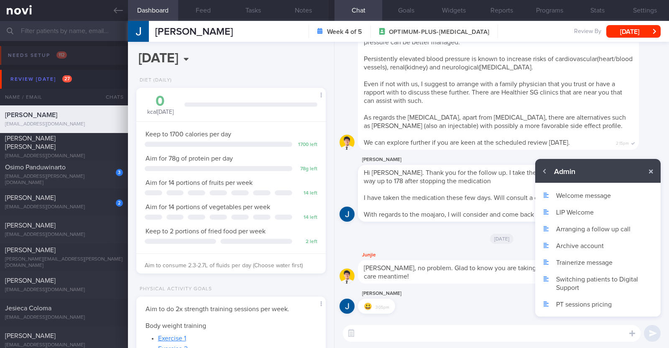
click at [568, 248] on button "Archive account" at bounding box center [597, 245] width 125 height 17
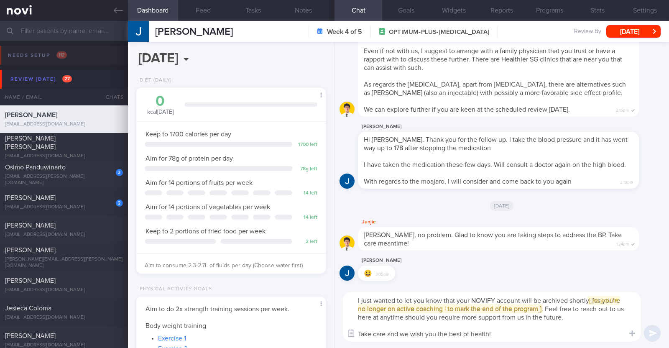
click at [358, 301] on textarea "I just wanted to let you know that your NOVIFY account will be archived shortly…" at bounding box center [492, 317] width 298 height 50
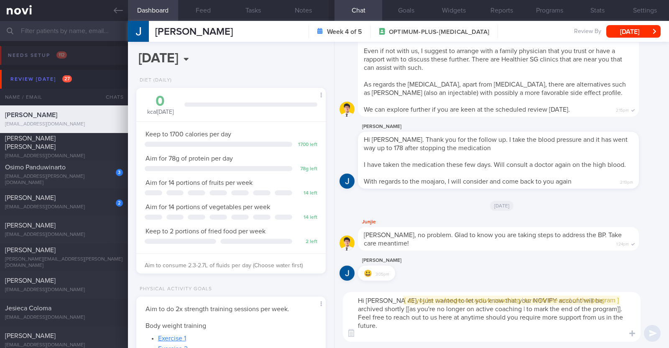
drag, startPoint x: 354, startPoint y: 306, endPoint x: 582, endPoint y: 305, distance: 227.8
click at [570, 306] on div "Hi [PERSON_NAME], I just wanted to let you know that your NOVIFY account will b…" at bounding box center [492, 317] width 298 height 50
click at [578, 307] on textarea "Hi [PERSON_NAME], I just wanted to let you know that your NOVIFY account will b…" at bounding box center [492, 317] width 298 height 50
click at [573, 303] on span "[ [ as you're no longer on active coaching | to mark the end of the program ] ]" at bounding box center [511, 300] width 214 height 7
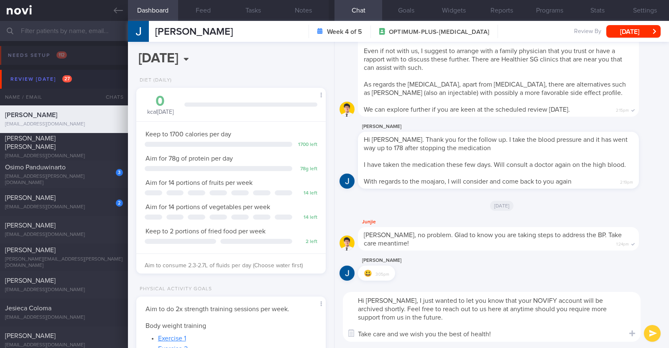
click at [388, 318] on textarea "Hi [PERSON_NAME], I just wanted to let you know that your NOVIFY account will b…" at bounding box center [492, 317] width 298 height 50
type textarea "Hi [PERSON_NAME], I just wanted to let you know that your NOVIFY account will b…"
click at [514, 320] on textarea "Hi [PERSON_NAME], I just wanted to let you know that your NOVIFY account will b…" at bounding box center [492, 317] width 298 height 50
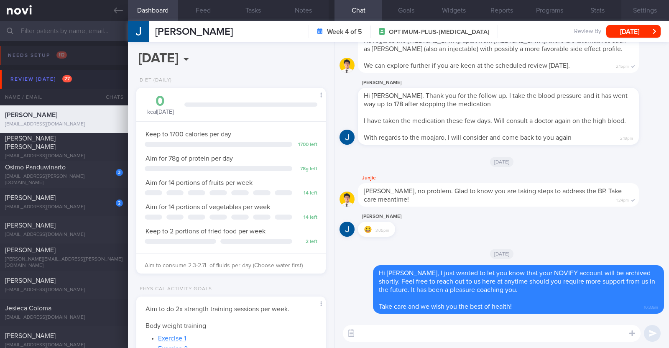
click at [640, 10] on button "Settings" at bounding box center [645, 10] width 48 height 21
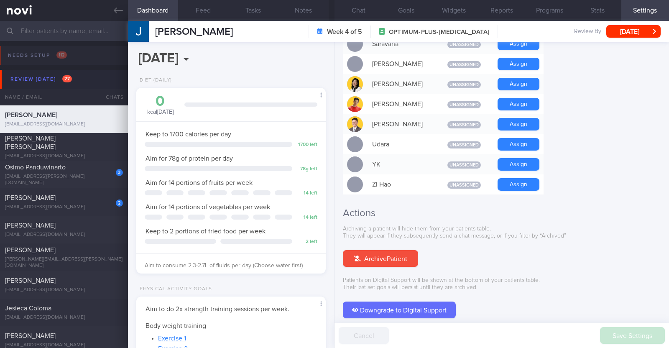
scroll to position [752, 0]
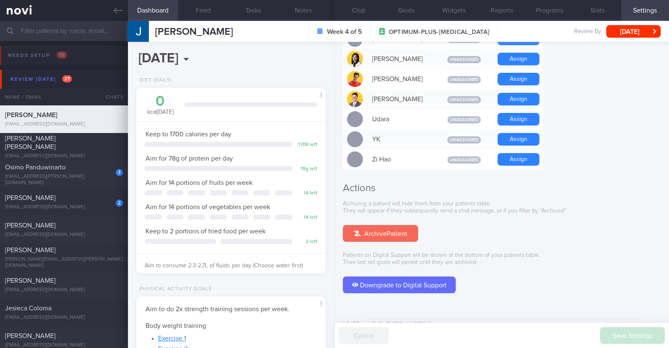
click at [406, 226] on button "Archive Patient" at bounding box center [380, 233] width 75 height 17
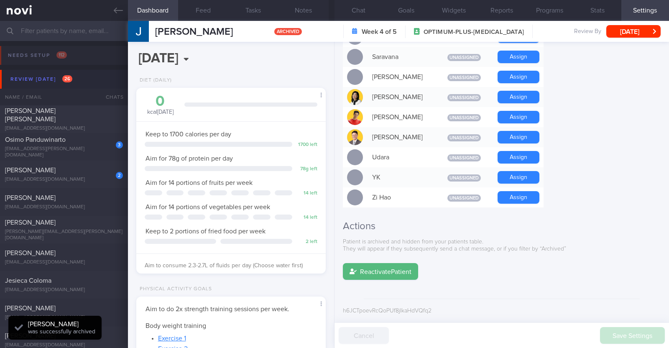
scroll to position [701, 0]
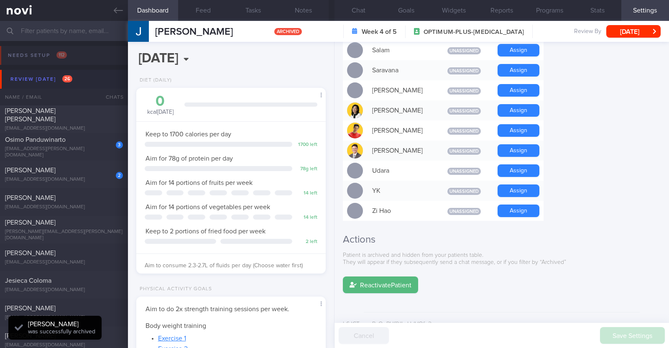
select select "9"
click at [353, 5] on button "Chat" at bounding box center [358, 10] width 48 height 21
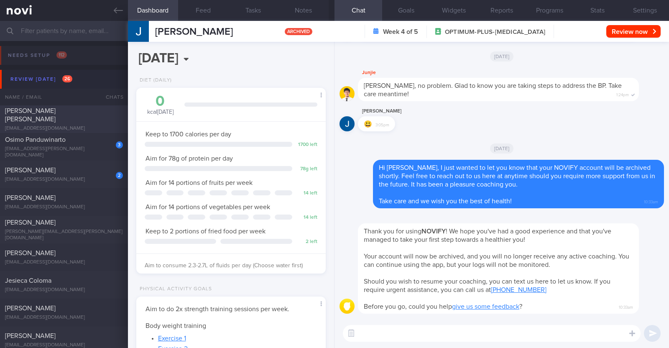
click at [49, 118] on div "[PERSON_NAME] [PERSON_NAME]" at bounding box center [63, 115] width 116 height 17
type textarea "37F (Wife of [PERSON_NAME]) Ovo lacto vegetarian Co-morbidities: Elevated BP Ni…"
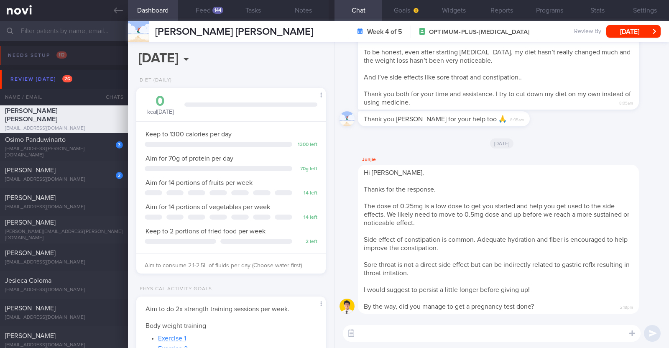
click at [448, 339] on textarea at bounding box center [492, 333] width 298 height 17
paste textarea "Hi [PERSON_NAME], I just wanted to let you know that your NOVIFY account will b…"
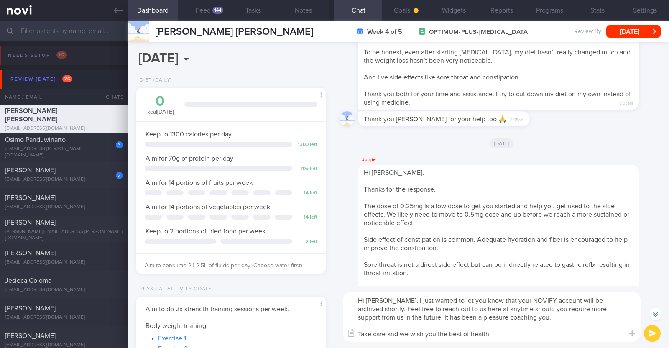
click at [379, 301] on textarea "Hi [PERSON_NAME], I just wanted to let you know that your NOVIFY account will b…" at bounding box center [492, 317] width 298 height 50
type textarea "Hi [PERSON_NAME], I just wanted to let you know that your NOVIFY account will b…"
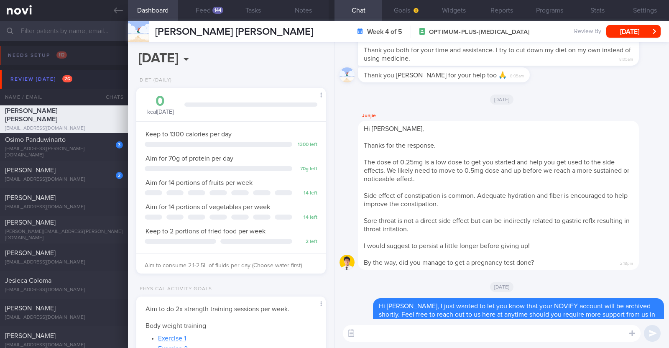
scroll to position [0, 0]
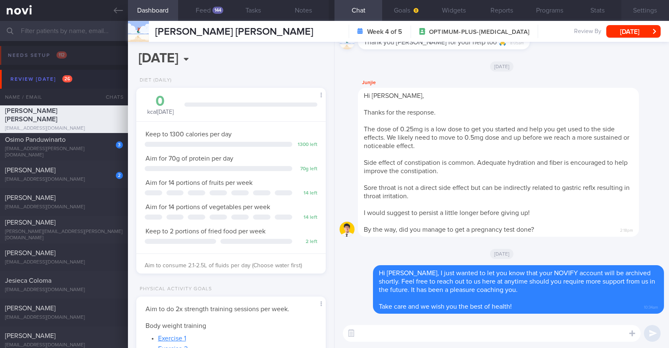
click at [640, 3] on button "Settings" at bounding box center [645, 10] width 48 height 21
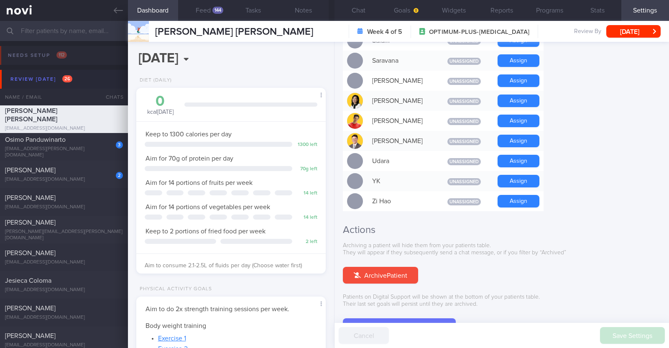
scroll to position [752, 0]
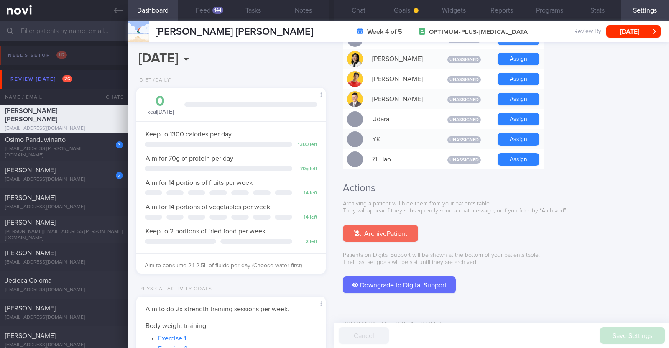
click at [390, 225] on button "Archive Patient" at bounding box center [380, 233] width 75 height 17
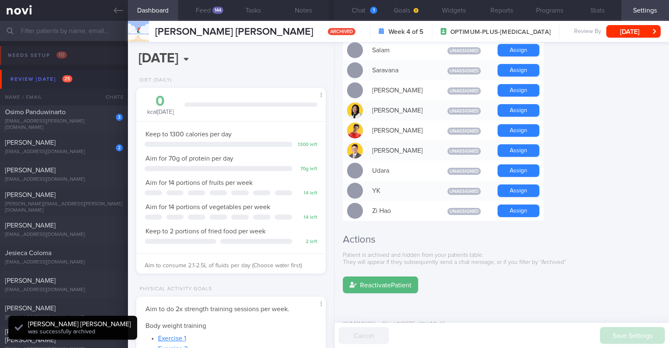
scroll to position [0, 0]
click at [366, 11] on button "Chat 1" at bounding box center [358, 10] width 48 height 21
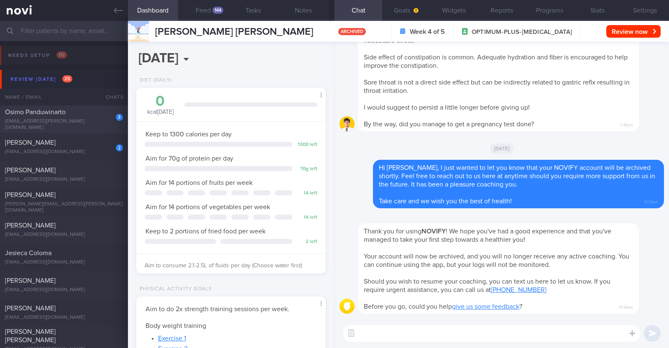
click at [81, 116] on div "Osimo Panduwinarto" at bounding box center [63, 112] width 116 height 8
type textarea "38M Comorbidities: Obesity Hypertension Hyperlipidemia Proteinuria Infertility/…"
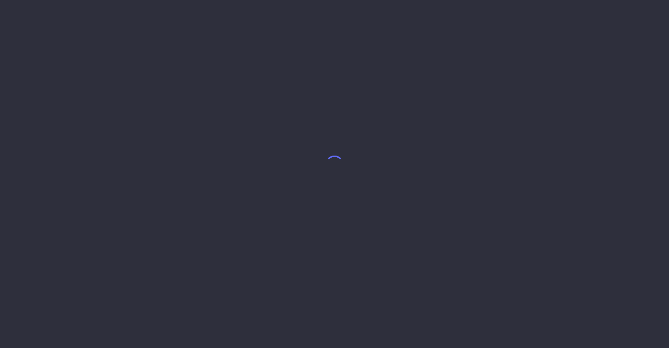
select select "9"
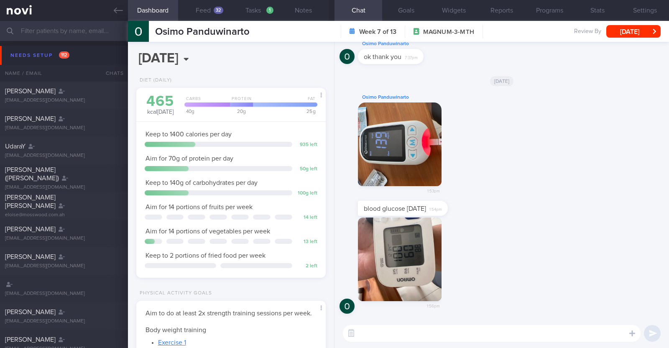
click at [574, 145] on div "Osimo Panduwinarto 1:53pm" at bounding box center [501, 146] width 324 height 108
click at [412, 135] on button "button" at bounding box center [400, 144] width 84 height 84
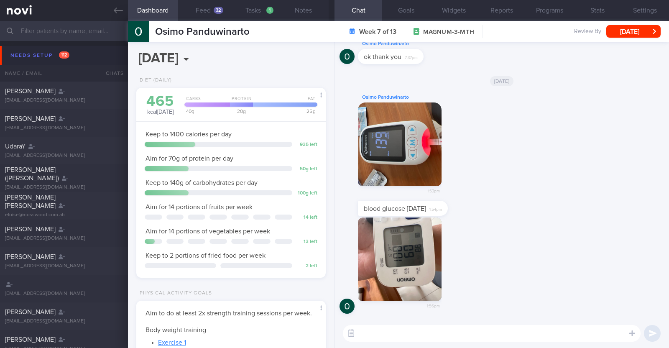
click at [416, 287] on button "button" at bounding box center [400, 259] width 84 height 84
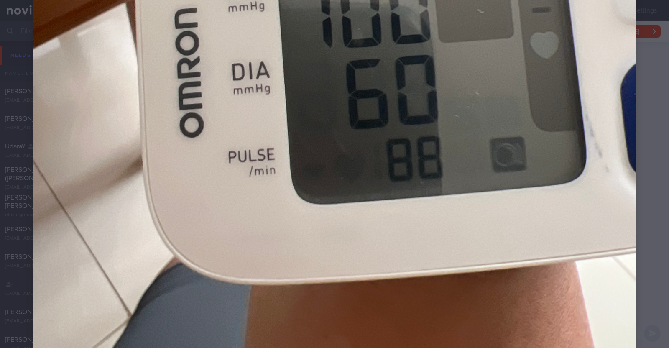
scroll to position [418, 0]
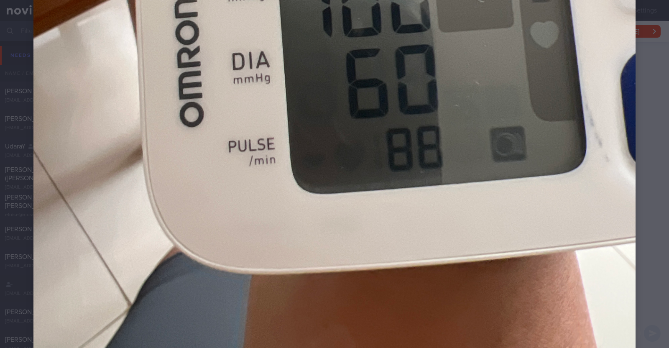
click at [648, 167] on div at bounding box center [334, 16] width 669 height 869
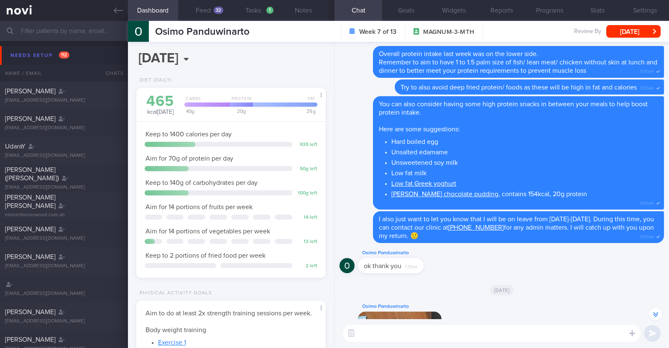
scroll to position [0, 0]
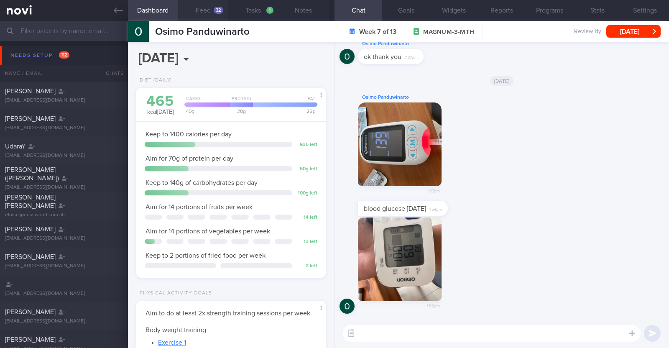
click at [215, 15] on button "Feed 32" at bounding box center [203, 10] width 50 height 21
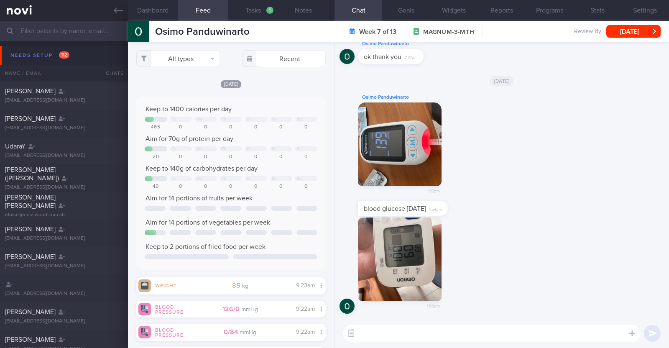
scroll to position [96, 173]
click at [206, 55] on button "All types" at bounding box center [178, 58] width 84 height 17
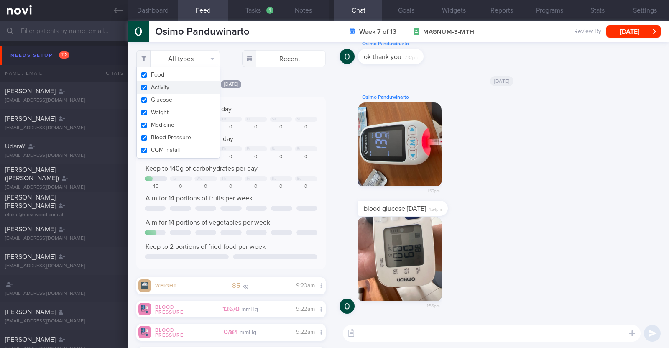
click at [191, 86] on button "Activity" at bounding box center [178, 87] width 83 height 13
checkbox input "false"
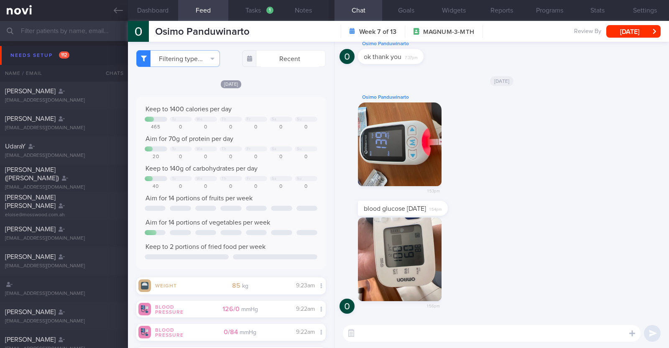
click at [292, 94] on div "[DATE] Keep to 1400 calories per day Tu We Th Fr Sa Su 465 0 0 0 0 0 0 Aim for …" at bounding box center [230, 186] width 189 height 215
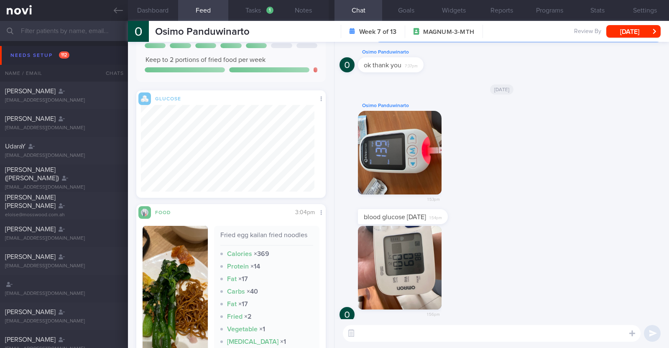
scroll to position [0, 0]
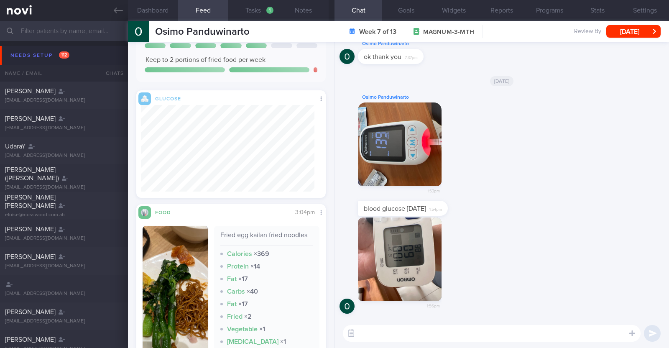
click at [380, 328] on textarea at bounding box center [492, 333] width 298 height 17
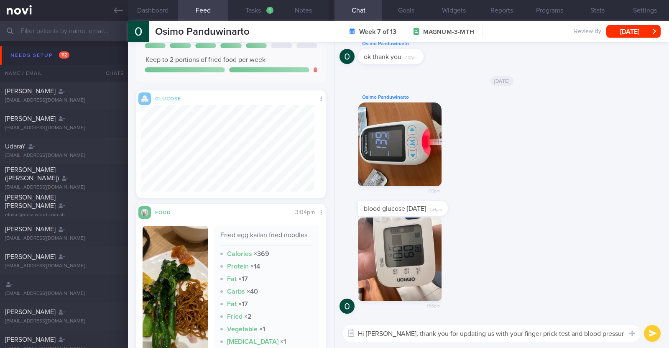
type textarea "Hi [PERSON_NAME], thank you for updating us with your finger prick test and [ME…"
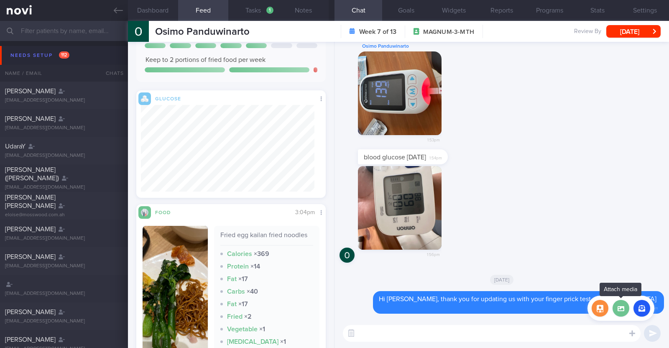
click at [623, 310] on label at bounding box center [620, 308] width 17 height 17
click at [0, 0] on input "file" at bounding box center [0, 0] width 0 height 0
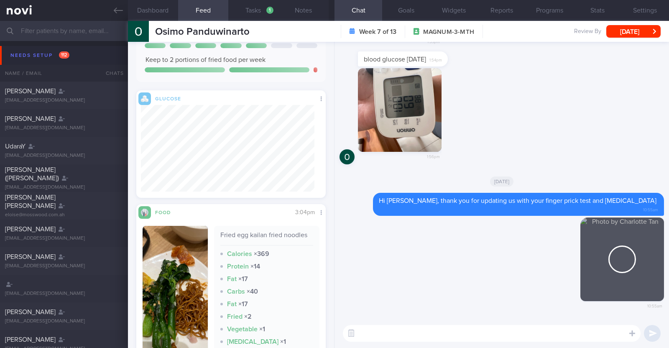
click at [412, 332] on textarea at bounding box center [492, 333] width 298 height 17
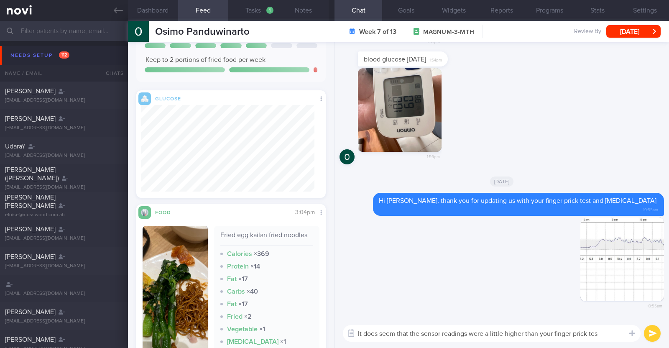
type textarea "It does seem that the sensor readings were a little higher than your finger pri…"
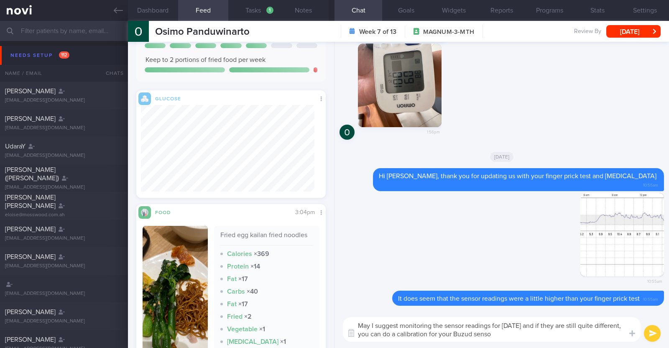
type textarea "May I suggest monitoring the sensor readings for [DATE] and if they are still q…"
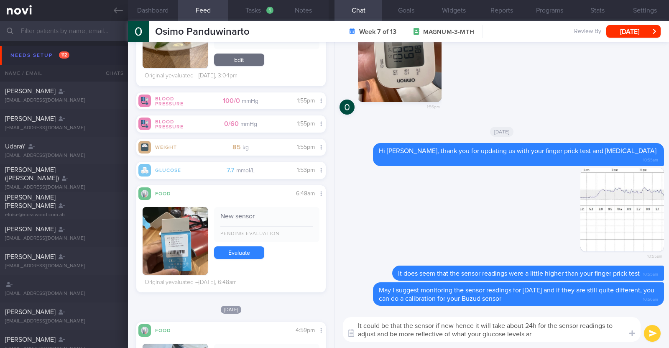
type textarea "It could be that the sensor if new hence it will take about 24h for the sensor …"
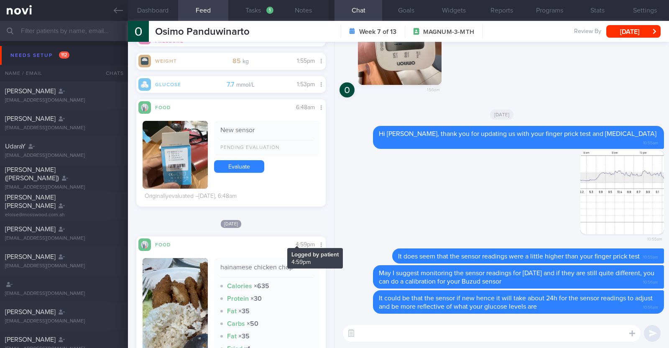
scroll to position [1260, 0]
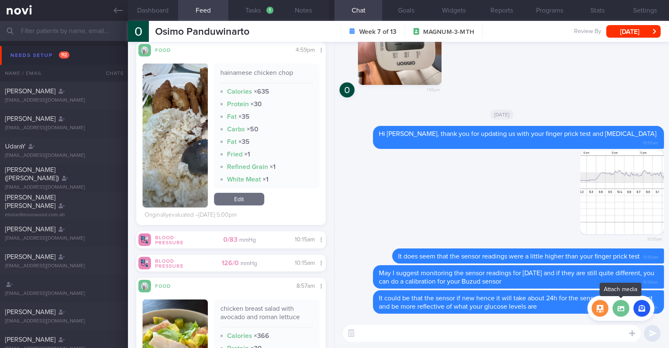
click at [622, 304] on label at bounding box center [620, 308] width 17 height 17
click at [0, 0] on input "file" at bounding box center [0, 0] width 0 height 0
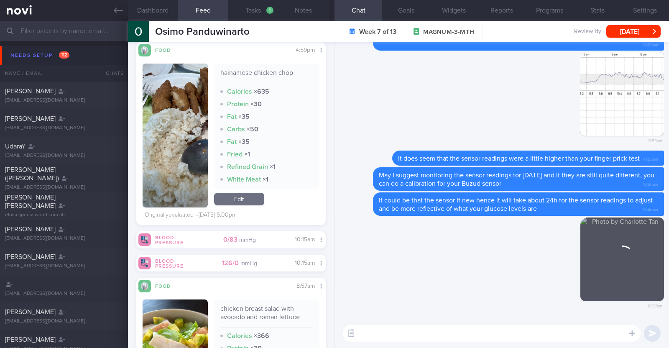
click at [455, 336] on textarea at bounding box center [492, 333] width 298 height 17
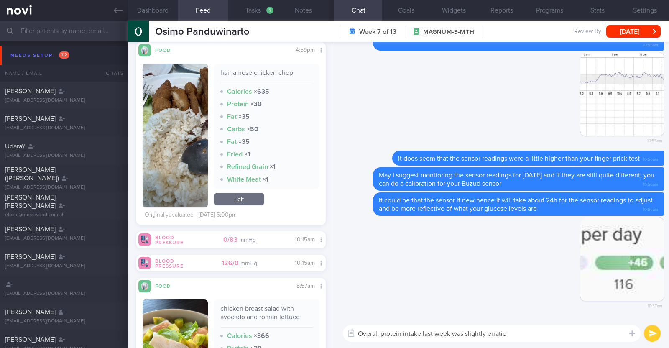
click at [518, 327] on textarea "Overall protein intake last week was slightly erratic" at bounding box center [492, 333] width 298 height 17
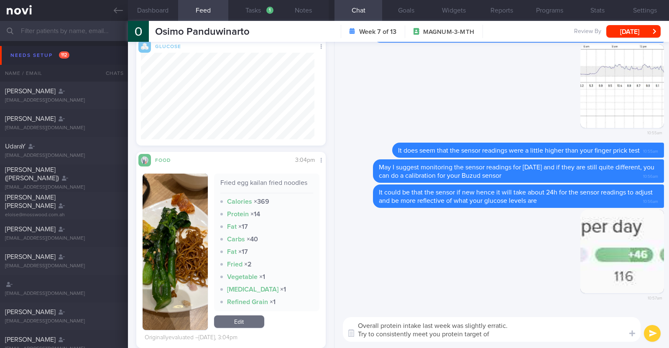
scroll to position [522, 0]
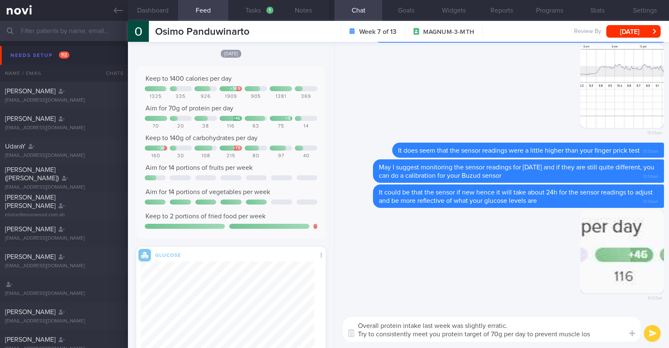
type textarea "Overall protein intake last week was slightly erratic. Try to consistently meet…"
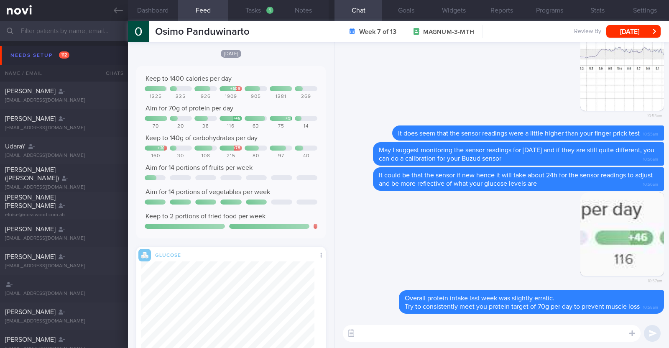
scroll to position [731, 0]
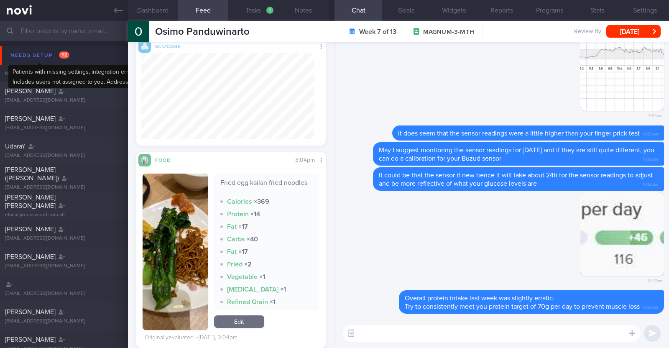
click at [30, 52] on div "Needs setup 112" at bounding box center [39, 55] width 63 height 11
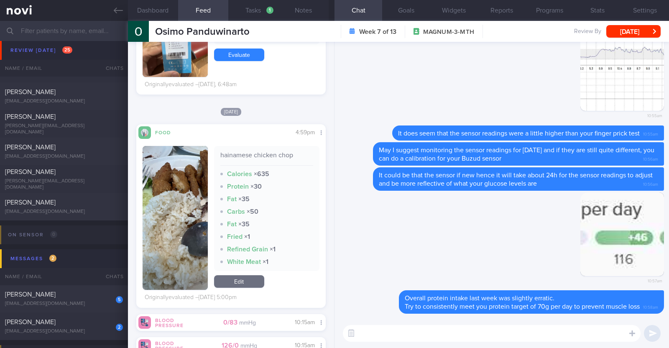
scroll to position [1149, 0]
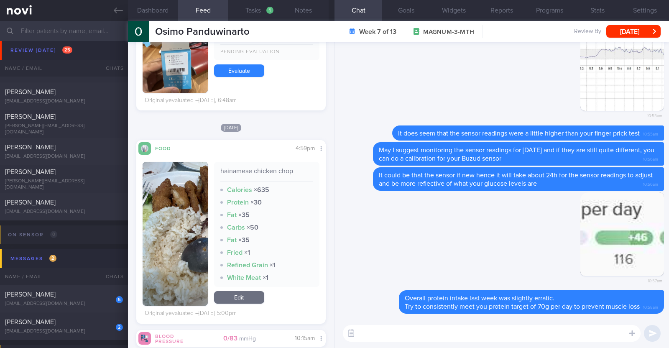
click at [382, 337] on textarea at bounding box center [492, 333] width 298 height 17
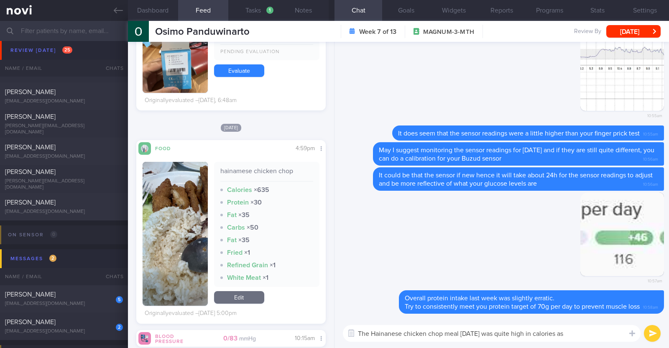
click at [199, 256] on button "button" at bounding box center [175, 234] width 65 height 144
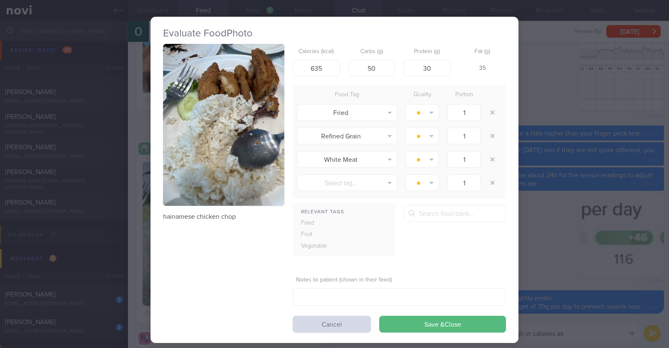
click at [136, 249] on div "Evaluate Food Photo hainamese chicken chop Calories (kcal) 635 Carbs (g) 50 Pro…" at bounding box center [334, 174] width 669 height 348
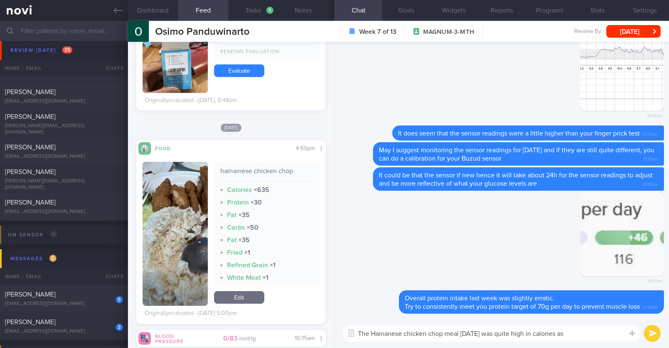
click at [591, 334] on textarea "The Hainanese chicken chop meal [DATE] was quite high in calories as" at bounding box center [492, 333] width 298 height 17
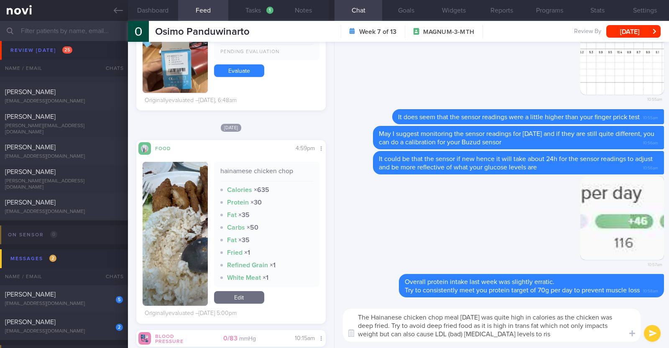
type textarea "The Hainanese chicken chop meal [DATE] was quite high in calories as the chicke…"
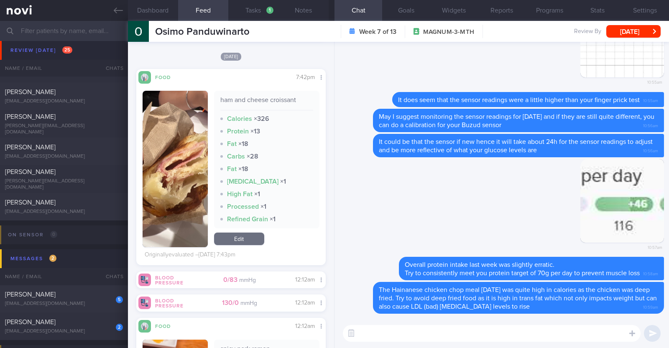
scroll to position [3605, 0]
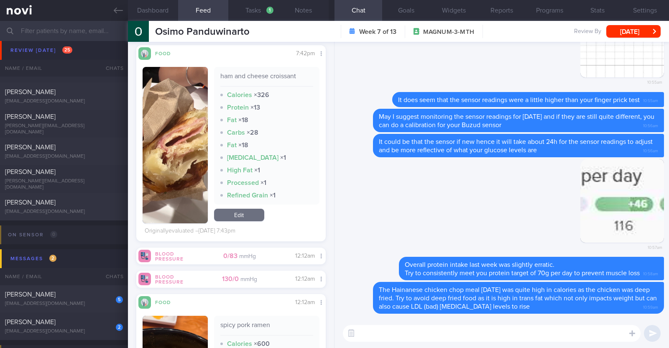
click at [377, 329] on textarea at bounding box center [492, 333] width 298 height 17
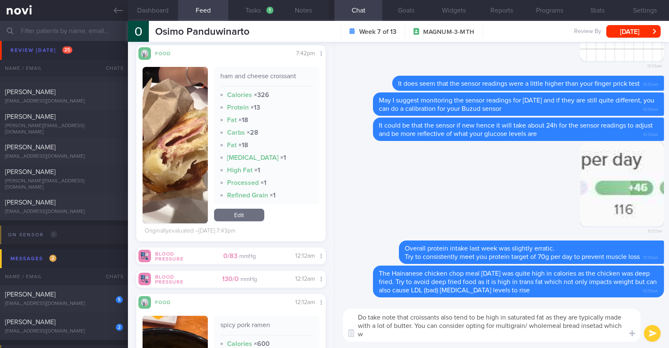
scroll to position [0, 0]
type textarea "Do take note that croissants also tend to be high in saturated fat as they are …"
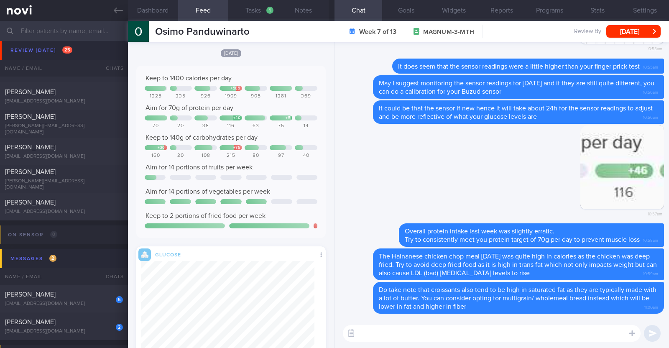
scroll to position [495, 0]
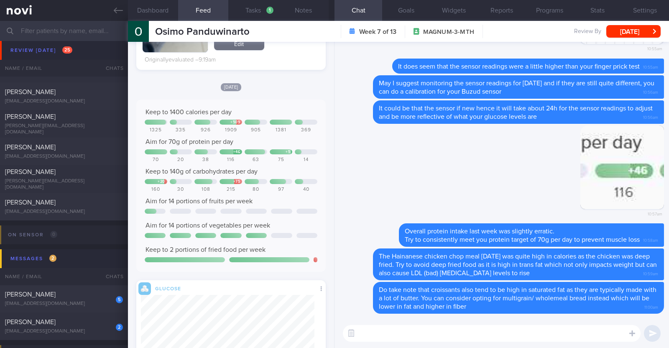
click at [375, 334] on textarea at bounding box center [492, 333] width 298 height 17
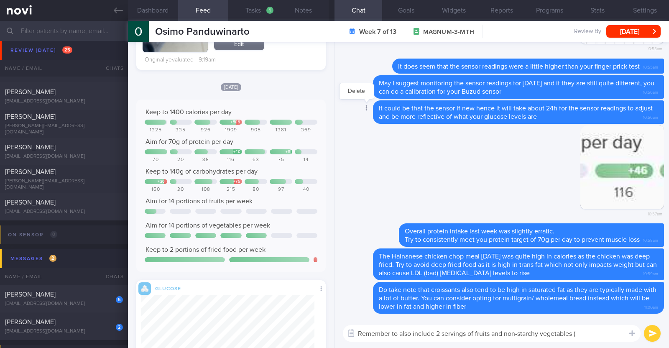
paste textarea "green leafy vegetables, broccoli, cauliflower, bell peppers, long beans, brinja…"
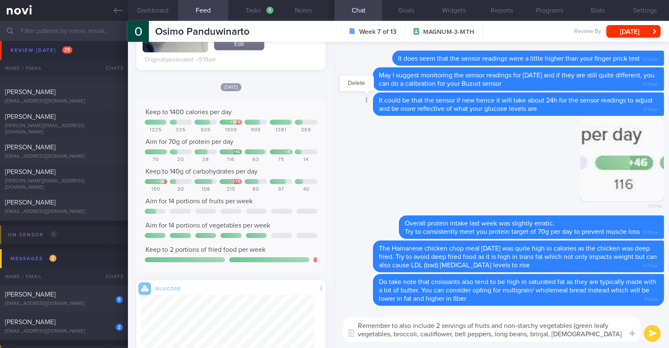
scroll to position [0, 0]
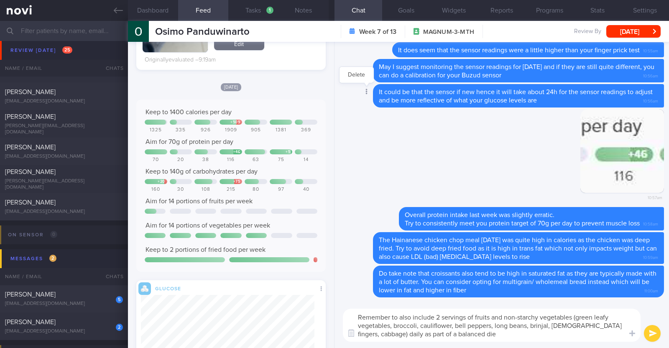
type textarea "Remember to also include 2 servings of fruits and non-starchy vegetables (green…"
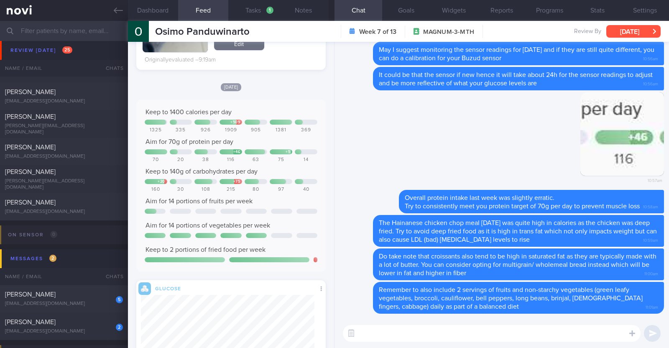
click at [642, 34] on button "[DATE]" at bounding box center [633, 31] width 54 height 13
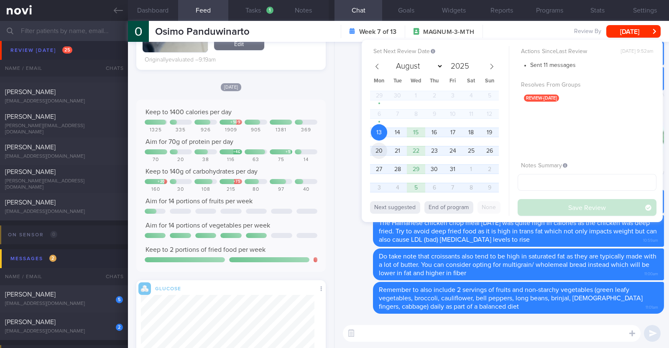
click at [384, 154] on span "20" at bounding box center [379, 151] width 16 height 16
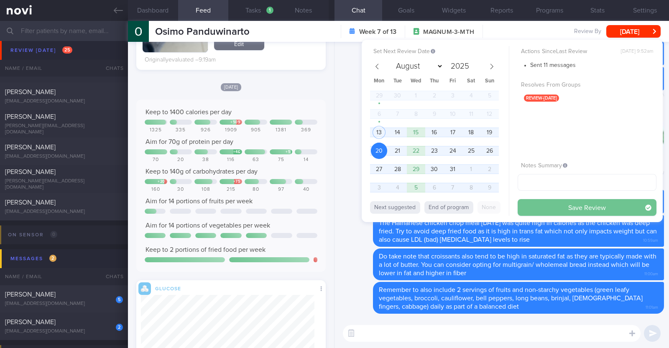
click at [592, 205] on button "Save Review" at bounding box center [586, 207] width 139 height 17
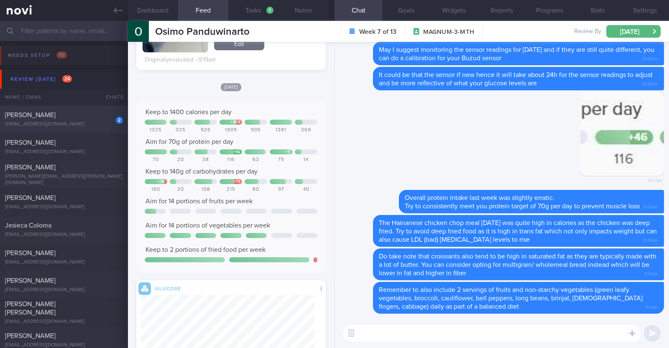
click at [78, 124] on div "[EMAIL_ADDRESS][DOMAIN_NAME]" at bounding box center [64, 124] width 118 height 6
type input "Monitor for hypos!!!"
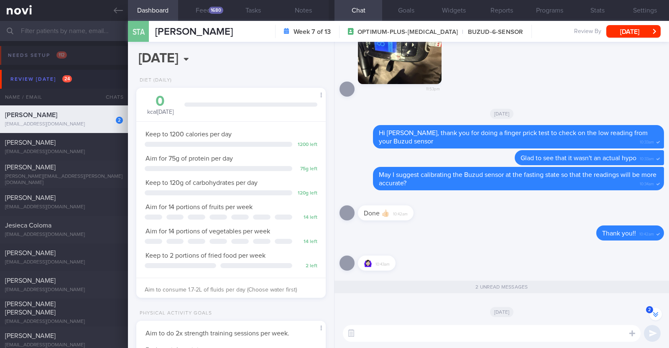
scroll to position [-261, 0]
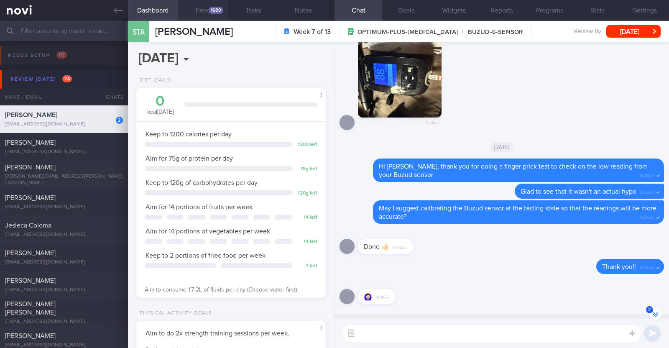
click at [208, 10] on button "Feed 1680" at bounding box center [203, 10] width 50 height 21
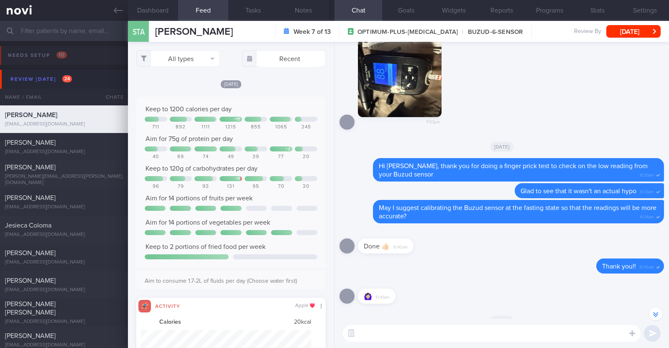
scroll to position [417936, 417808]
click at [201, 62] on button "All types" at bounding box center [178, 58] width 84 height 17
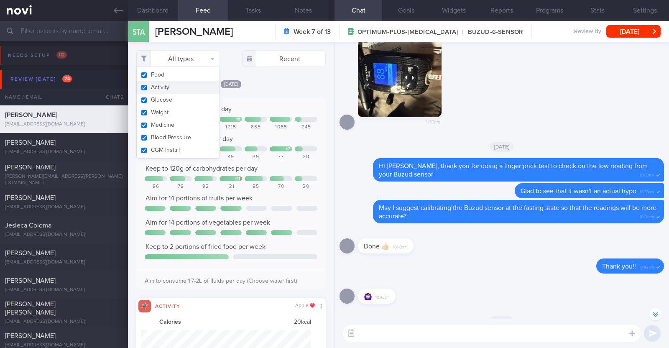
click at [193, 84] on button "Activity" at bounding box center [178, 87] width 83 height 13
checkbox input "false"
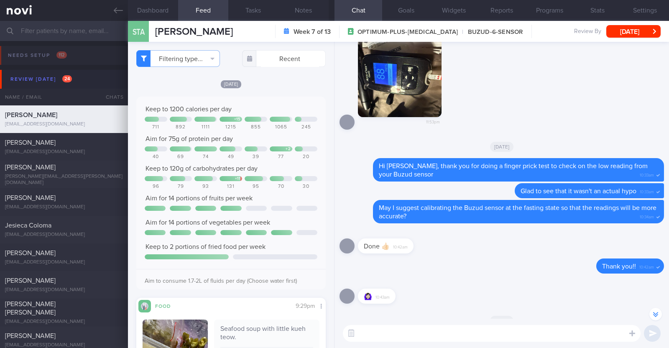
click at [268, 87] on div "[DATE]" at bounding box center [230, 83] width 189 height 9
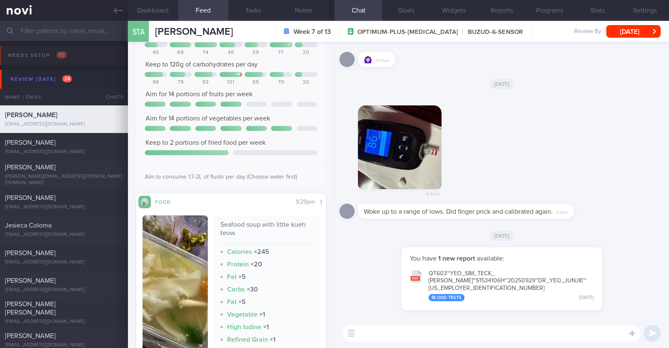
click at [499, 341] on textarea at bounding box center [492, 333] width 298 height 17
type textarea "Hi [PERSON_NAME], thank you for calibrating your sensor again!"
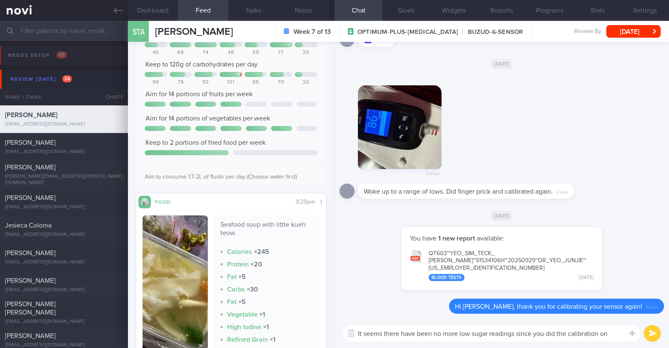
click at [617, 335] on textarea "It seems there have been no more low sugar readings since you did the calibrati…" at bounding box center [492, 333] width 298 height 17
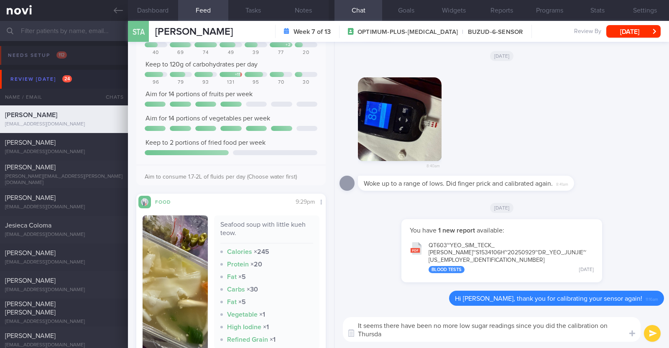
type textarea "It seems there have been no more low sugar readings since you did the calibrati…"
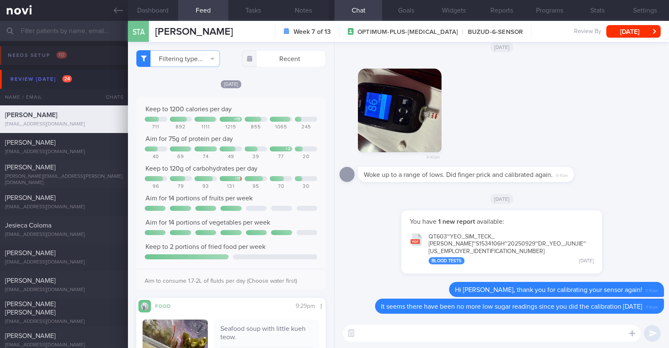
click at [372, 339] on textarea at bounding box center [492, 333] width 298 height 17
type textarea "Your meals have been controlled in carbs. Good job"
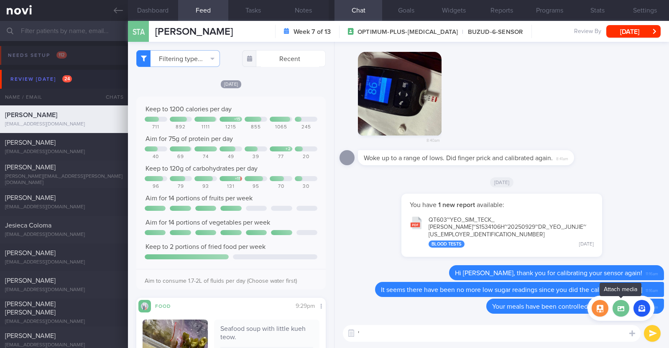
click at [621, 307] on label at bounding box center [620, 308] width 17 height 17
click at [0, 0] on input "file" at bounding box center [0, 0] width 0 height 0
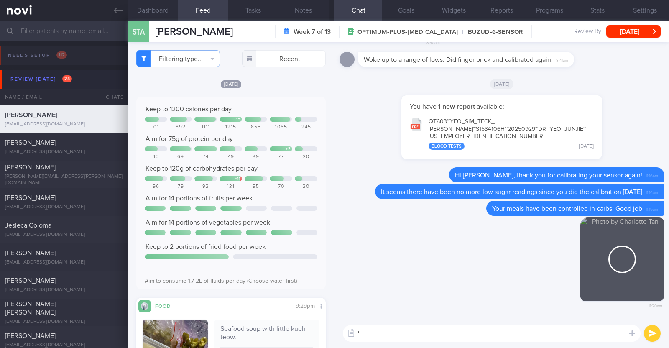
click at [449, 337] on textarea "'" at bounding box center [492, 333] width 298 height 17
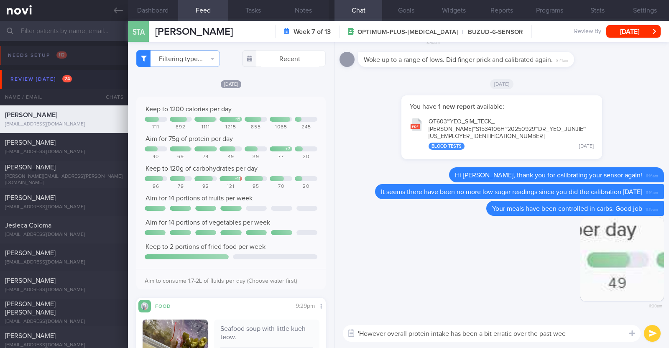
type textarea "'However overall protein intake has been a bit erratic over the past week"
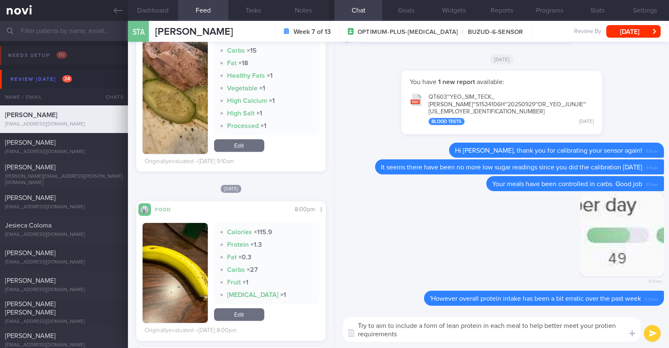
type textarea "Try to aim to include a form of lean protein in each meal to help better meet y…"
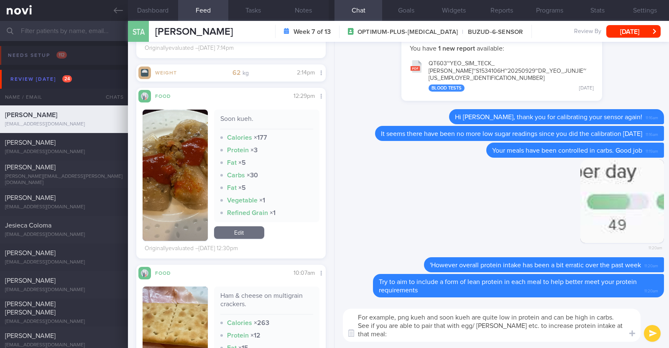
type textarea "For example, png kueh and soon kueh are quite low in protein and can be high in…"
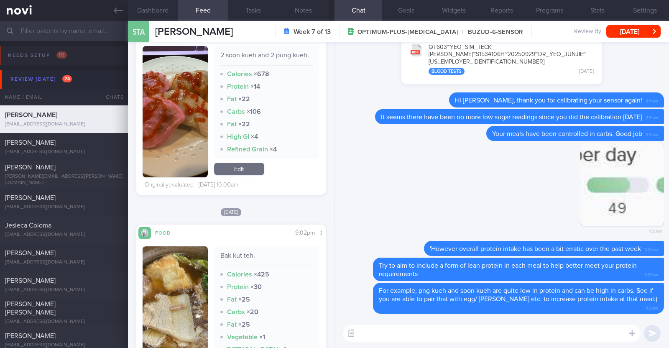
scroll to position [2775, 0]
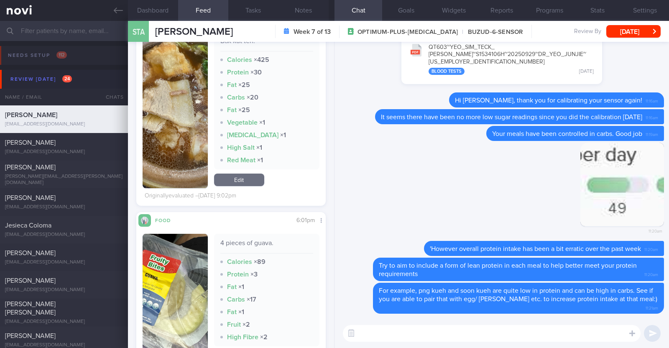
click at [642, 24] on div "STA [PERSON_NAME] Sim Teck [PERSON_NAME] [EMAIL_ADDRESS][DOMAIN_NAME] Week 7 of…" at bounding box center [398, 31] width 541 height 21
click at [640, 28] on button "[DATE]" at bounding box center [633, 31] width 54 height 13
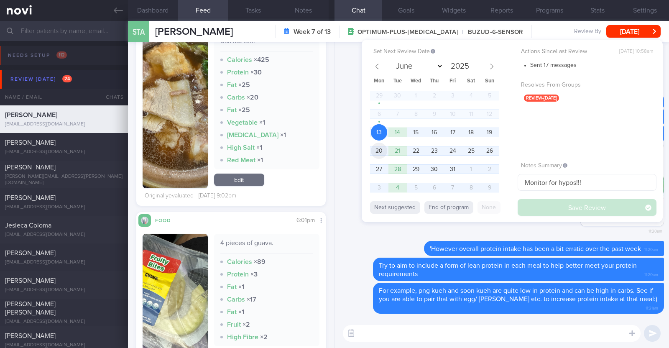
click at [380, 151] on span "20" at bounding box center [379, 151] width 16 height 16
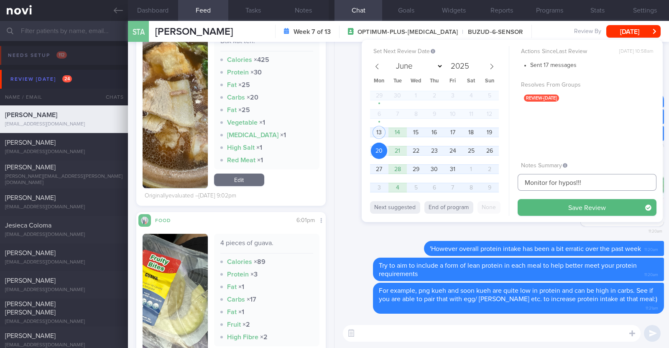
click at [587, 181] on input "Monitor for hypos!!!" at bounding box center [586, 182] width 139 height 17
click at [575, 205] on button "Save Review" at bounding box center [586, 207] width 139 height 17
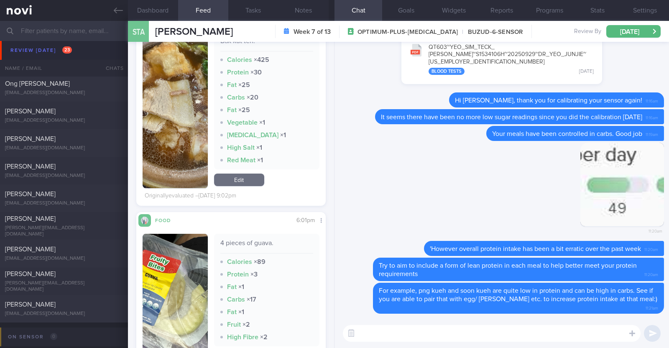
scroll to position [470, 0]
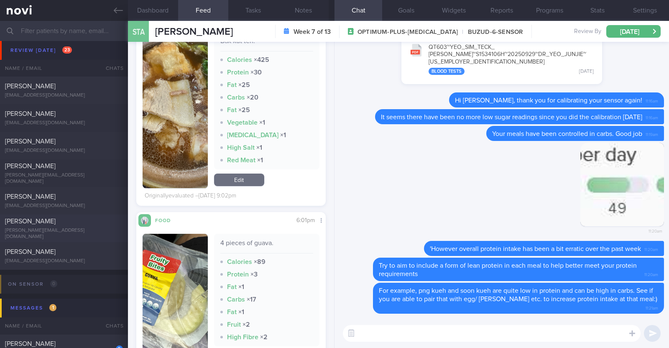
click at [83, 229] on div "[PERSON_NAME] [PERSON_NAME][EMAIL_ADDRESS][DOMAIN_NAME]" at bounding box center [64, 228] width 128 height 23
type input "r/v 13/10. KIV downgrade to digital support. last msg 27/8"
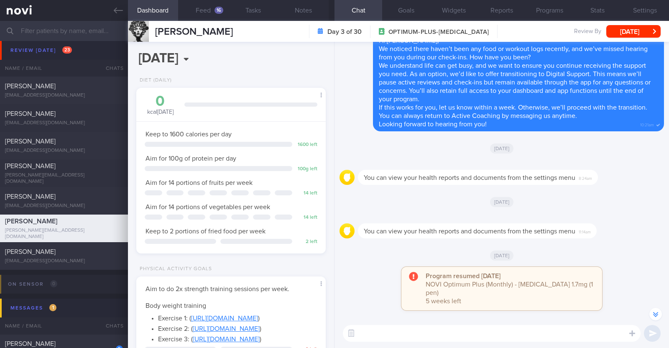
scroll to position [-104, 0]
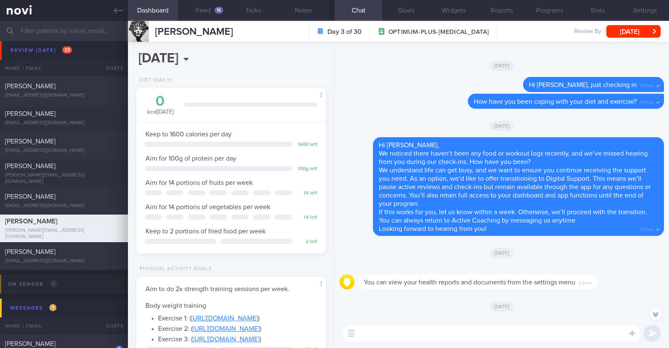
click at [430, 331] on textarea at bounding box center [492, 333] width 298 height 17
click at [389, 329] on textarea at bounding box center [492, 333] width 298 height 17
paste textarea "Hi [Patient's Name], Your account has been transitioned to Digital Support. Whi…"
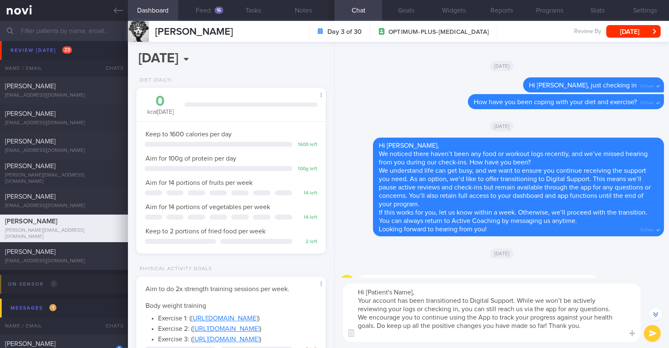
click at [413, 293] on textarea "Hi [Patient's Name], Your account has been transitioned to Digital Support. Whi…" at bounding box center [492, 312] width 298 height 58
type textarea "Hi [PERSON_NAME], Your account has been transitioned to Digital Support. While …"
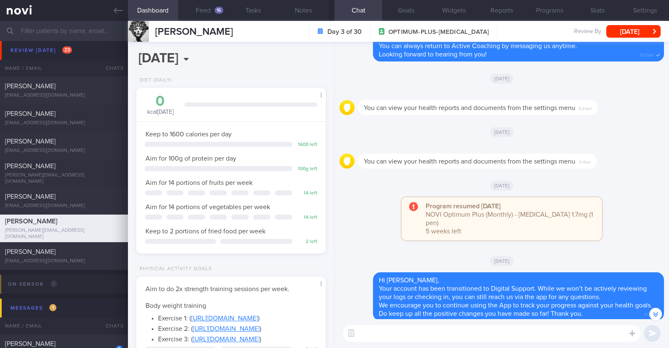
scroll to position [0, 0]
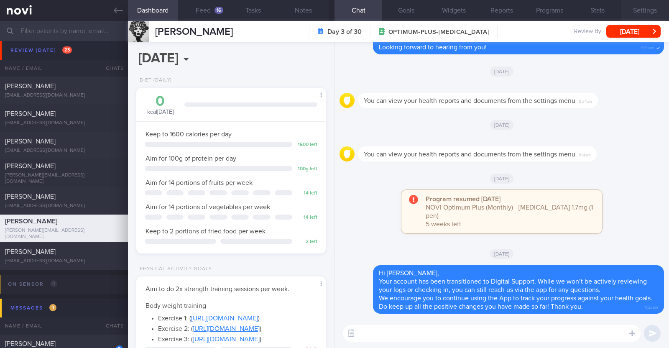
click at [644, 15] on button "Settings" at bounding box center [645, 10] width 48 height 21
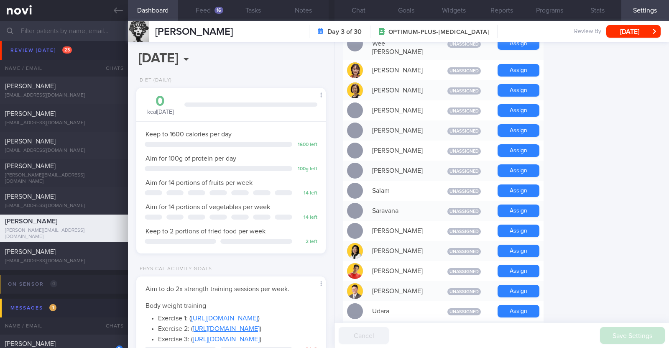
scroll to position [752, 0]
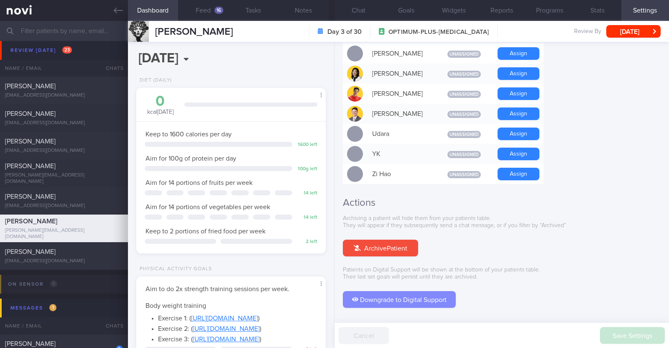
click at [398, 291] on button "Downgrade to Digital Support" at bounding box center [399, 299] width 113 height 17
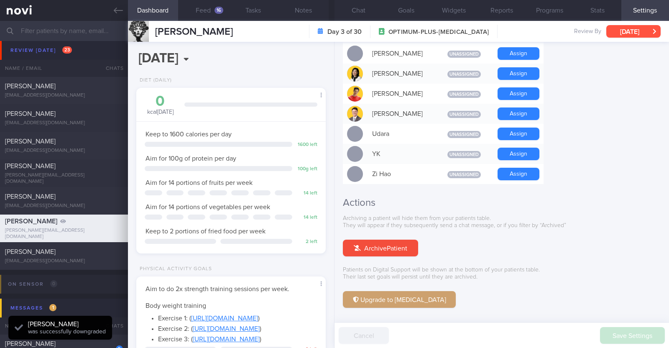
click at [624, 33] on button "[DATE]" at bounding box center [633, 31] width 54 height 13
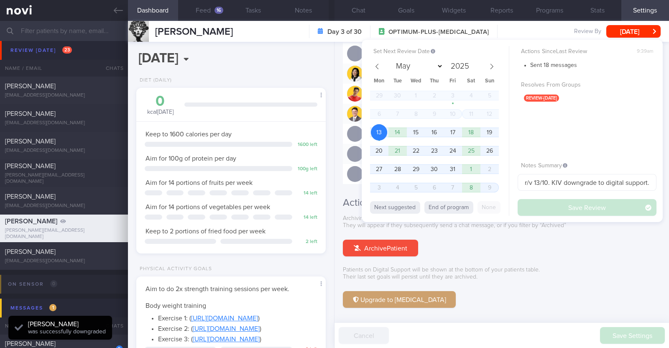
click at [447, 198] on div "Next suggested End of program None" at bounding box center [439, 206] width 139 height 19
click at [446, 209] on button "End of program" at bounding box center [448, 207] width 49 height 13
select select "10"
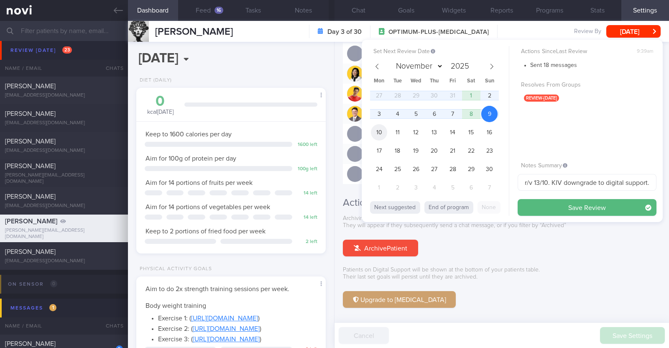
click at [383, 132] on span "10" at bounding box center [379, 132] width 16 height 16
drag, startPoint x: 547, startPoint y: 181, endPoint x: 533, endPoint y: 179, distance: 14.0
click at [533, 179] on input "r/v 13/10. KIV downgrade to digital support. last msg 27/8" at bounding box center [586, 182] width 139 height 17
drag, startPoint x: 550, startPoint y: 182, endPoint x: 668, endPoint y: 179, distance: 118.7
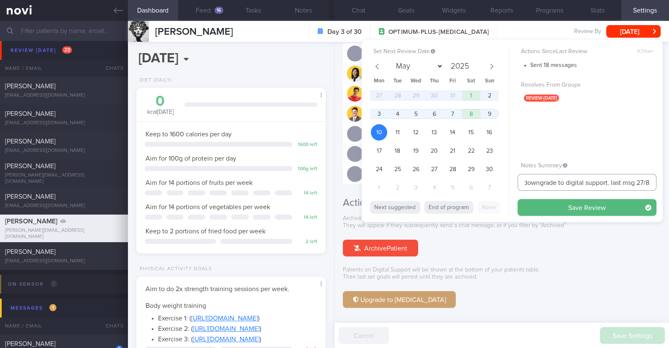
click at [668, 179] on div "Dashboard Feed 16 Tasks Notes Chat Goals Widgets Reports Programs Stats Setting…" at bounding box center [398, 184] width 541 height 327
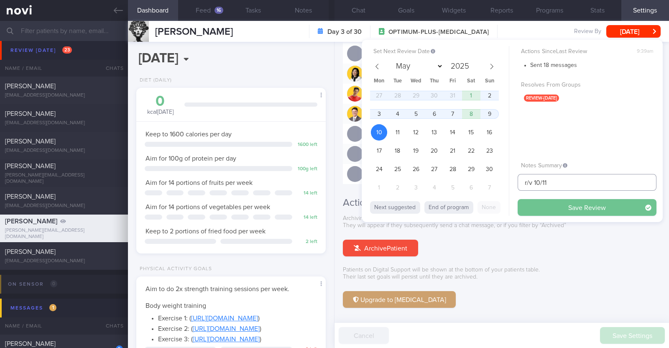
type input "r/v 10/11"
click at [608, 206] on button "Save Review" at bounding box center [586, 207] width 139 height 17
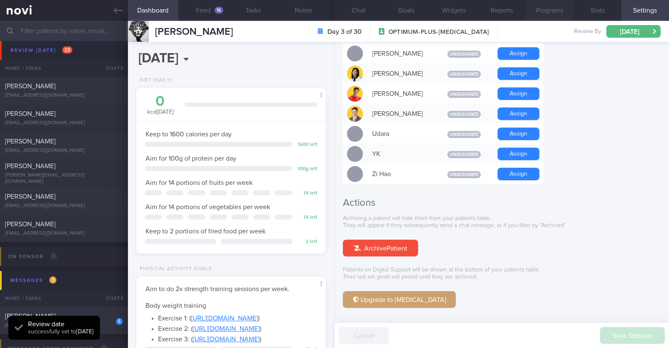
click at [552, 11] on button "Programs" at bounding box center [549, 10] width 48 height 21
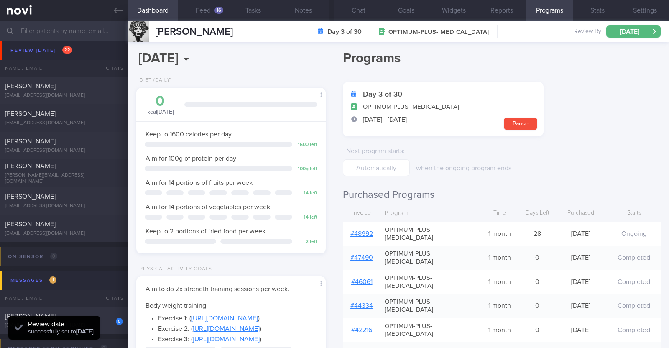
click at [367, 230] on link "# 48992" at bounding box center [361, 233] width 23 height 7
click at [121, 12] on icon at bounding box center [118, 10] width 9 height 9
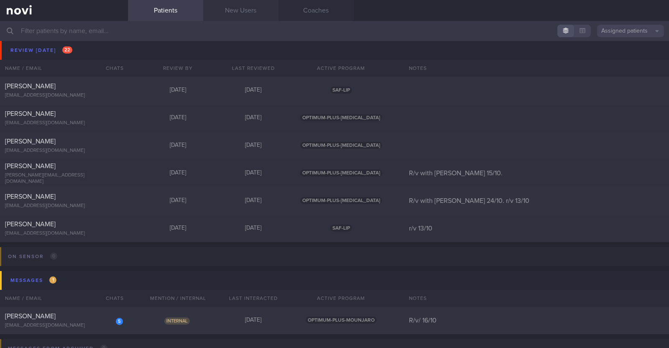
click at [232, 9] on link "New Users" at bounding box center [240, 10] width 75 height 21
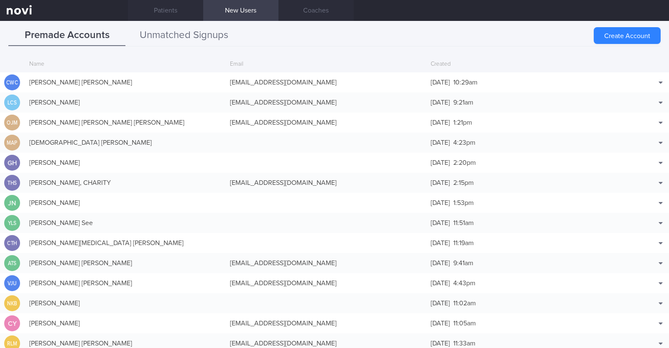
click at [215, 29] on button "Unmatched Signups" at bounding box center [183, 35] width 117 height 21
